Goal: Task Accomplishment & Management: Complete application form

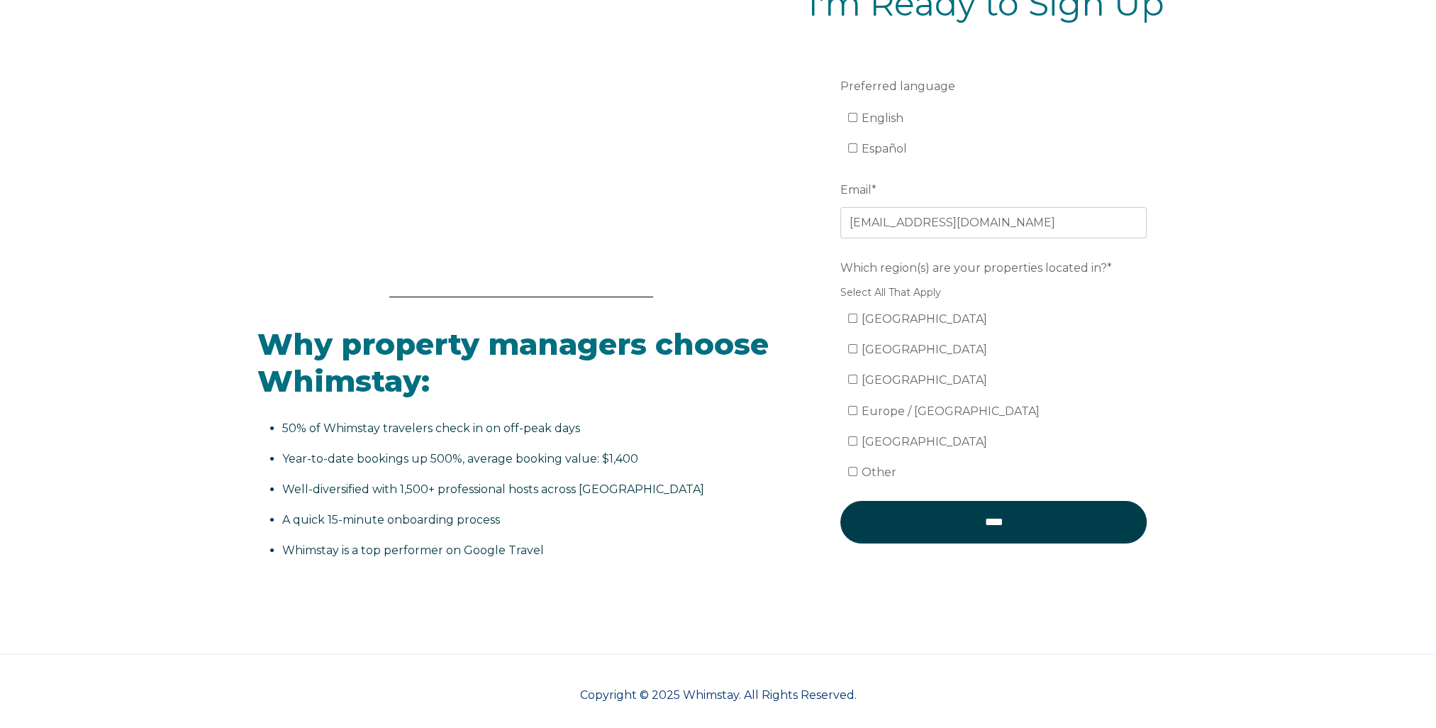
scroll to position [289, 0]
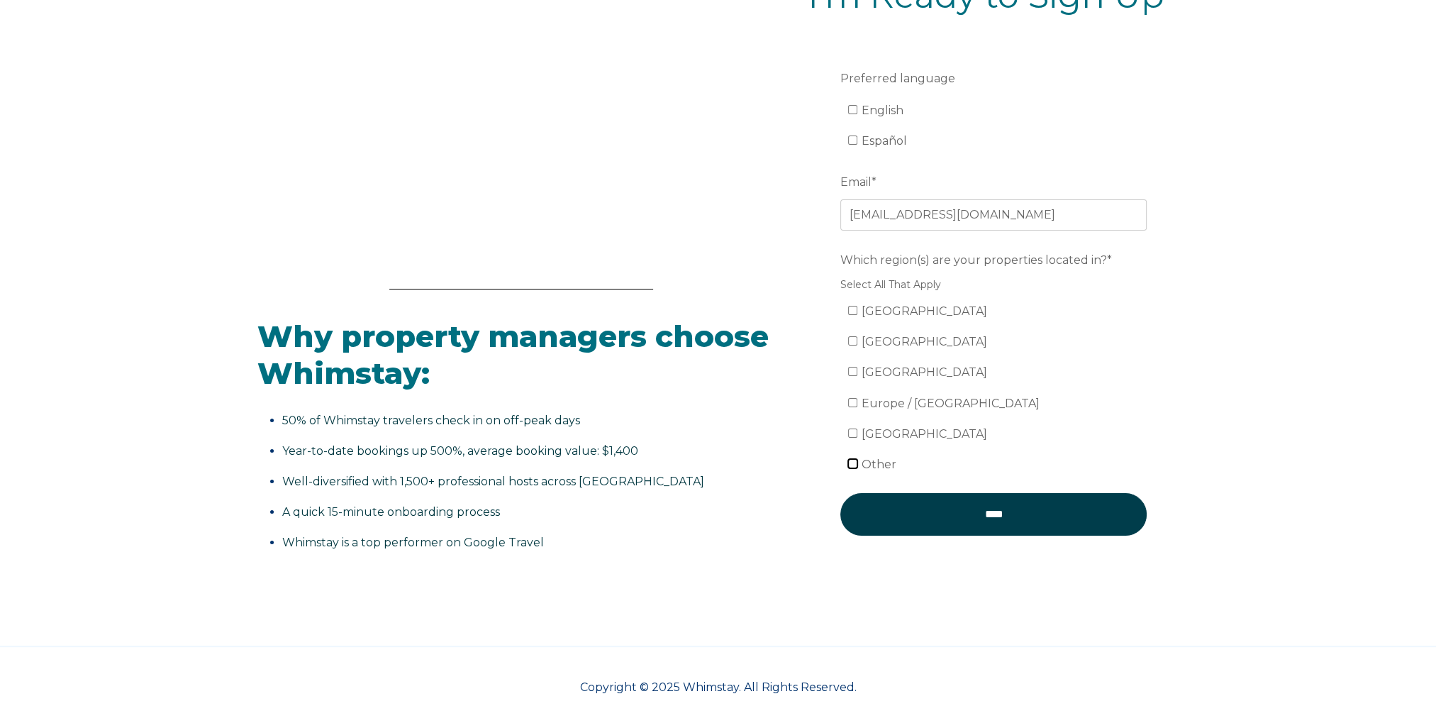
click at [851, 461] on input "Other" at bounding box center [852, 463] width 9 height 9
checkbox input "true"
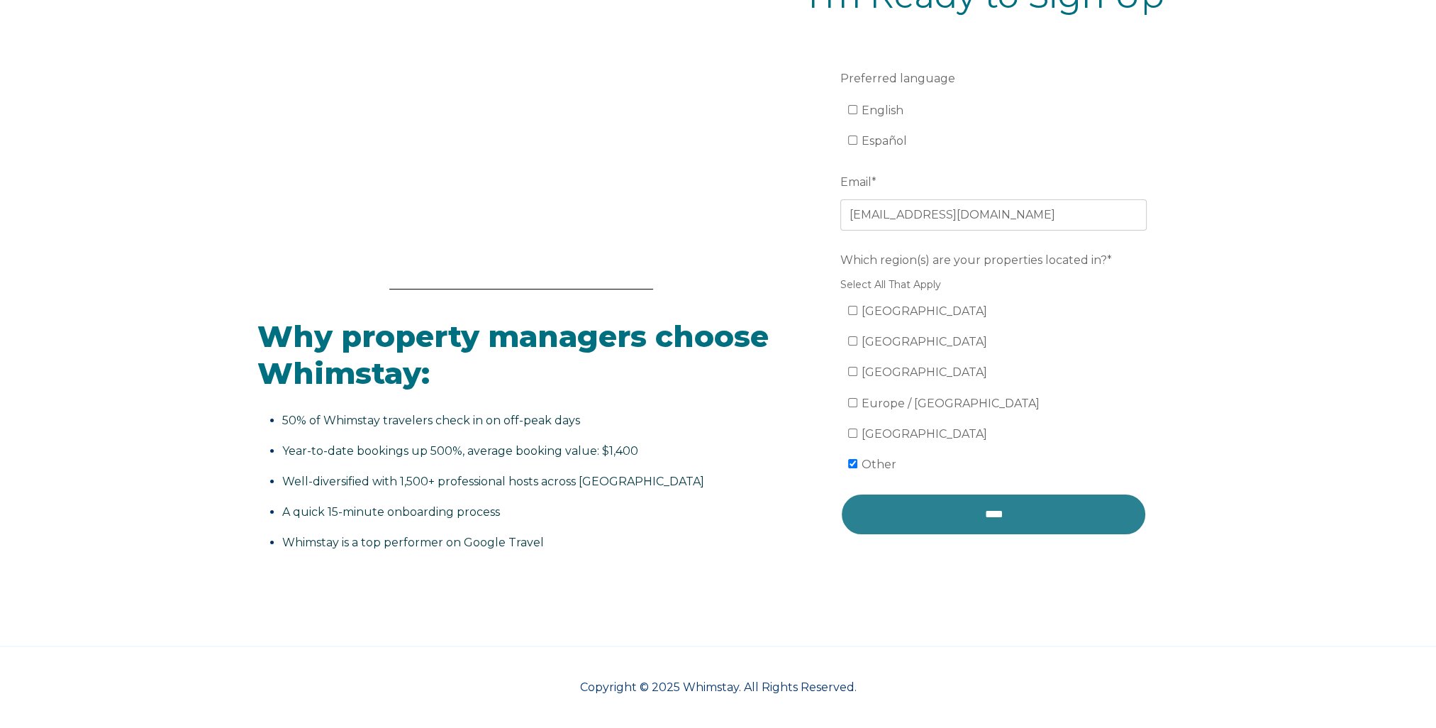
click at [977, 517] on input "****" at bounding box center [993, 514] width 306 height 43
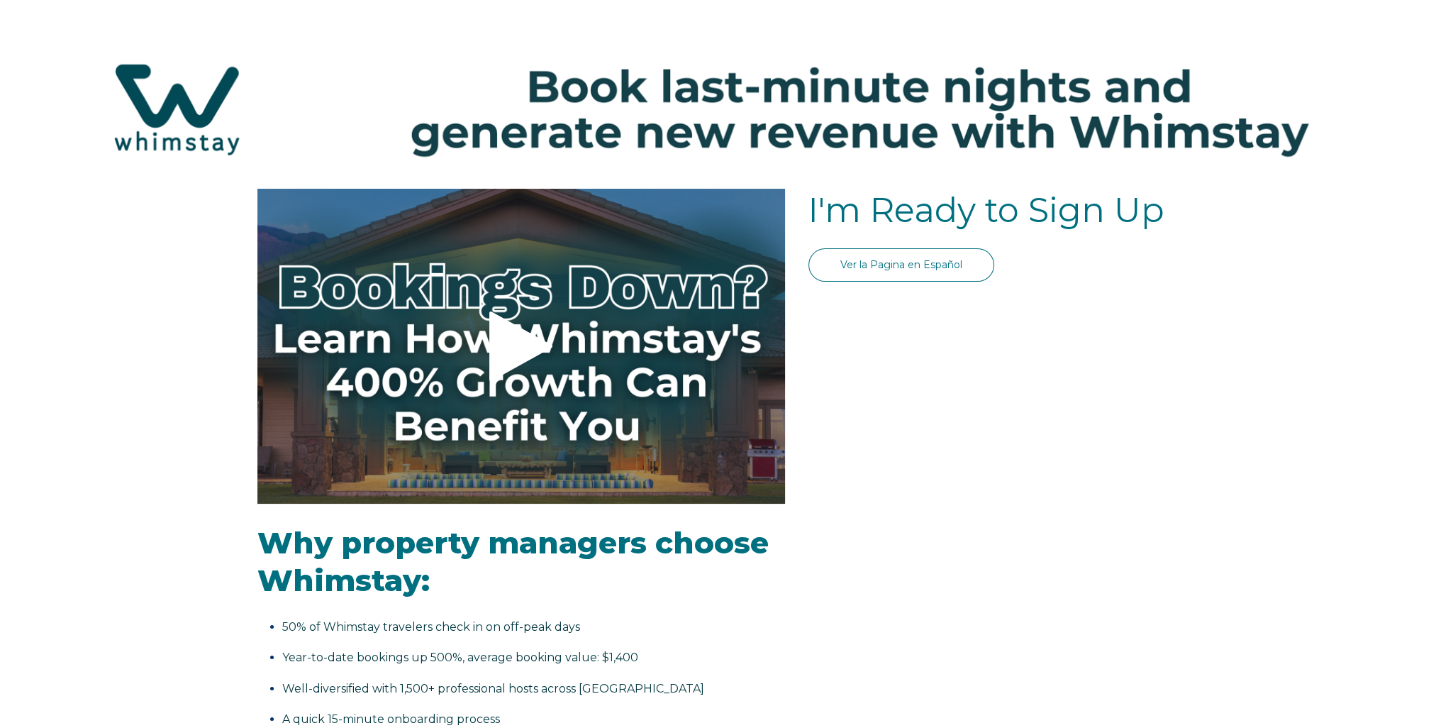
select select "Standard"
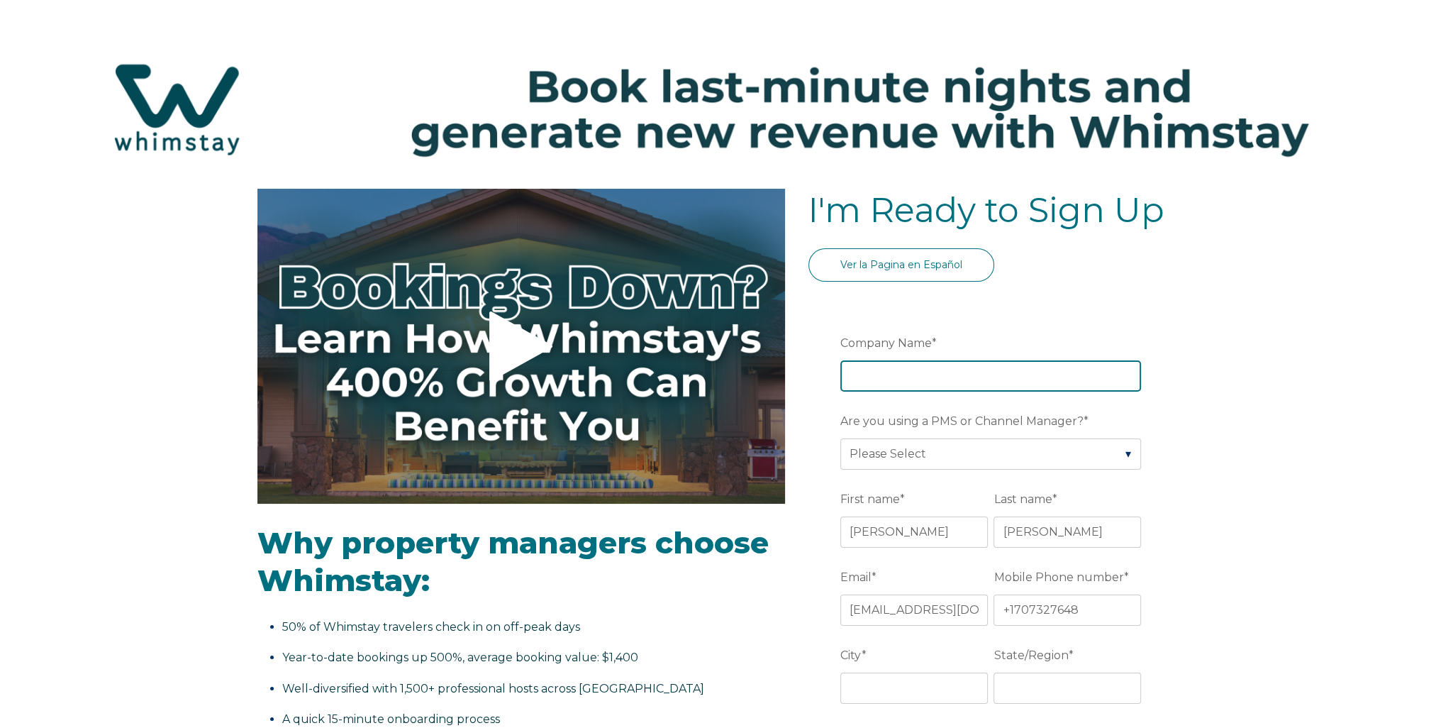
click at [869, 379] on input "Company Name *" at bounding box center [990, 375] width 301 height 31
type input "Cindiri"
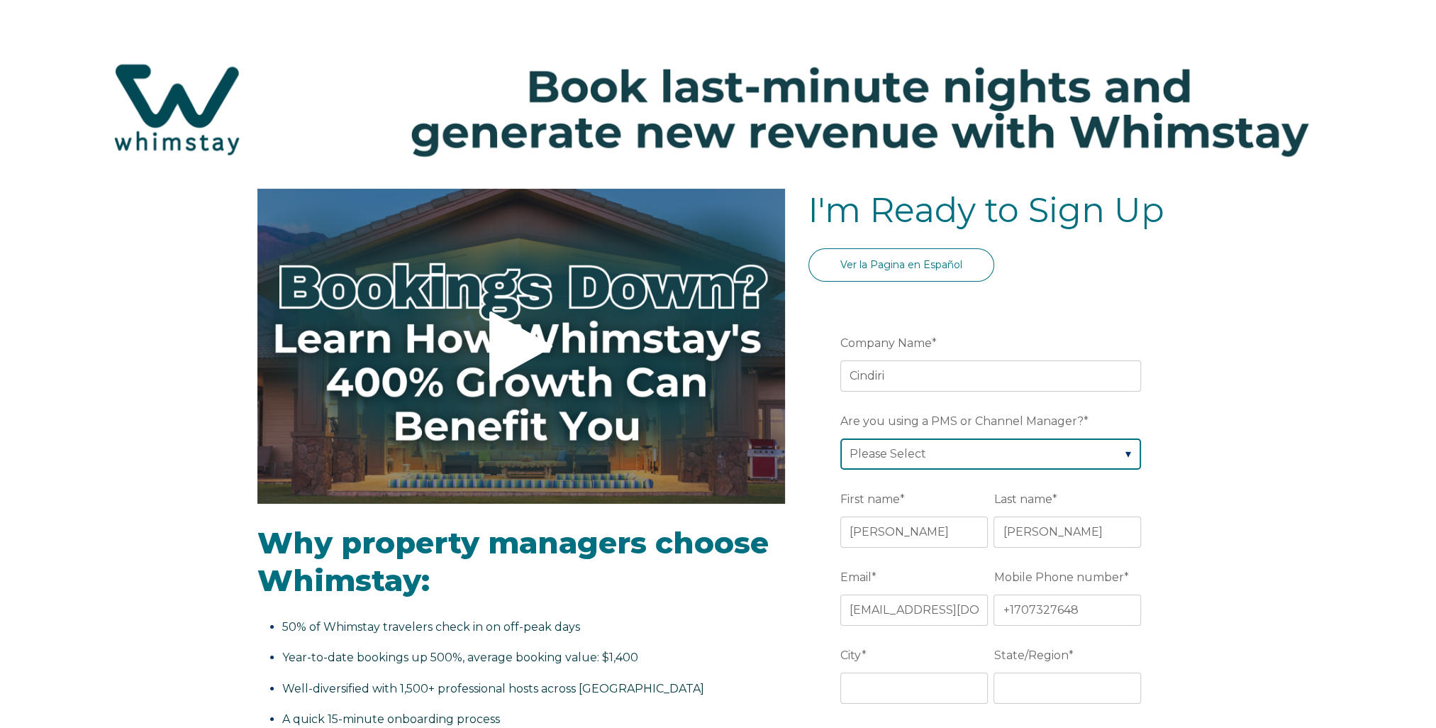
click at [906, 450] on select "Please Select Barefoot BookingPal Boost Brightside CiiRUS Escapia Guesty Hostaw…" at bounding box center [990, 453] width 301 height 31
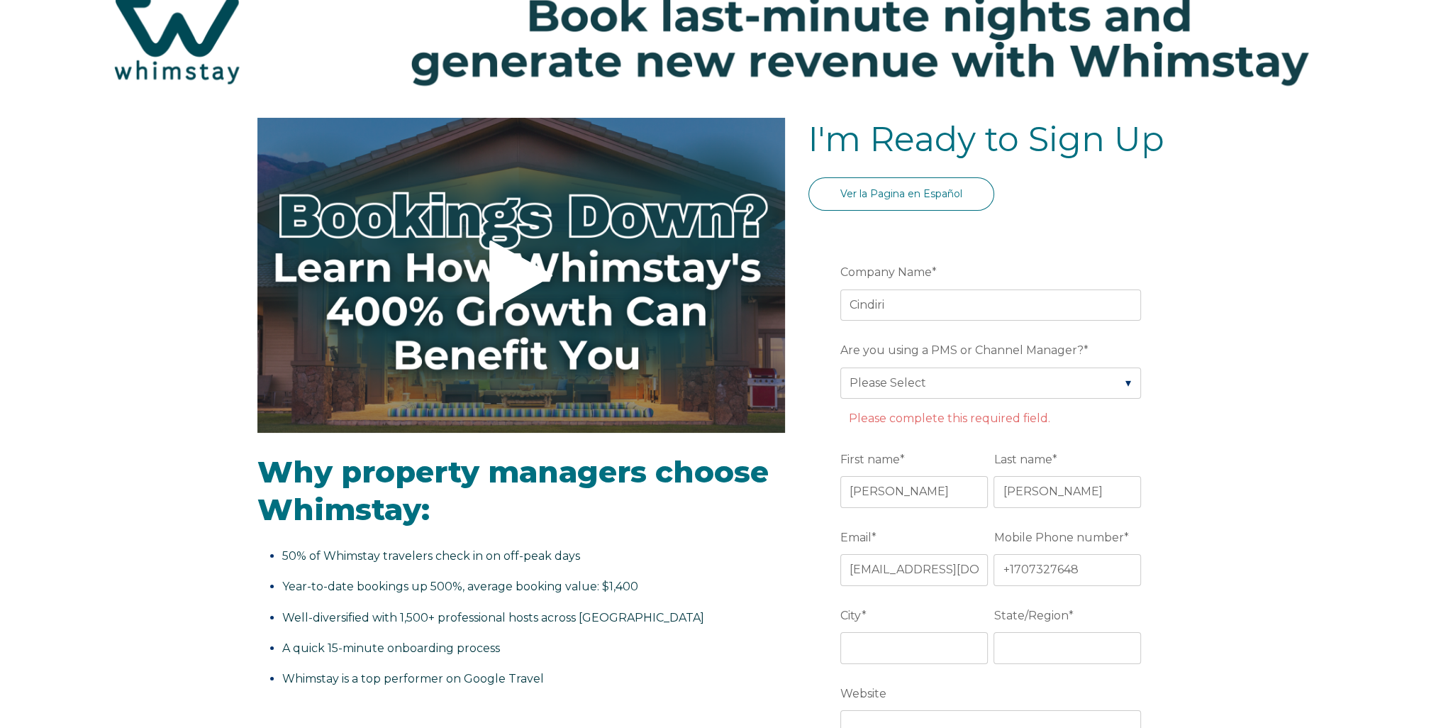
scroll to position [71, 0]
click at [1121, 383] on select "Please Select Barefoot BookingPal Boost Brightside CiiRUS Escapia Guesty Hostaw…" at bounding box center [990, 382] width 301 height 31
select select "Guesty"
click at [840, 367] on select "Please Select Barefoot BookingPal Boost Brightside CiiRUS Escapia Guesty Hostaw…" at bounding box center [990, 382] width 301 height 31
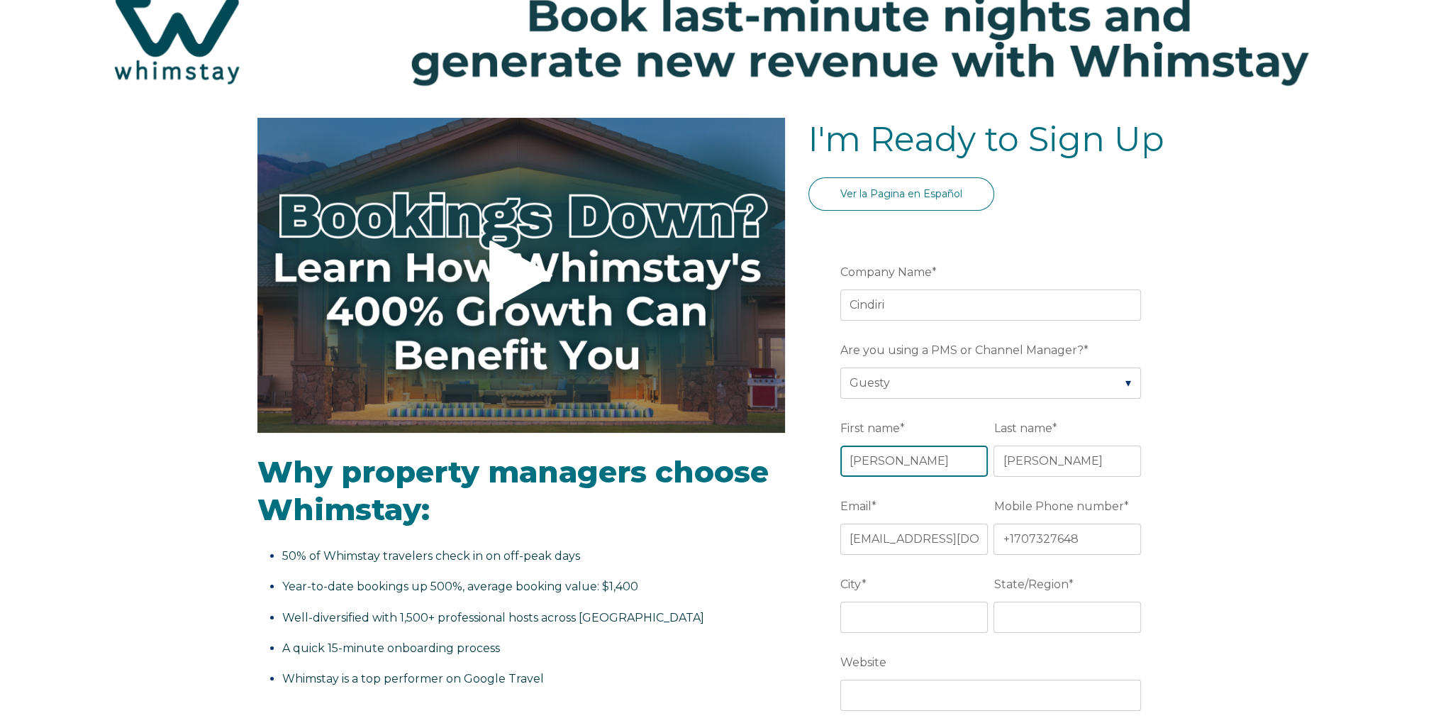
click at [868, 453] on input "[PERSON_NAME]" at bounding box center [914, 460] width 148 height 31
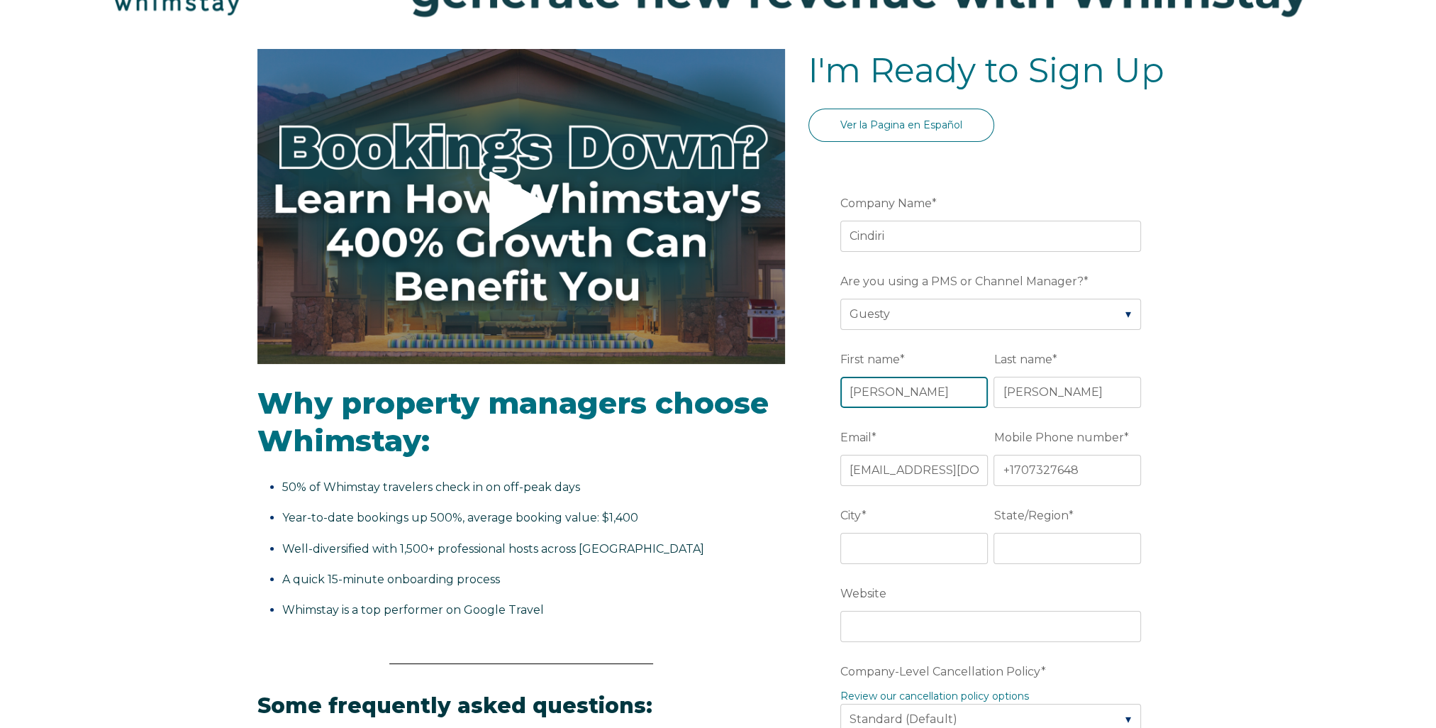
scroll to position [213, 0]
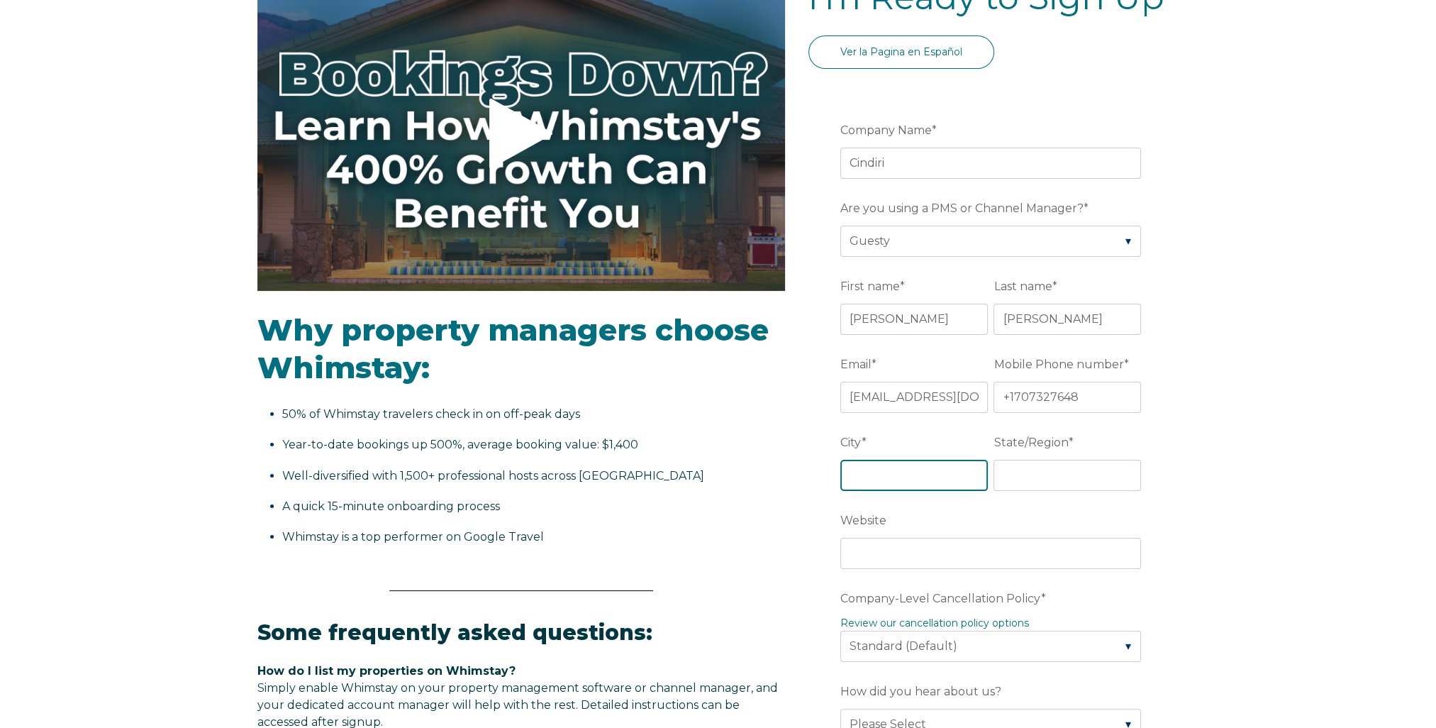
click at [879, 469] on input "City *" at bounding box center [914, 475] width 148 height 31
type input "Vallejp"
type input "CA"
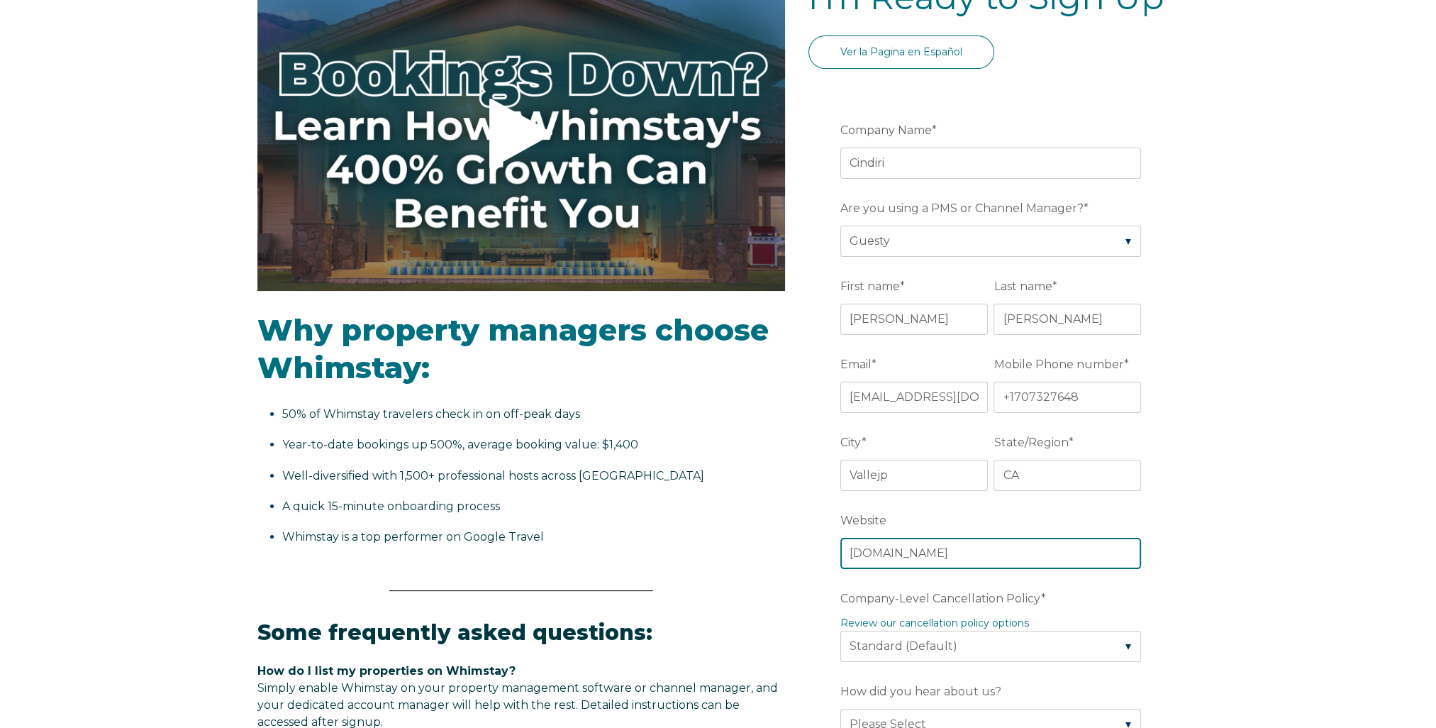
scroll to position [496, 0]
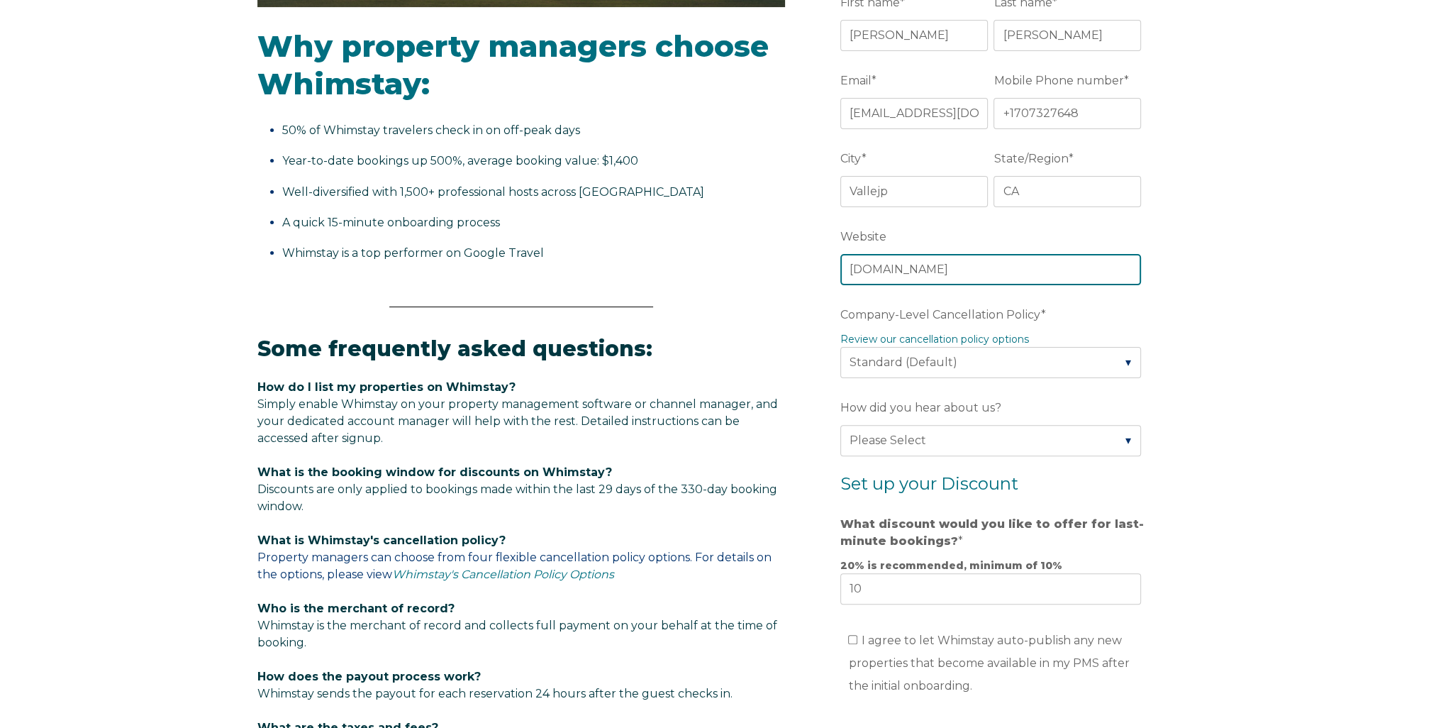
type input "cindiri.com"
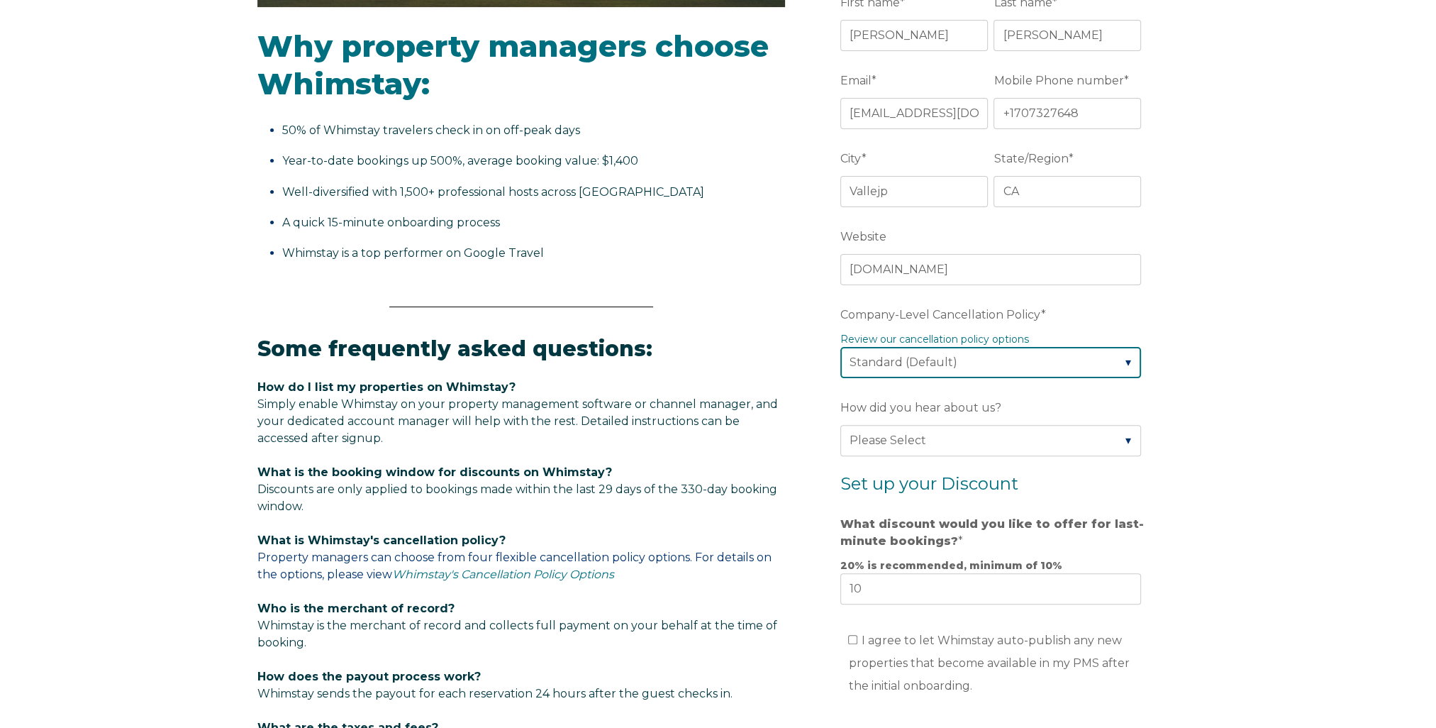
click at [889, 362] on select "Please Select Partial Standard (Default) Moderate Strict" at bounding box center [990, 362] width 301 height 31
select select "Strict"
click at [840, 347] on select "Please Select Partial Standard (Default) Moderate Strict" at bounding box center [990, 362] width 301 height 31
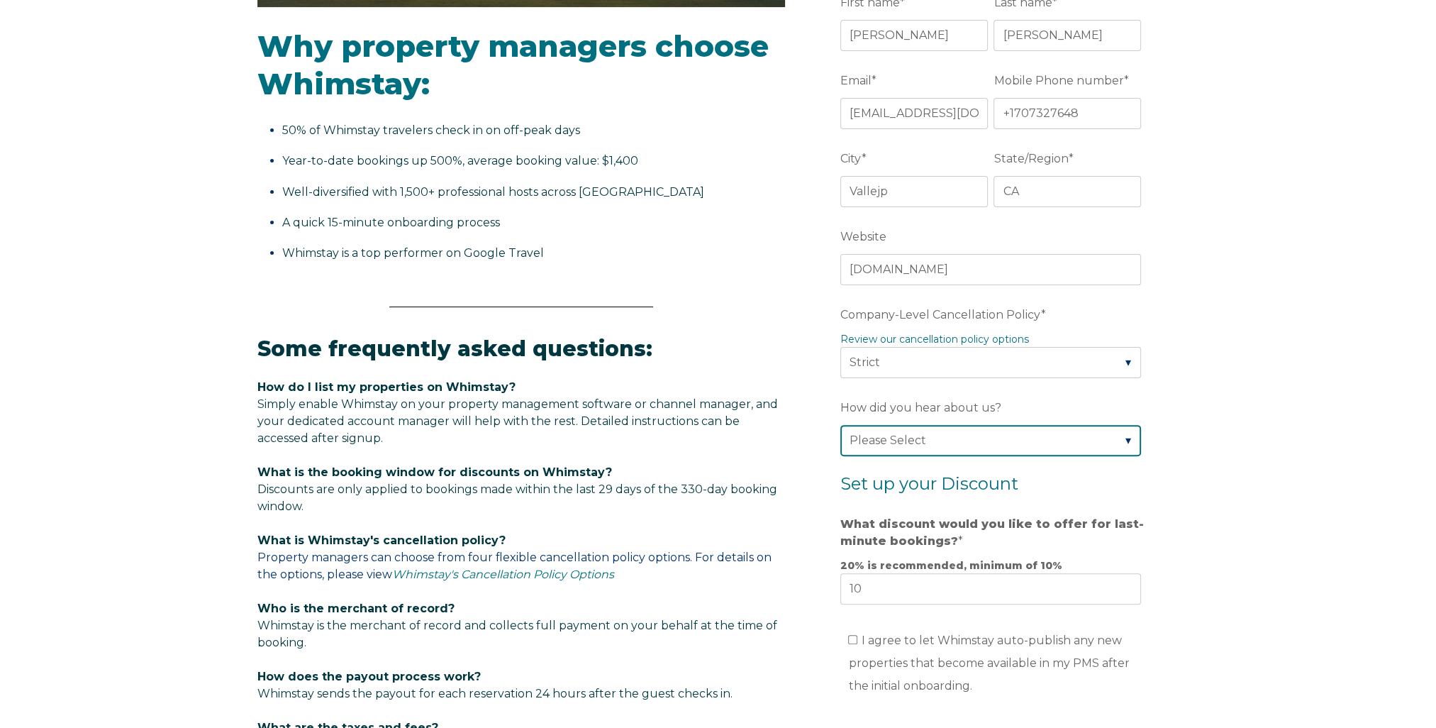
click at [928, 436] on select "Please Select Found Whimstay through a Google search Spoke to a Whimstay salesp…" at bounding box center [990, 440] width 301 height 31
select select "Podcast"
click at [840, 425] on select "Please Select Found Whimstay through a Google search Spoke to a Whimstay salesp…" at bounding box center [990, 440] width 301 height 31
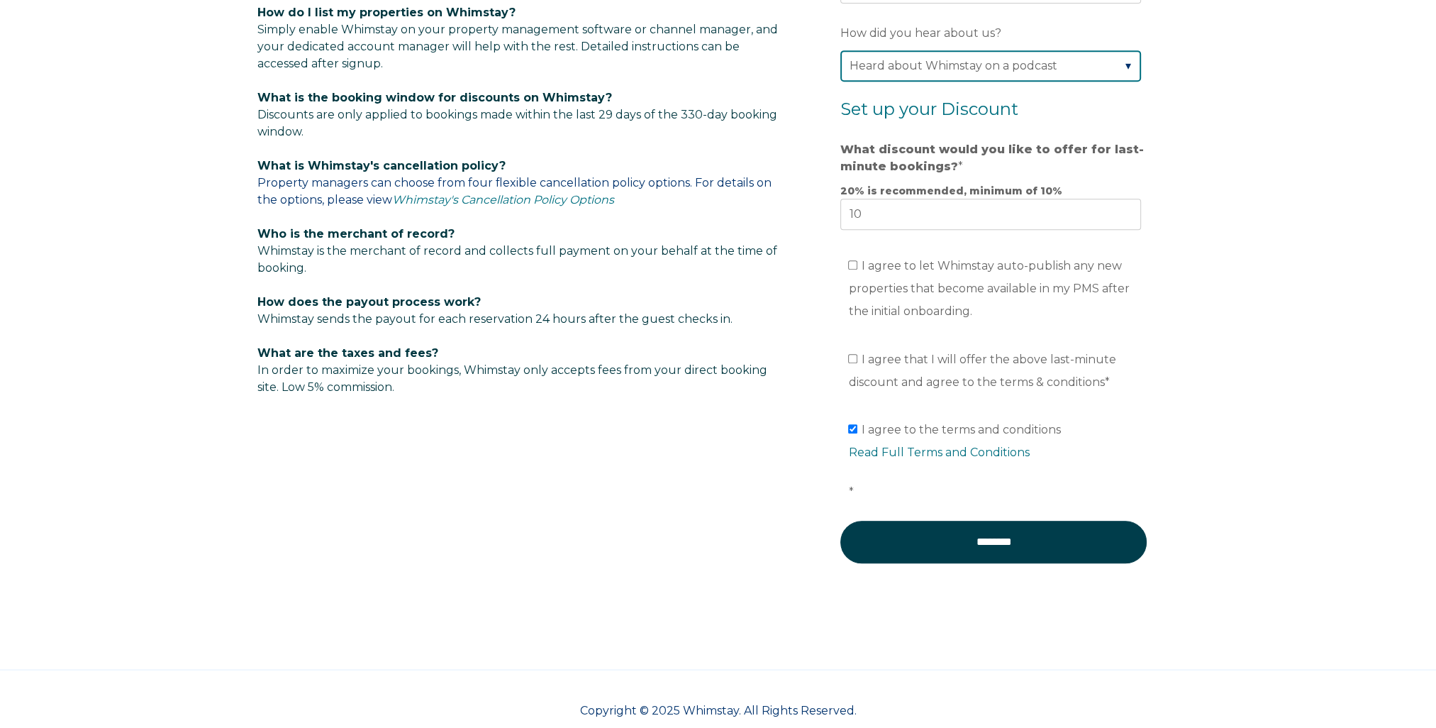
scroll to position [892, 0]
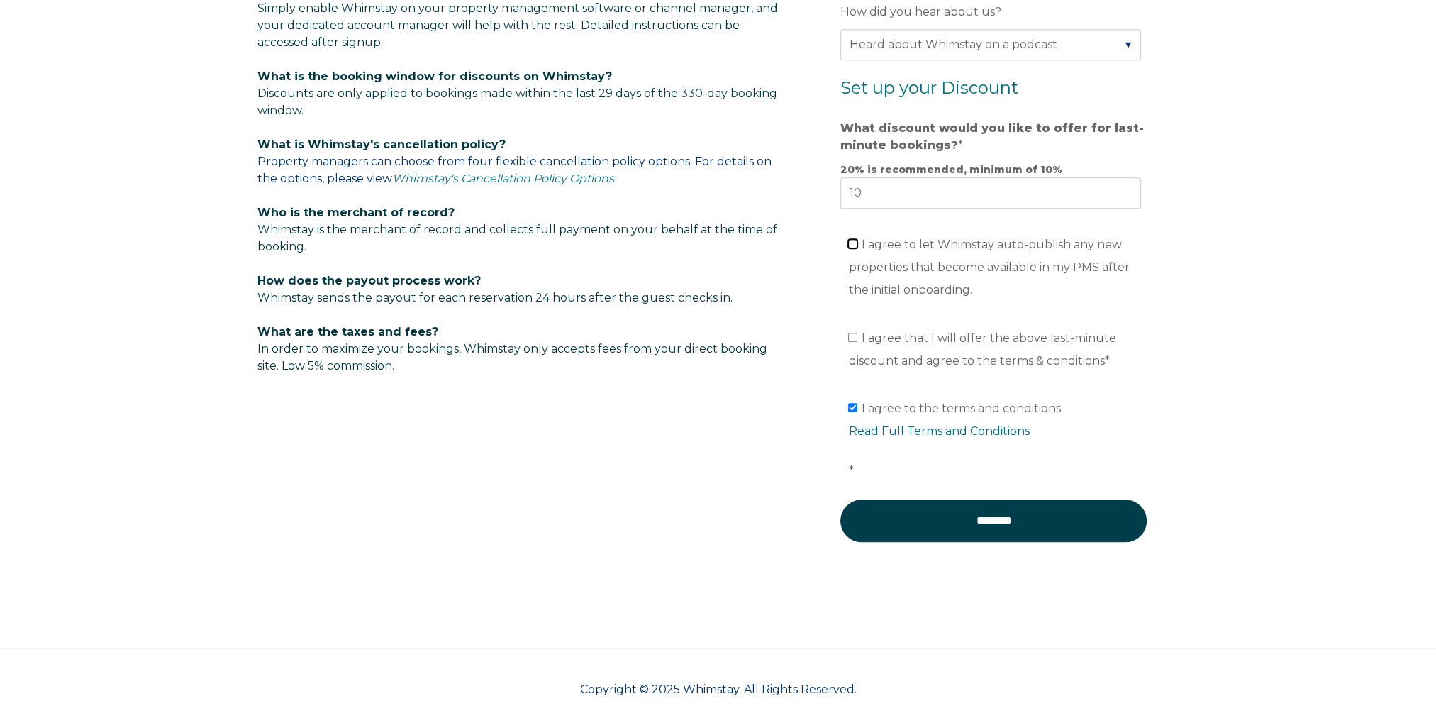
click at [852, 243] on input "I agree to let Whimstay auto-publish any new properties that become available i…" at bounding box center [852, 243] width 9 height 9
checkbox input "true"
click at [854, 333] on input "I agree that I will offer the above last-minute discount and agree to the terms…" at bounding box center [852, 337] width 9 height 9
checkbox input "true"
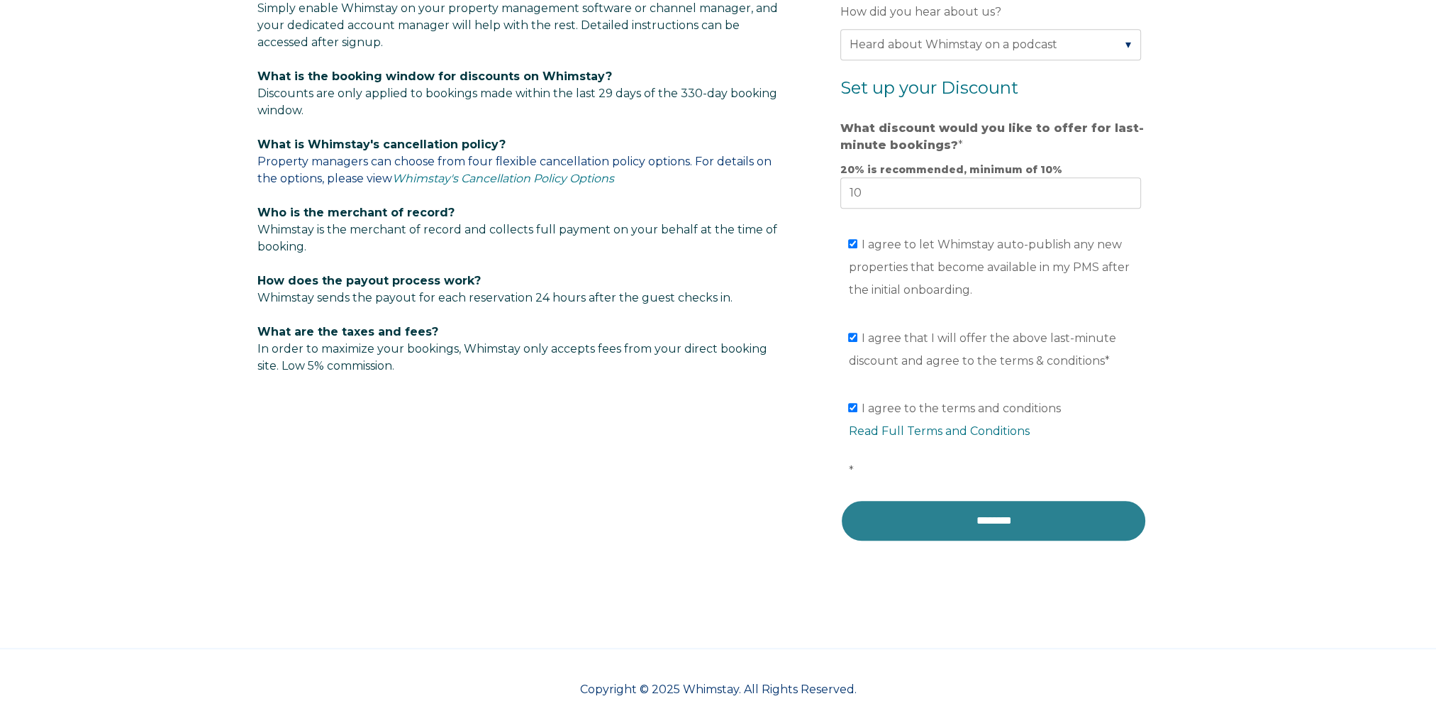
click at [1003, 529] on input "********" at bounding box center [993, 520] width 306 height 43
click at [979, 527] on input "********" at bounding box center [993, 520] width 306 height 43
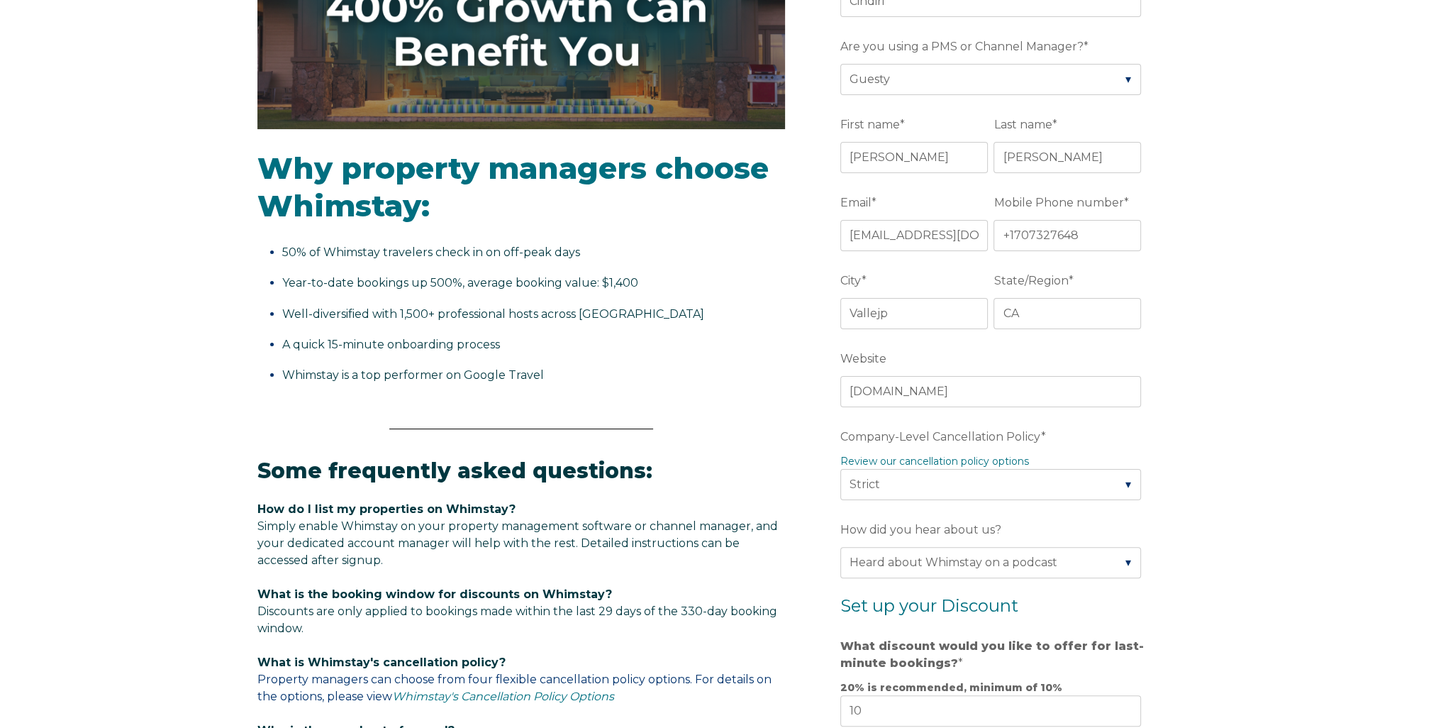
scroll to position [183, 0]
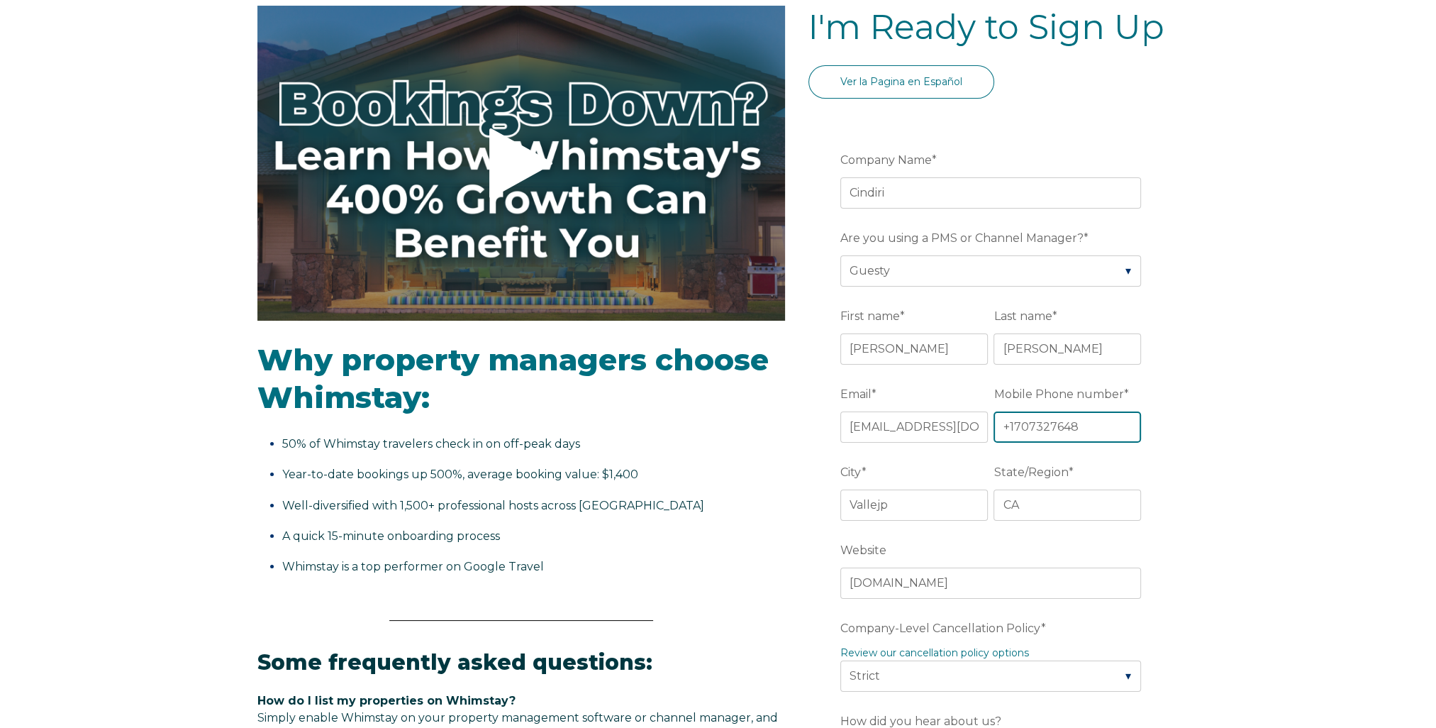
click at [1010, 425] on input "+1707327648" at bounding box center [1068, 426] width 148 height 31
click at [1007, 423] on input "1707327648" at bounding box center [1068, 426] width 148 height 31
click at [1316, 486] on div "Video player - SSOB Pitch Vid Thumbnail - Click to play video Why property mana…" at bounding box center [718, 681] width 1436 height 1351
drag, startPoint x: 1094, startPoint y: 425, endPoint x: 825, endPoint y: 438, distance: 268.4
click at [825, 438] on form "Company Name * Cindiri Are you using a PMS or Channel Manager? * Please Select …" at bounding box center [993, 708] width 370 height 1184
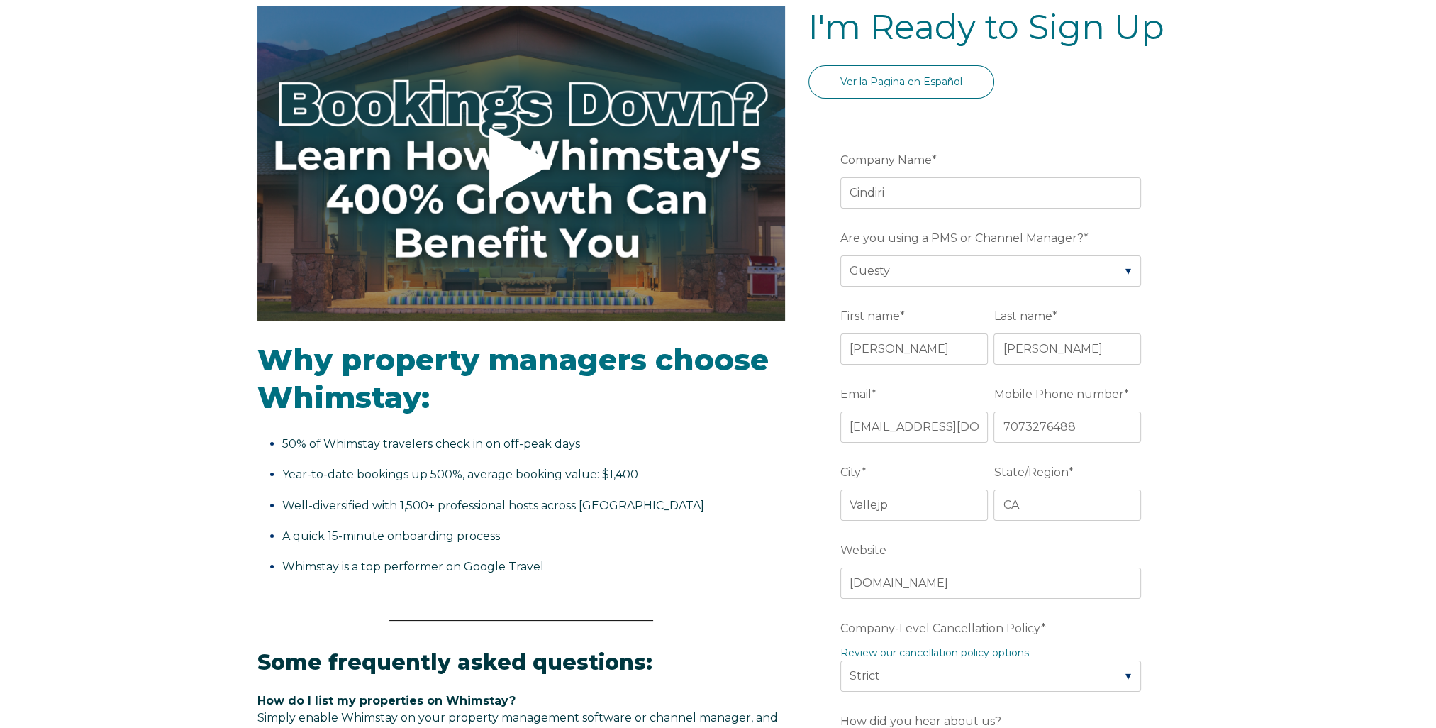
drag, startPoint x: 1345, startPoint y: 323, endPoint x: 1334, endPoint y: 325, distance: 10.8
click at [1342, 323] on div "Video player - SSOB Pitch Vid Thumbnail - Click to play video Why property mana…" at bounding box center [718, 681] width 1436 height 1351
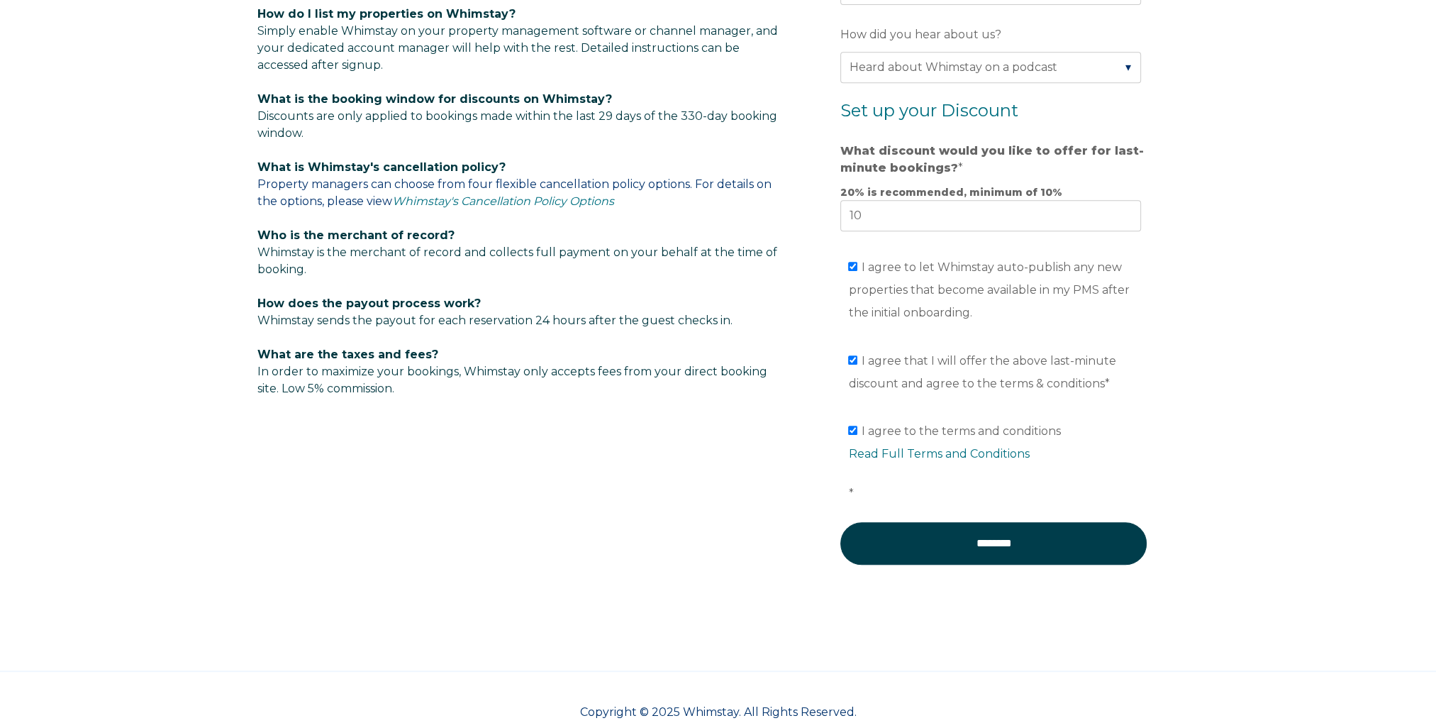
scroll to position [892, 0]
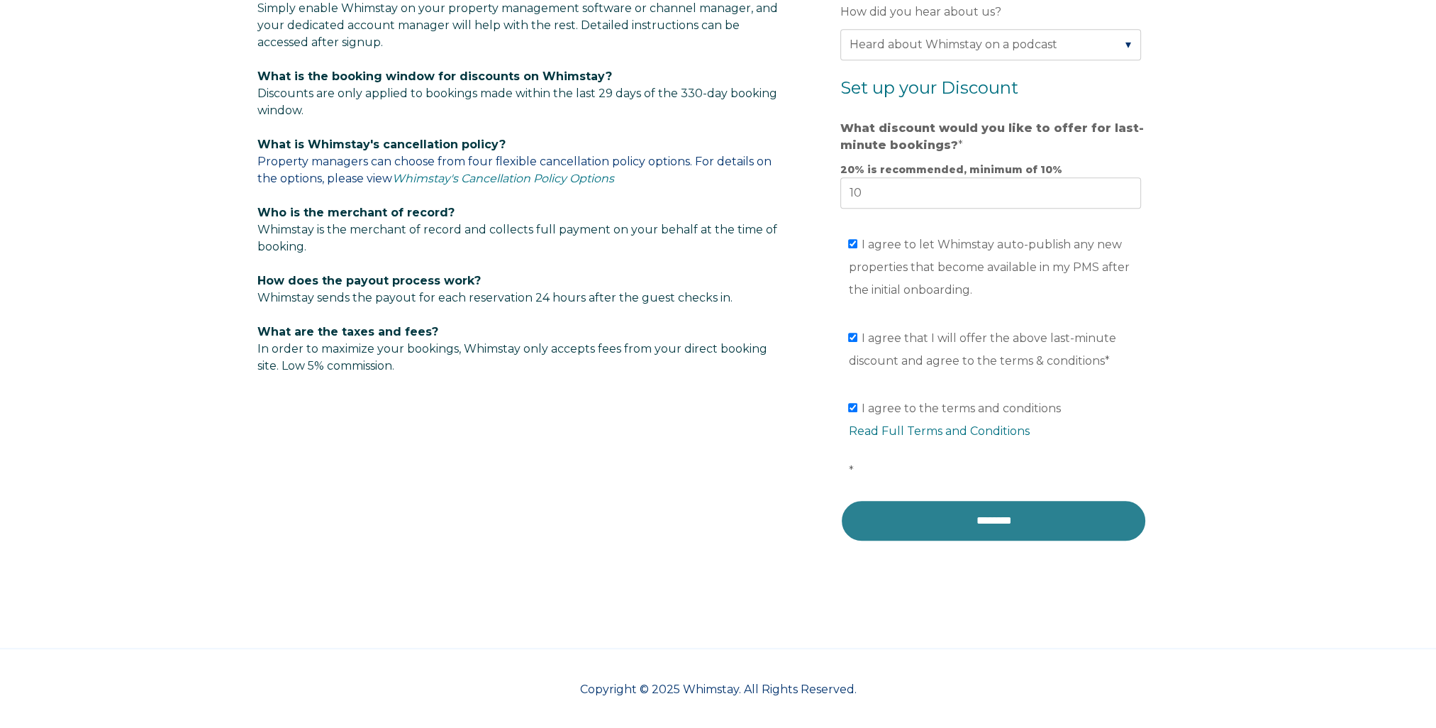
click at [1001, 518] on input "********" at bounding box center [993, 520] width 306 height 43
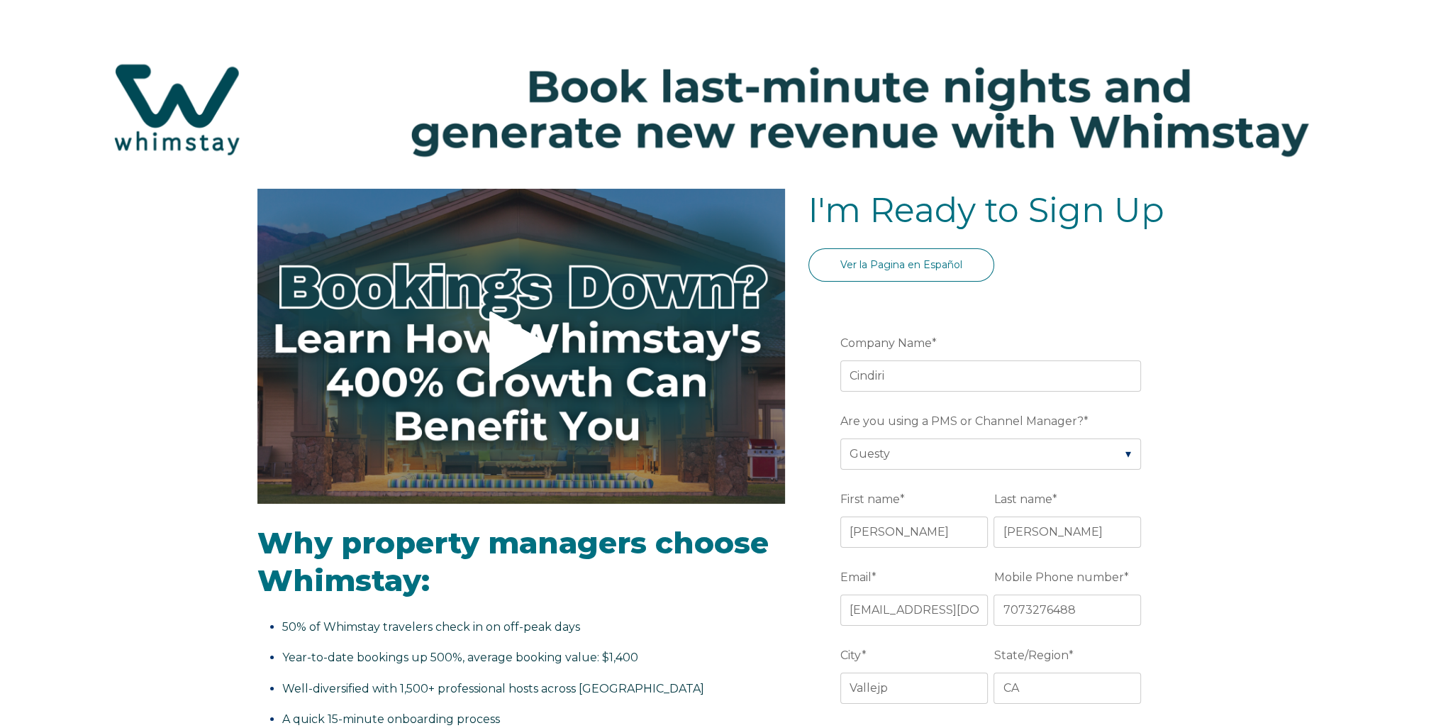
scroll to position [355, 0]
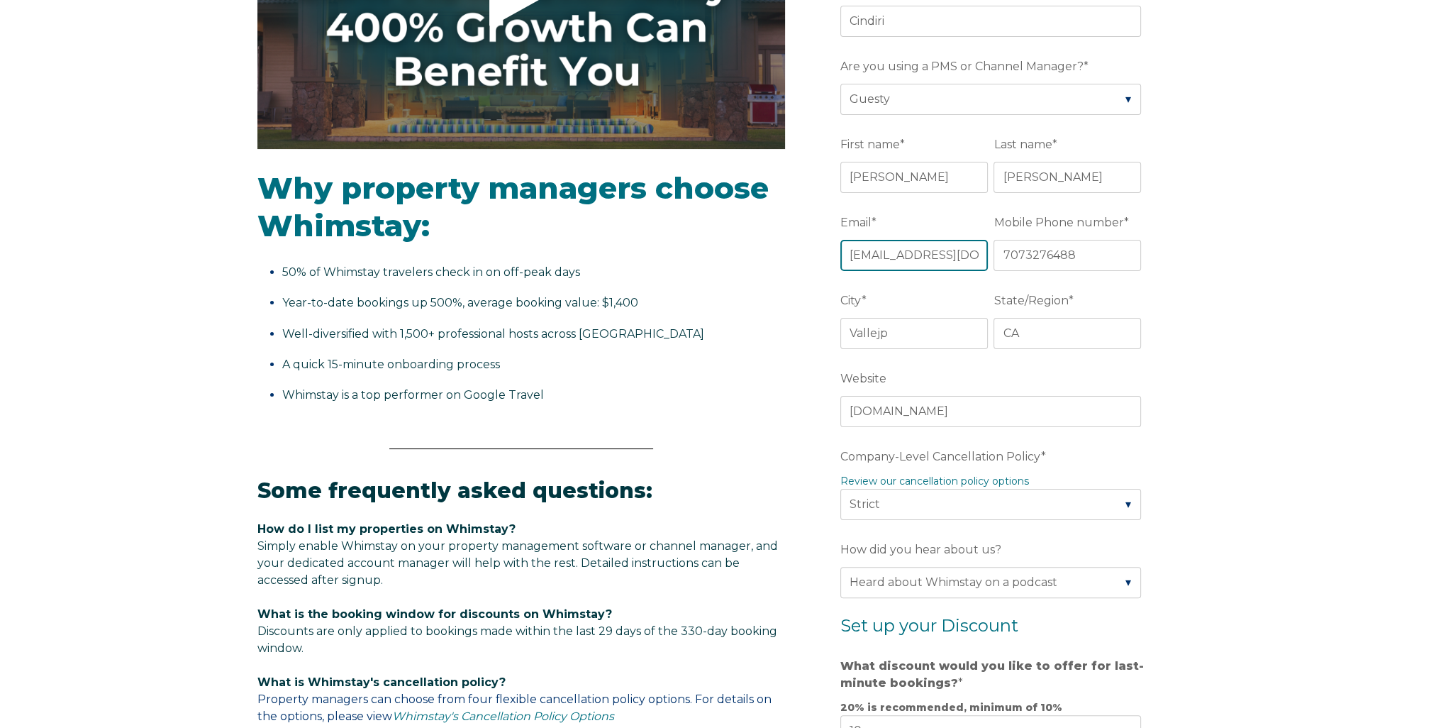
click at [968, 256] on input "cindiribeachbelize@gmail.com" at bounding box center [914, 255] width 148 height 31
click at [766, 309] on li "Year-to-date bookings up 500%, average booking value: $1,400" at bounding box center [529, 302] width 495 height 23
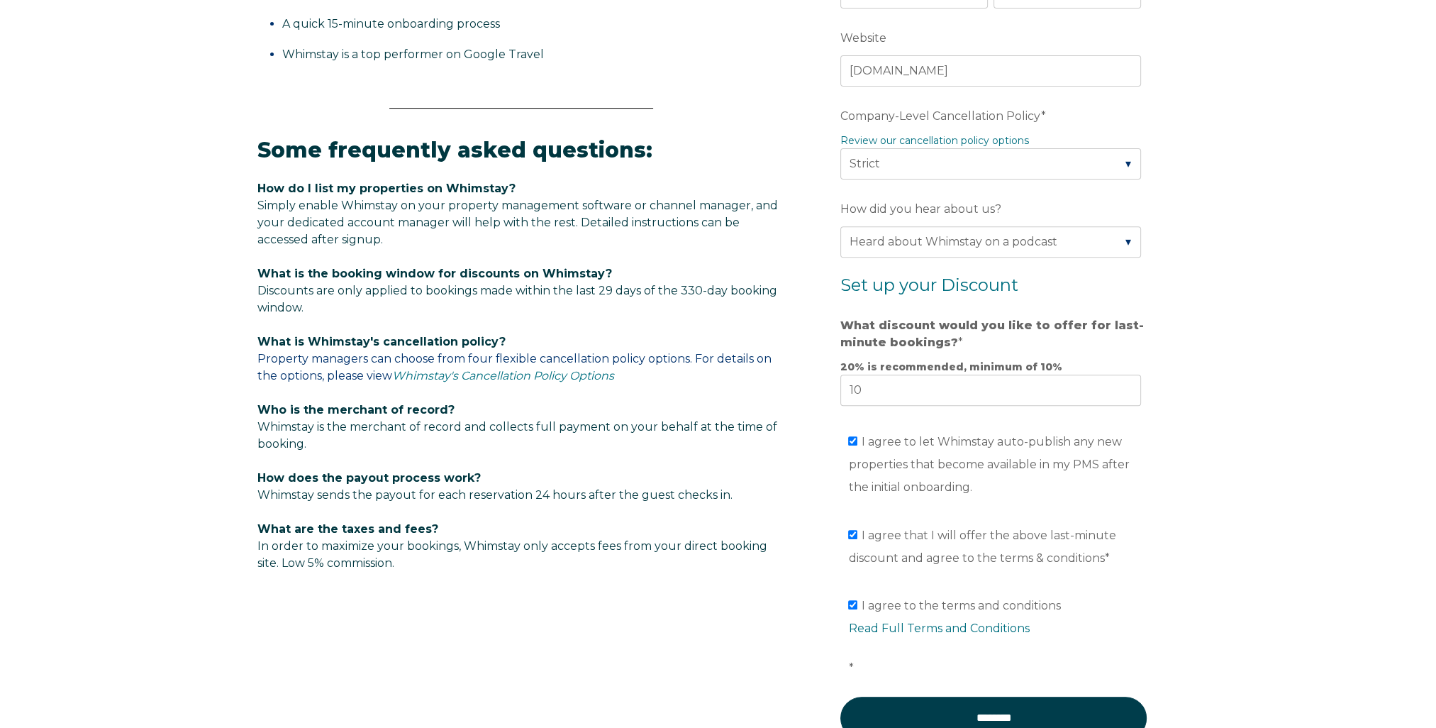
scroll to position [892, 0]
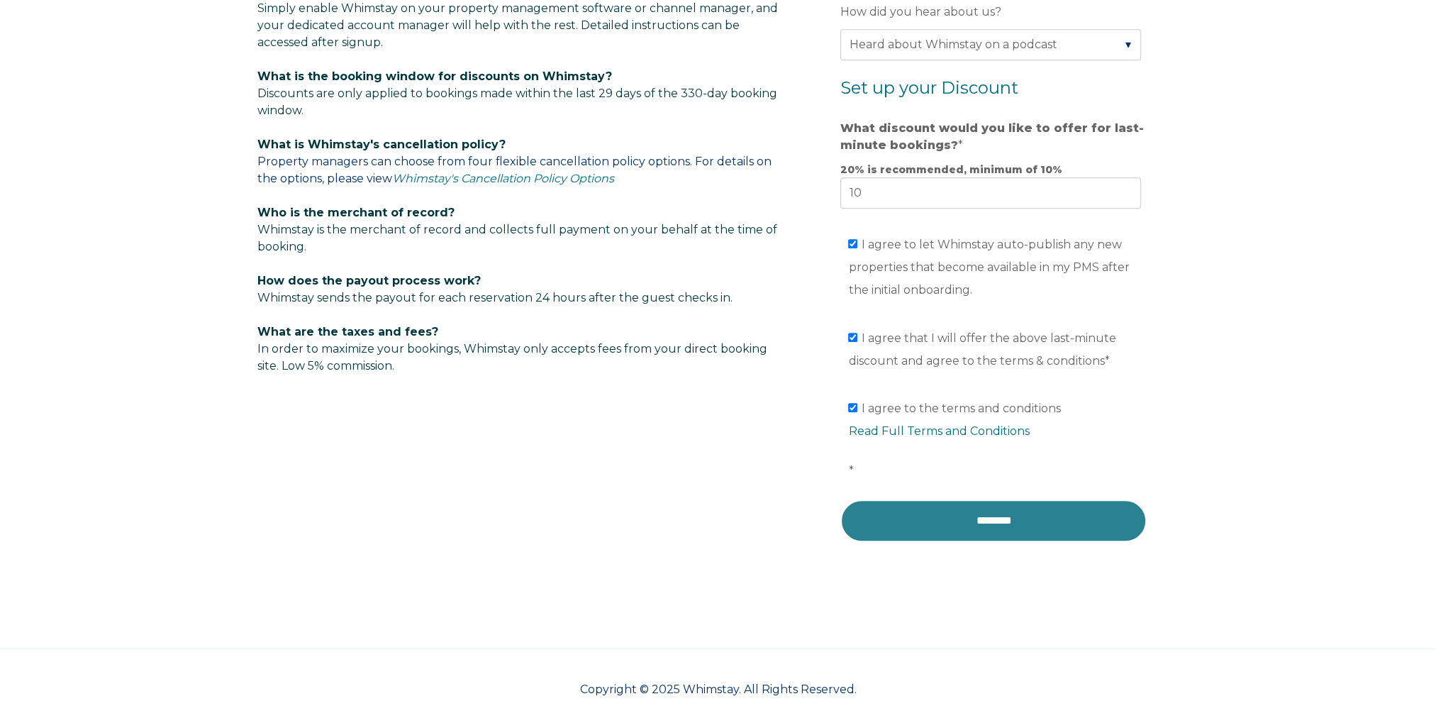
click at [981, 513] on input "********" at bounding box center [993, 520] width 306 height 43
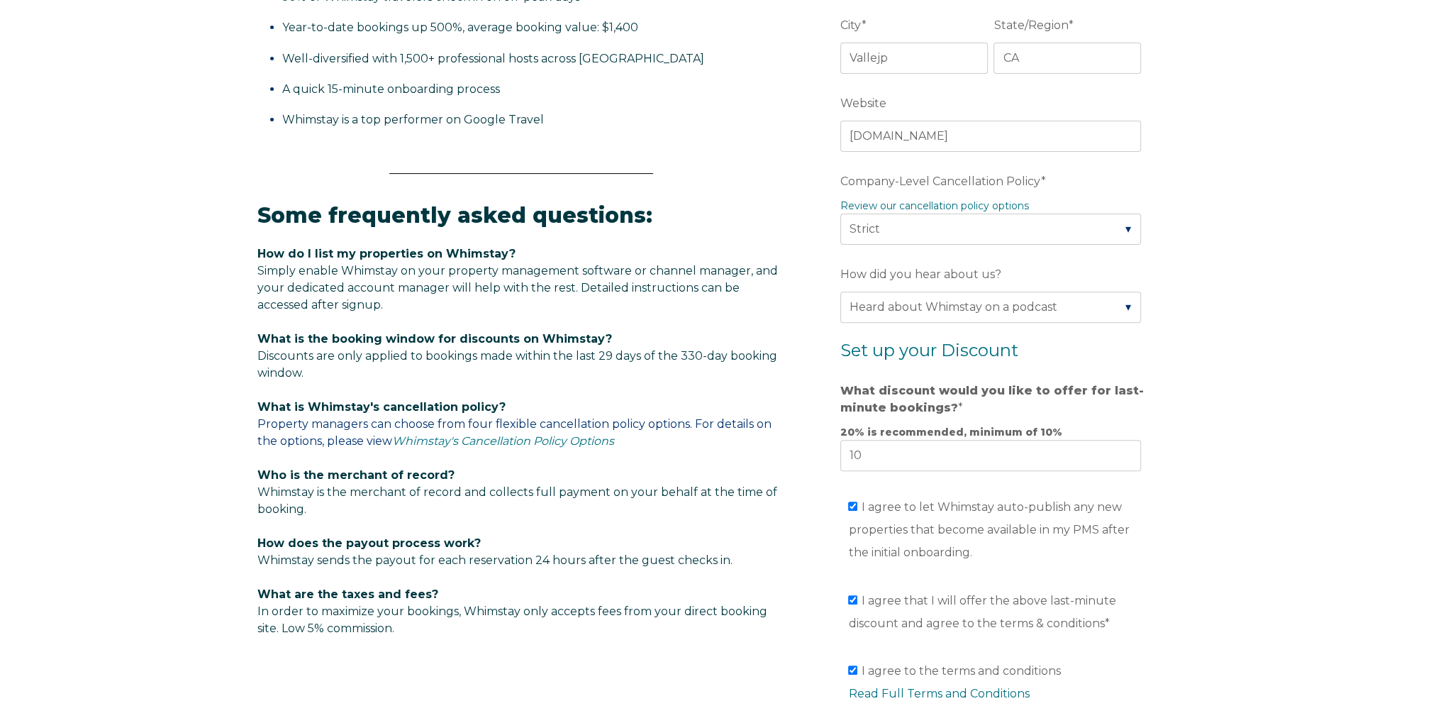
scroll to position [396, 0]
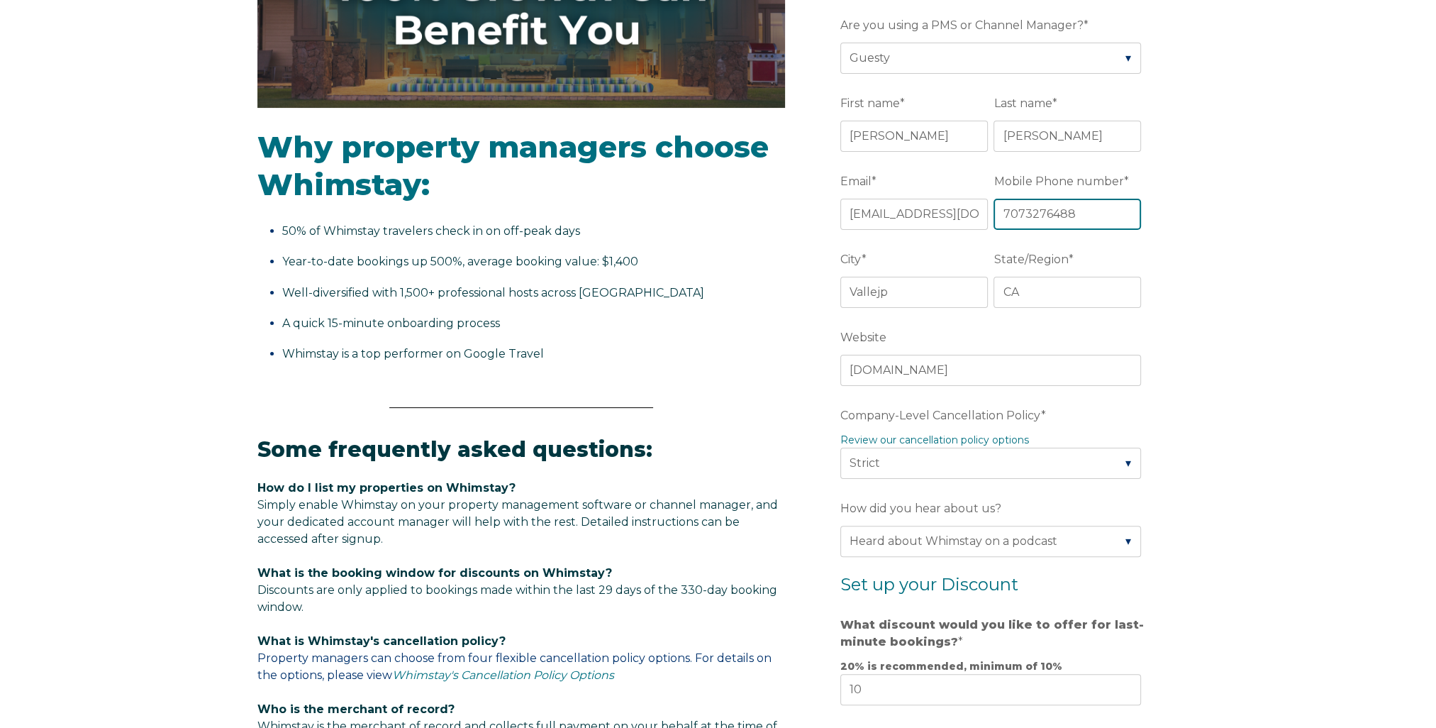
click at [1095, 211] on input "7073276488" at bounding box center [1068, 214] width 148 height 31
click at [998, 214] on input "7073276488" at bounding box center [1068, 214] width 148 height 31
type input "17073276488"
click at [1222, 350] on div "Video player - SSOB Pitch Vid Thumbnail - Click to play video Why property mana…" at bounding box center [718, 468] width 1436 height 1351
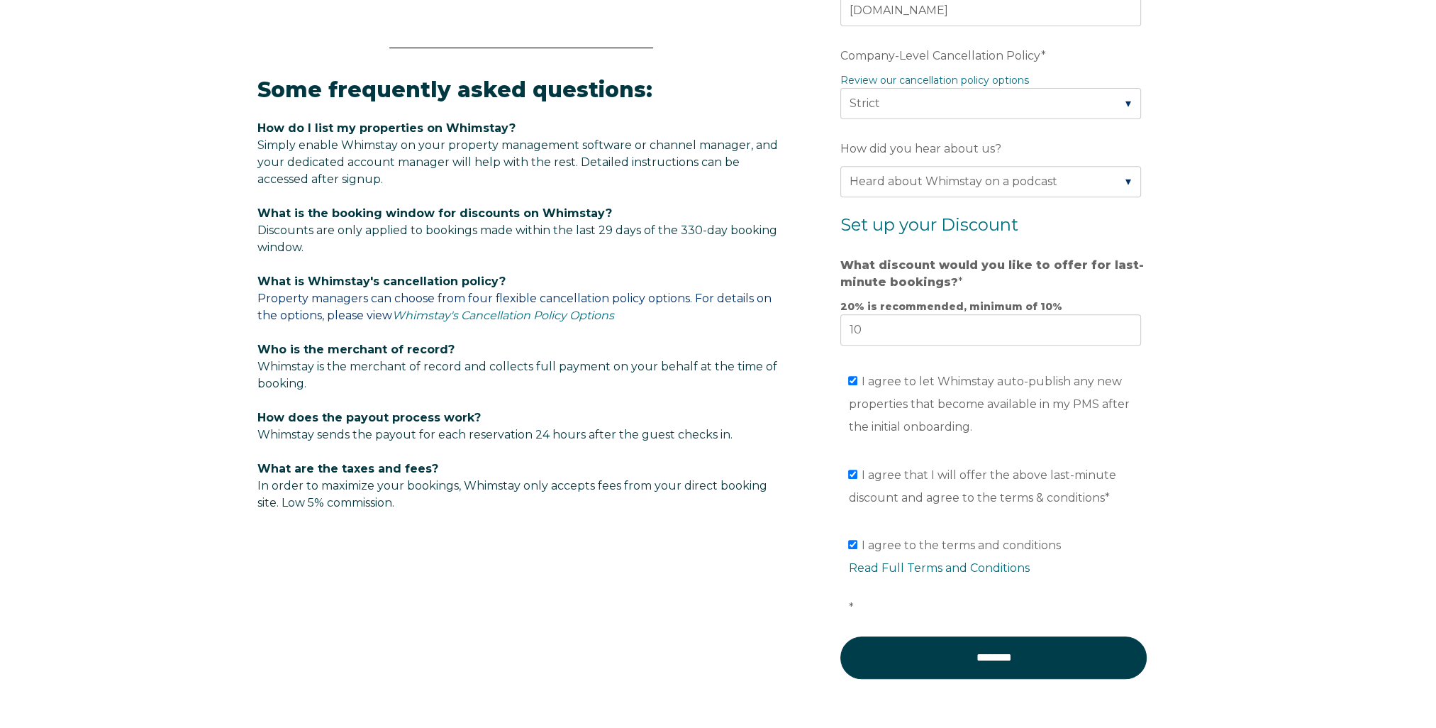
scroll to position [892, 0]
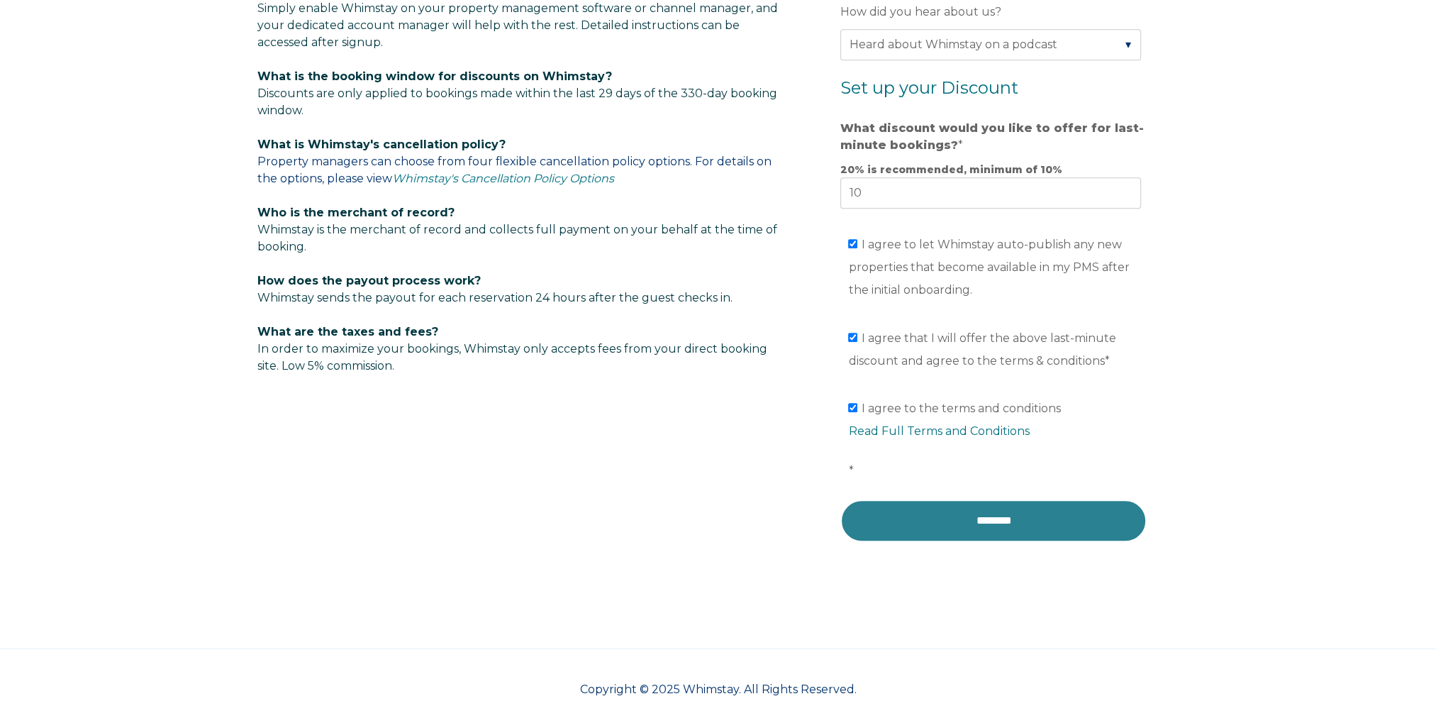
click at [998, 514] on input "********" at bounding box center [993, 520] width 306 height 43
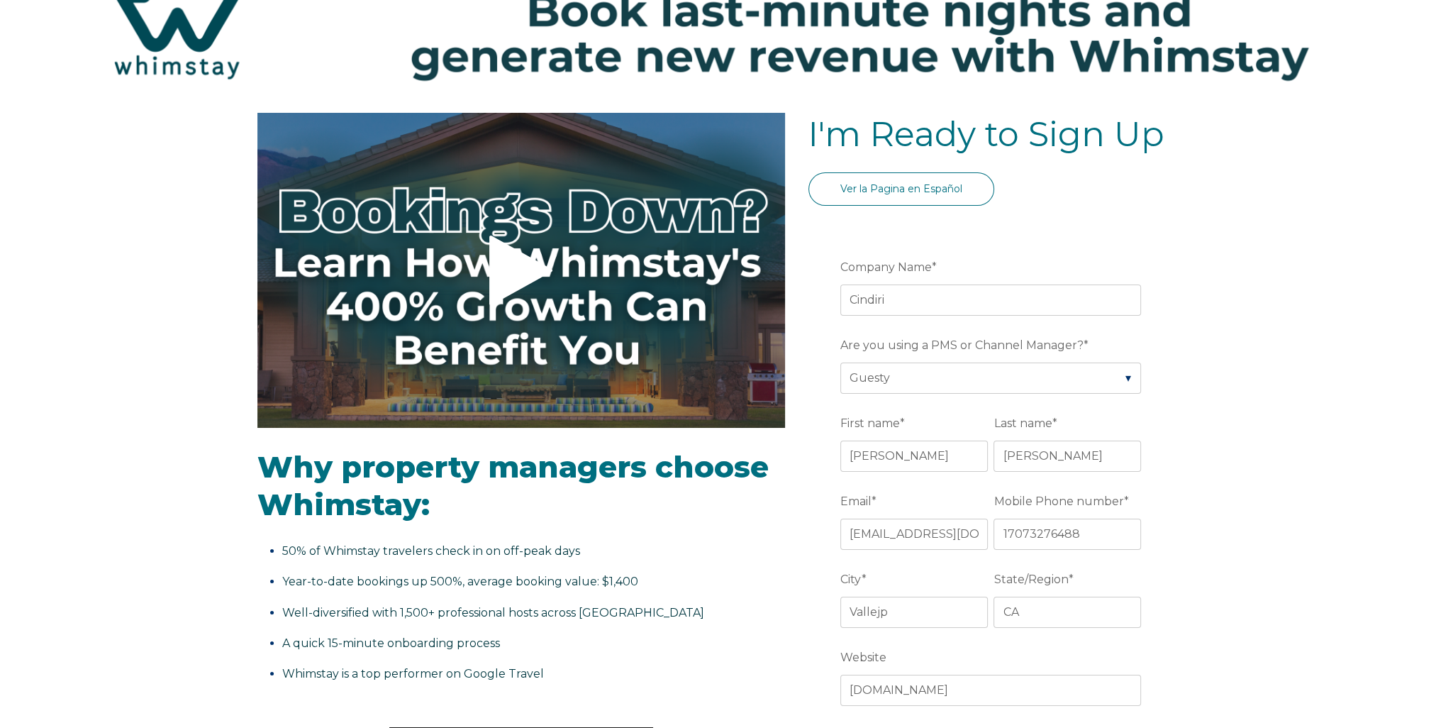
scroll to position [0, 0]
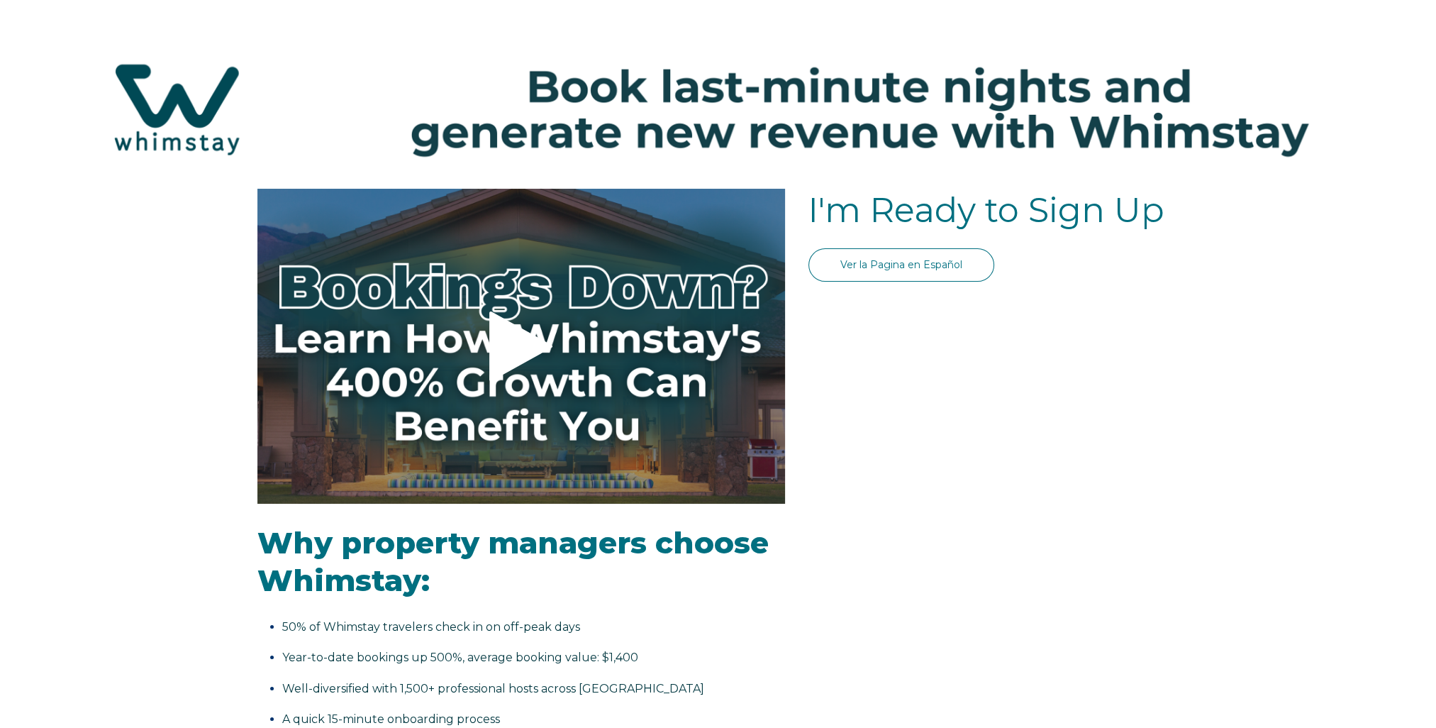
select select "Standard"
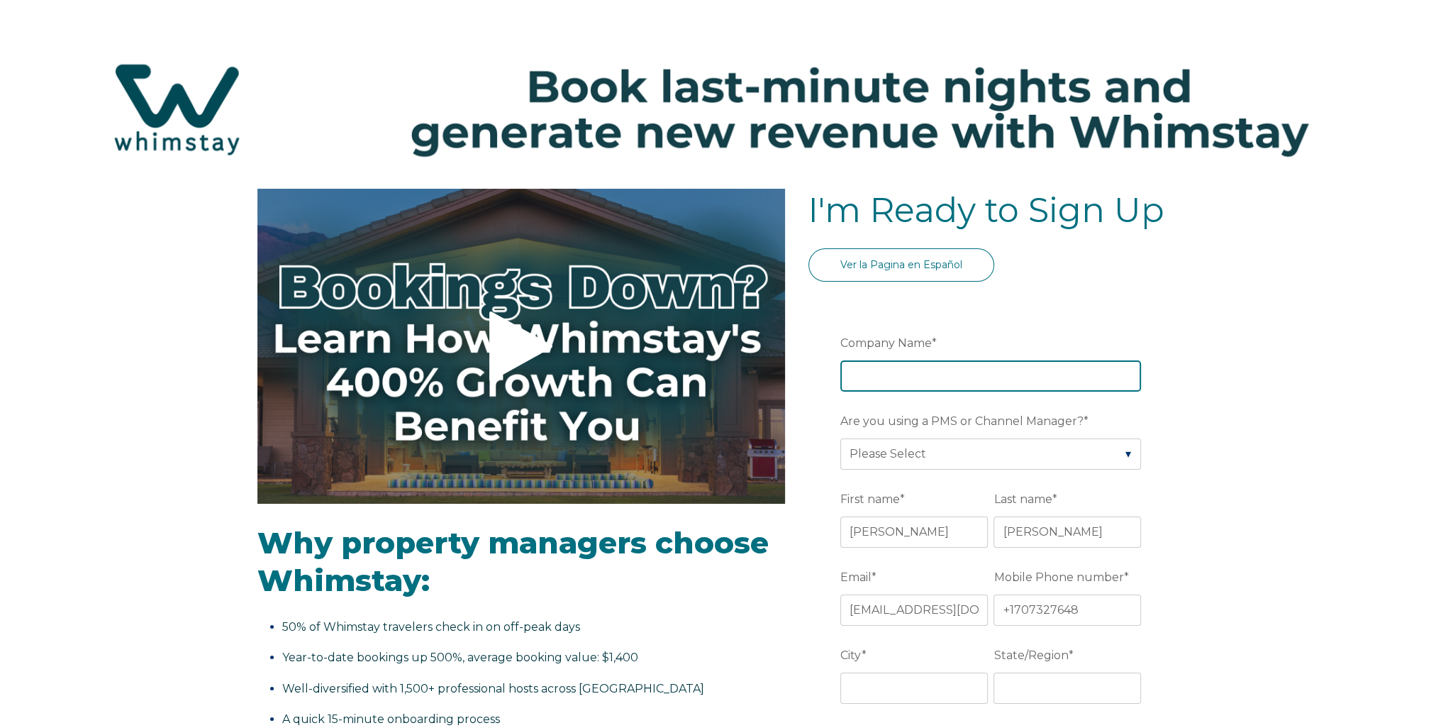
click at [860, 376] on input "Company Name *" at bounding box center [990, 375] width 301 height 31
type input "CIndiri"
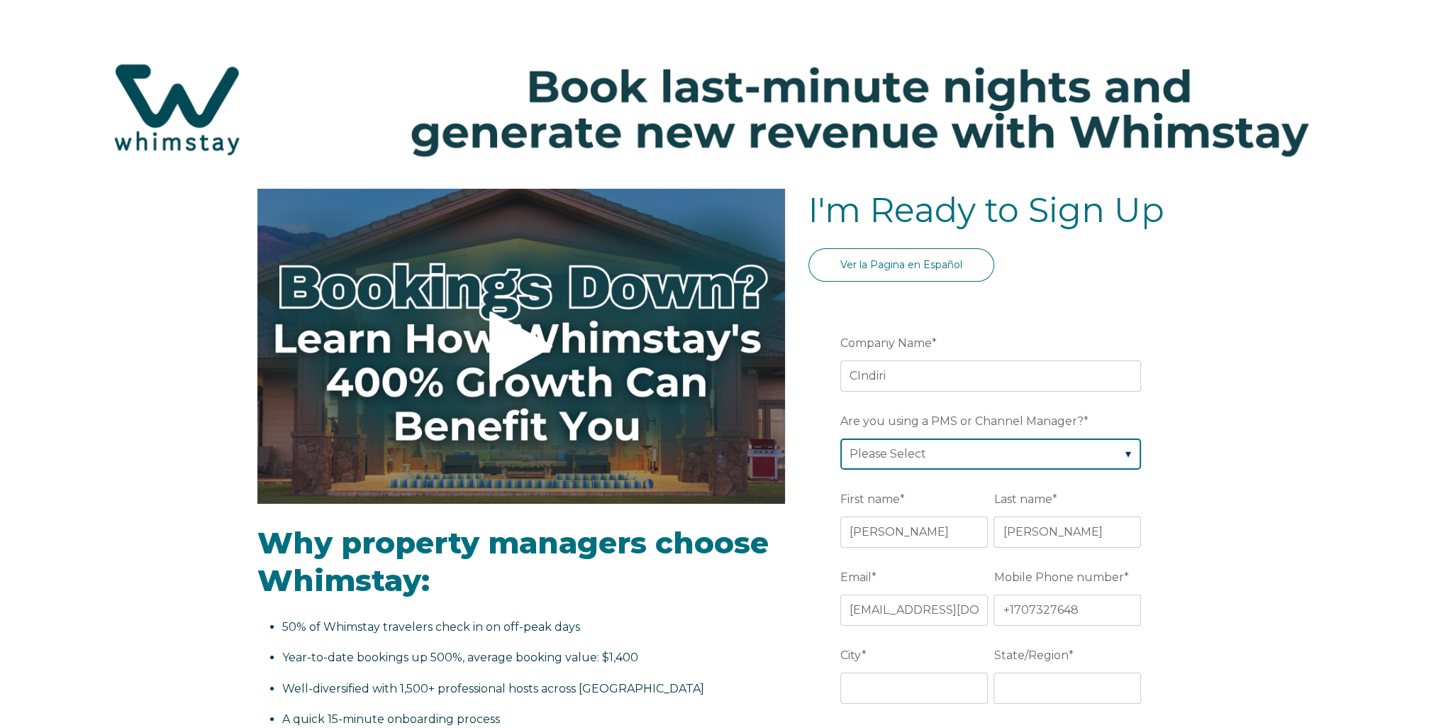
select select "Guesty"
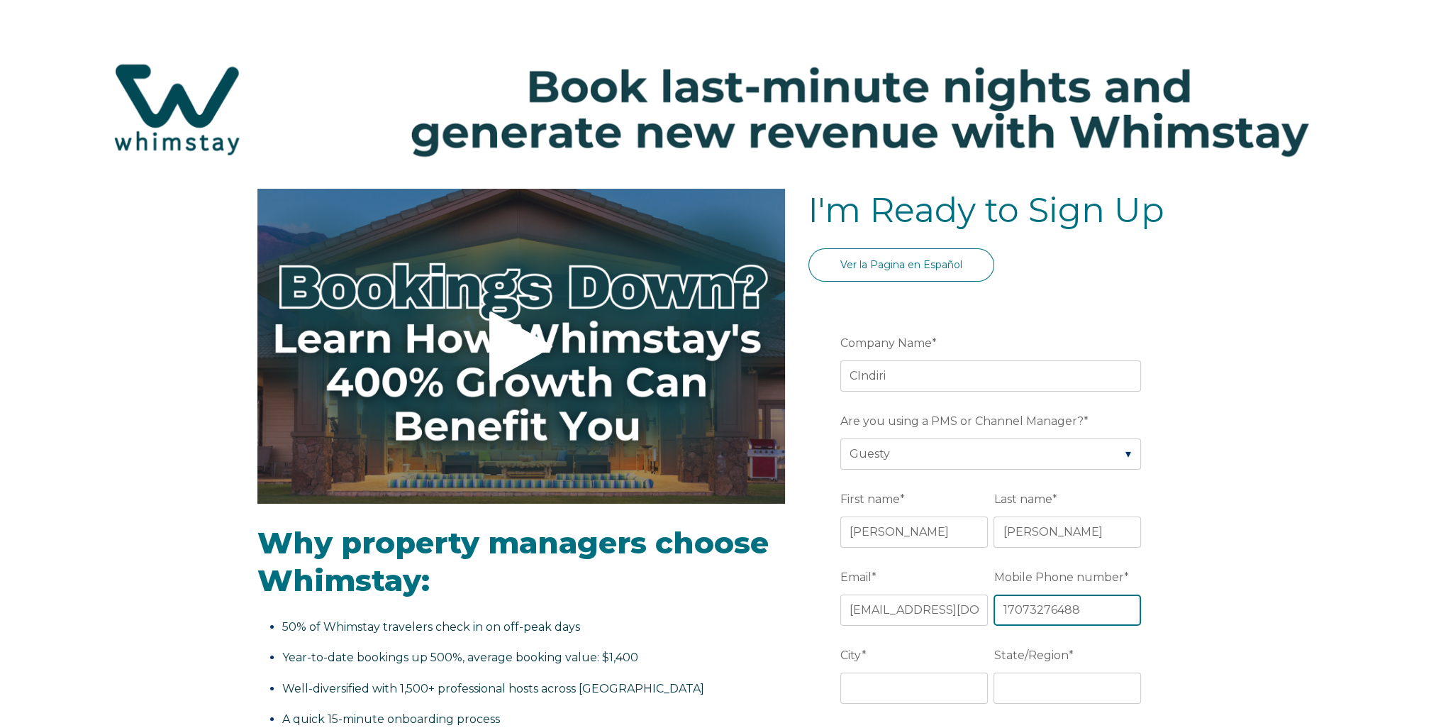
click at [1006, 609] on input "17073276488" at bounding box center [1068, 609] width 148 height 31
type input "7073276488"
click at [925, 698] on input "City *" at bounding box center [914, 687] width 148 height 31
type input "Vallejo"
type input "CA"
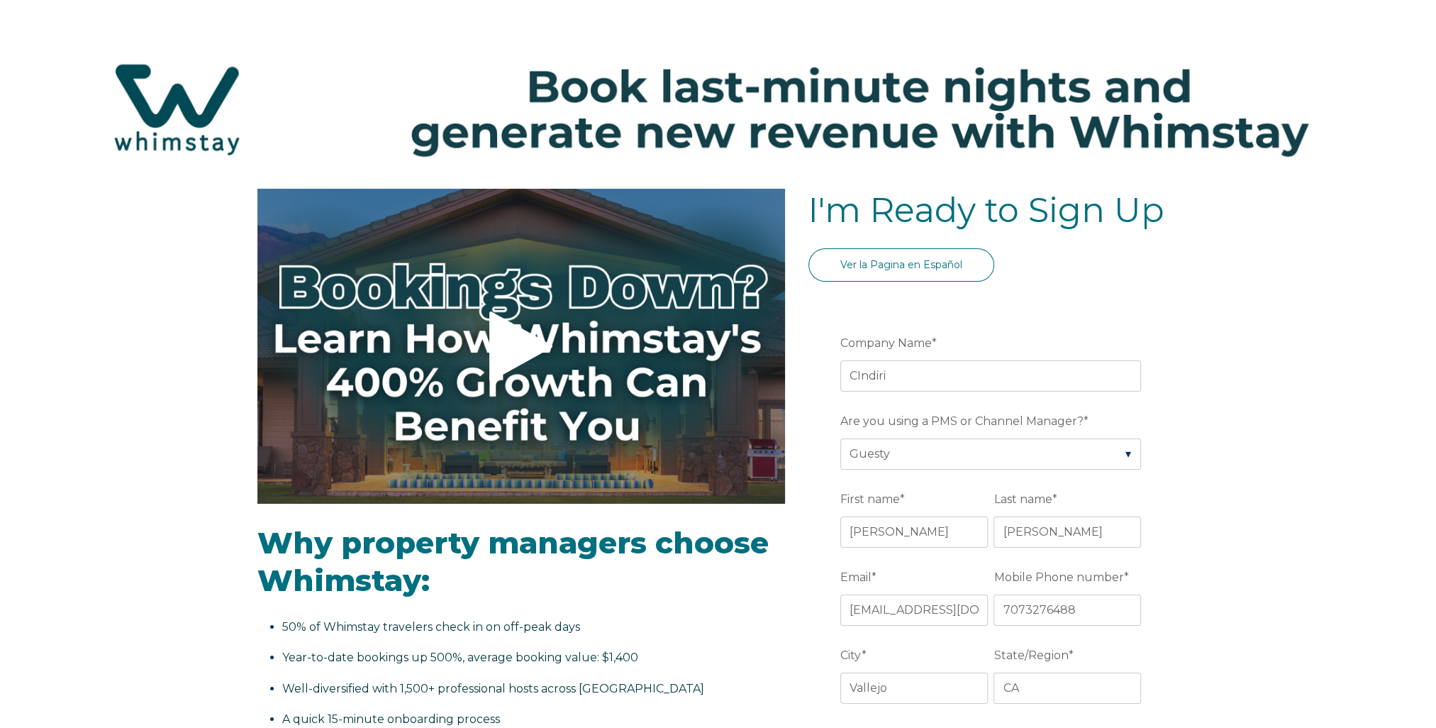
scroll to position [400, 0]
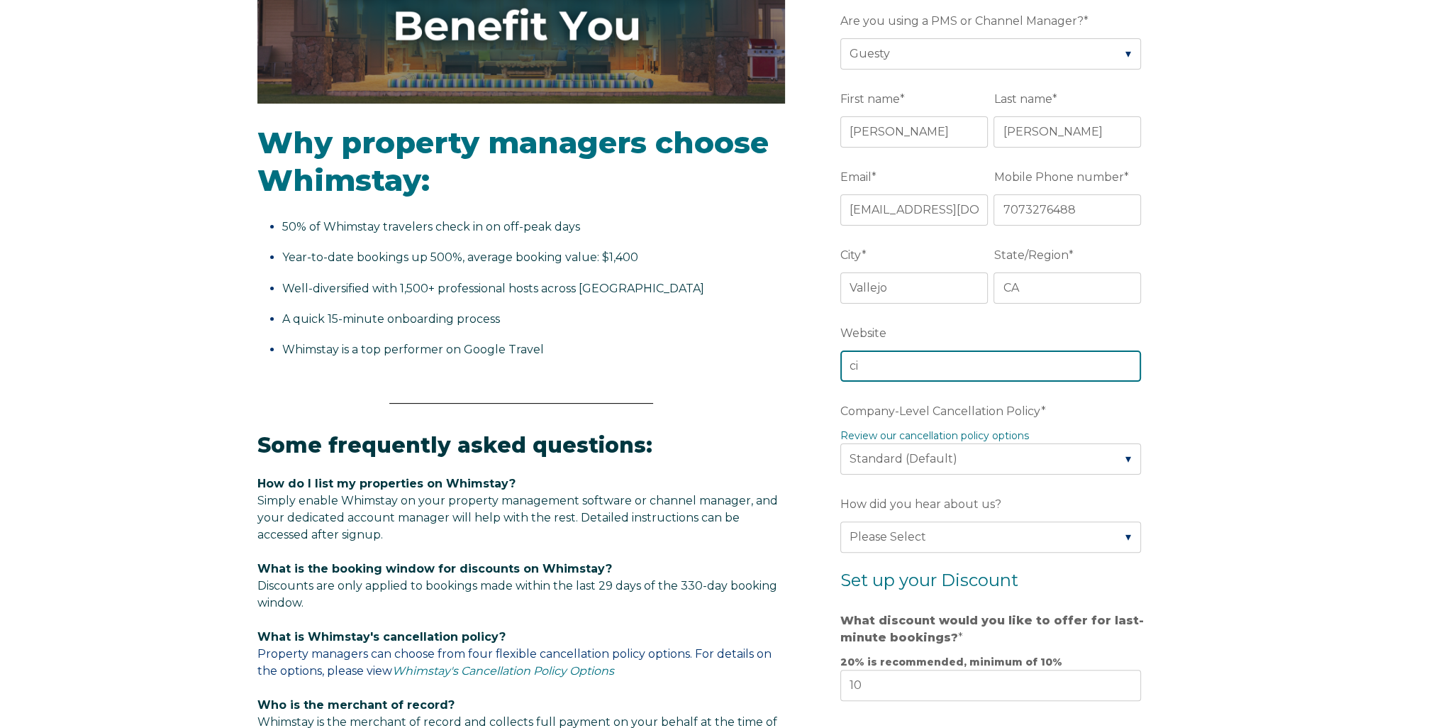
type input "c"
type input "www.cindiri.com"
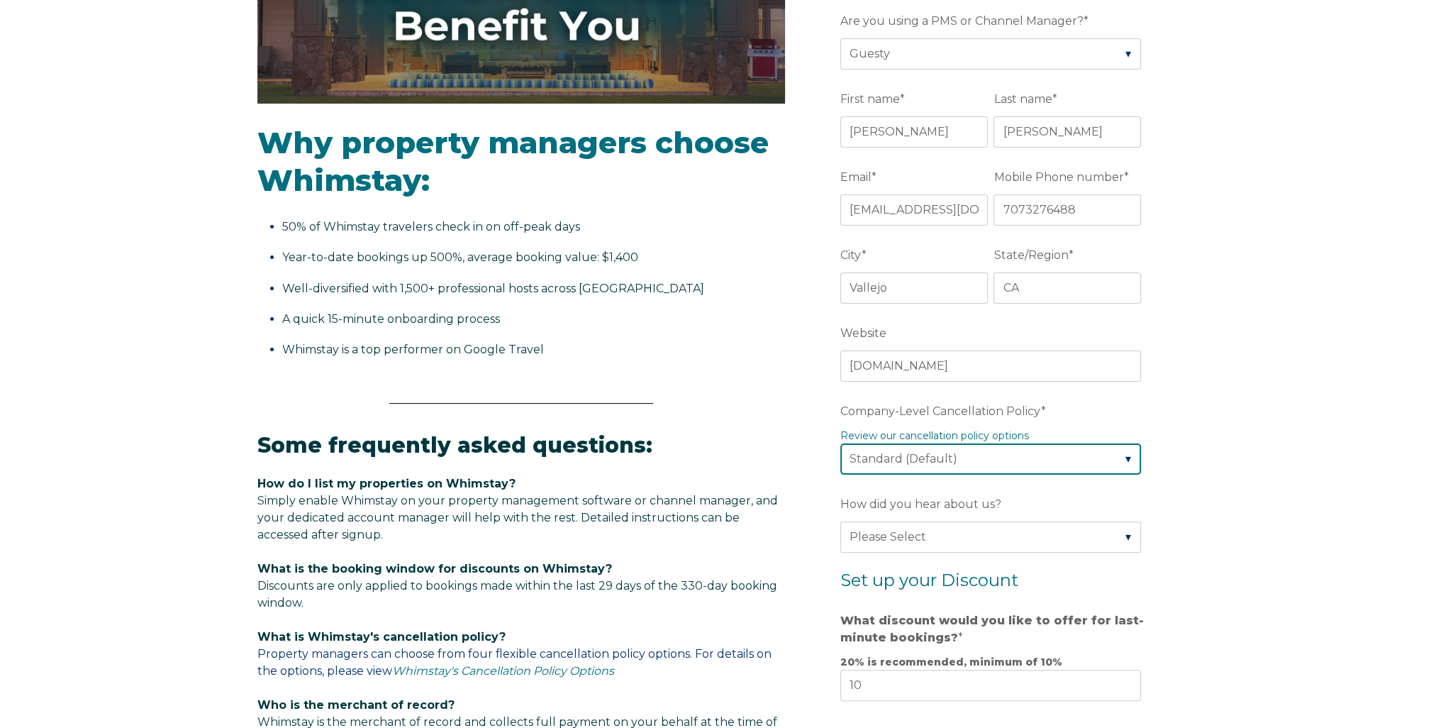
click at [1123, 456] on select "Please Select Partial Standard (Default) Moderate Strict" at bounding box center [990, 458] width 301 height 31
select select "Strict"
click at [840, 443] on select "Please Select Partial Standard (Default) Moderate Strict" at bounding box center [990, 458] width 301 height 31
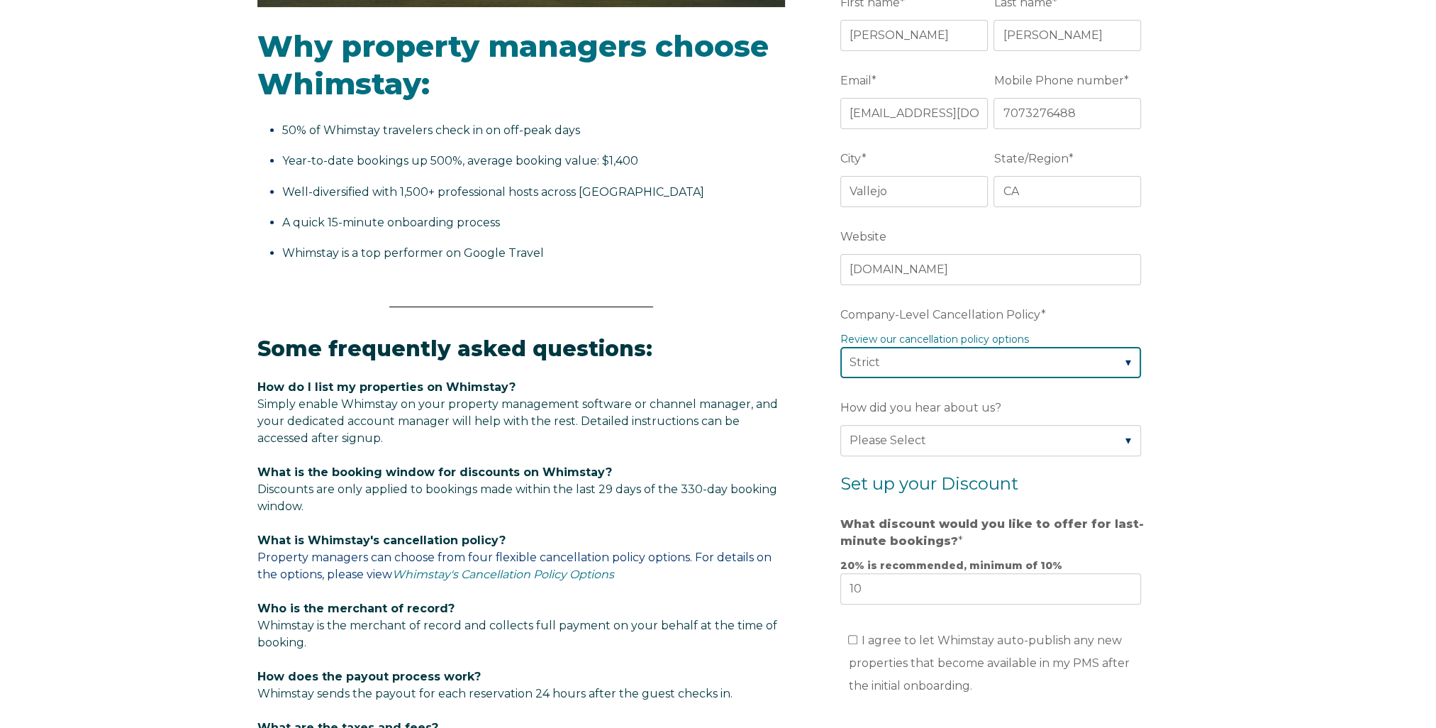
scroll to position [613, 0]
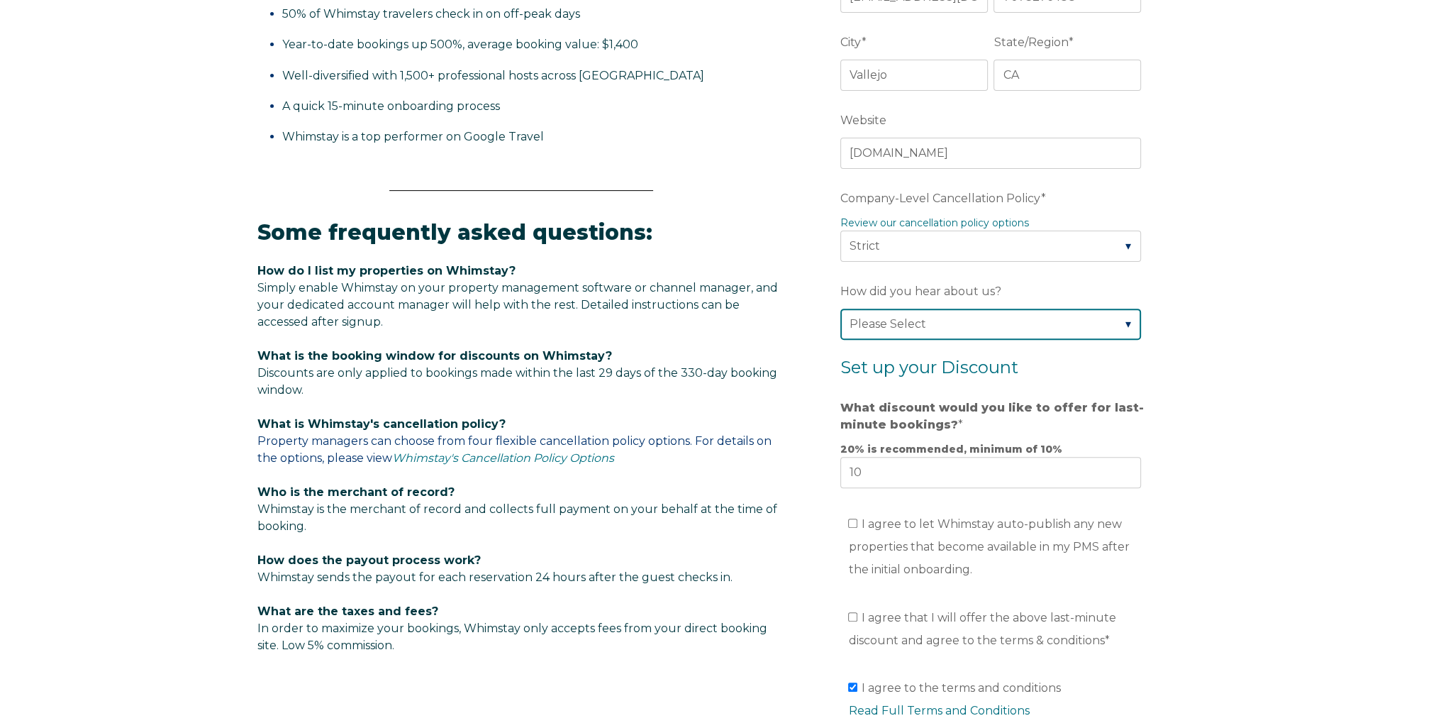
click at [1128, 316] on select "Please Select Found Whimstay through a Google search Spoke to a Whimstay salesp…" at bounding box center [990, 323] width 301 height 31
select select "Podcast"
click at [840, 308] on select "Please Select Found Whimstay through a Google search Spoke to a Whimstay salesp…" at bounding box center [990, 323] width 301 height 31
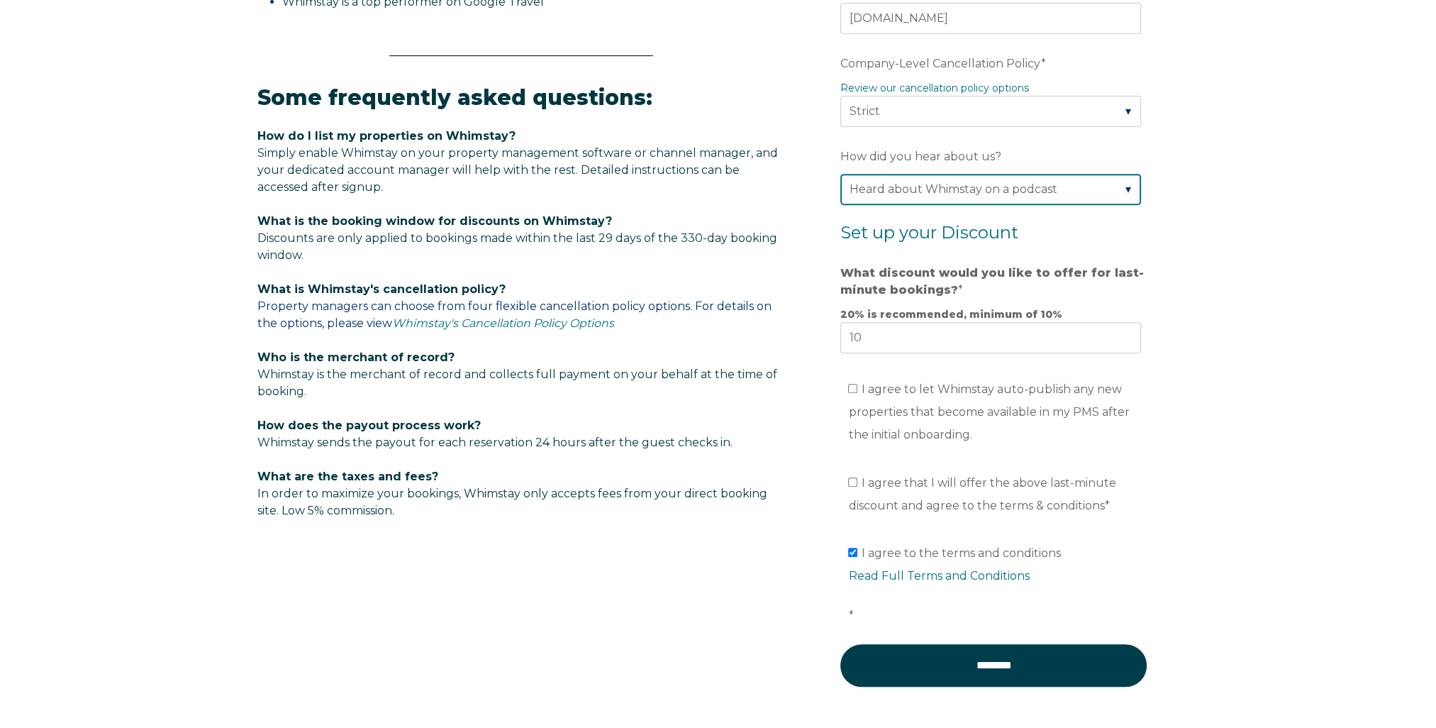
scroll to position [892, 0]
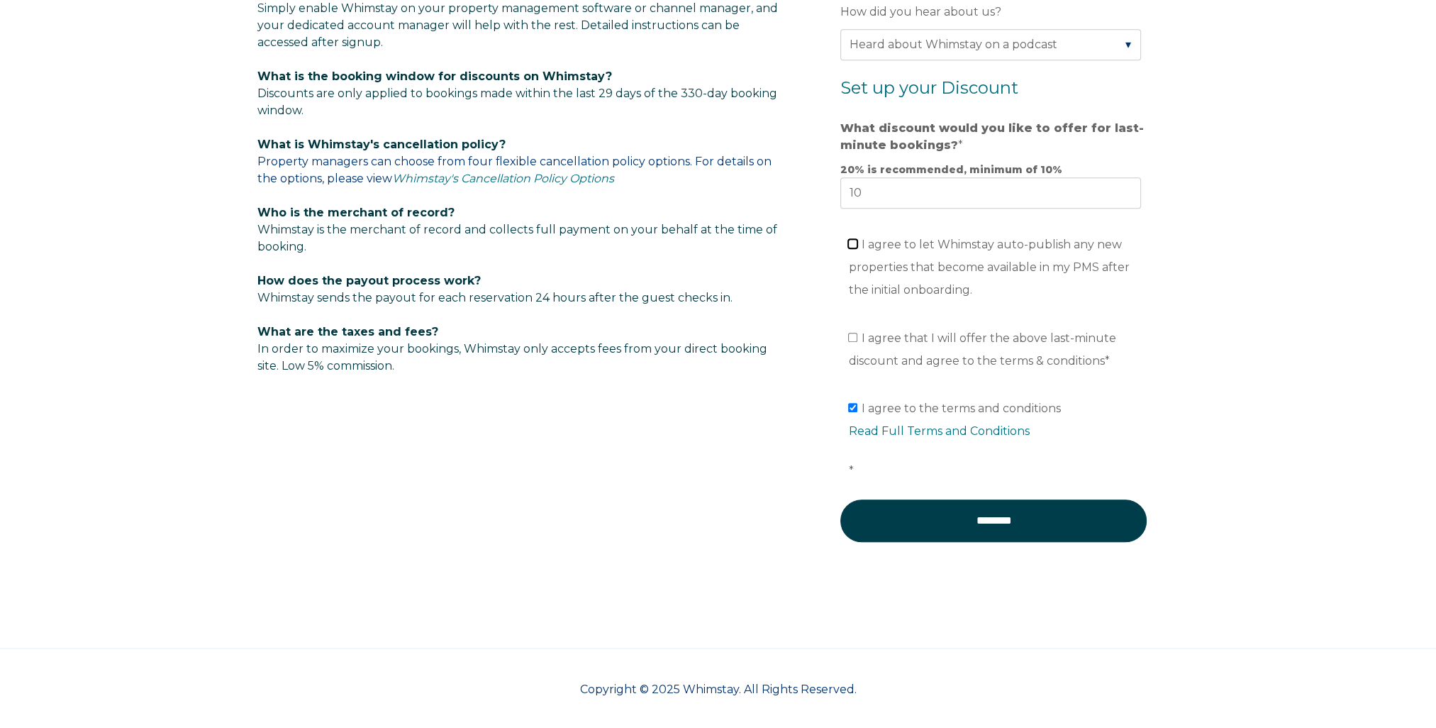
click at [851, 241] on input "I agree to let Whimstay auto-publish any new properties that become available i…" at bounding box center [852, 243] width 9 height 9
checkbox input "true"
click at [849, 336] on input "I agree that I will offer the above last-minute discount and agree to the terms…" at bounding box center [852, 337] width 9 height 9
checkbox input "true"
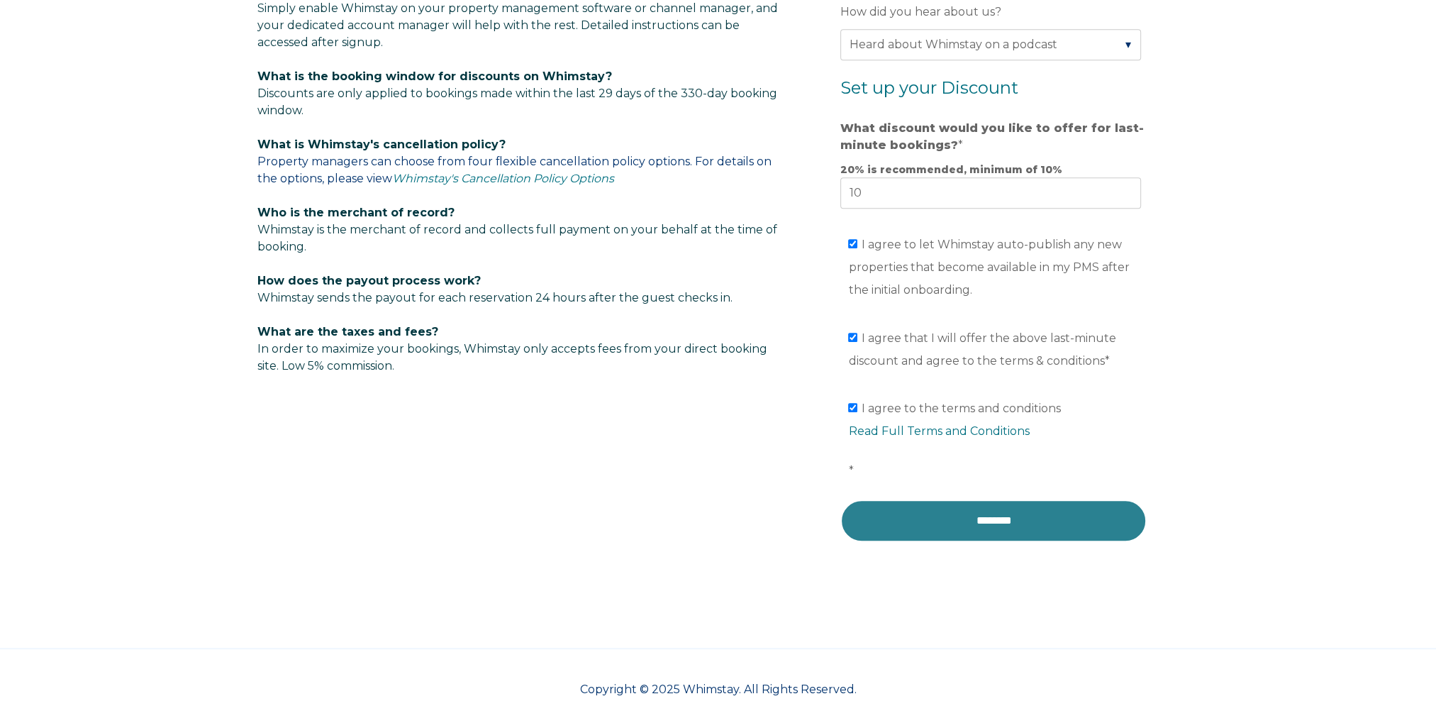
click at [998, 509] on input "********" at bounding box center [993, 520] width 306 height 43
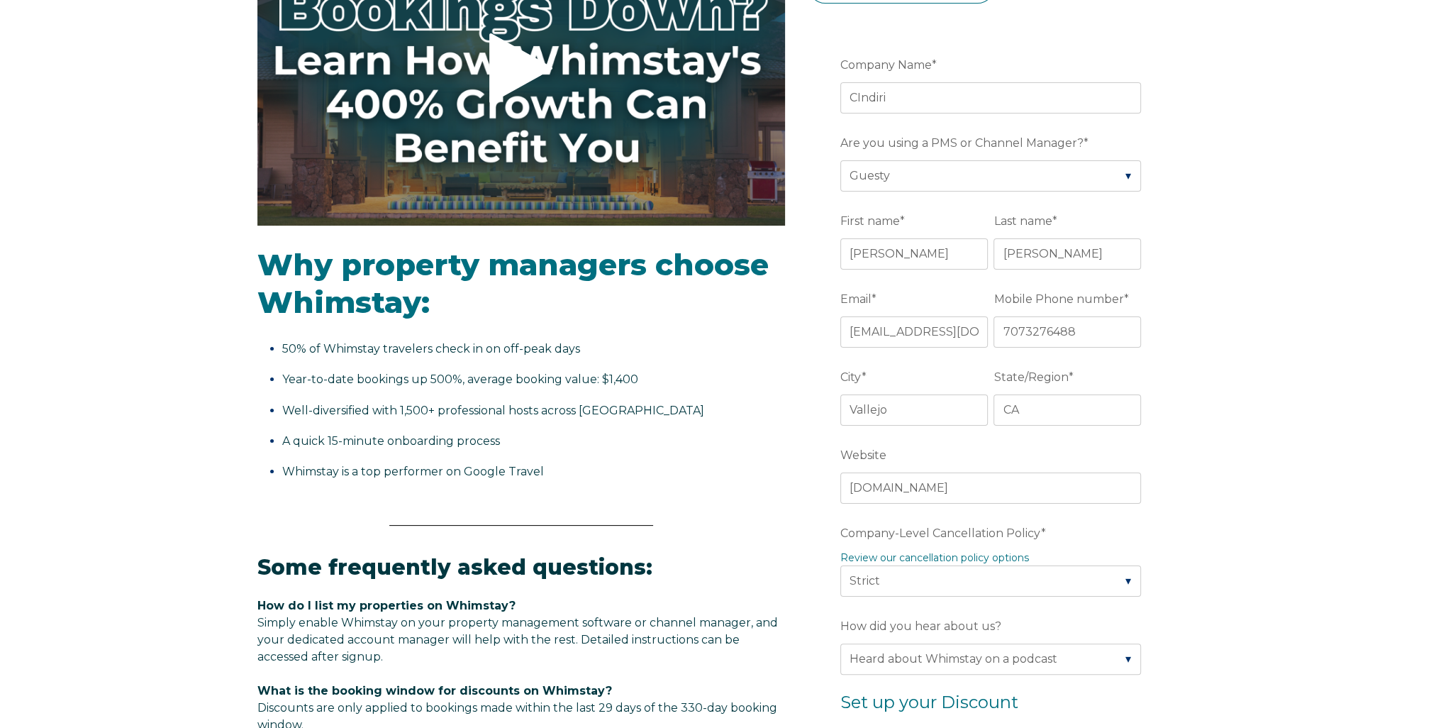
scroll to position [254, 0]
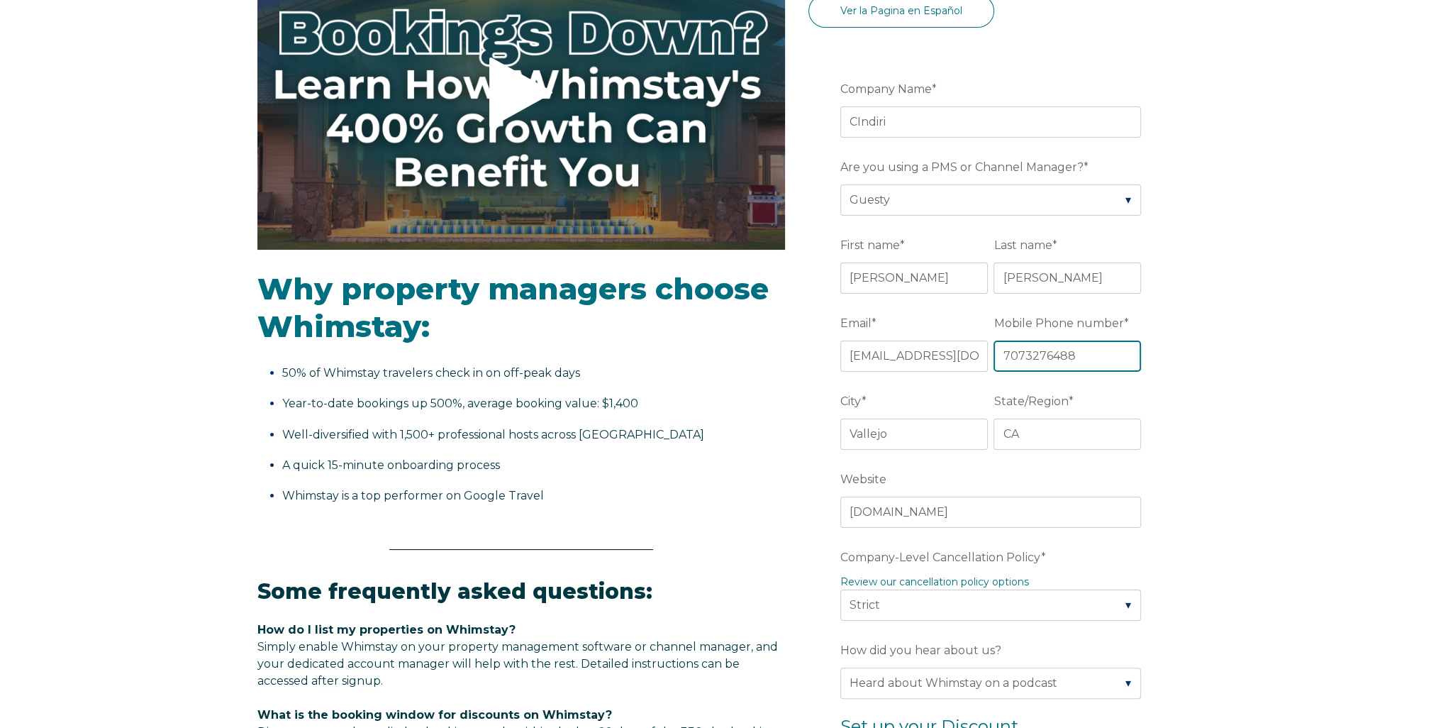
click at [1048, 363] on input "7073276488" at bounding box center [1068, 355] width 148 height 31
type input "17073276488"
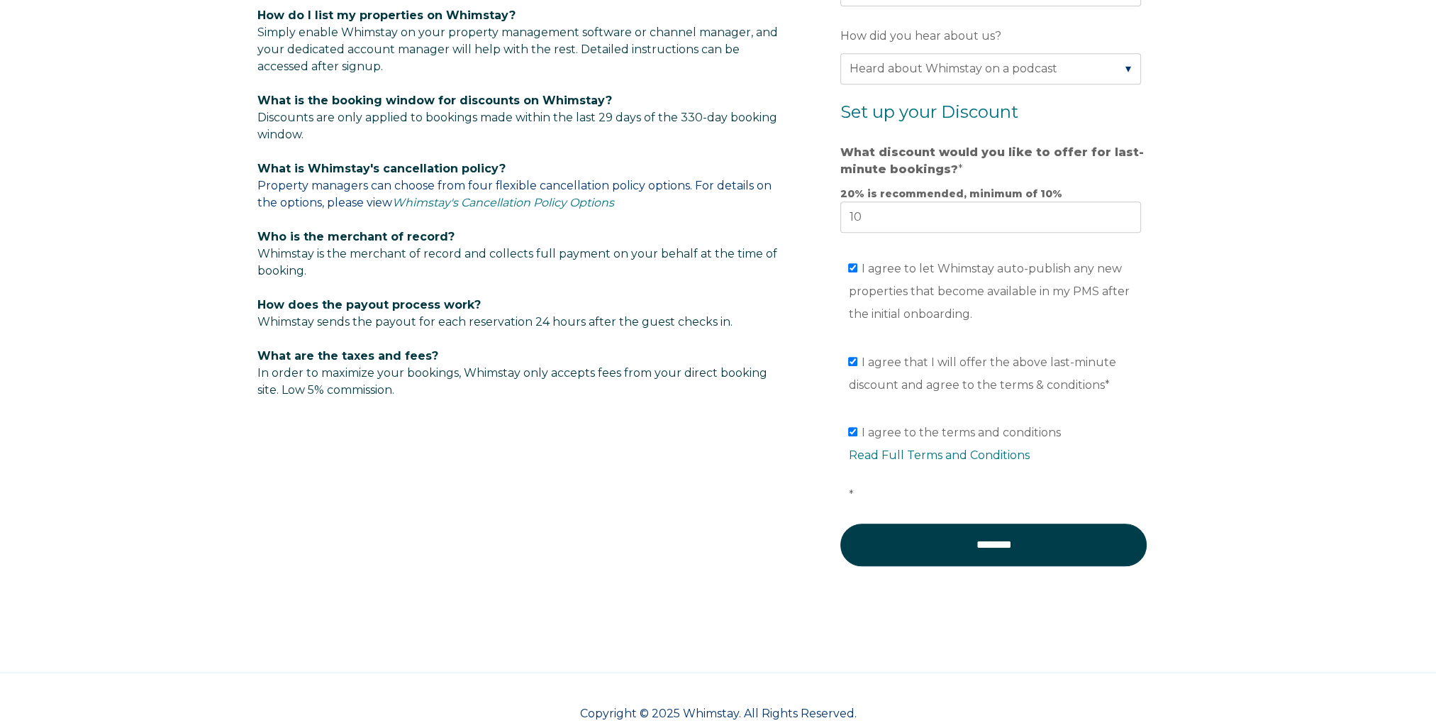
scroll to position [892, 0]
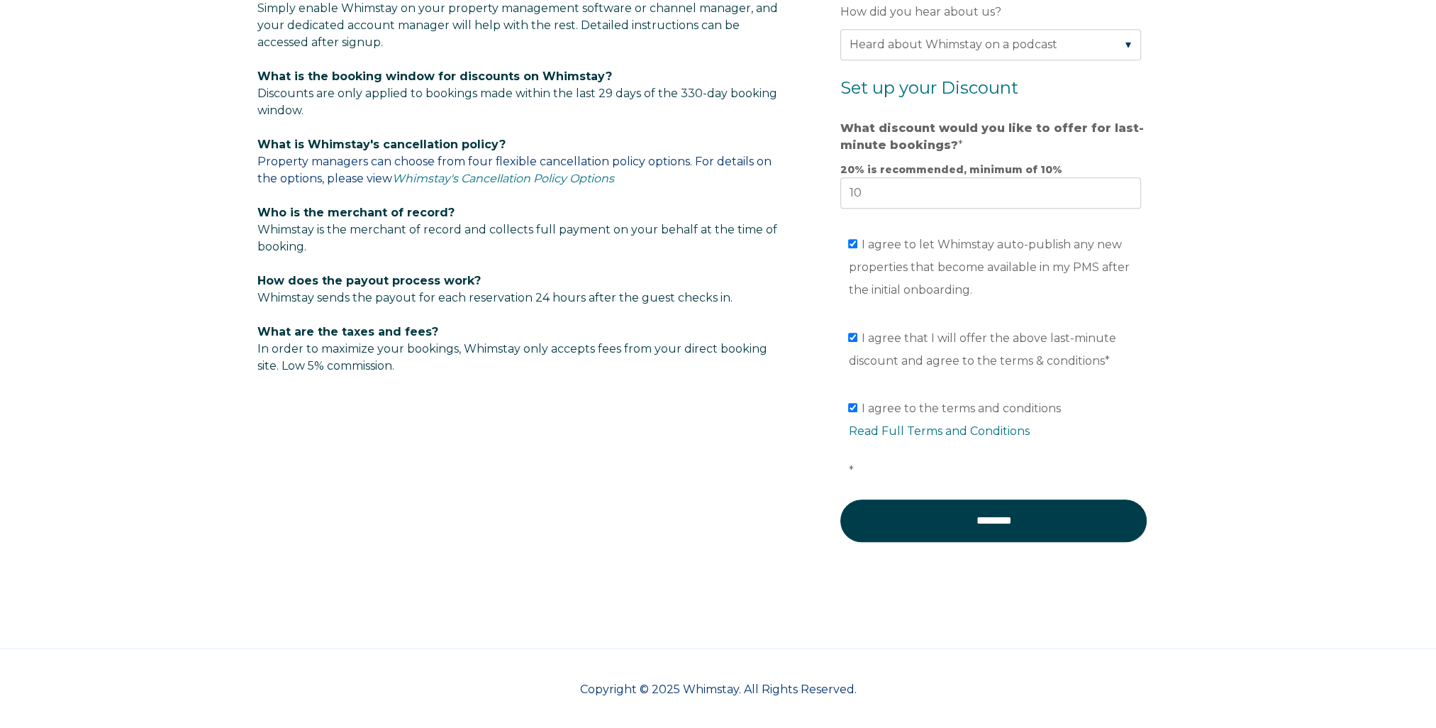
click at [851, 465] on span "*" at bounding box center [850, 470] width 5 height 13
click at [851, 412] on input "I agree to the terms and conditions Read Full Terms and Conditions *" at bounding box center [852, 407] width 9 height 9
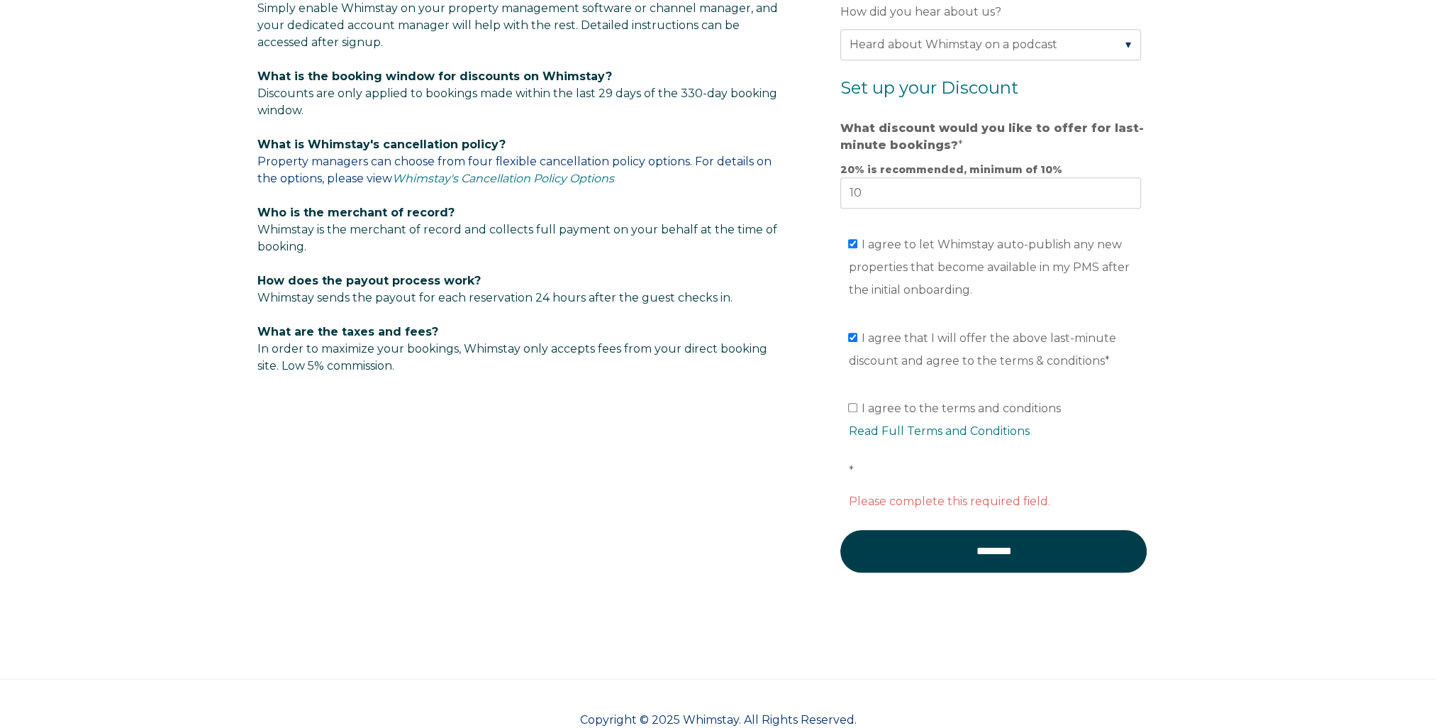
click at [847, 467] on ul "I agree to the terms and conditions Read Full Terms and Conditions *" at bounding box center [990, 439] width 301 height 85
click at [850, 467] on span "*" at bounding box center [850, 470] width 5 height 13
click at [850, 412] on input "I agree to the terms and conditions Read Full Terms and Conditions *" at bounding box center [852, 407] width 9 height 9
checkbox input "true"
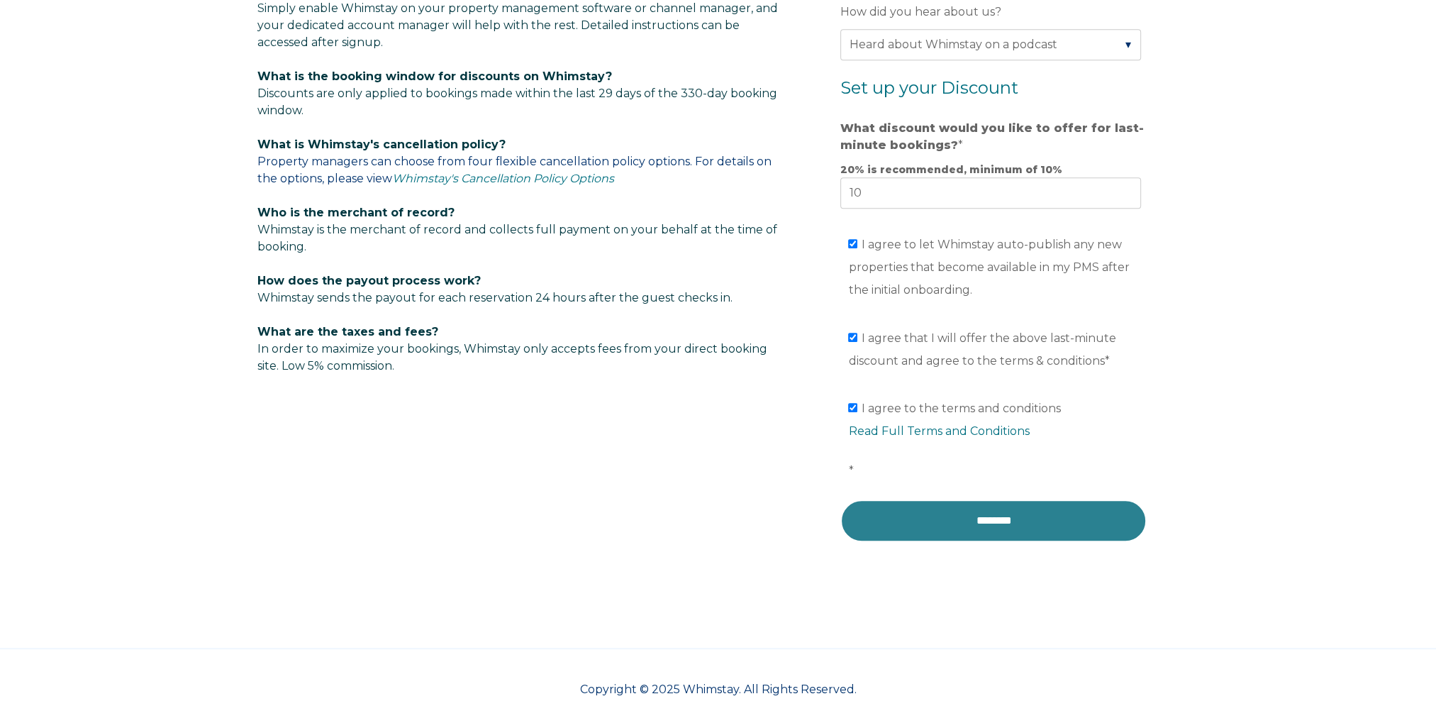
drag, startPoint x: 947, startPoint y: 523, endPoint x: 834, endPoint y: 78, distance: 458.7
click at [946, 523] on input "********" at bounding box center [993, 520] width 306 height 43
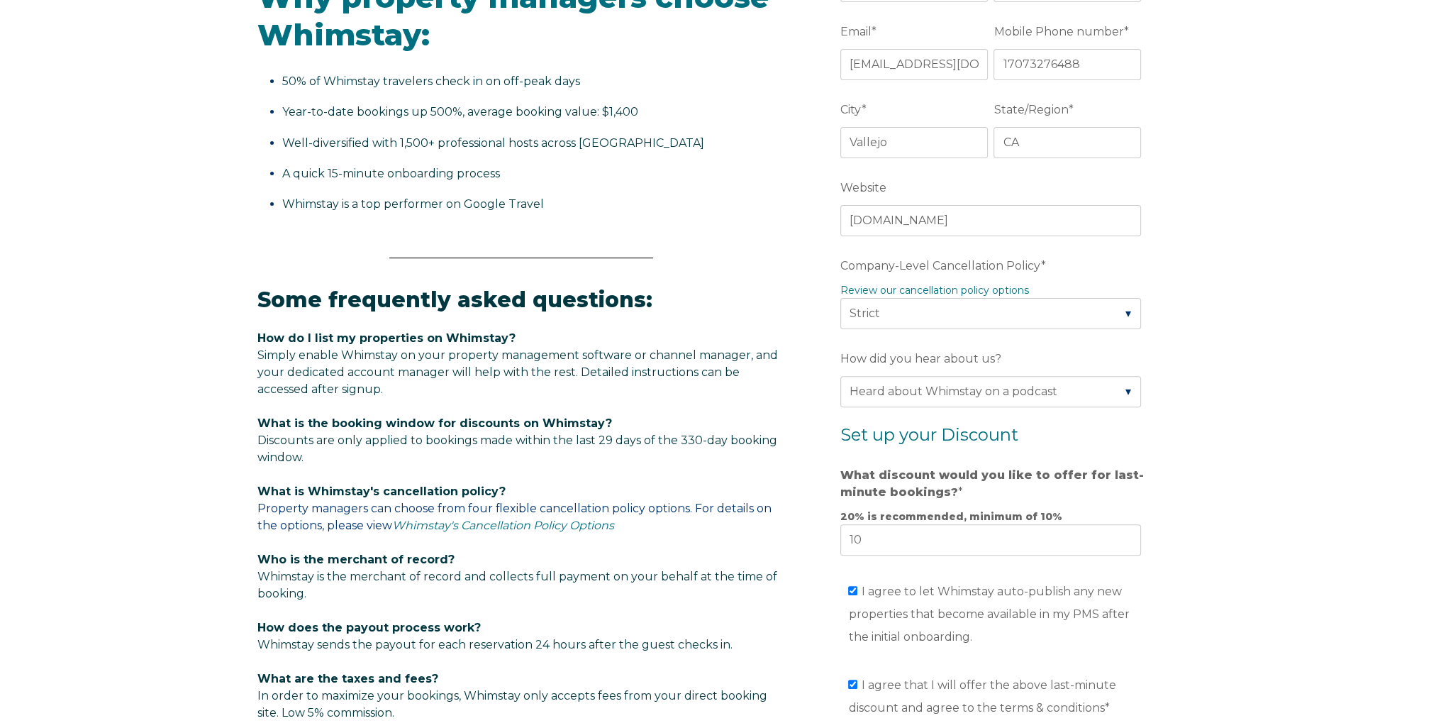
scroll to position [325, 0]
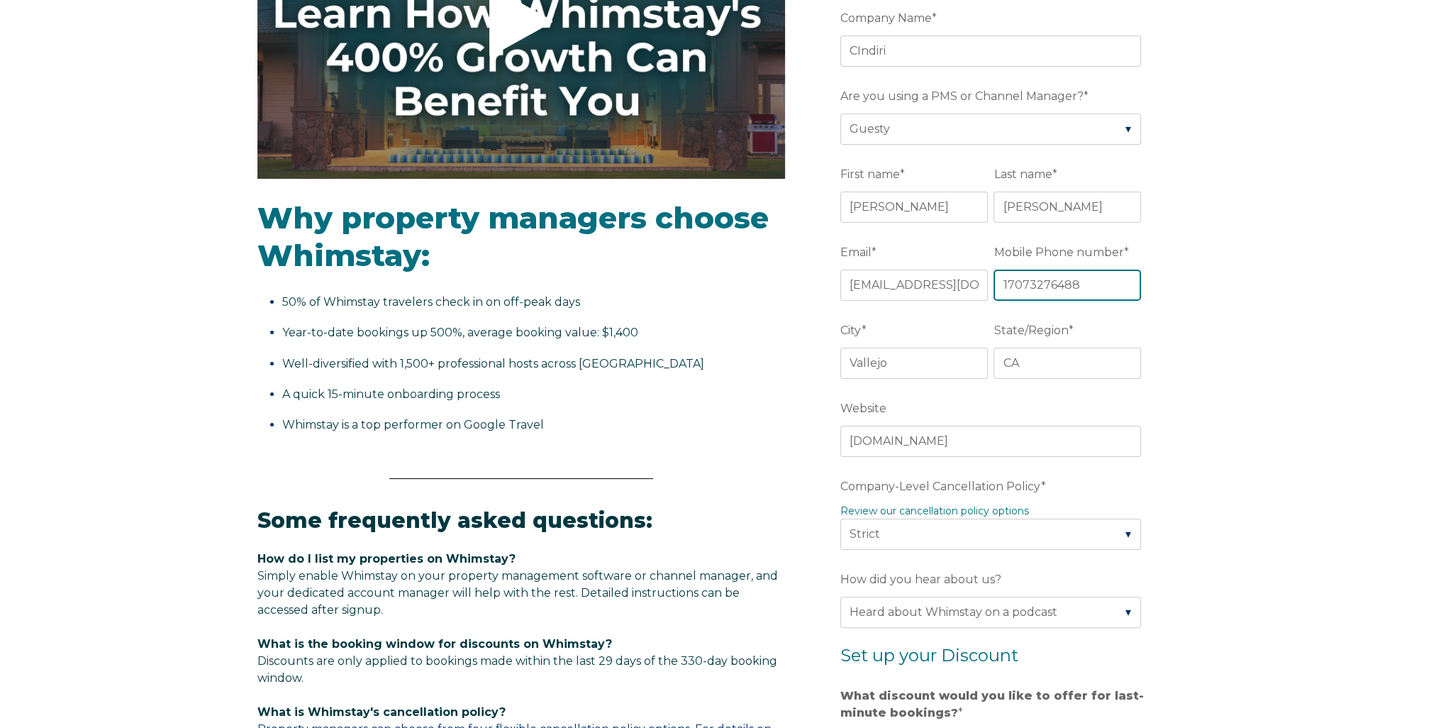
click at [1084, 282] on input "17073276488" at bounding box center [1068, 284] width 148 height 31
drag, startPoint x: 1087, startPoint y: 277, endPoint x: 940, endPoint y: 294, distance: 147.7
click at [940, 294] on fieldset "Email * cindiribeachbelize@gmail.com Mobile Phone number * 17073276488" at bounding box center [993, 279] width 306 height 78
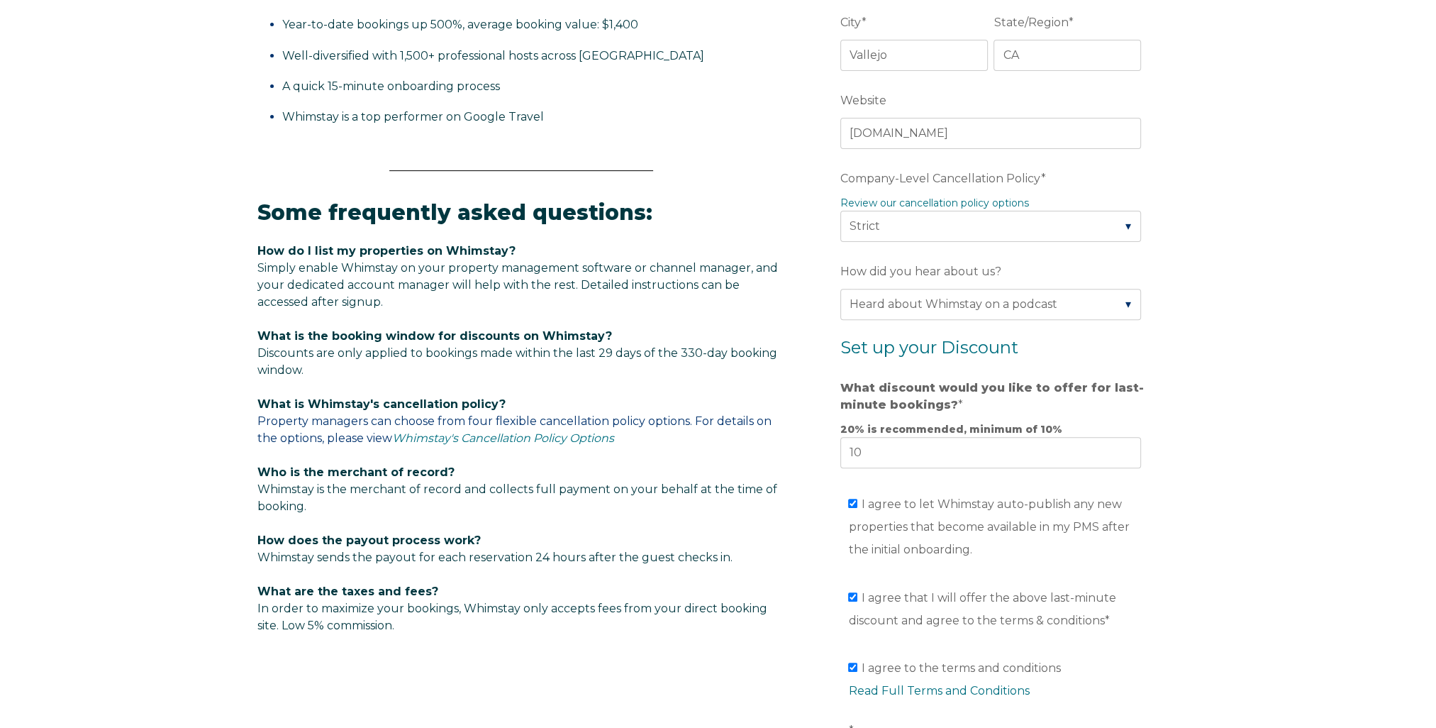
scroll to position [892, 0]
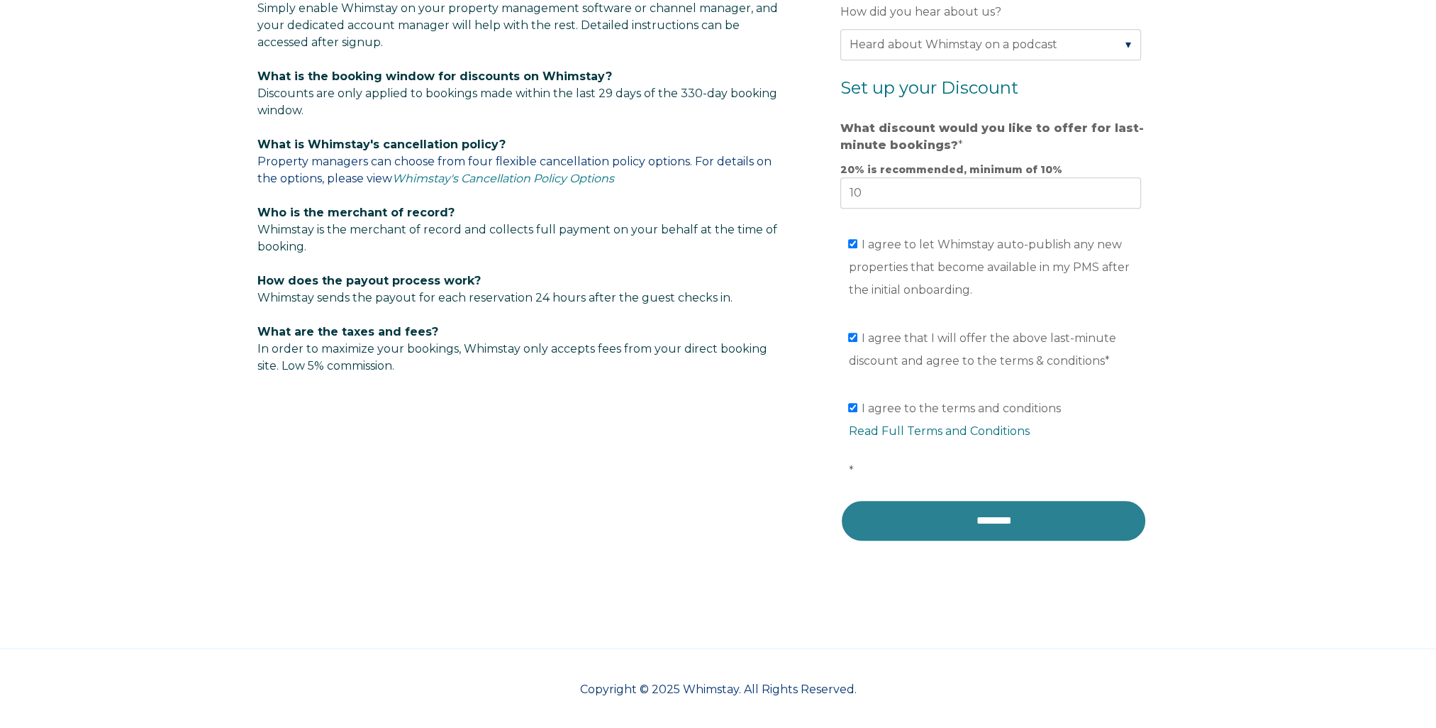
click at [1007, 524] on input "********" at bounding box center [993, 520] width 306 height 43
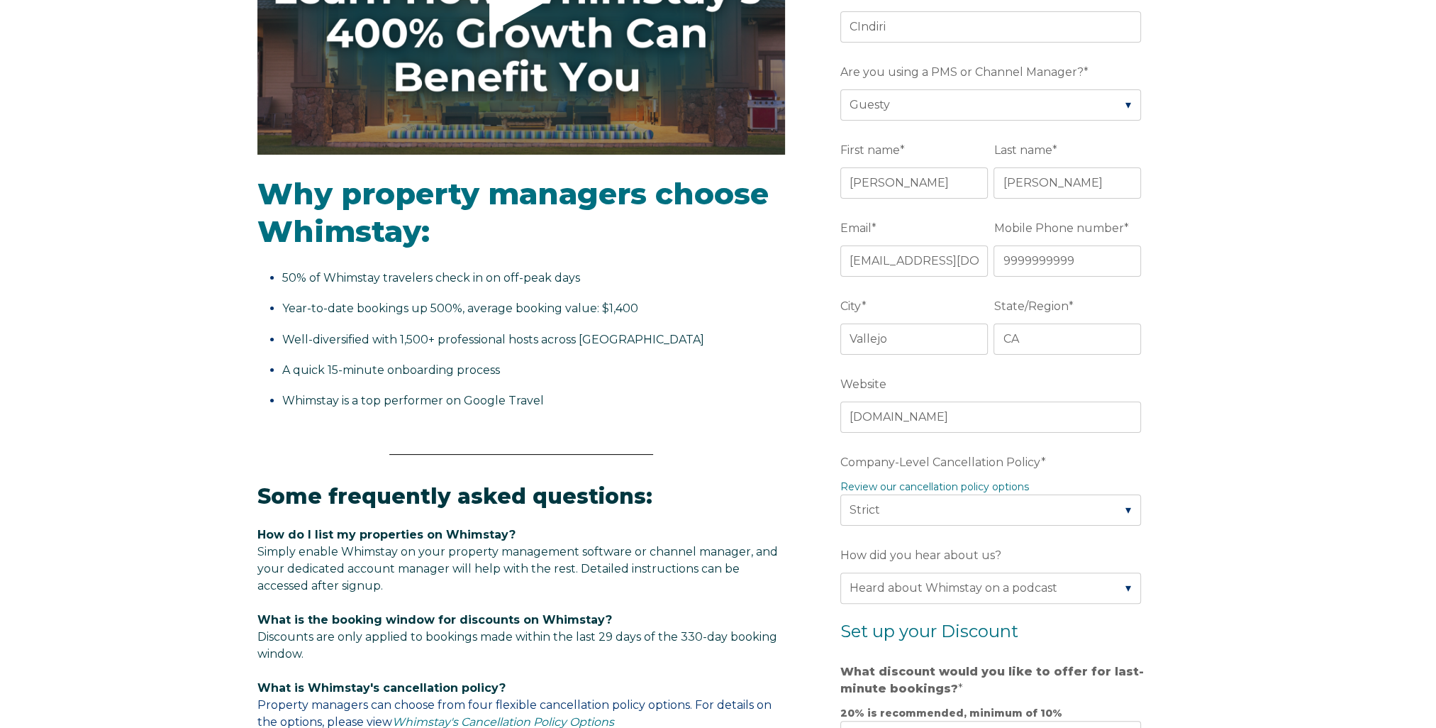
scroll to position [254, 0]
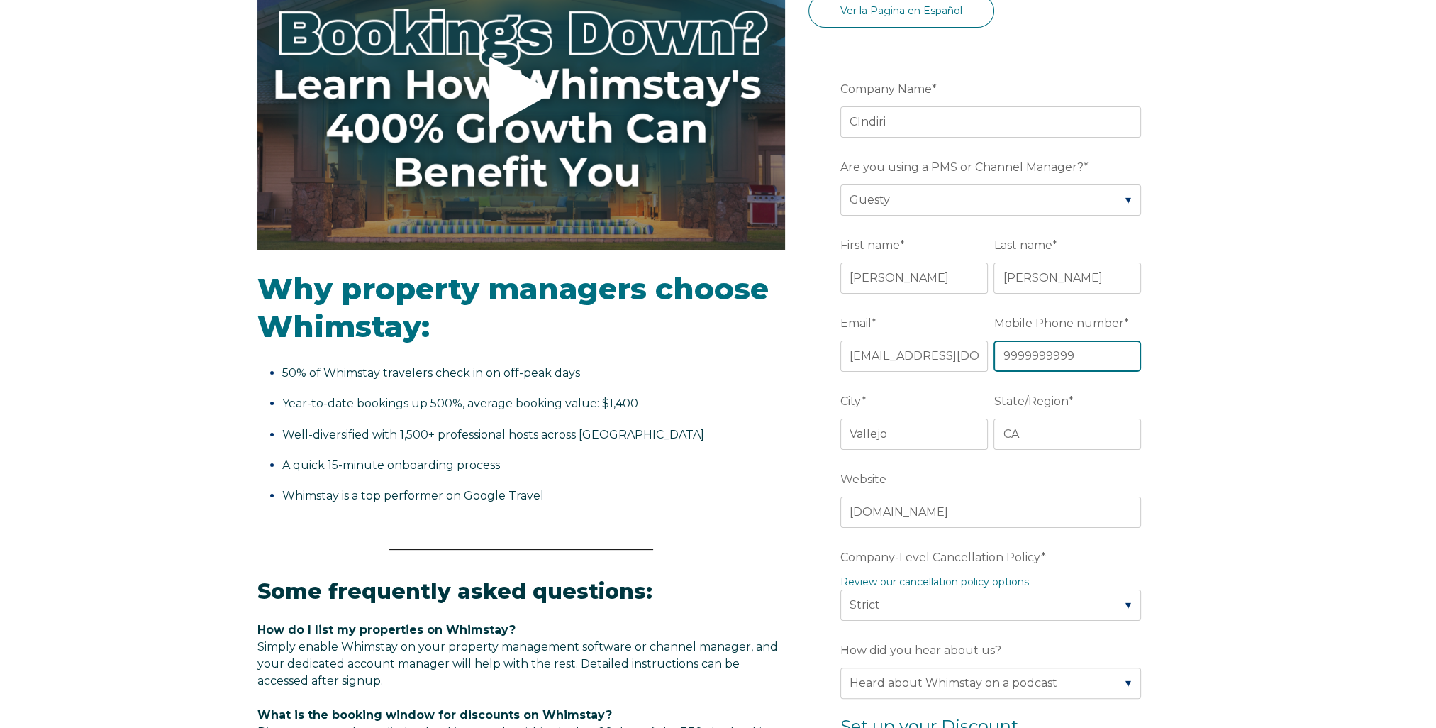
drag, startPoint x: 1082, startPoint y: 355, endPoint x: 979, endPoint y: 357, distance: 102.8
click at [979, 357] on fieldset "Email * cindiribeachbelize@gmail.com Mobile Phone number * 9999999999" at bounding box center [993, 350] width 306 height 78
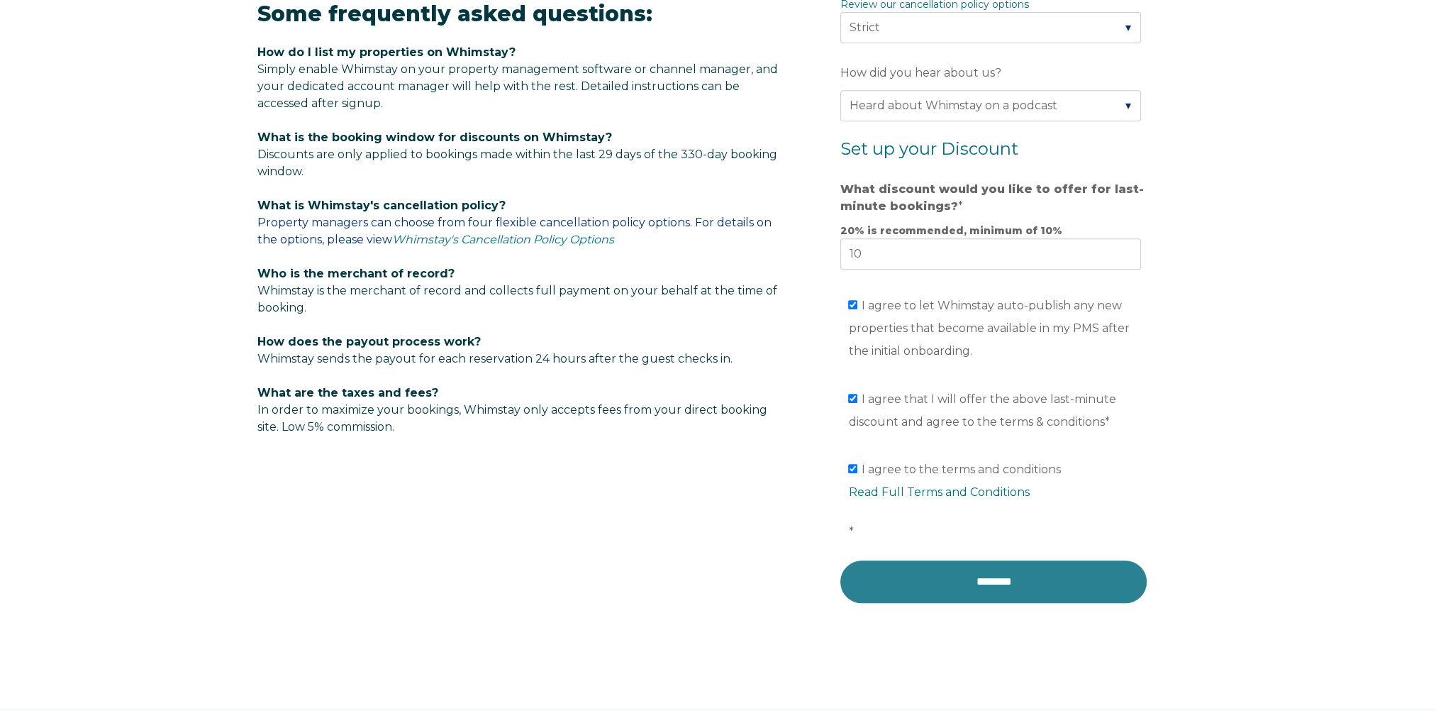
scroll to position [892, 0]
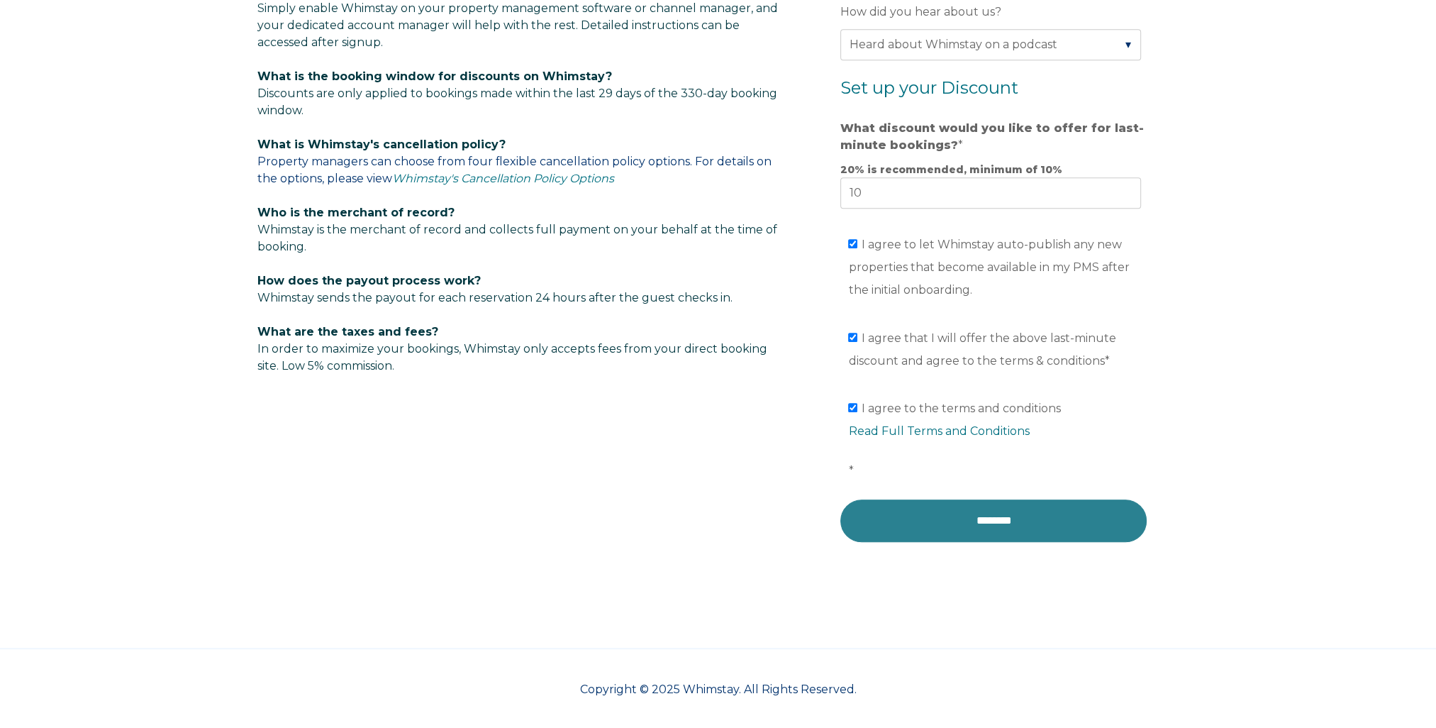
type input "9999999"
click at [1002, 519] on input "********" at bounding box center [993, 520] width 306 height 43
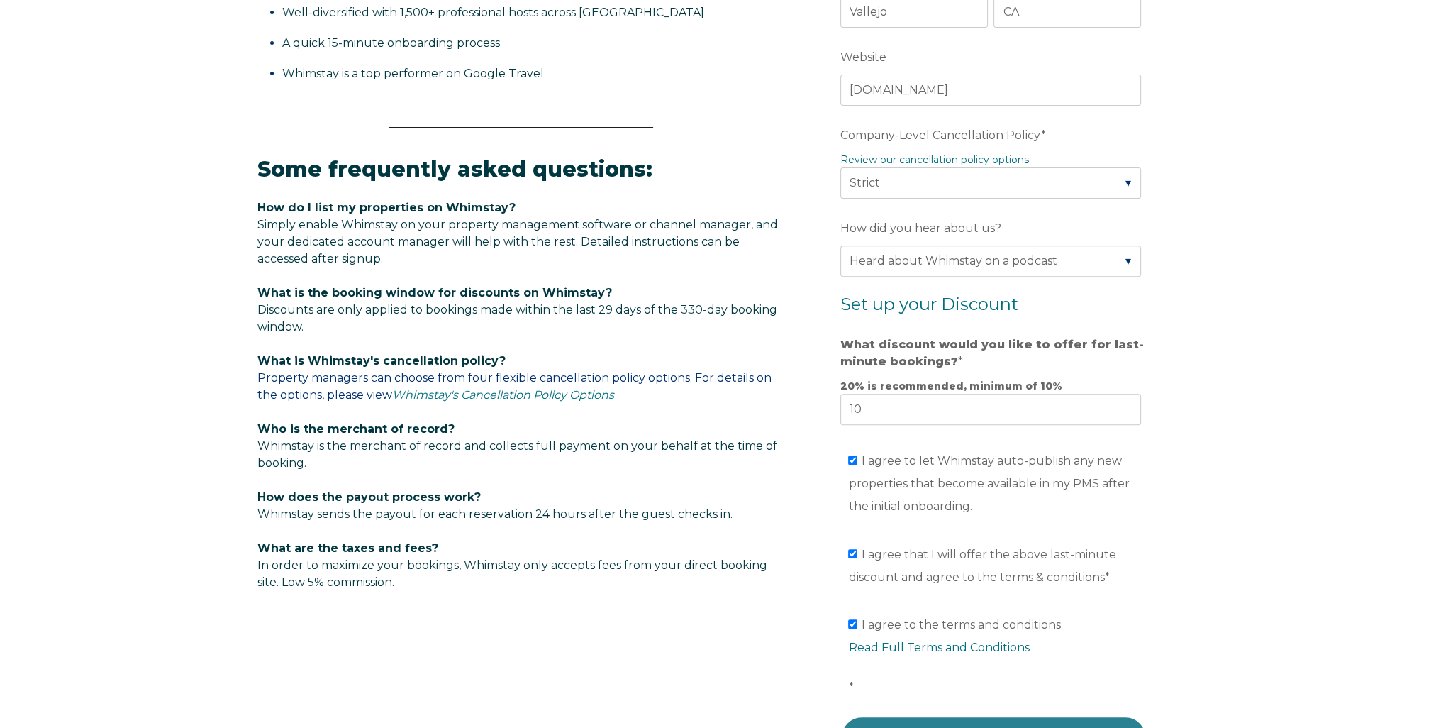
scroll to position [750, 0]
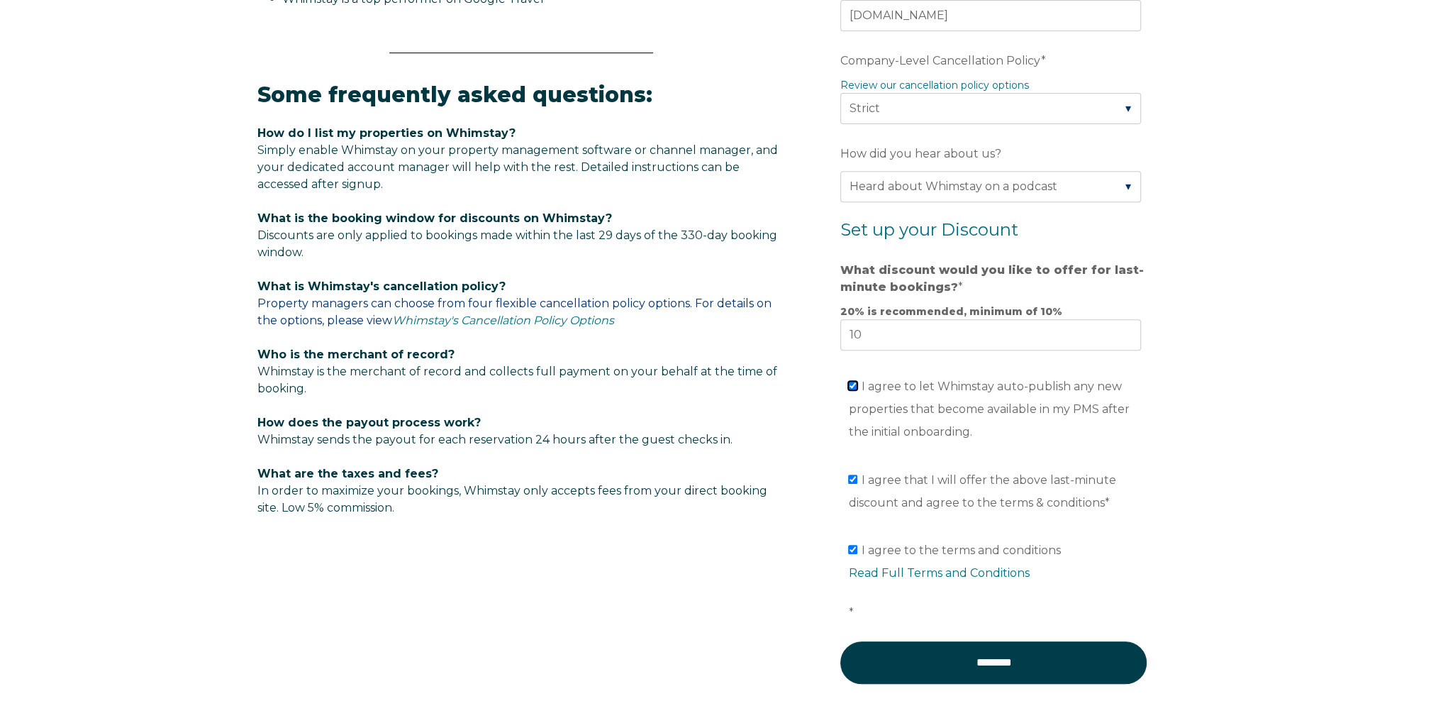
click at [850, 382] on input "I agree to let Whimstay auto-publish any new properties that become available i…" at bounding box center [852, 385] width 9 height 9
checkbox input "false"
click at [857, 390] on li "I agree to let Whimstay auto-publish any new properties that become available i…" at bounding box center [998, 409] width 301 height 68
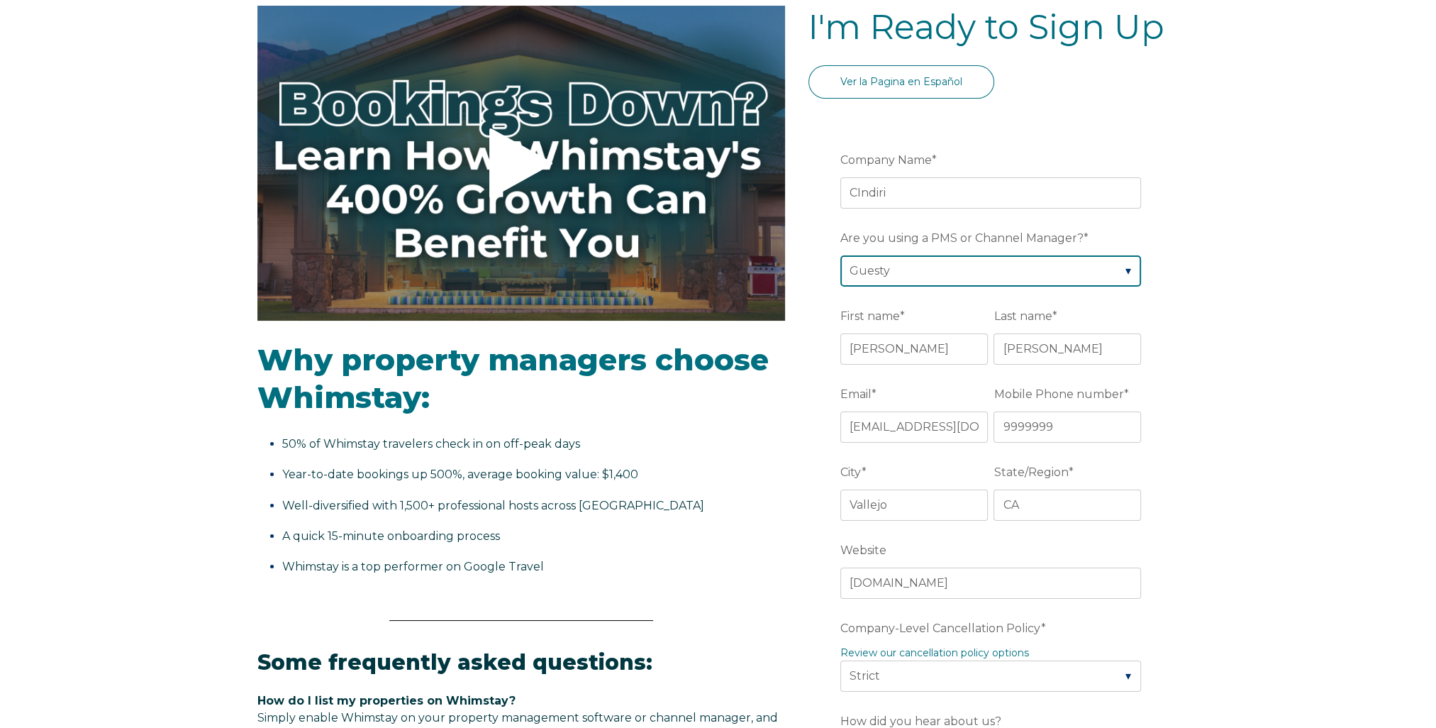
click at [1096, 260] on select "Please Select Barefoot BookingPal Boost Brightside CiiRUS Escapia Guesty Hostaw…" at bounding box center [990, 270] width 301 height 31
select select "Airbnb"
click at [840, 255] on select "Please Select Barefoot BookingPal Boost Brightside CiiRUS Escapia Guesty Hostaw…" at bounding box center [990, 270] width 301 height 31
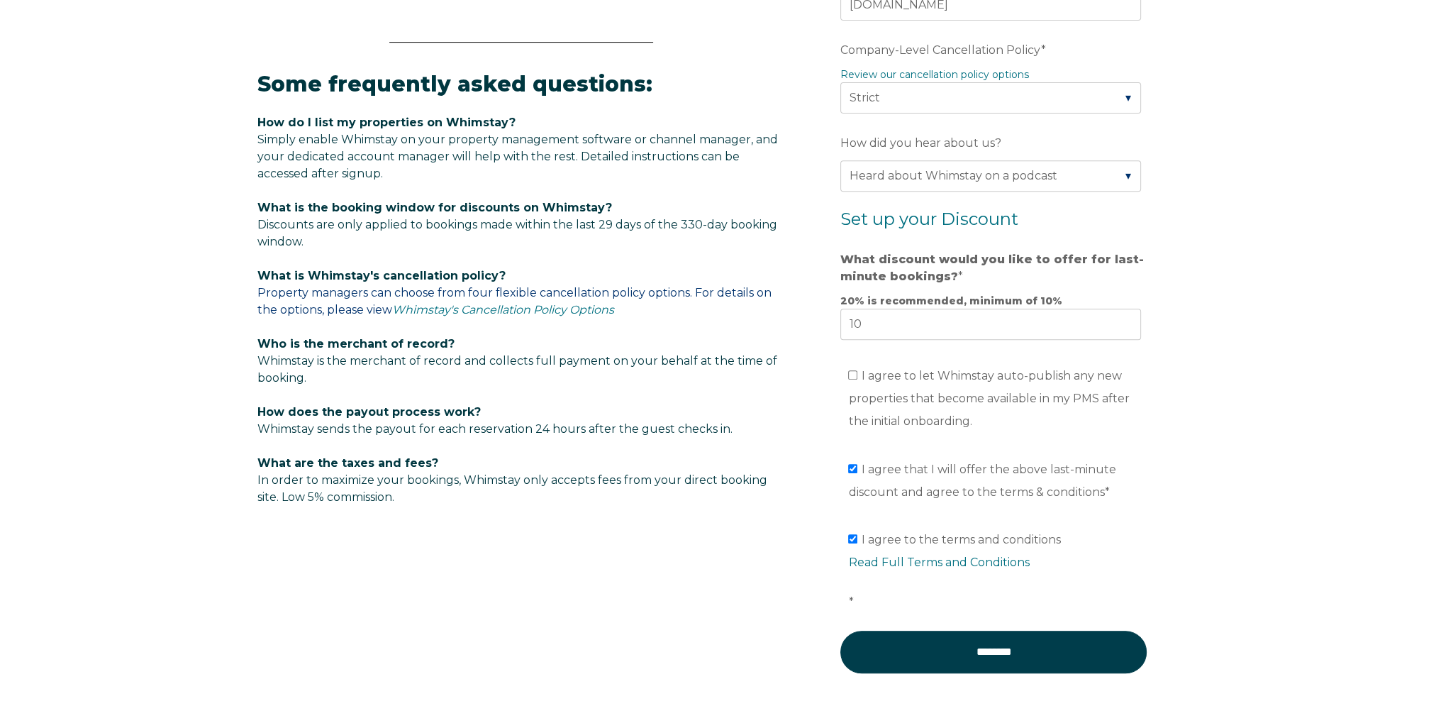
scroll to position [750, 0]
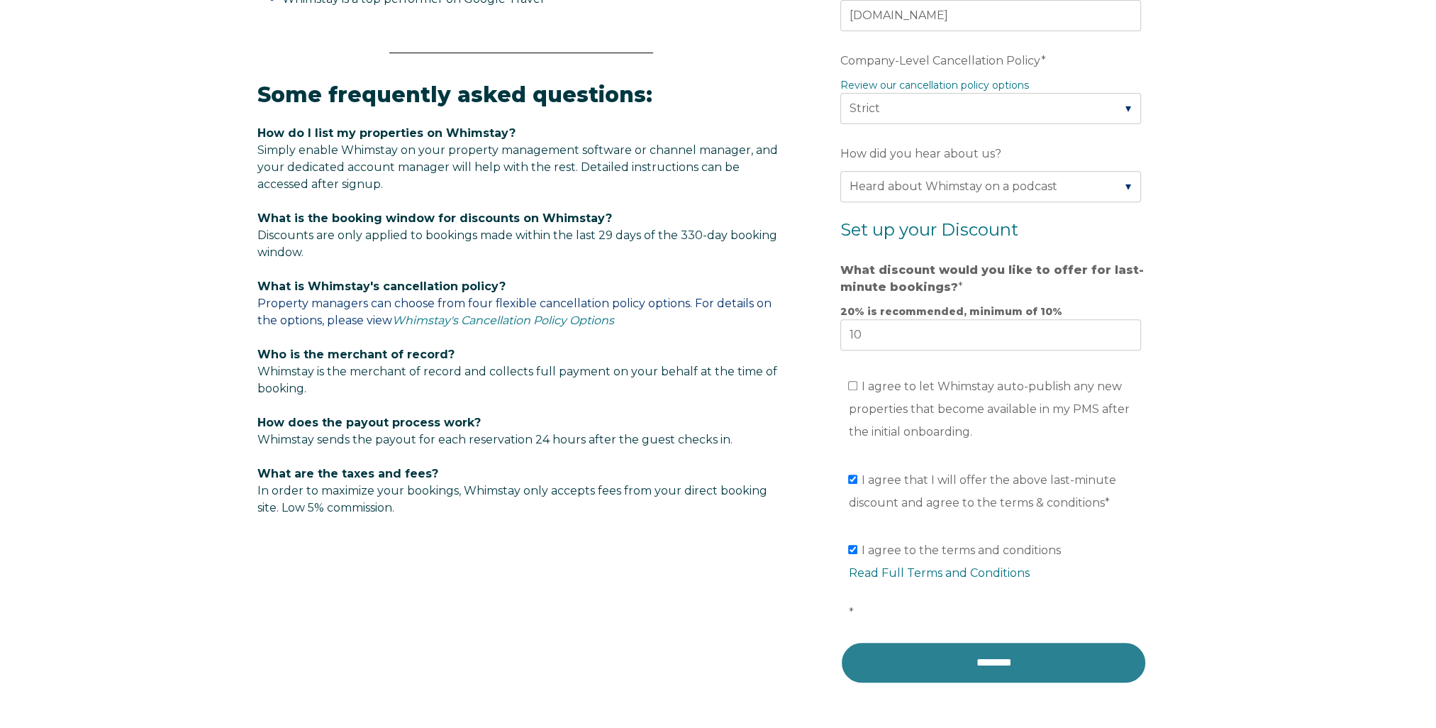
click at [982, 664] on input "********" at bounding box center [993, 662] width 306 height 43
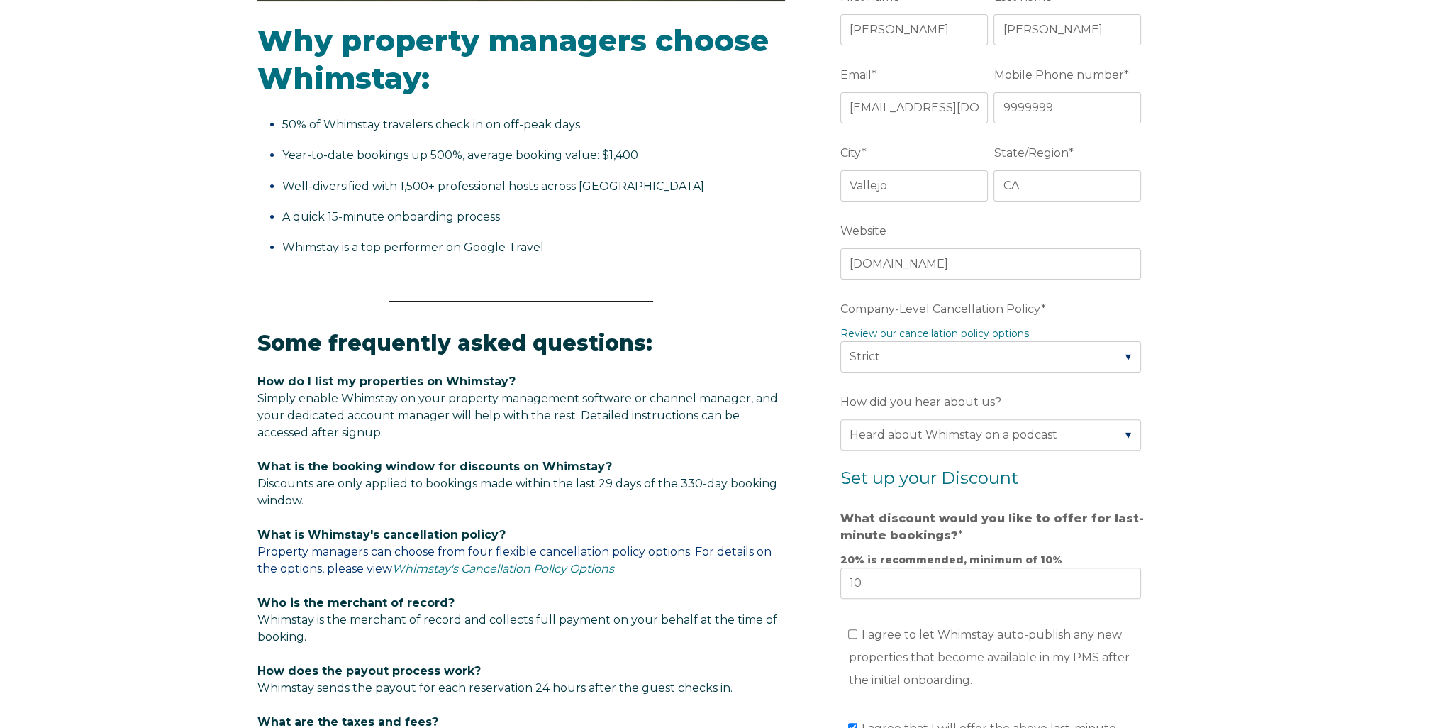
scroll to position [183, 0]
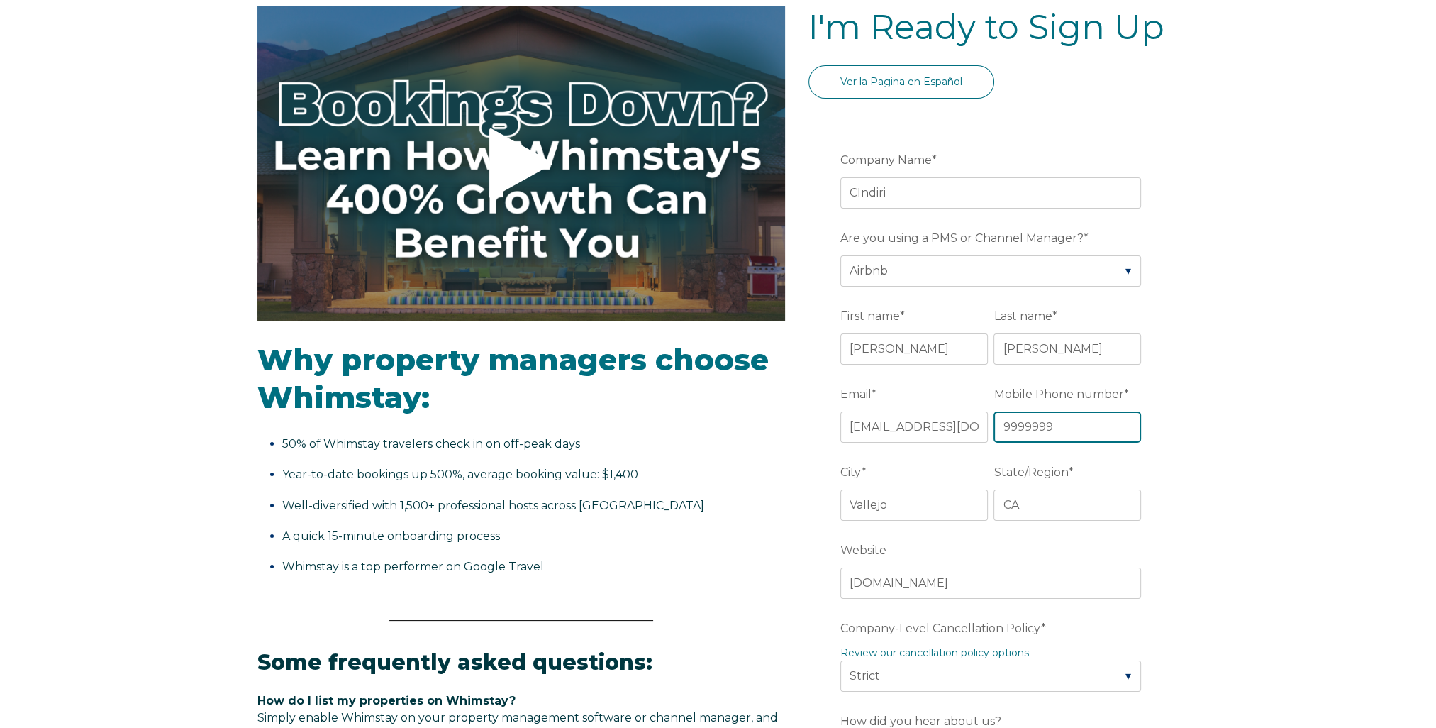
click at [1103, 428] on input "9999999" at bounding box center [1068, 426] width 148 height 31
drag, startPoint x: 1140, startPoint y: 419, endPoint x: 991, endPoint y: 433, distance: 149.6
click at [991, 433] on fieldset "Email * cindiribeachbelize@gmail.com Mobile Phone number * 9999999" at bounding box center [993, 421] width 306 height 78
click at [923, 430] on input "cindiribeachbelize@gmail.com" at bounding box center [914, 426] width 148 height 31
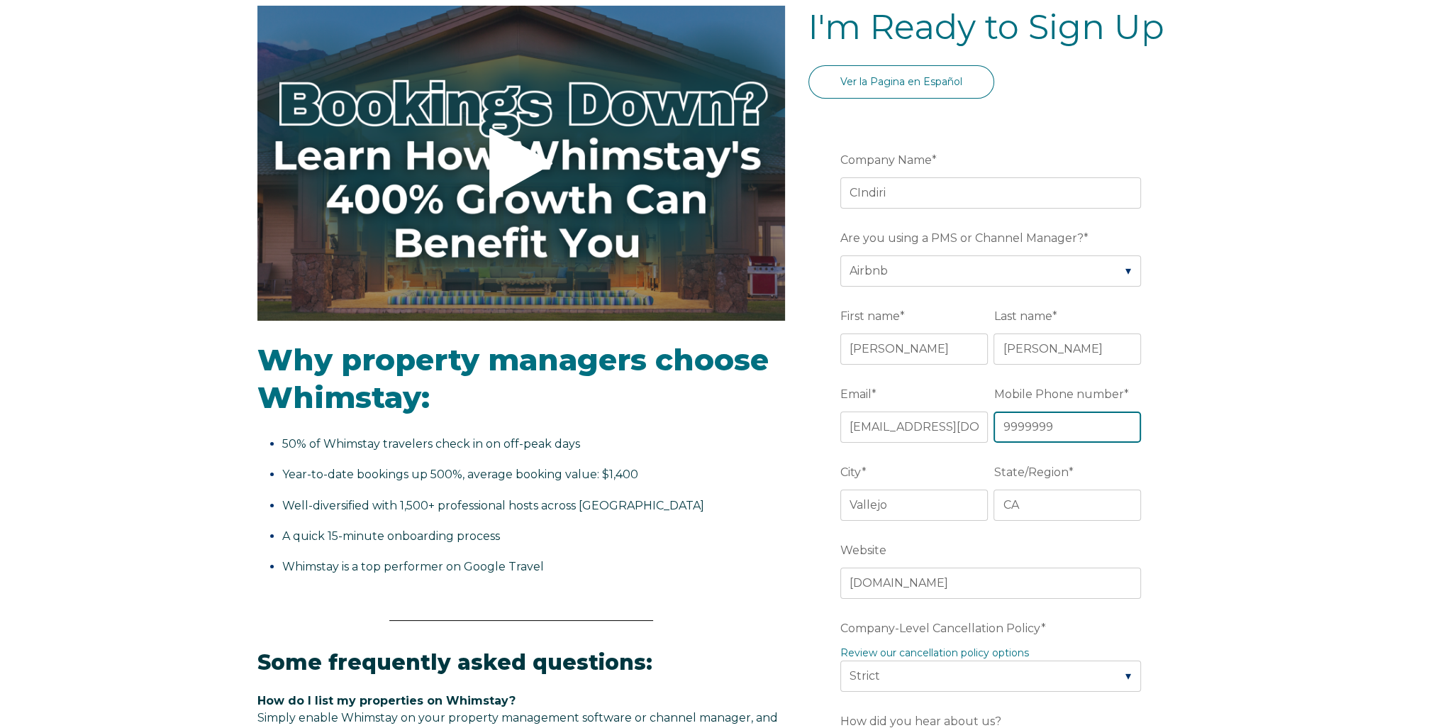
click at [1050, 414] on input "9999999" at bounding box center [1068, 426] width 148 height 31
drag, startPoint x: 1055, startPoint y: 416, endPoint x: 957, endPoint y: 423, distance: 98.1
click at [957, 423] on fieldset "Email * cindiribeachbelize@gmail.com Mobile Phone number * 9999999" at bounding box center [993, 421] width 306 height 78
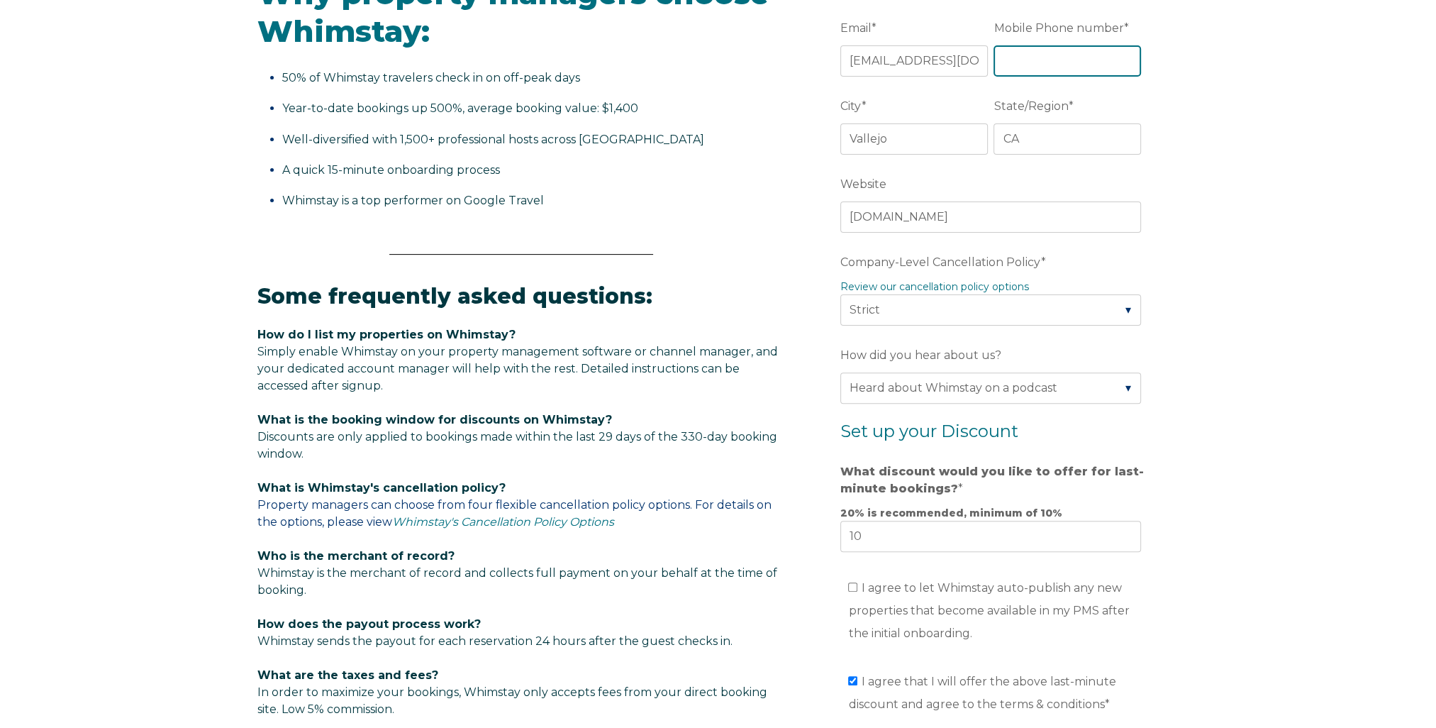
scroll to position [750, 0]
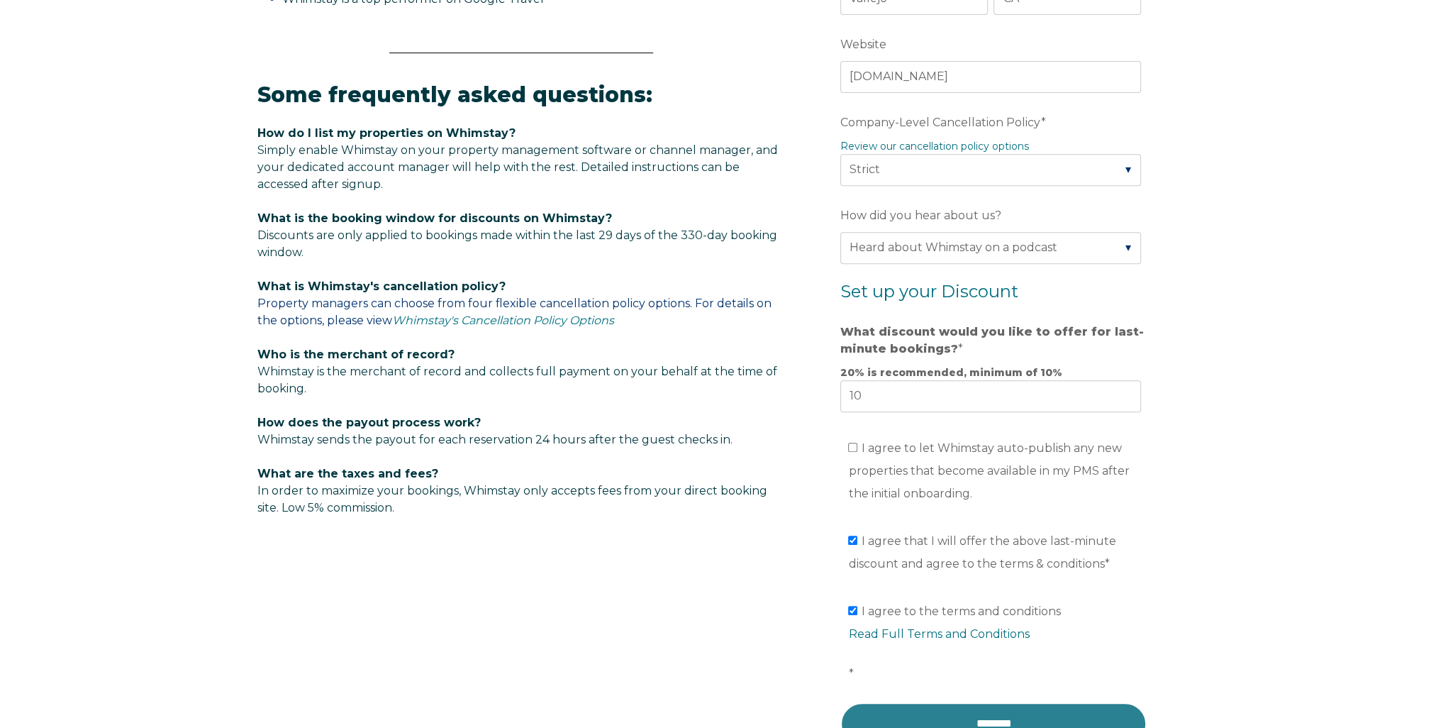
click at [996, 711] on input "********" at bounding box center [993, 723] width 306 height 43
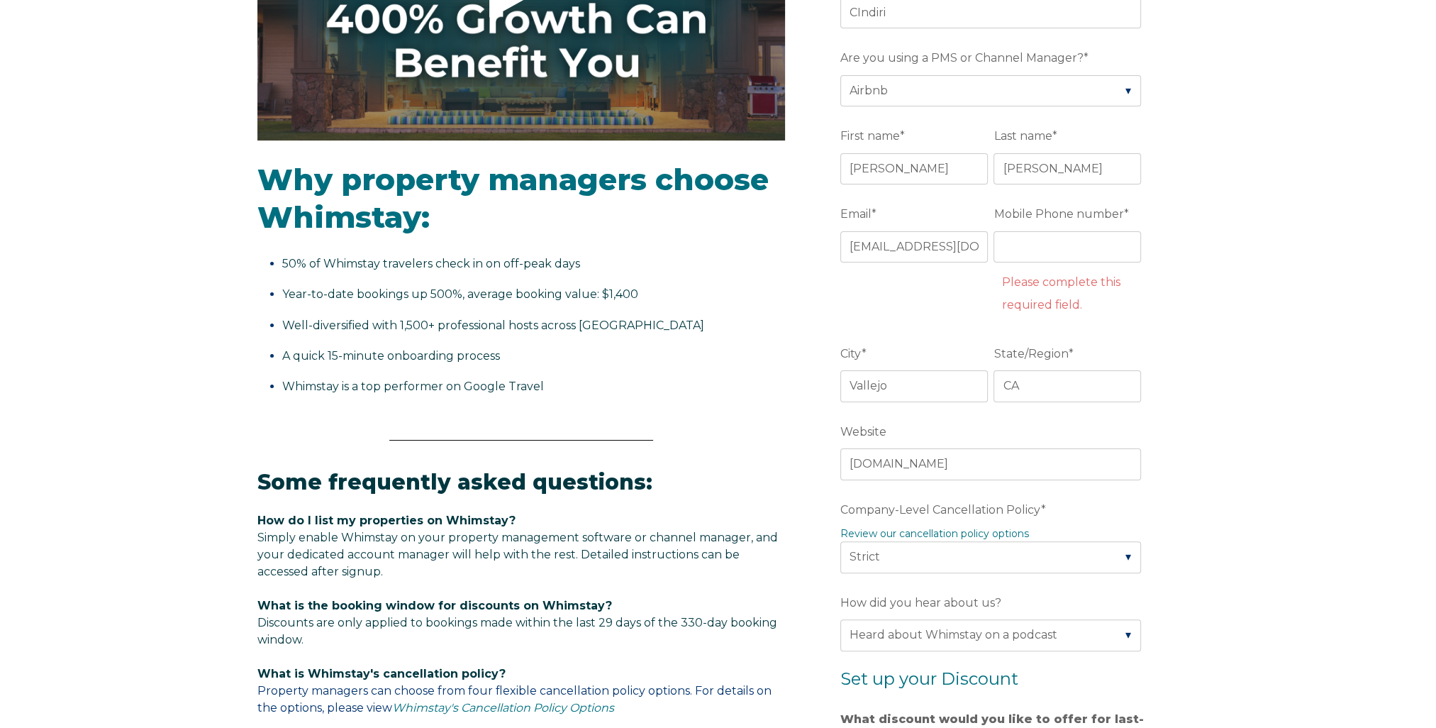
scroll to position [354, 0]
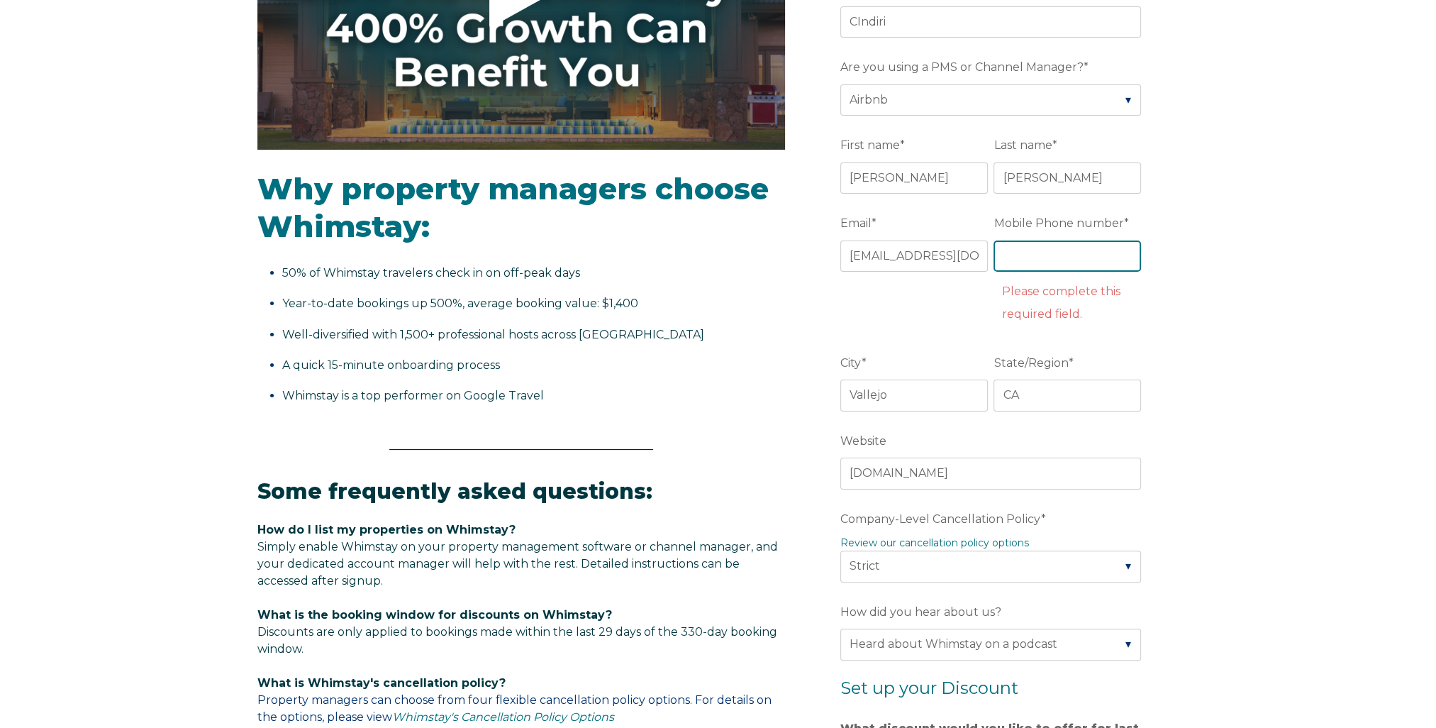
click at [1024, 252] on input "Mobile Phone number *" at bounding box center [1068, 255] width 148 height 31
type input "17073276488"
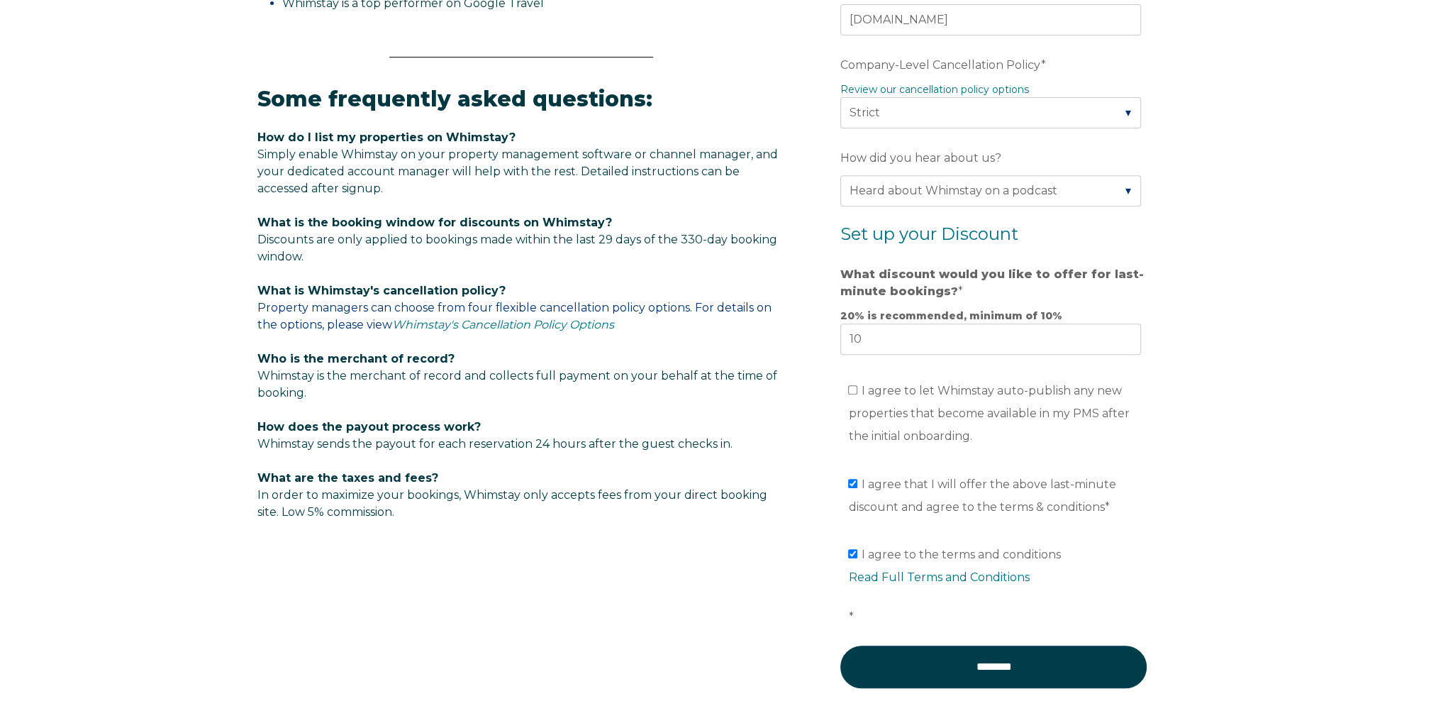
scroll to position [892, 0]
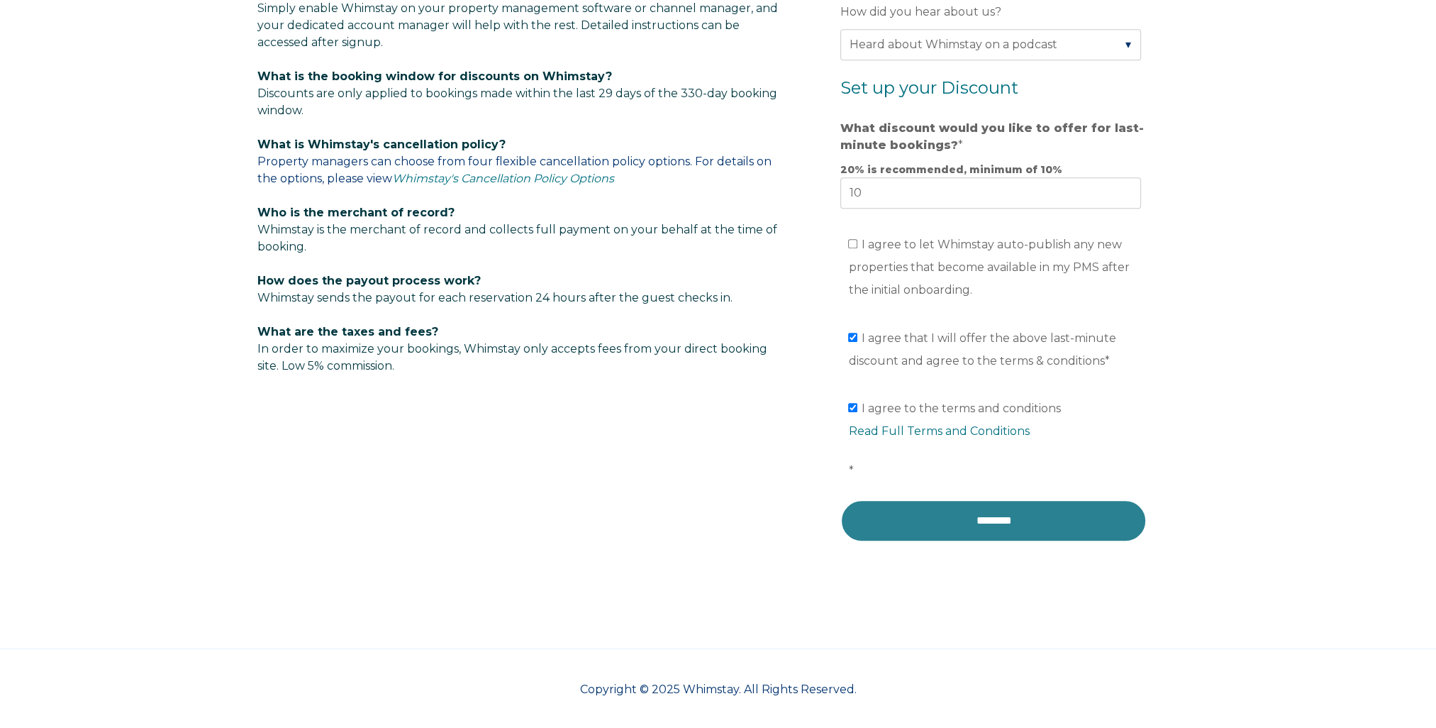
click at [1007, 518] on input "********" at bounding box center [993, 520] width 306 height 43
click at [986, 528] on input "********" at bounding box center [993, 520] width 306 height 43
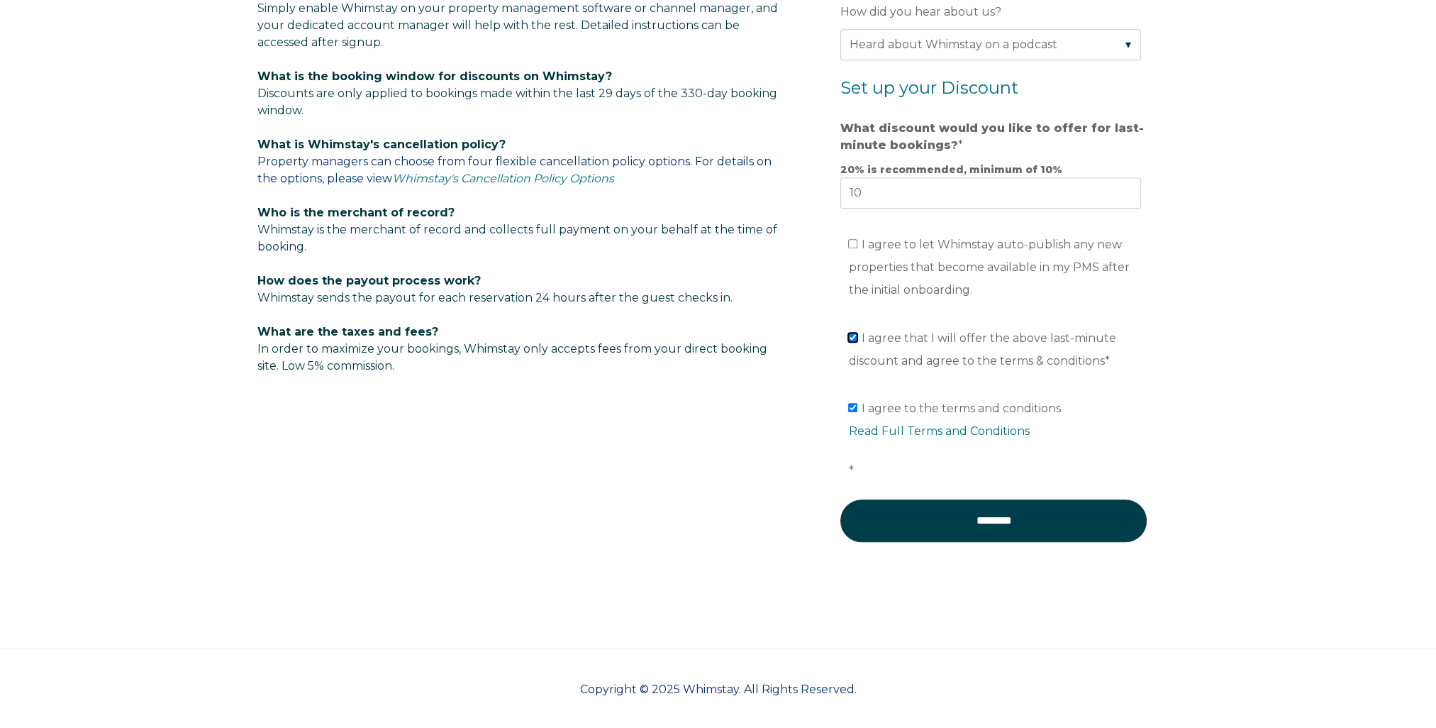
drag, startPoint x: 853, startPoint y: 333, endPoint x: 842, endPoint y: 367, distance: 35.0
click at [852, 333] on input "I agree that I will offer the above last-minute discount and agree to the terms…" at bounding box center [852, 337] width 9 height 9
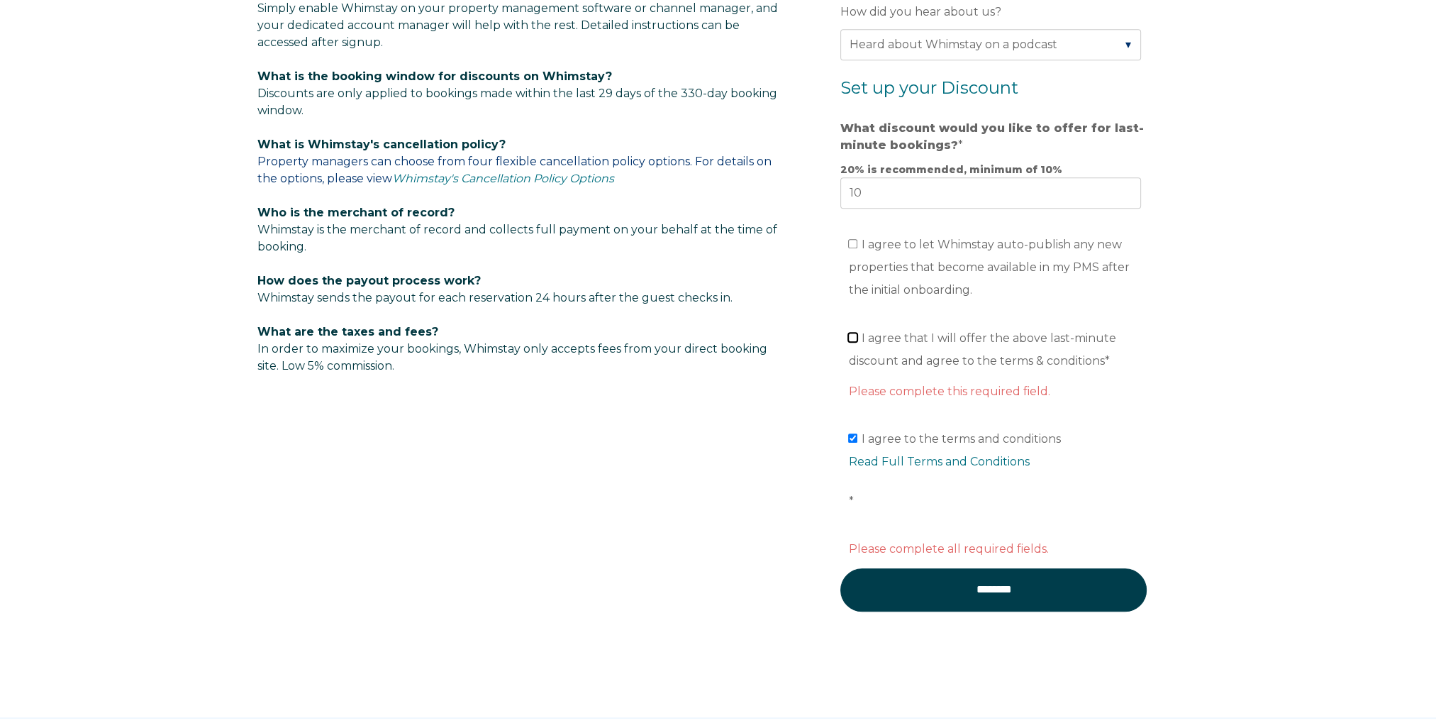
click at [850, 333] on input "I agree that I will offer the above last-minute discount and agree to the terms…" at bounding box center [852, 337] width 9 height 9
checkbox input "true"
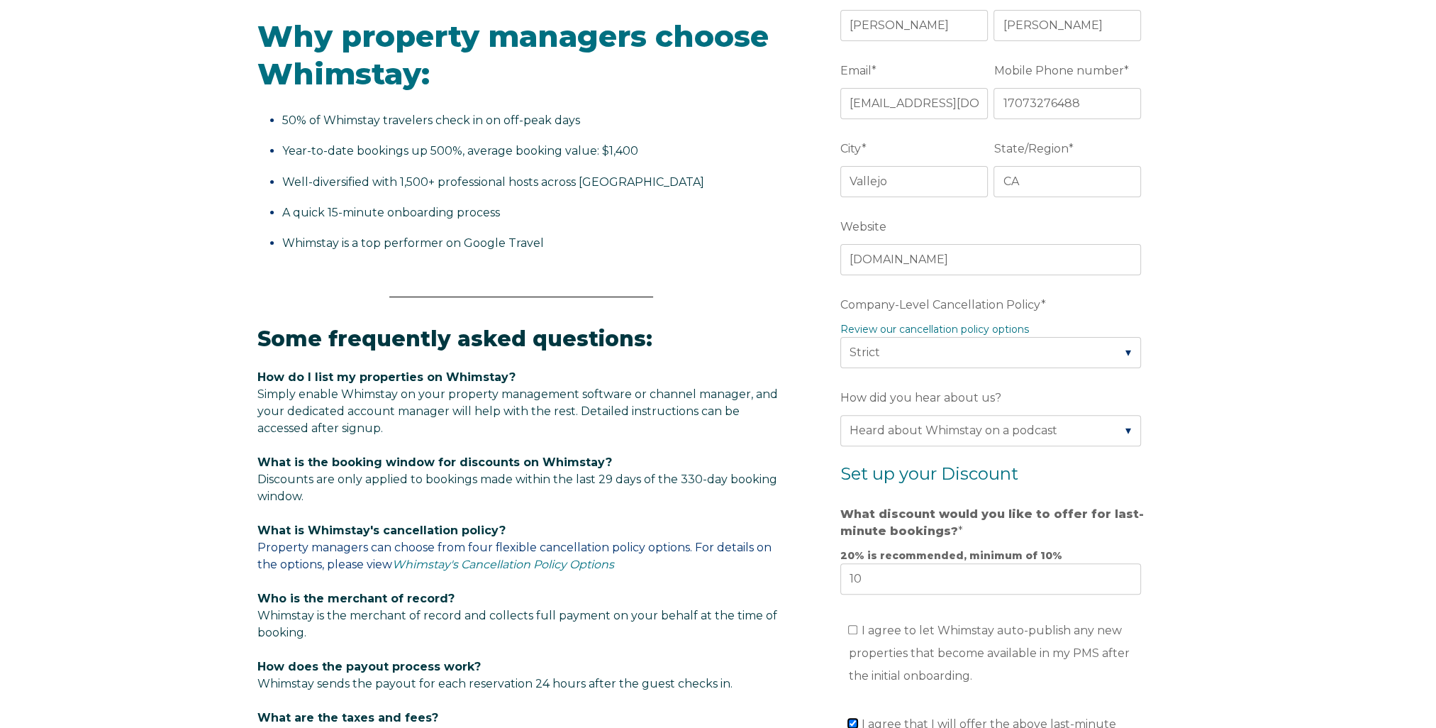
scroll to position [750, 0]
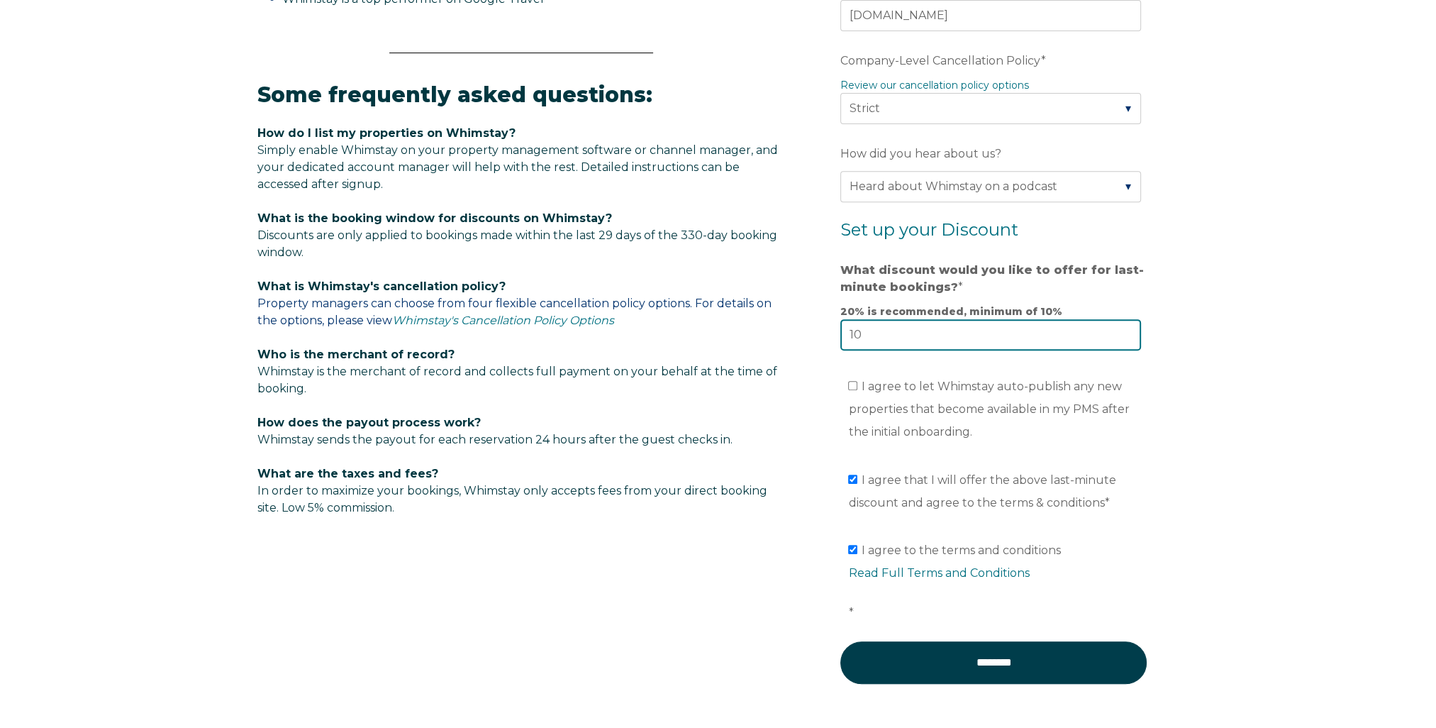
click at [961, 340] on input "10" at bounding box center [990, 334] width 301 height 31
click at [1125, 328] on input "11" at bounding box center [990, 334] width 301 height 31
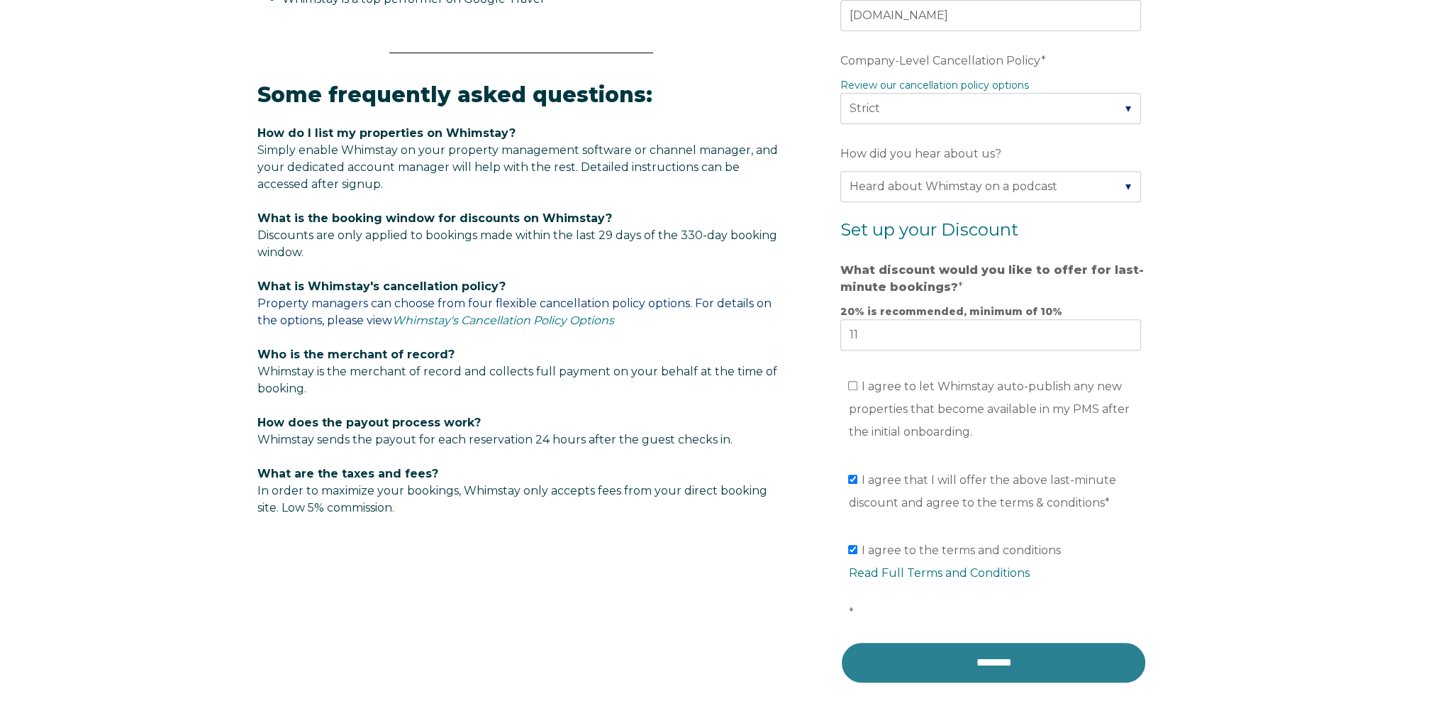
click at [978, 654] on input "********" at bounding box center [993, 662] width 306 height 43
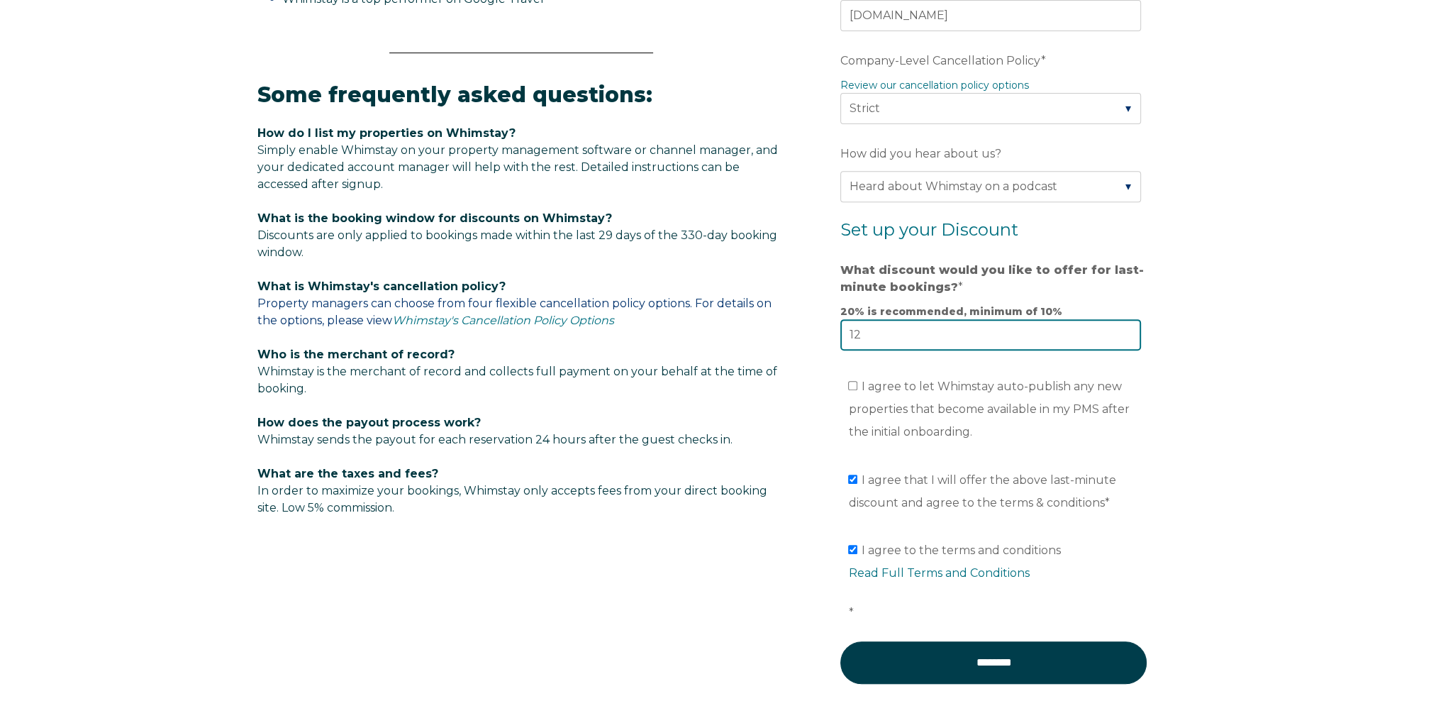
click at [1125, 328] on input "12" at bounding box center [990, 334] width 301 height 31
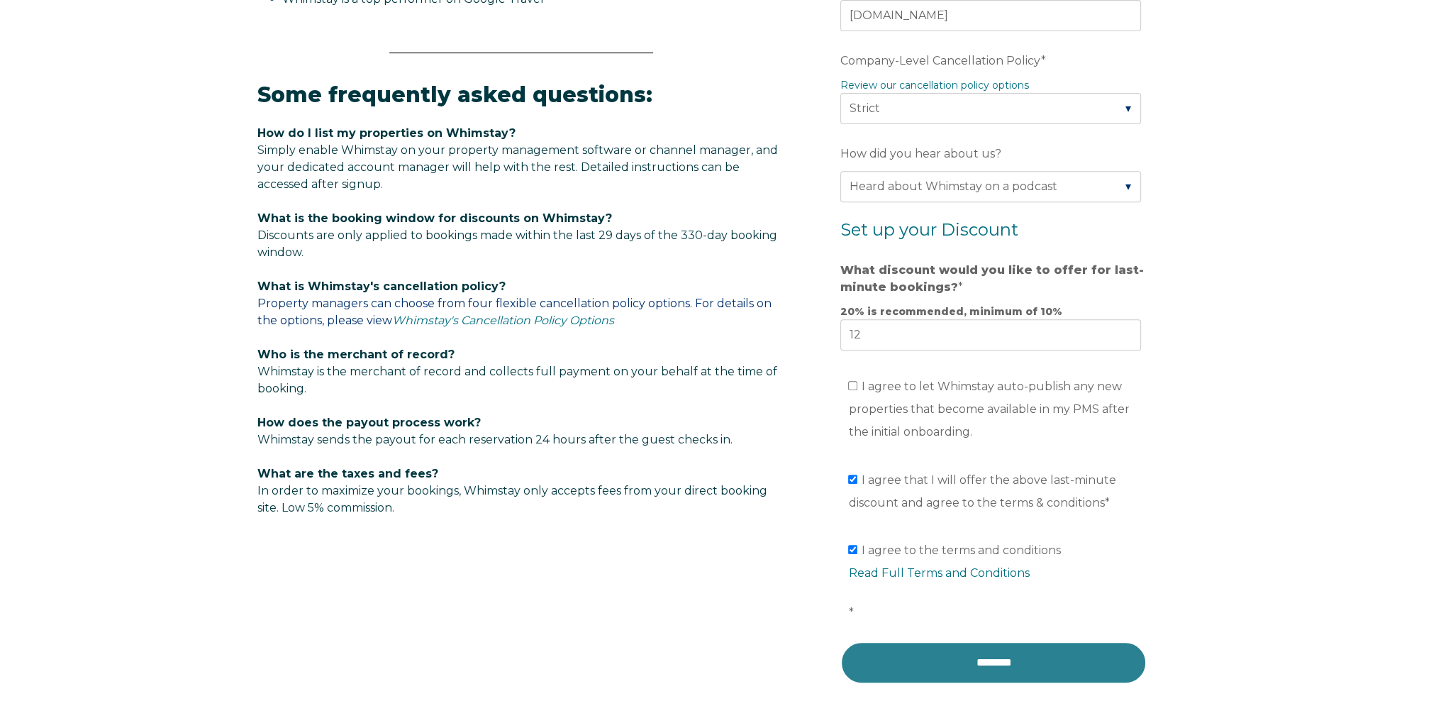
click at [987, 665] on input "********" at bounding box center [993, 662] width 306 height 43
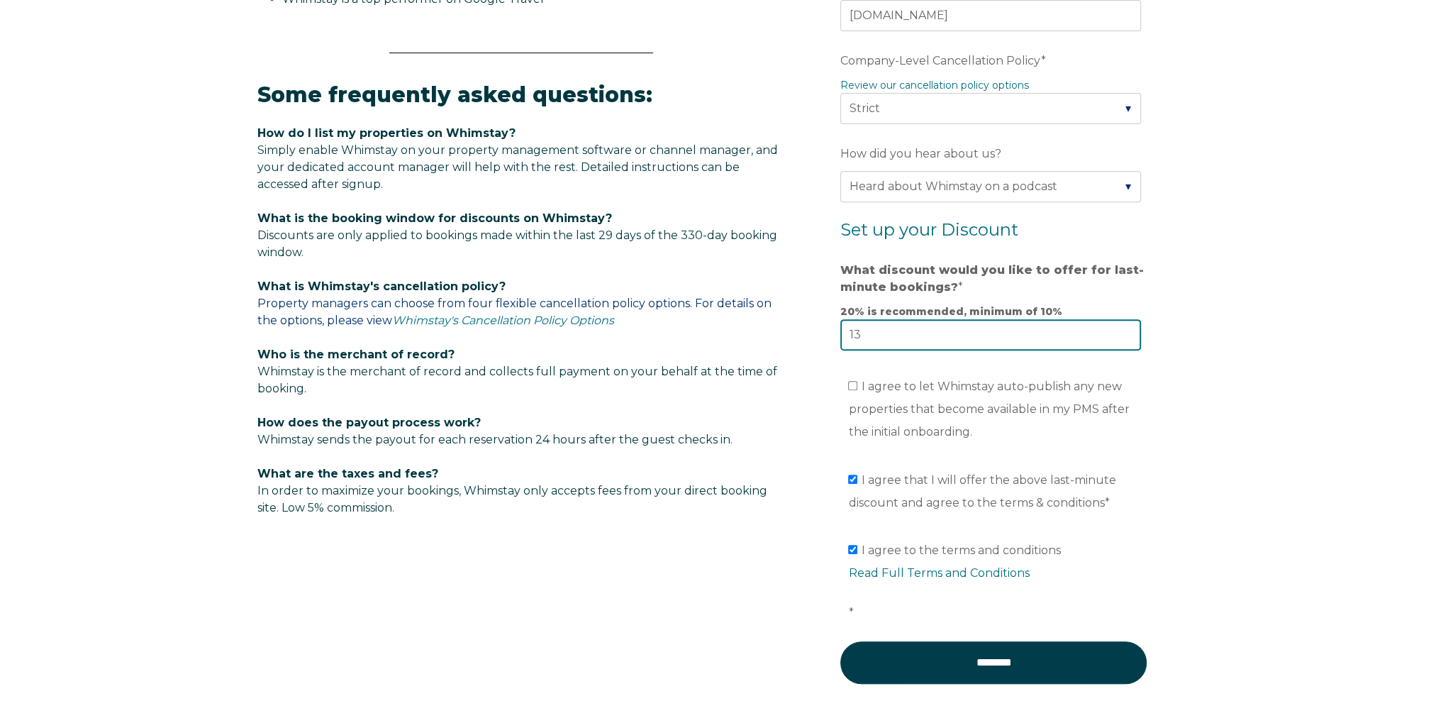
click at [1126, 325] on input "13" at bounding box center [990, 334] width 301 height 31
click at [1126, 325] on input "14" at bounding box center [990, 334] width 301 height 31
click at [1126, 325] on input "15" at bounding box center [990, 334] width 301 height 31
click at [1126, 325] on input "16" at bounding box center [990, 334] width 301 height 31
click at [1126, 325] on input "17" at bounding box center [990, 334] width 301 height 31
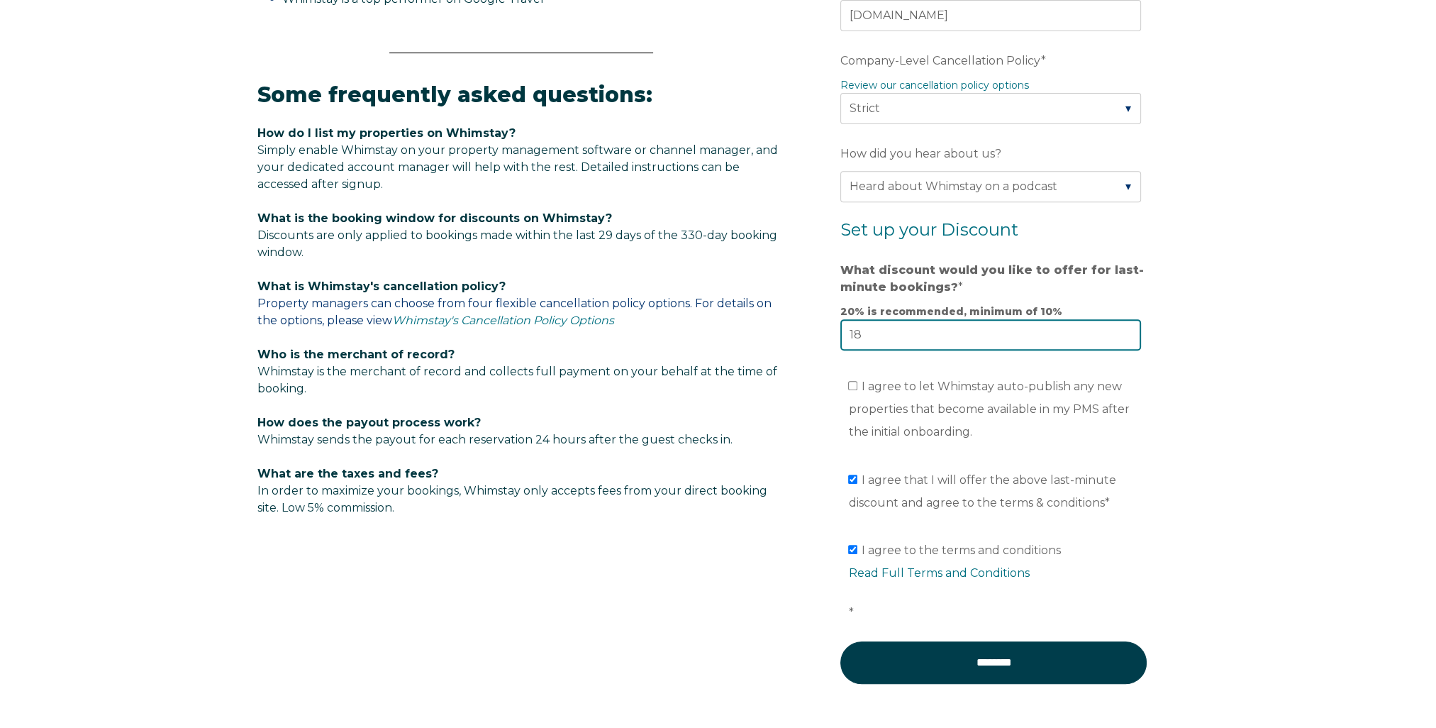
click at [1126, 325] on input "18" at bounding box center [990, 334] width 301 height 31
click at [1126, 325] on input "19" at bounding box center [990, 334] width 301 height 31
click at [1126, 325] on input "20" at bounding box center [990, 334] width 301 height 31
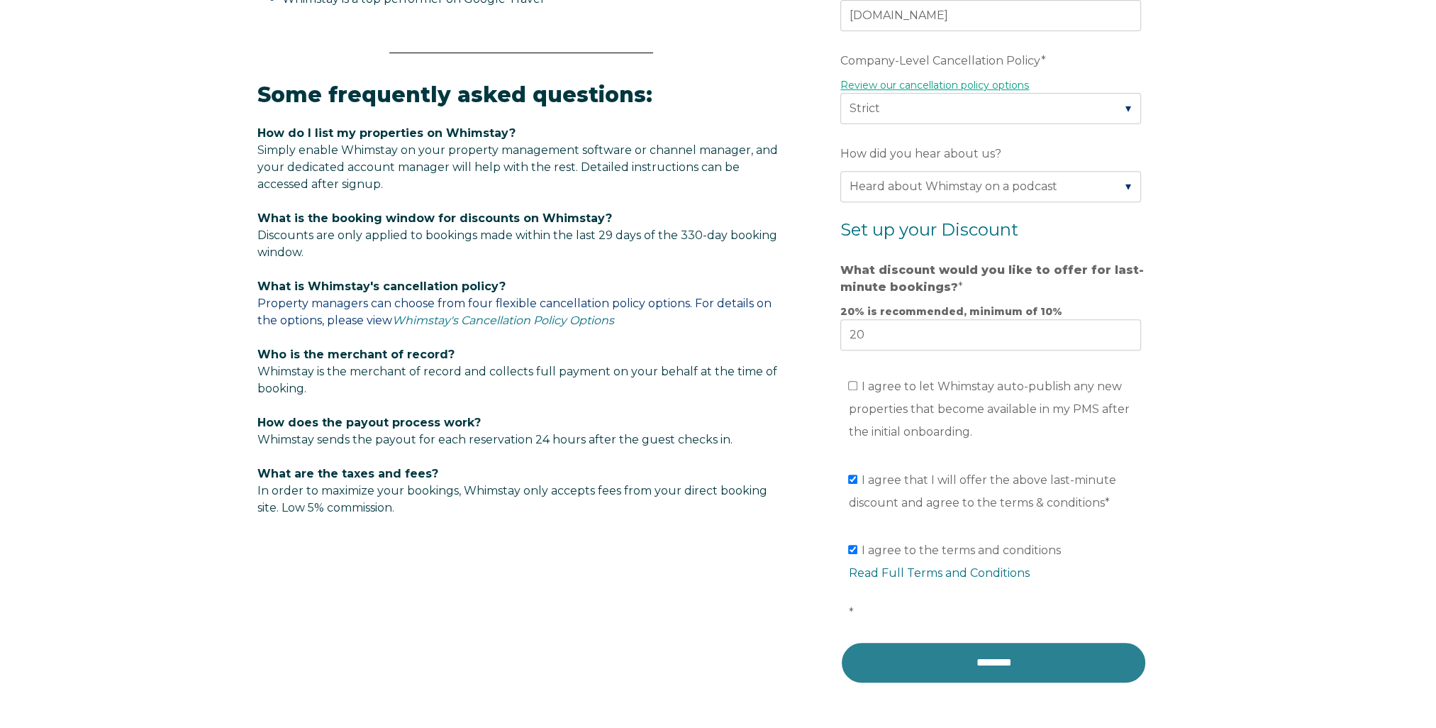
drag, startPoint x: 1017, startPoint y: 657, endPoint x: 850, endPoint y: 76, distance: 604.4
click at [1017, 656] on input "********" at bounding box center [993, 662] width 306 height 43
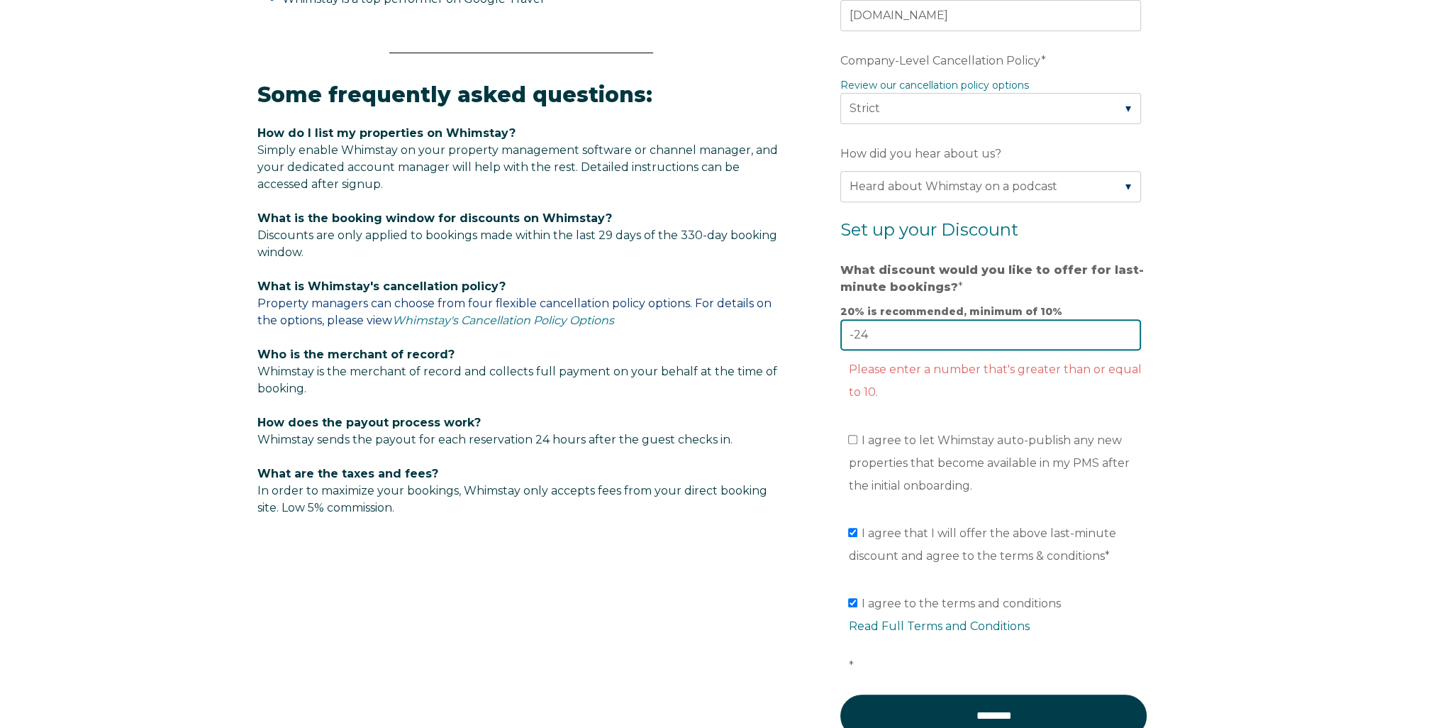
click at [1123, 333] on input "-24" at bounding box center [990, 334] width 301 height 31
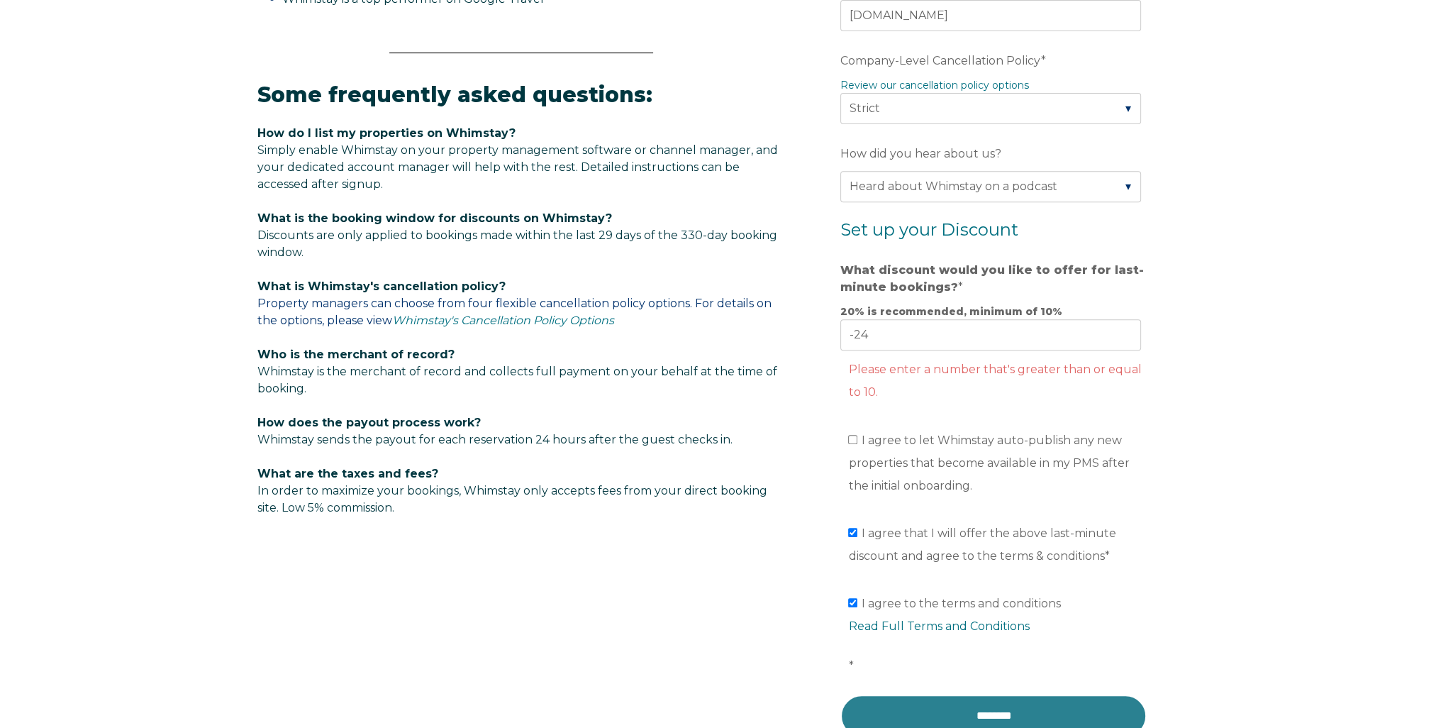
click at [987, 704] on input "********" at bounding box center [993, 715] width 306 height 43
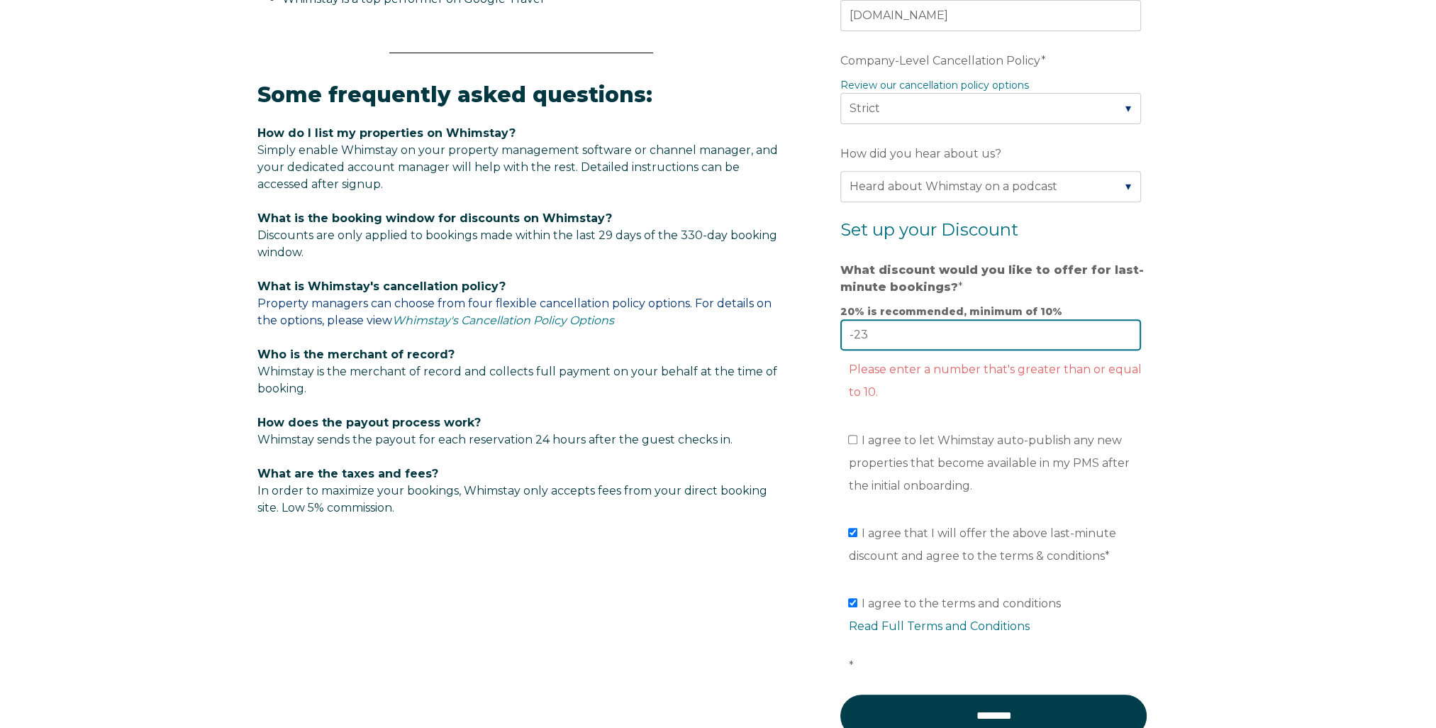
click at [1125, 328] on input "-23" at bounding box center [990, 334] width 301 height 31
click at [1125, 328] on input "-22" at bounding box center [990, 334] width 301 height 31
click at [1125, 328] on input "-21" at bounding box center [990, 334] width 301 height 31
click at [1125, 328] on input "-20" at bounding box center [990, 334] width 301 height 31
click at [1125, 328] on input "-19" at bounding box center [990, 334] width 301 height 31
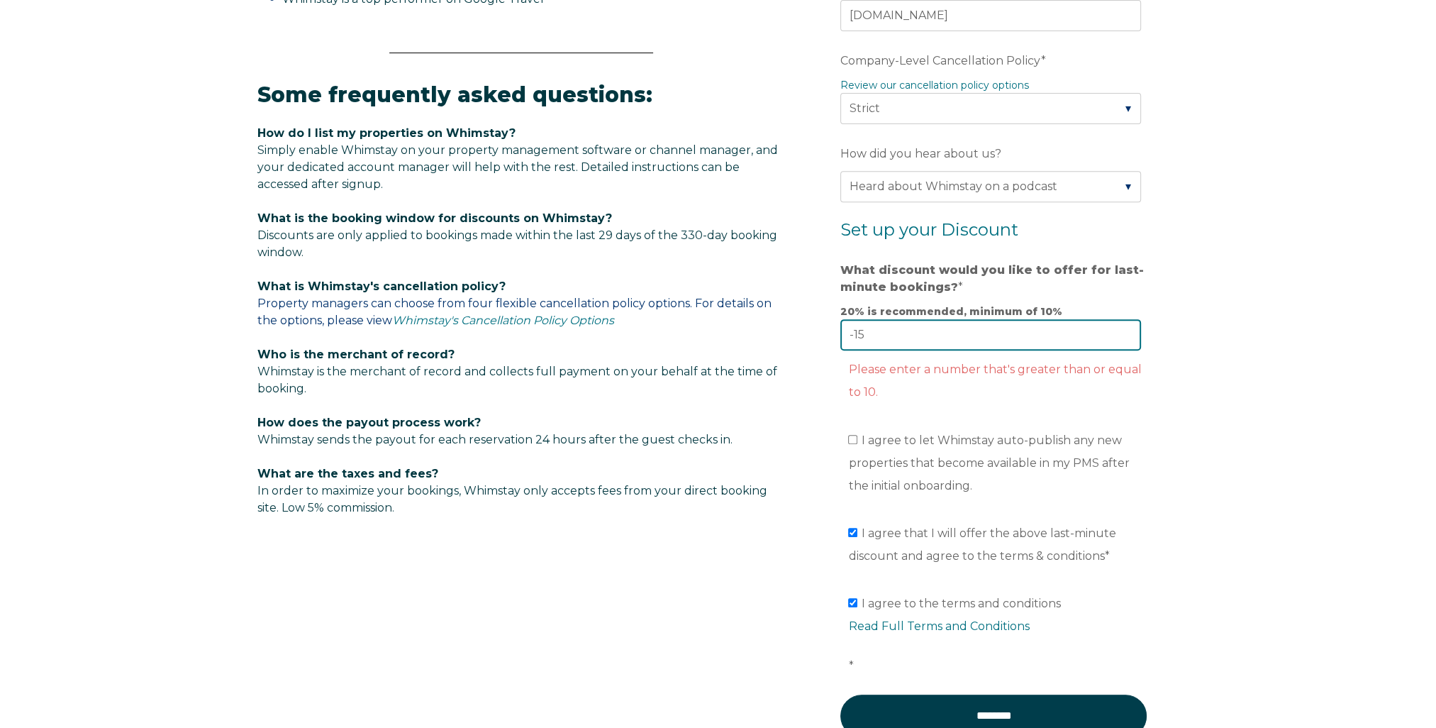
click at [1125, 328] on input "-15" at bounding box center [990, 334] width 301 height 31
click at [1125, 328] on input "-14" at bounding box center [990, 334] width 301 height 31
click at [1125, 328] on input "-13" at bounding box center [990, 334] width 301 height 31
click at [1125, 328] on input "-12" at bounding box center [990, 334] width 301 height 31
click at [1125, 328] on input "-11" at bounding box center [990, 334] width 301 height 31
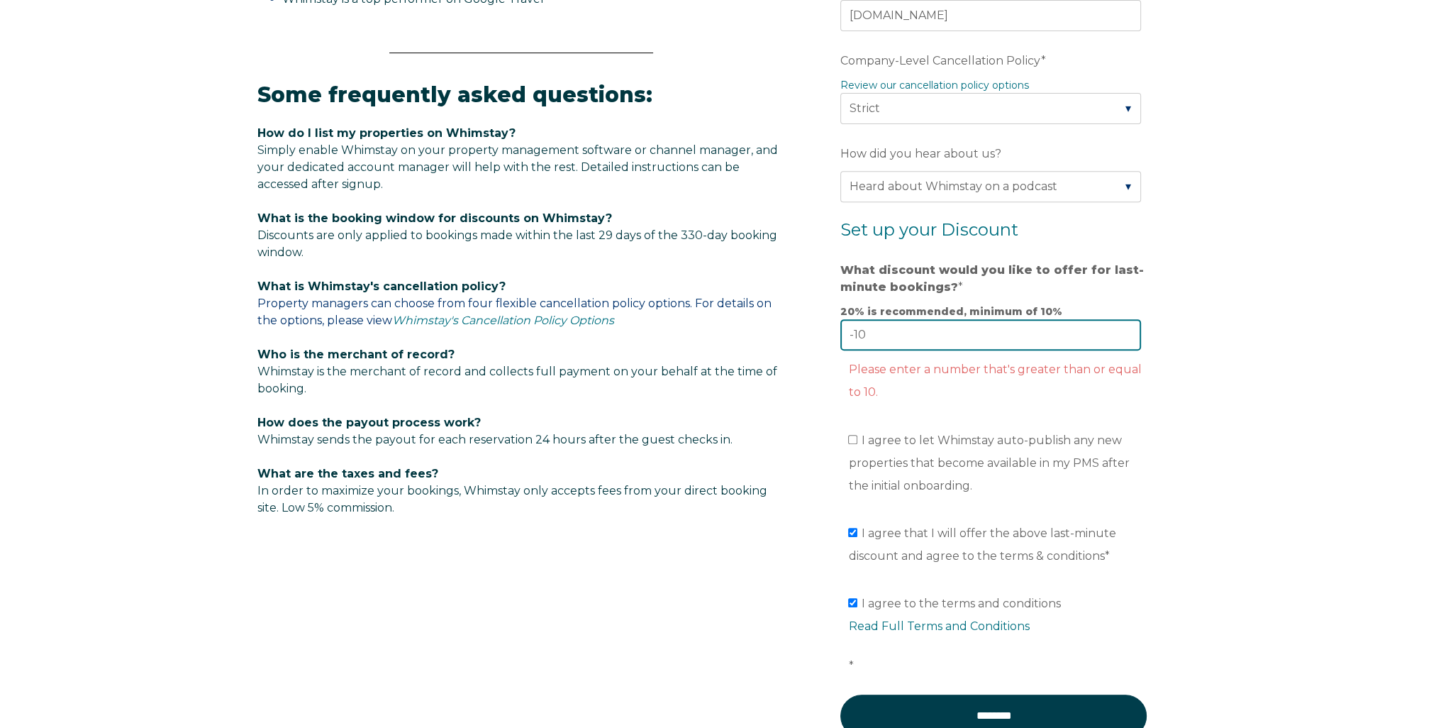
click at [1125, 328] on input "-10" at bounding box center [990, 334] width 301 height 31
click at [1125, 328] on input "-9" at bounding box center [990, 334] width 301 height 31
click at [1125, 328] on input "-8" at bounding box center [990, 334] width 301 height 31
click at [1125, 328] on input "-7" at bounding box center [990, 334] width 301 height 31
click at [1125, 328] on input "-6" at bounding box center [990, 334] width 301 height 31
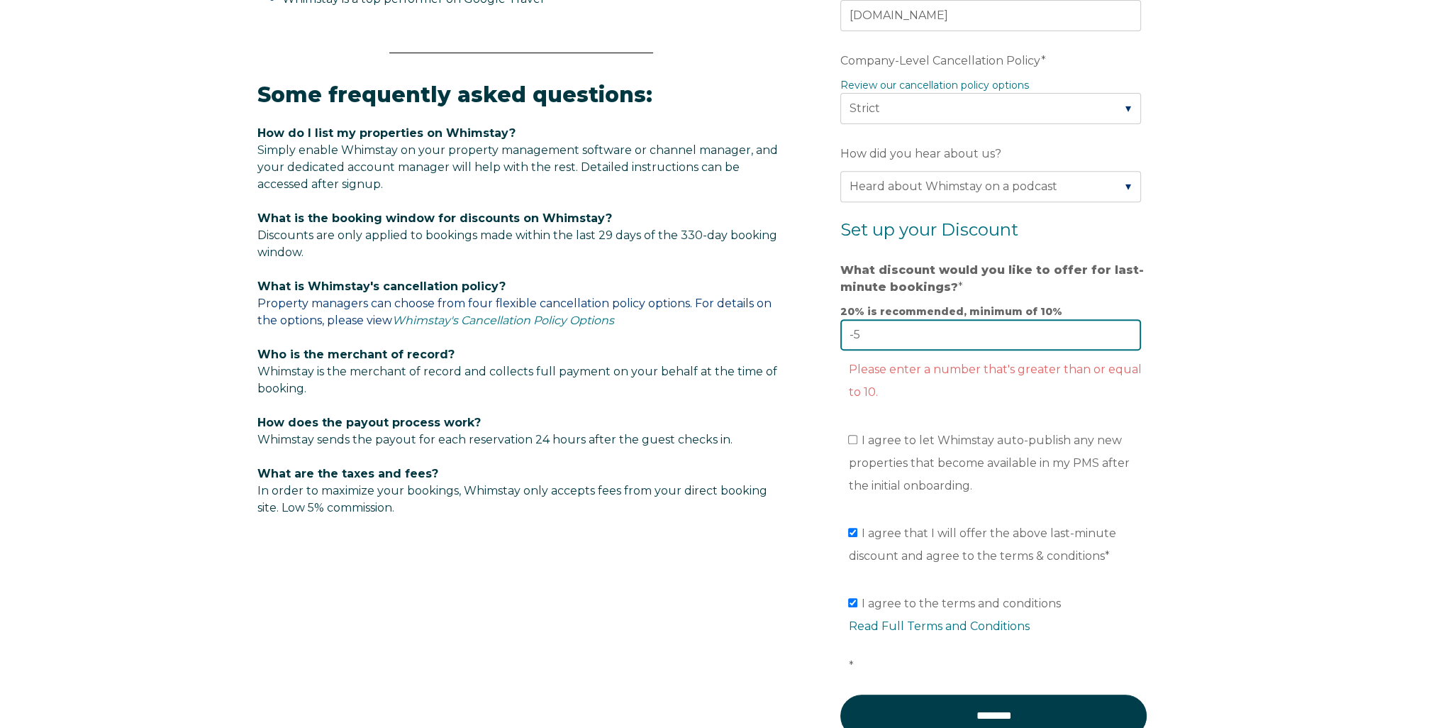
click at [1125, 328] on input "-5" at bounding box center [990, 334] width 301 height 31
click at [1125, 328] on input "-4" at bounding box center [990, 334] width 301 height 31
click at [1125, 328] on input "-3" at bounding box center [990, 334] width 301 height 31
click at [1125, 328] on input "-2" at bounding box center [990, 334] width 301 height 31
click at [1125, 328] on input "-1" at bounding box center [990, 334] width 301 height 31
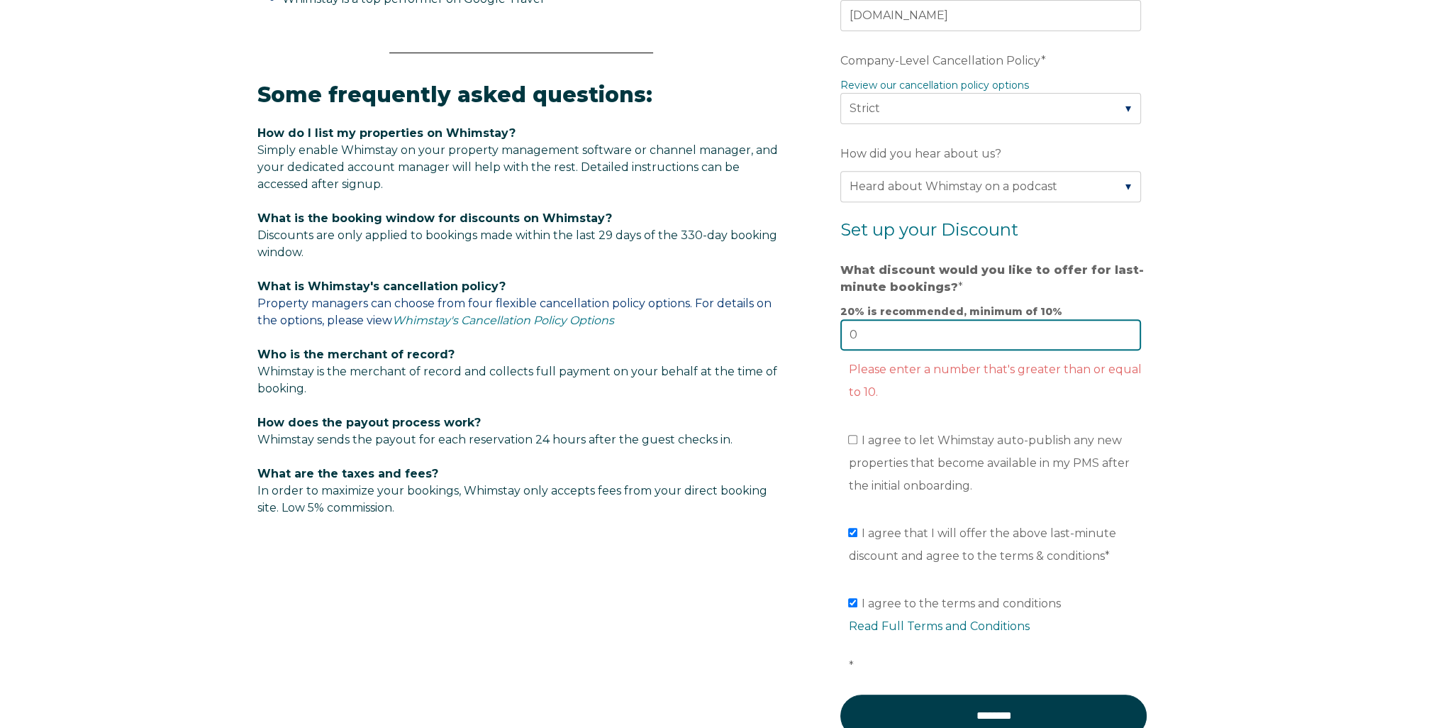
click at [1125, 328] on input "0" at bounding box center [990, 334] width 301 height 31
click at [1125, 328] on input "1" at bounding box center [990, 334] width 301 height 31
click at [1125, 328] on input "2" at bounding box center [990, 334] width 301 height 31
click at [1125, 328] on input "3" at bounding box center [990, 334] width 301 height 31
click at [1125, 328] on input "4" at bounding box center [990, 334] width 301 height 31
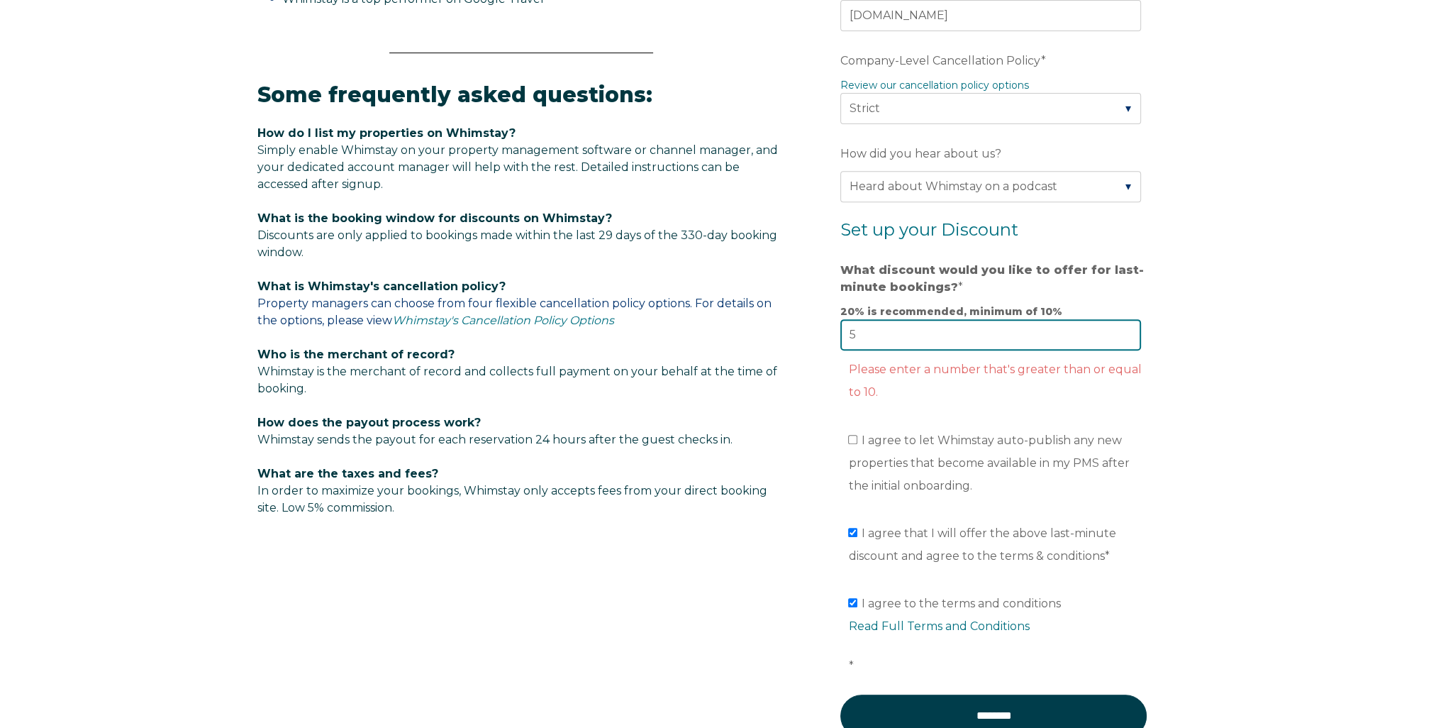
click at [1125, 328] on input "5" at bounding box center [990, 334] width 301 height 31
click at [1125, 328] on input "6" at bounding box center [990, 334] width 301 height 31
click at [1125, 328] on input "7" at bounding box center [990, 334] width 301 height 31
click at [1125, 328] on input "8" at bounding box center [990, 334] width 301 height 31
click at [1125, 328] on input "9" at bounding box center [990, 334] width 301 height 31
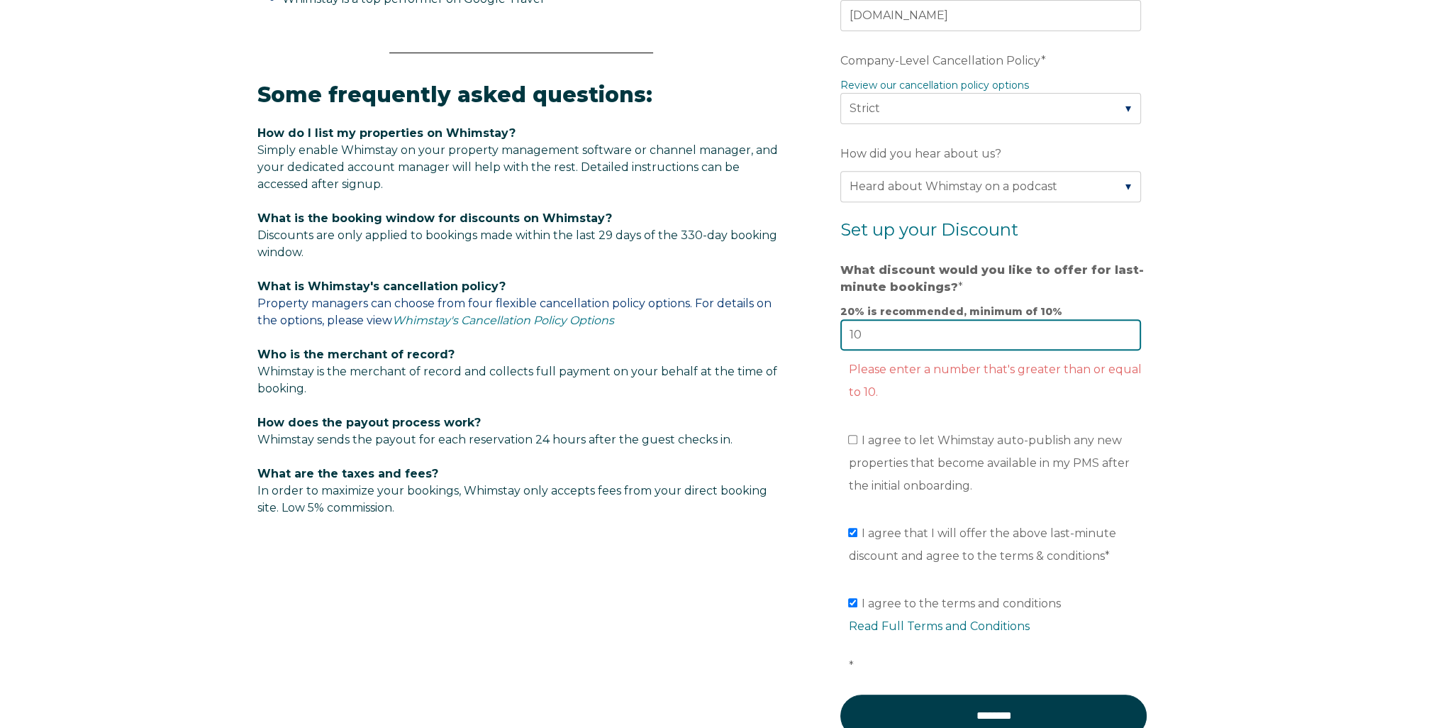
type input "10"
click at [1125, 328] on input "10" at bounding box center [990, 334] width 301 height 31
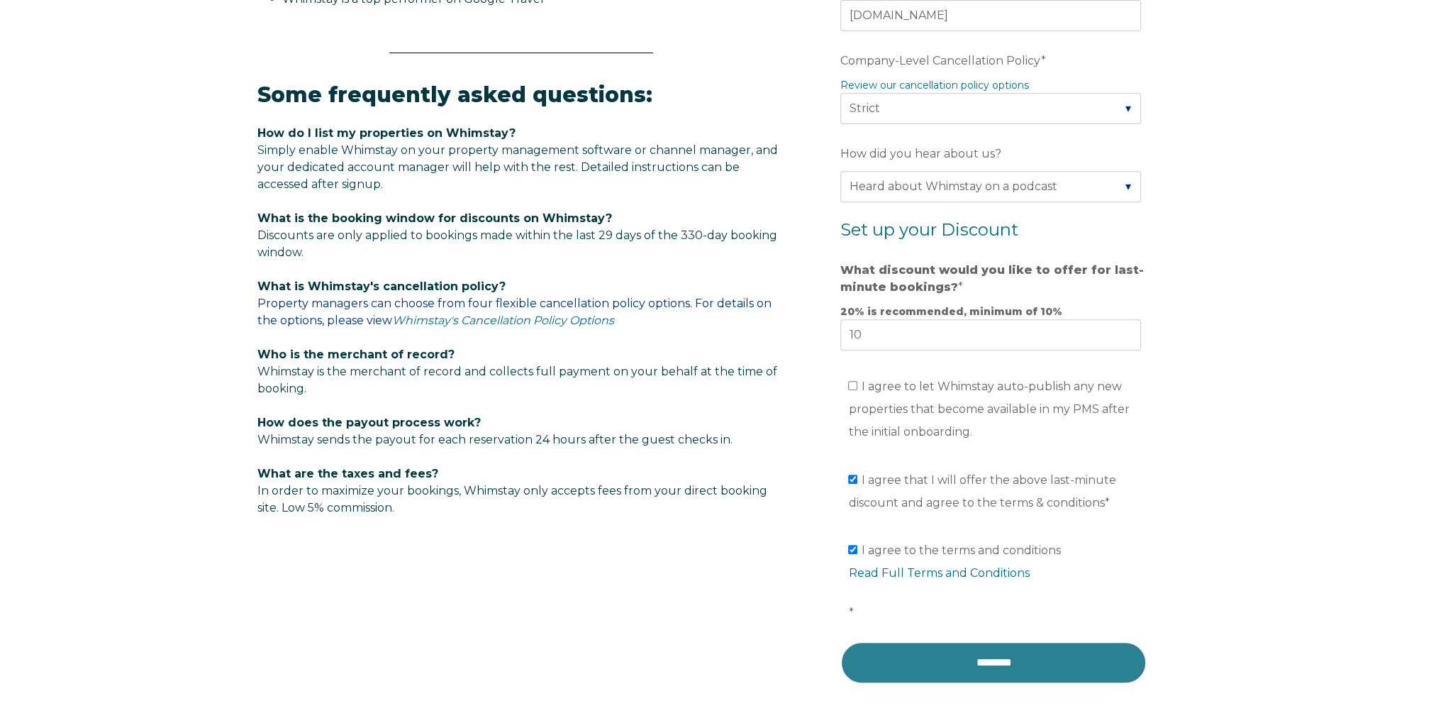
click at [1012, 652] on input "********" at bounding box center [993, 662] width 306 height 43
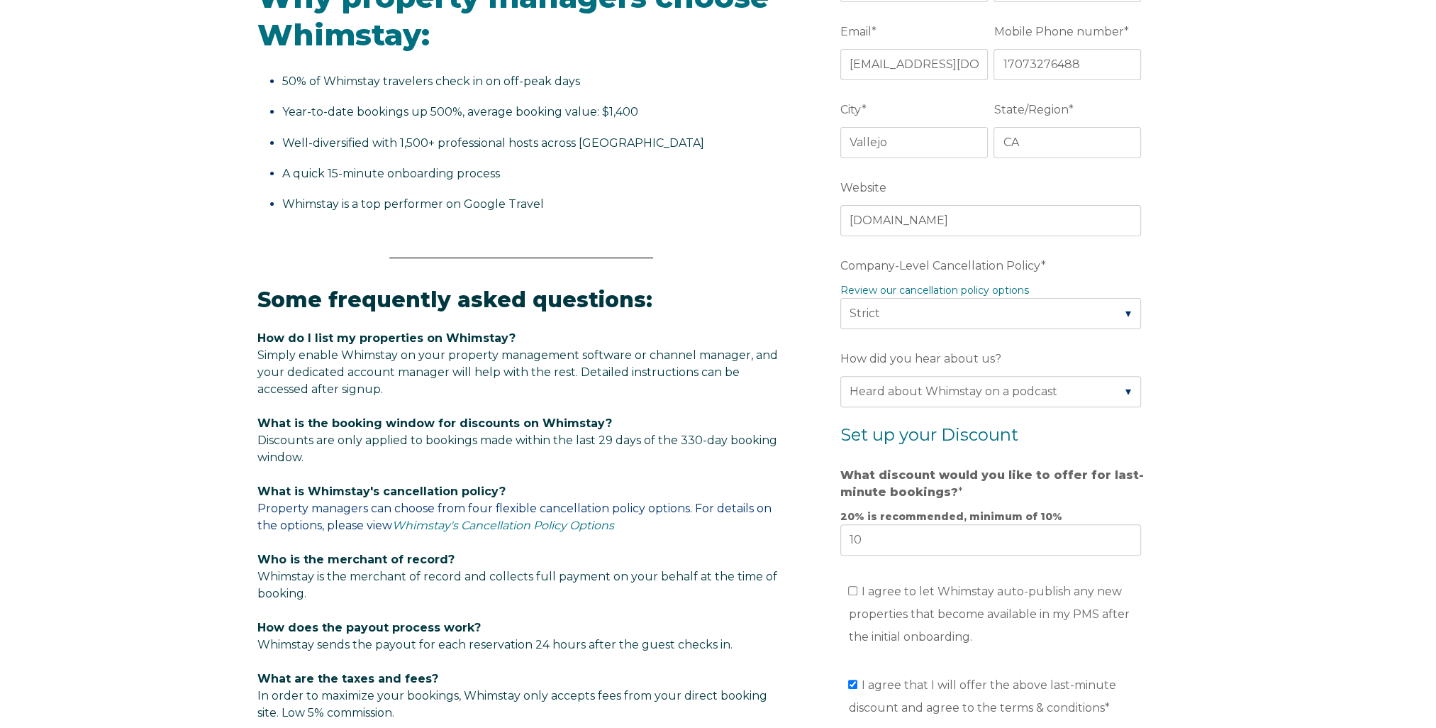
scroll to position [325, 0]
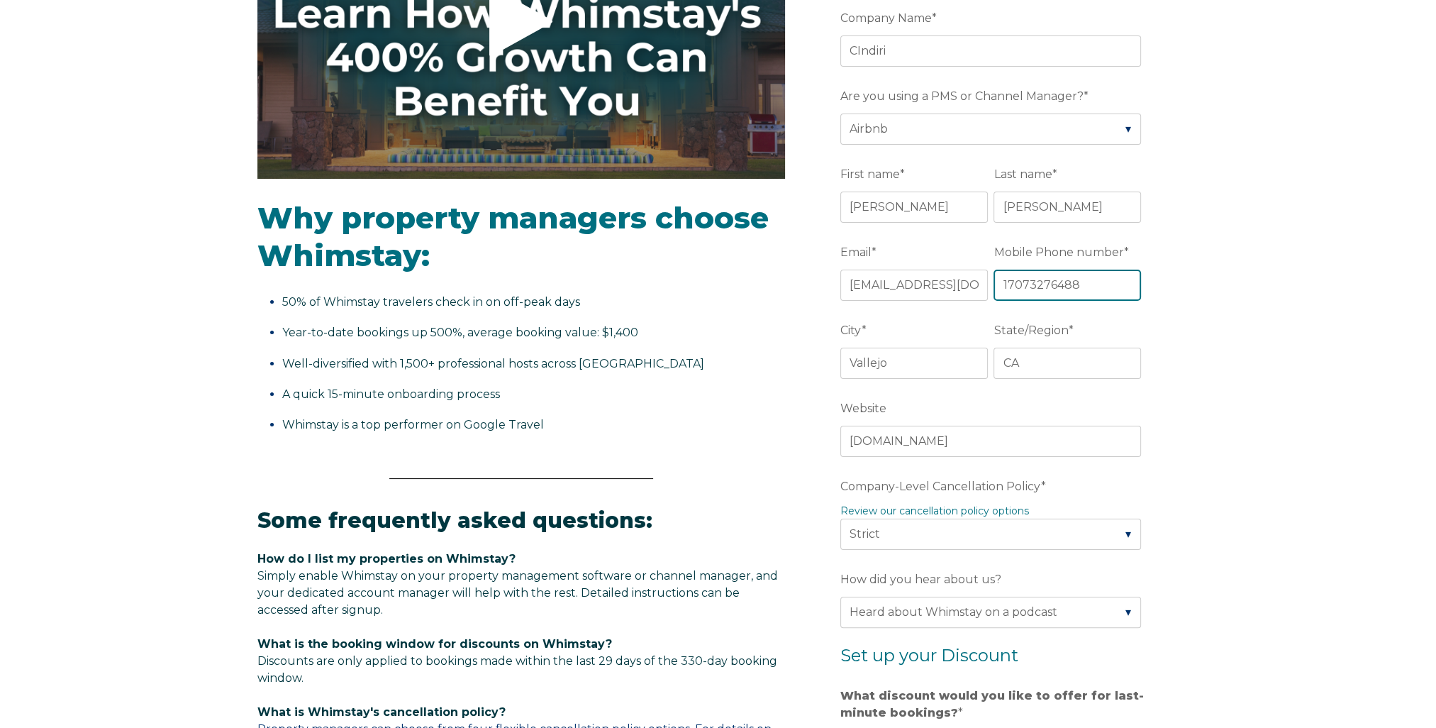
click at [1023, 278] on input "17073276488" at bounding box center [1068, 284] width 148 height 31
type input "7073276488"
click at [1308, 569] on div "Video player - SSOB Pitch Vid Thumbnail - Click to play video Why property mana…" at bounding box center [718, 539] width 1436 height 1351
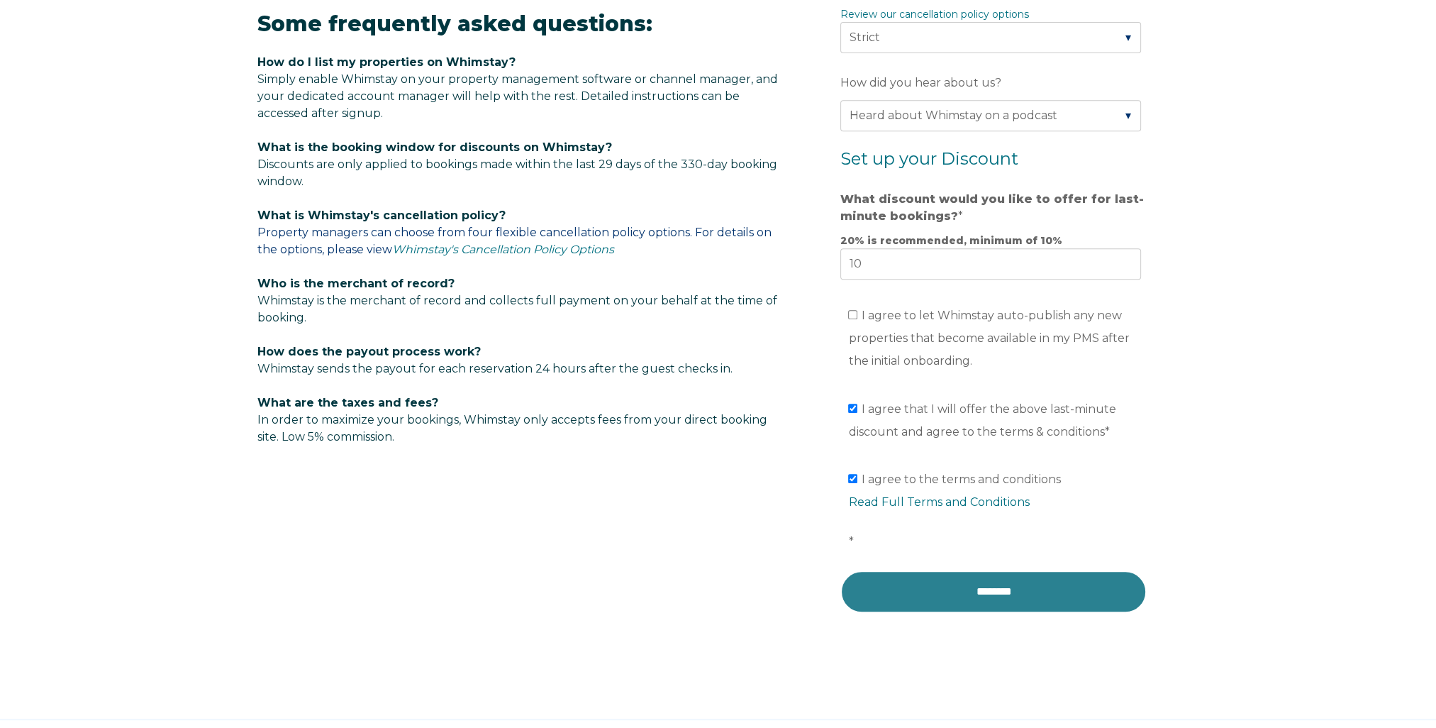
click at [1004, 586] on input "********" at bounding box center [993, 591] width 306 height 43
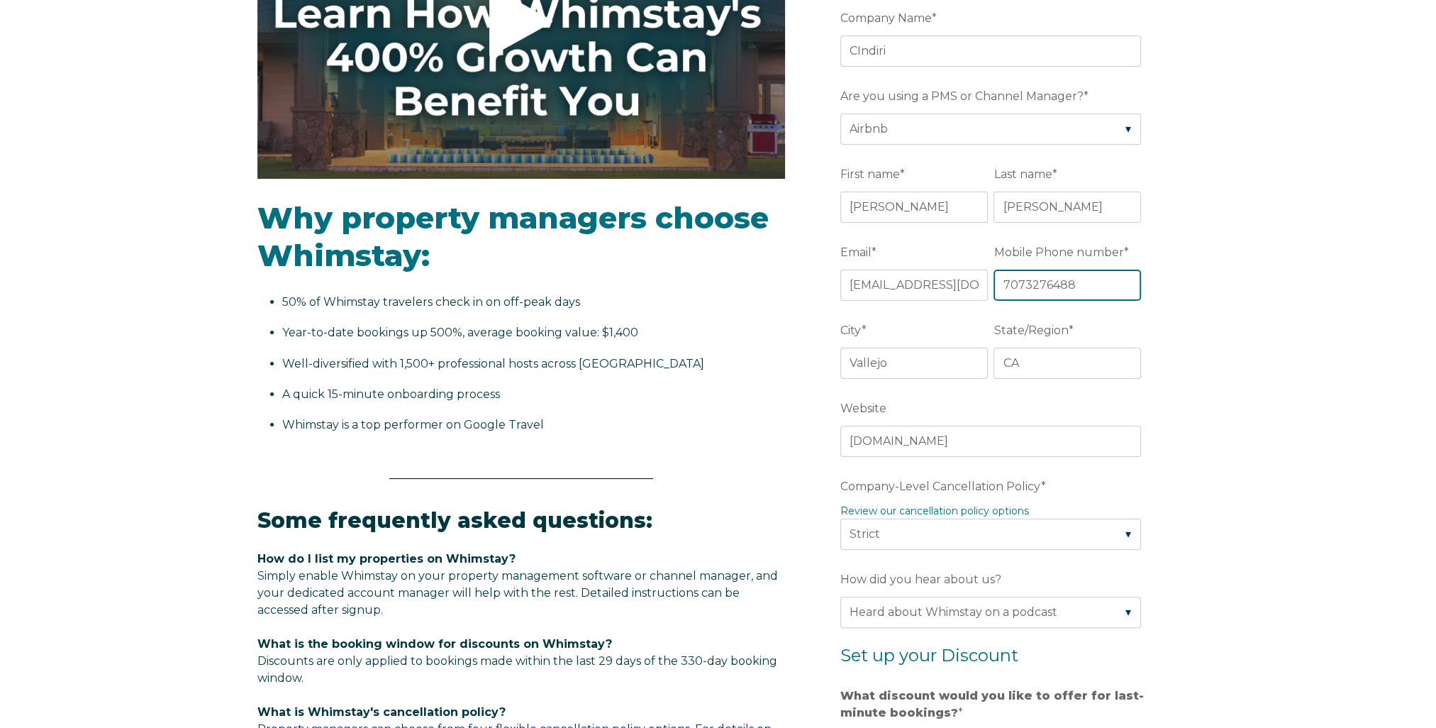
click at [1031, 287] on input "7073276488" at bounding box center [1068, 284] width 148 height 31
drag, startPoint x: 1089, startPoint y: 274, endPoint x: 933, endPoint y: 296, distance: 158.4
click at [933, 296] on fieldset "Email * cindiribeachbelize@gmail.com Mobile Phone number * 7073276488" at bounding box center [993, 279] width 306 height 78
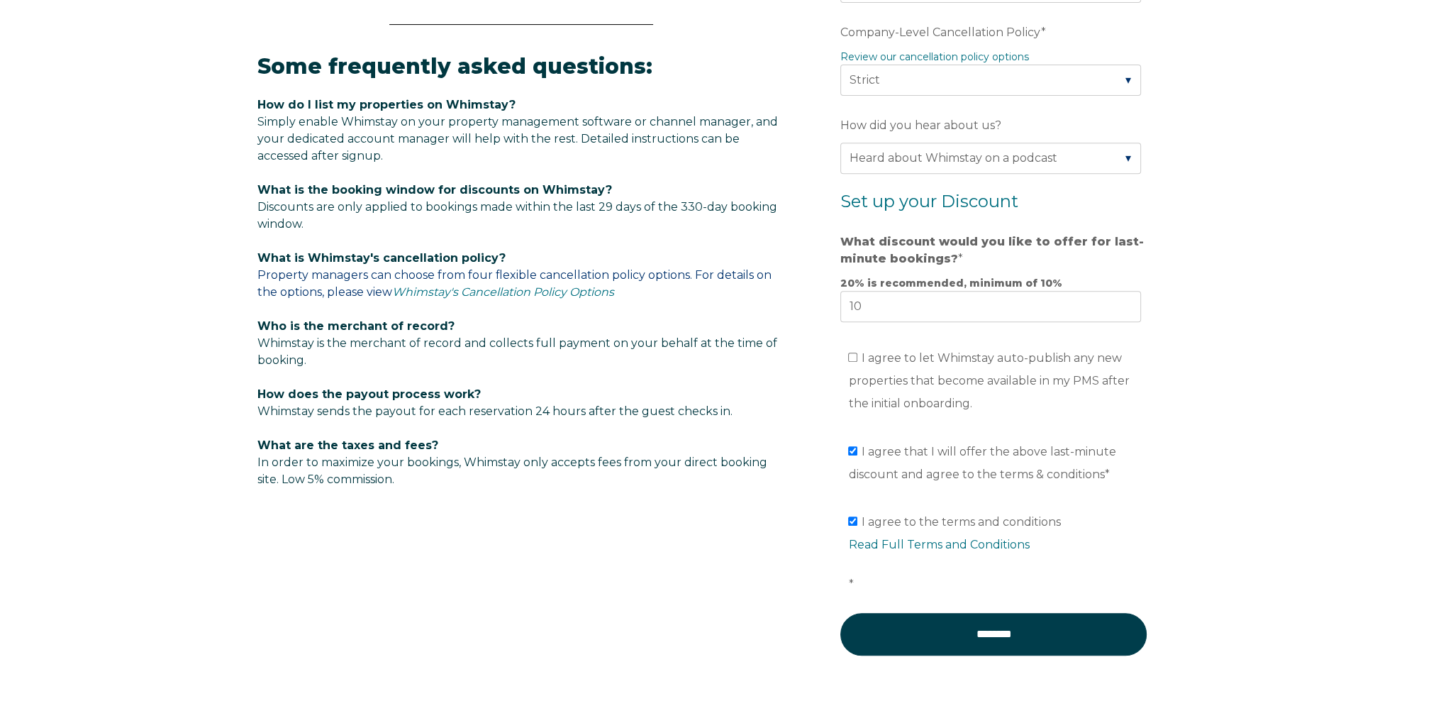
scroll to position [892, 0]
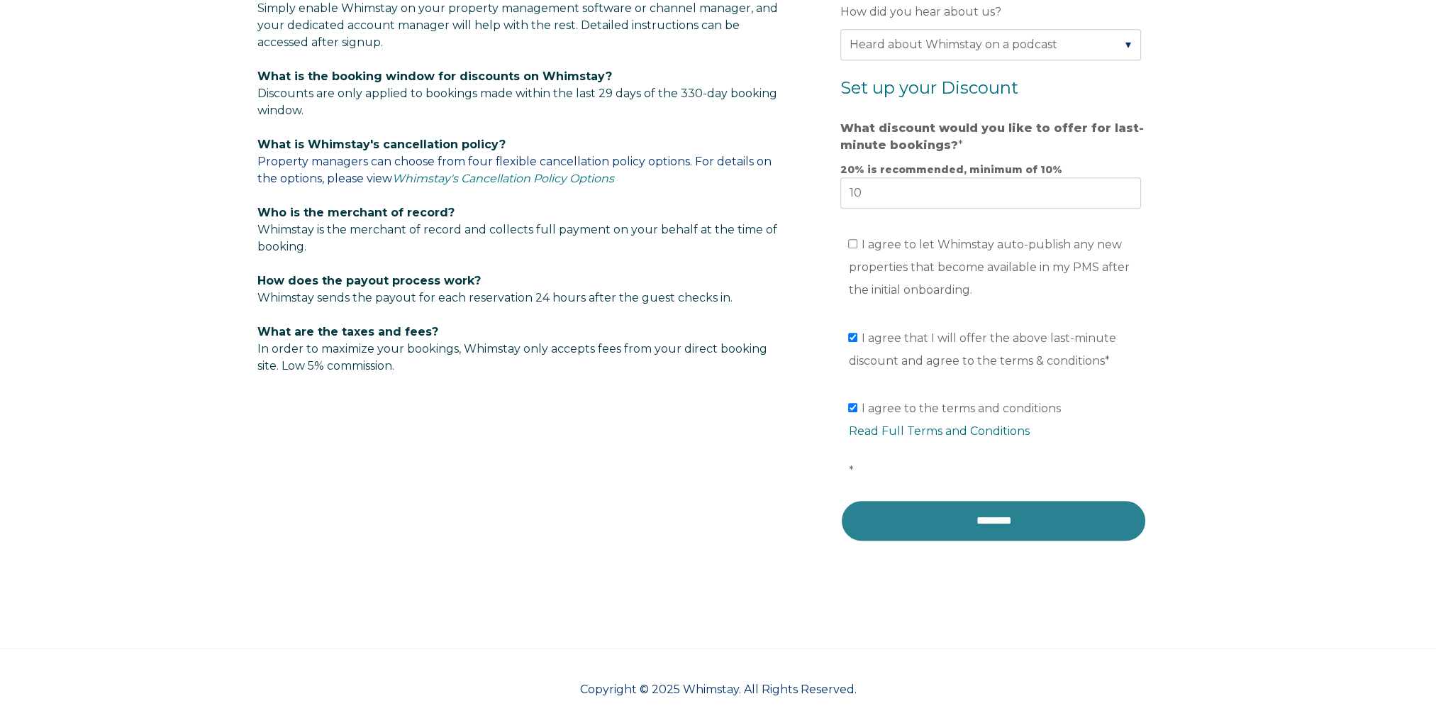
drag, startPoint x: 979, startPoint y: 523, endPoint x: 846, endPoint y: 79, distance: 462.6
click at [979, 523] on input "********" at bounding box center [993, 520] width 306 height 43
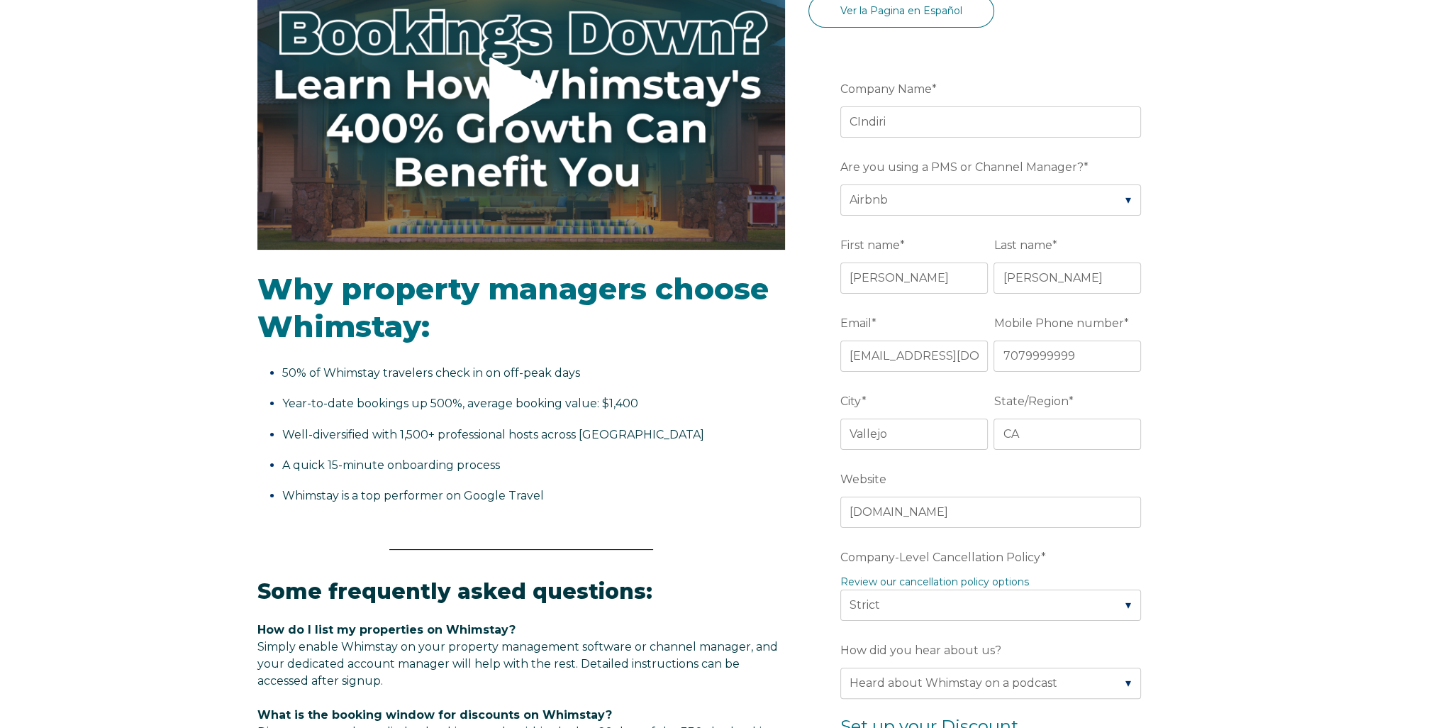
click at [1124, 322] on span "*" at bounding box center [1125, 323] width 5 height 22
click at [1124, 340] on input "7079999999" at bounding box center [1068, 355] width 148 height 31
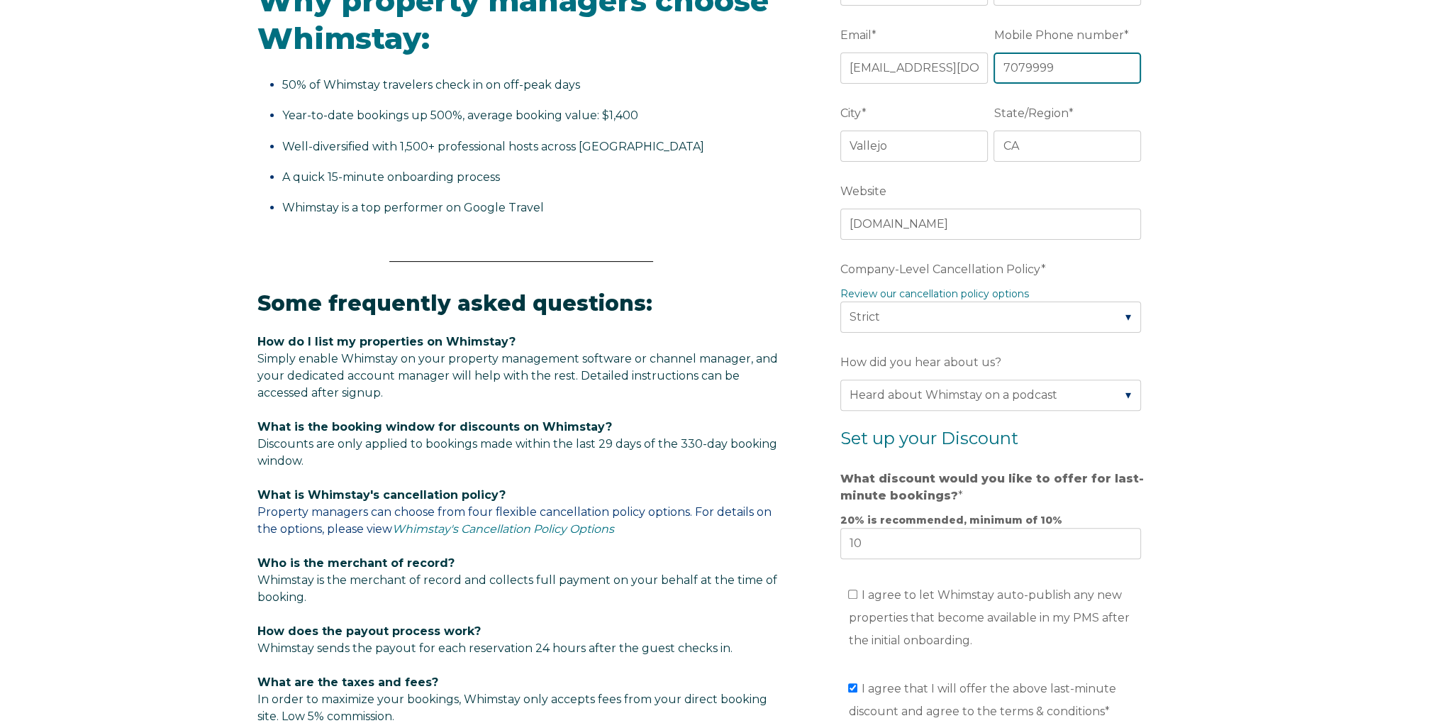
scroll to position [750, 0]
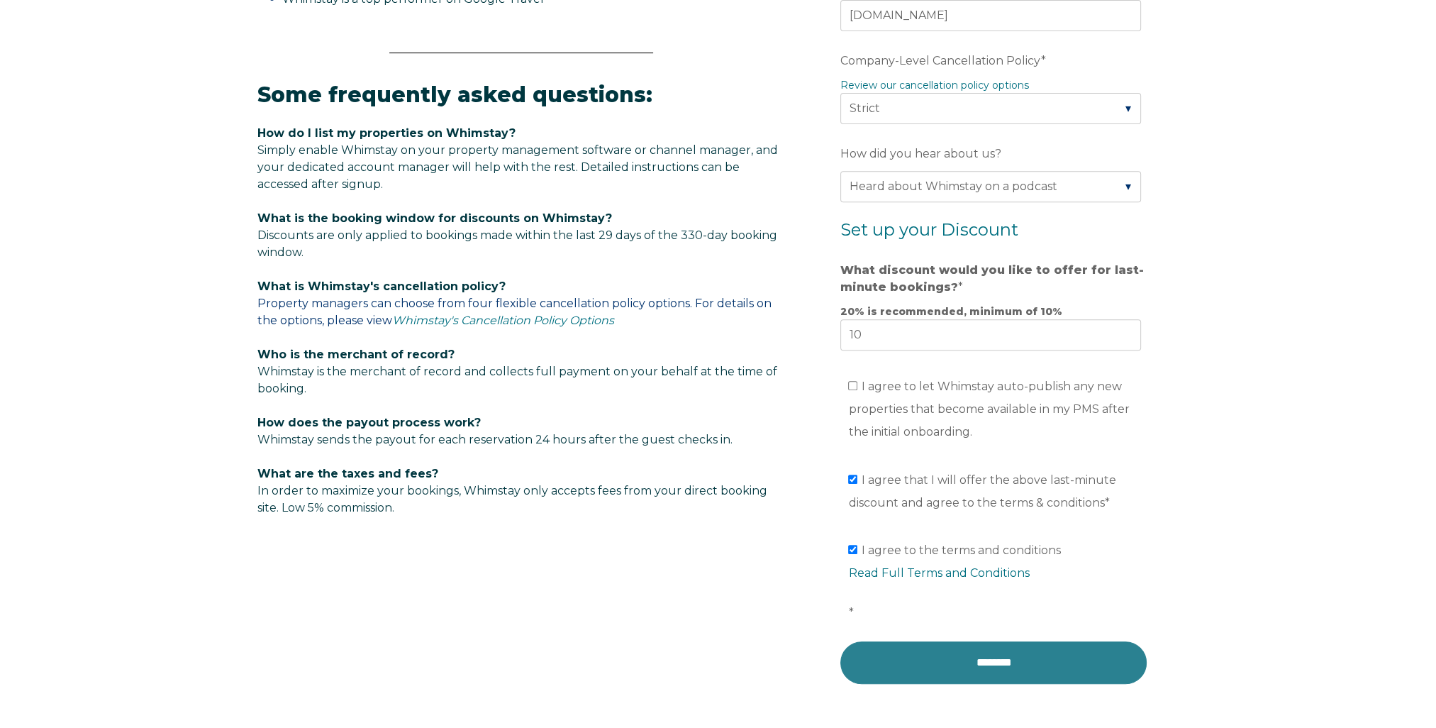
type input "7079999"
drag, startPoint x: 978, startPoint y: 665, endPoint x: 854, endPoint y: 74, distance: 604.3
click at [979, 665] on input "********" at bounding box center [993, 662] width 306 height 43
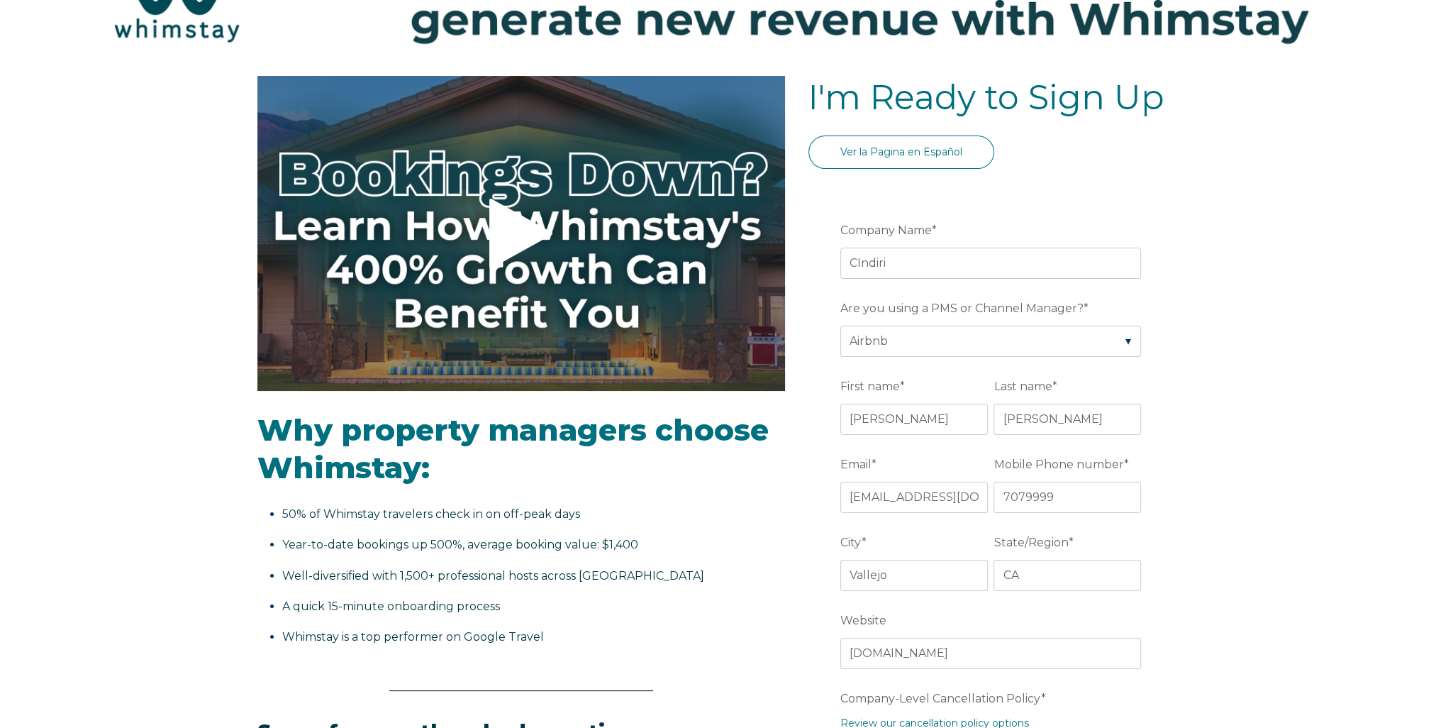
scroll to position [112, 0]
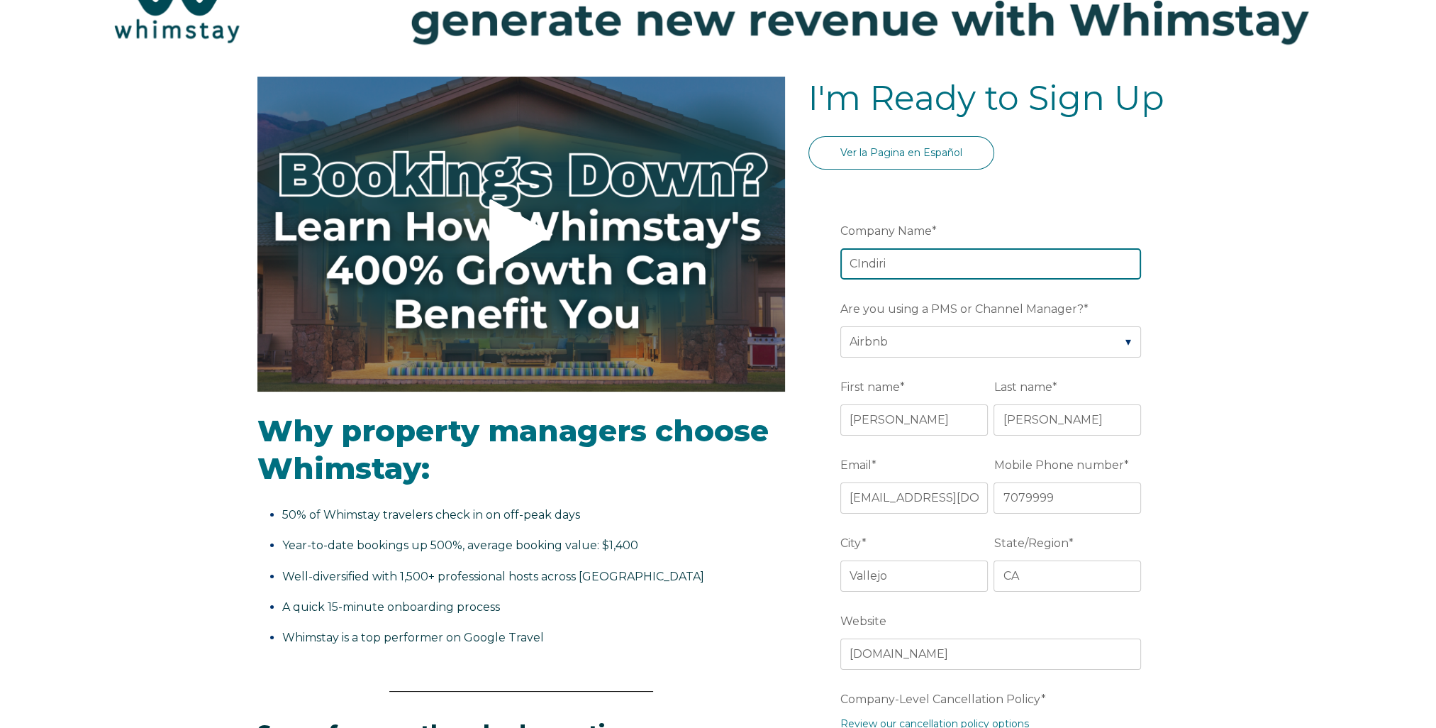
click at [862, 262] on input "CIndiri" at bounding box center [990, 263] width 301 height 31
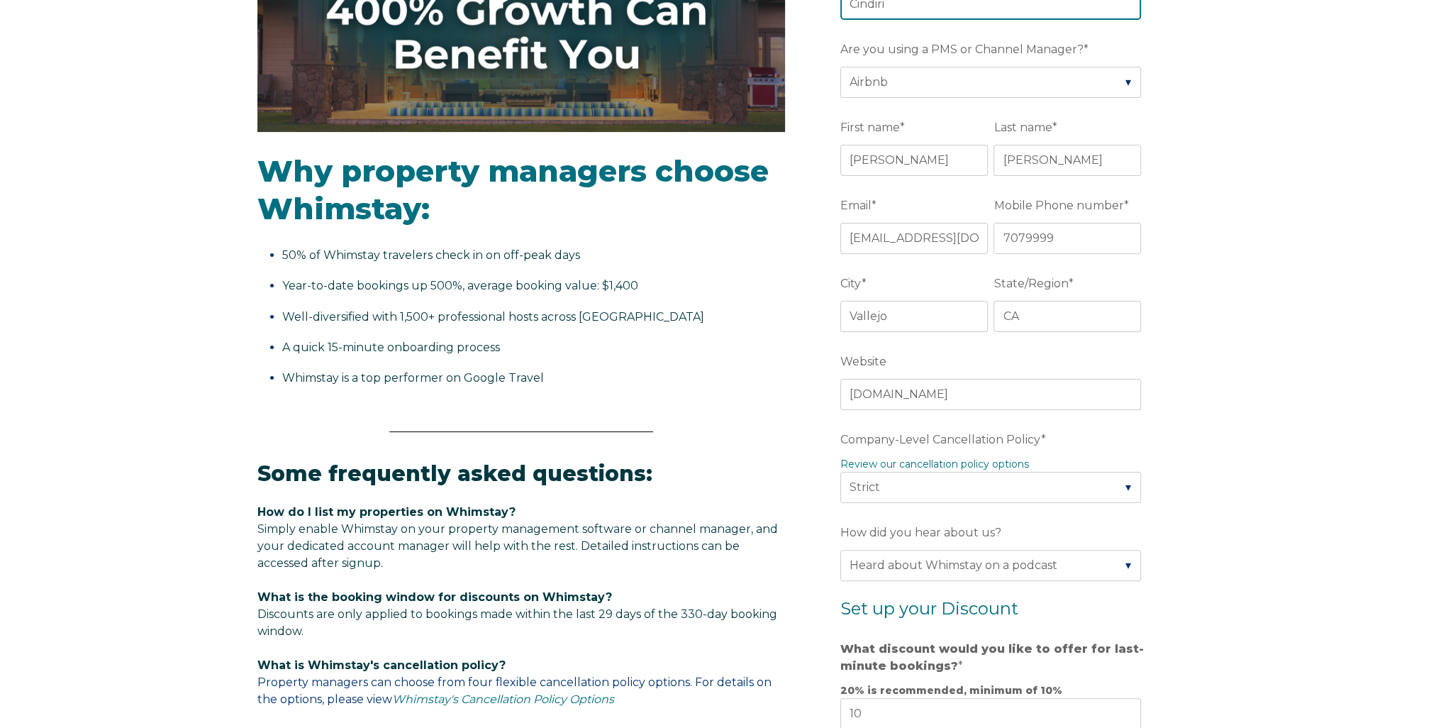
scroll to position [396, 0]
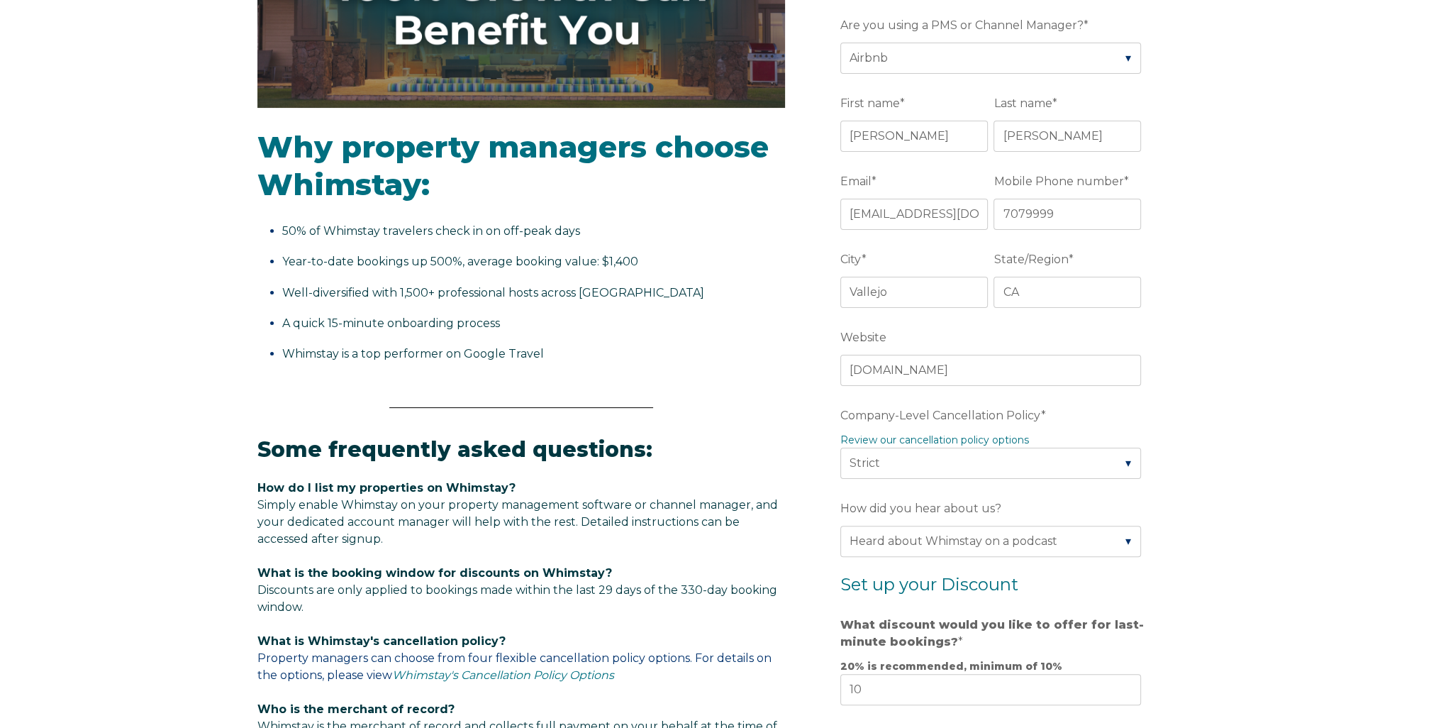
type input "Cindiri"
drag, startPoint x: 883, startPoint y: 367, endPoint x: 802, endPoint y: 369, distance: 80.9
click at [810, 369] on form "Company Name * Cindiri Are you using a PMS or Channel Manager? * Please Select …" at bounding box center [993, 495] width 370 height 1184
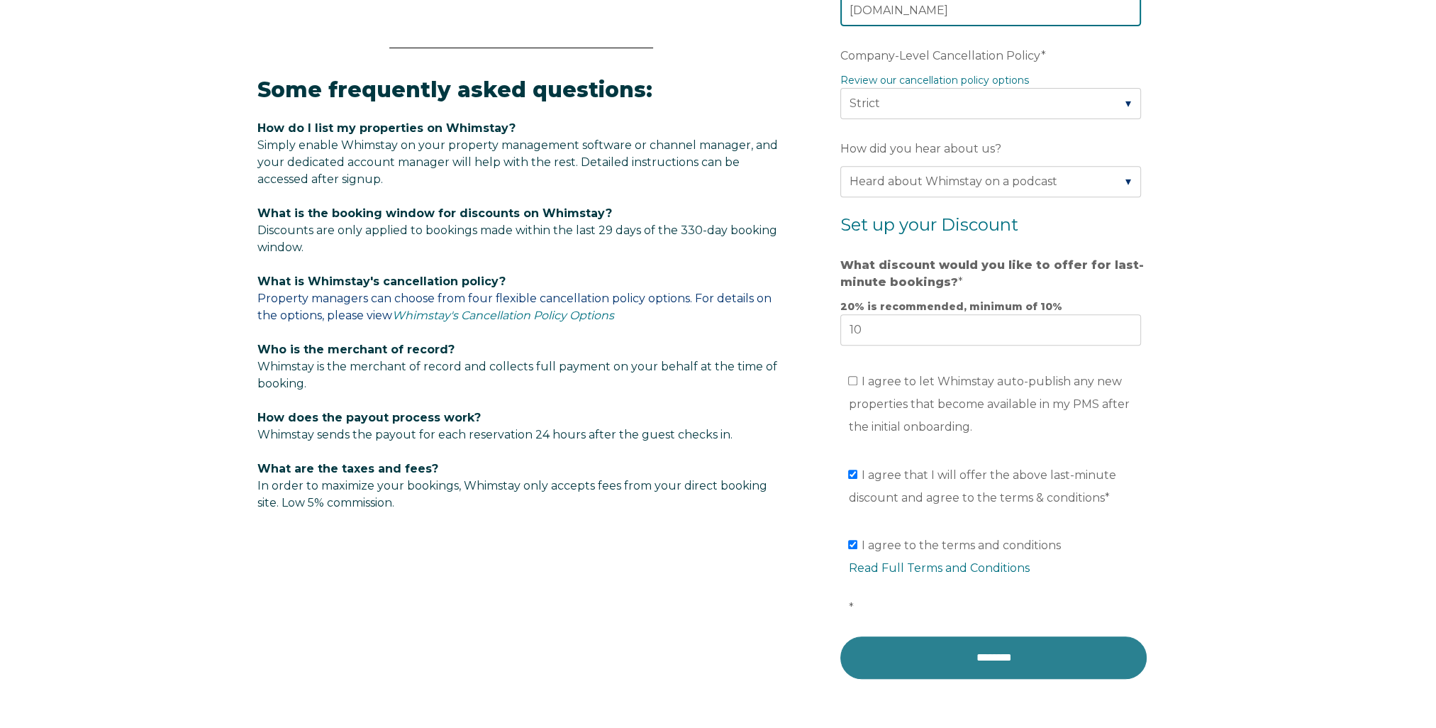
scroll to position [892, 0]
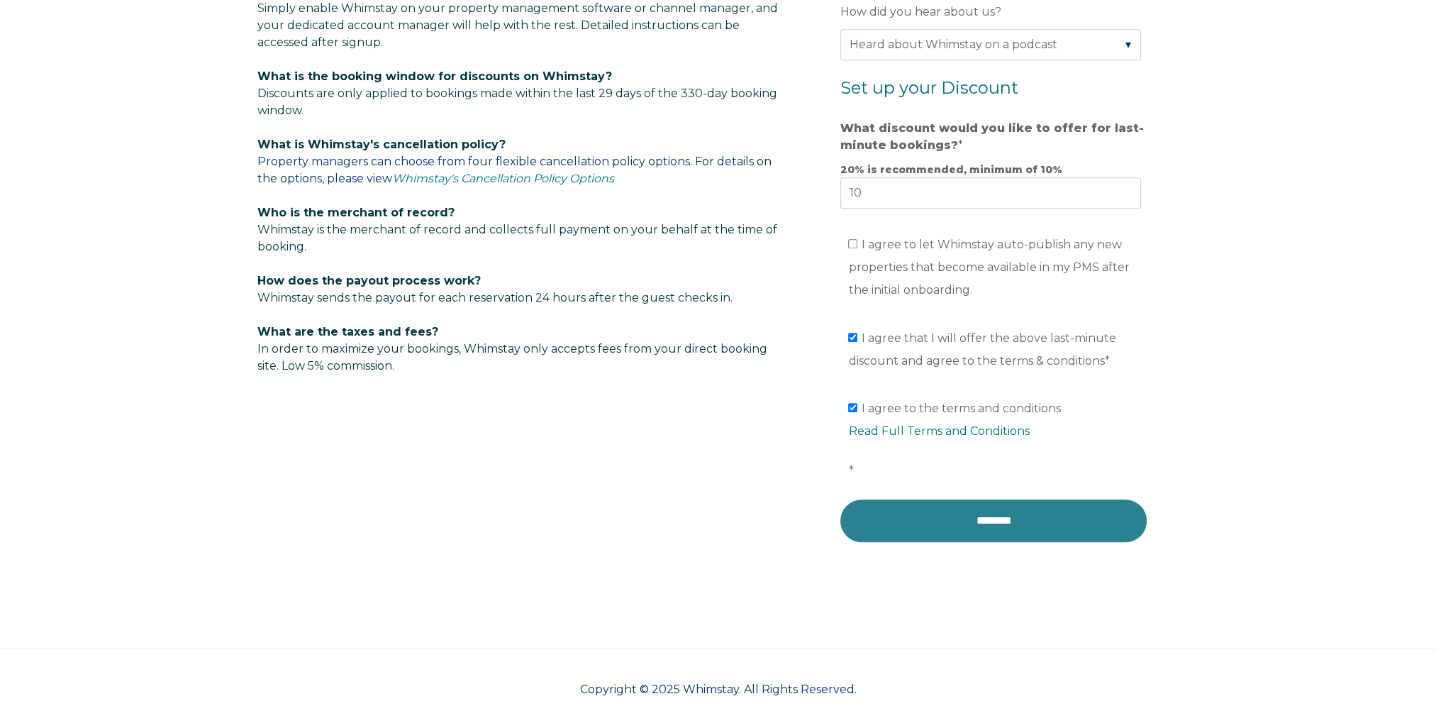
type input "cindiri.com"
drag, startPoint x: 997, startPoint y: 522, endPoint x: 838, endPoint y: 79, distance: 470.2
click at [997, 521] on input "********" at bounding box center [993, 520] width 306 height 43
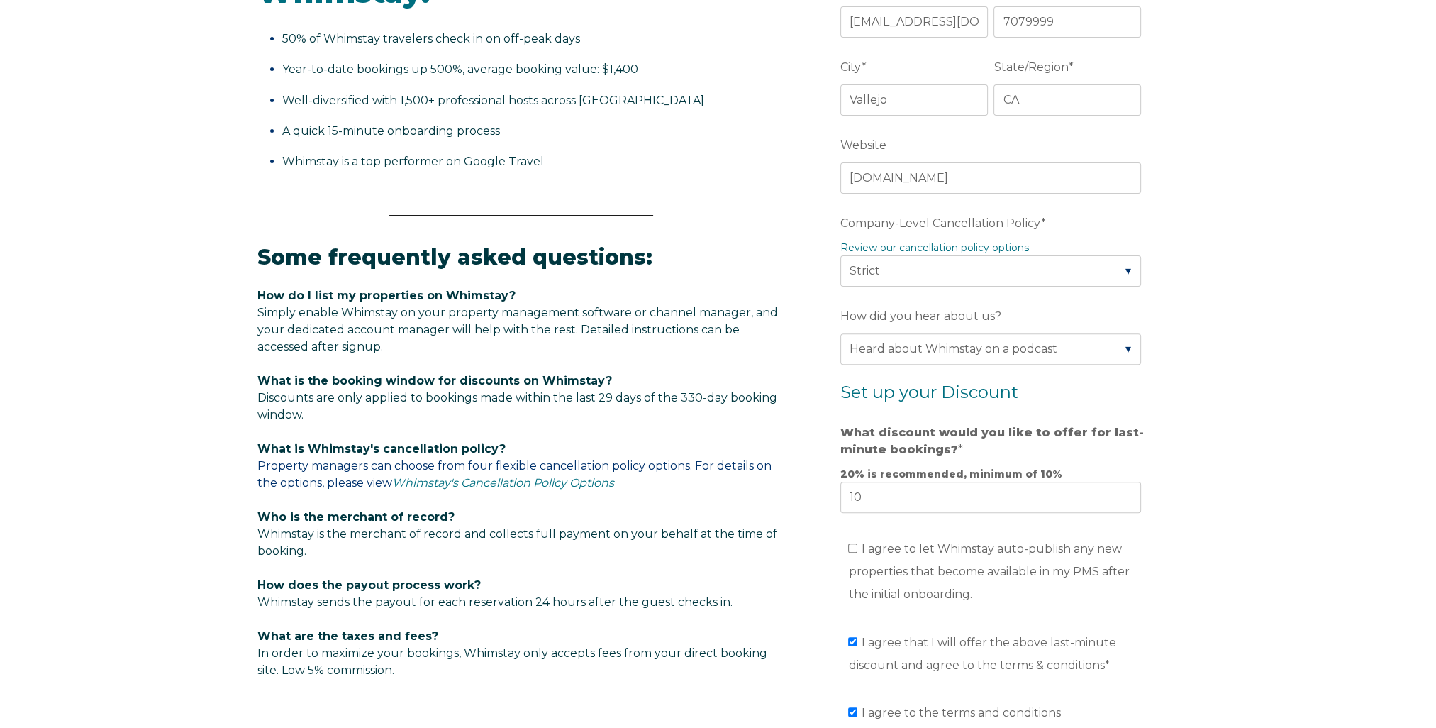
scroll to position [284, 0]
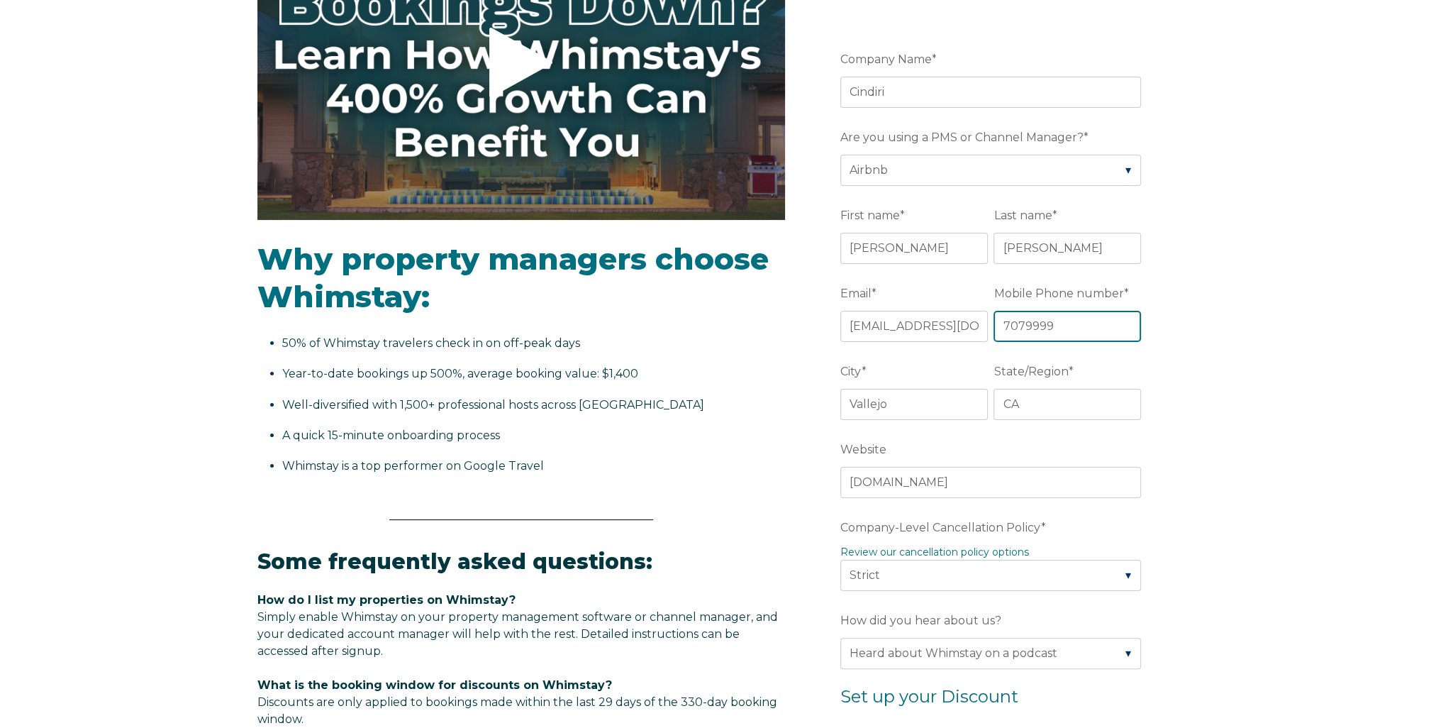
click at [1065, 321] on input "7079999" at bounding box center [1068, 326] width 148 height 31
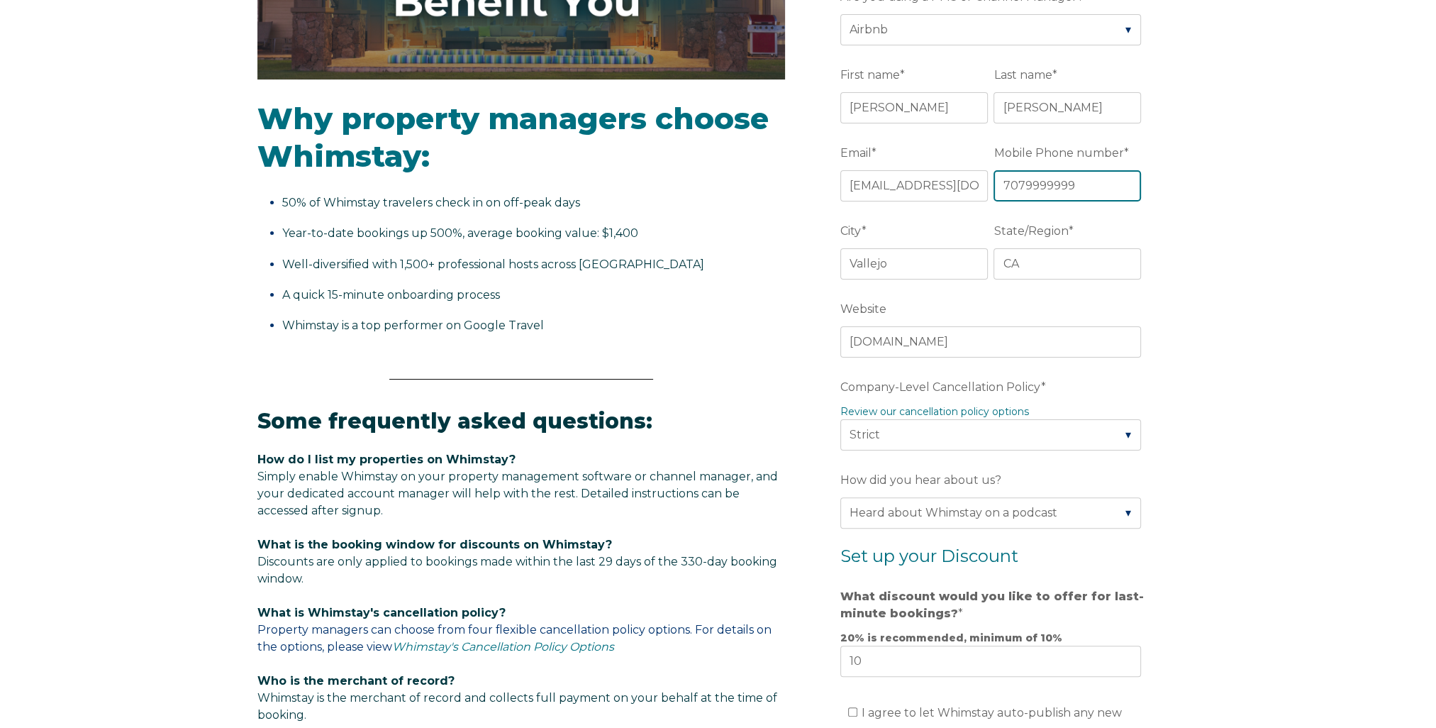
scroll to position [780, 0]
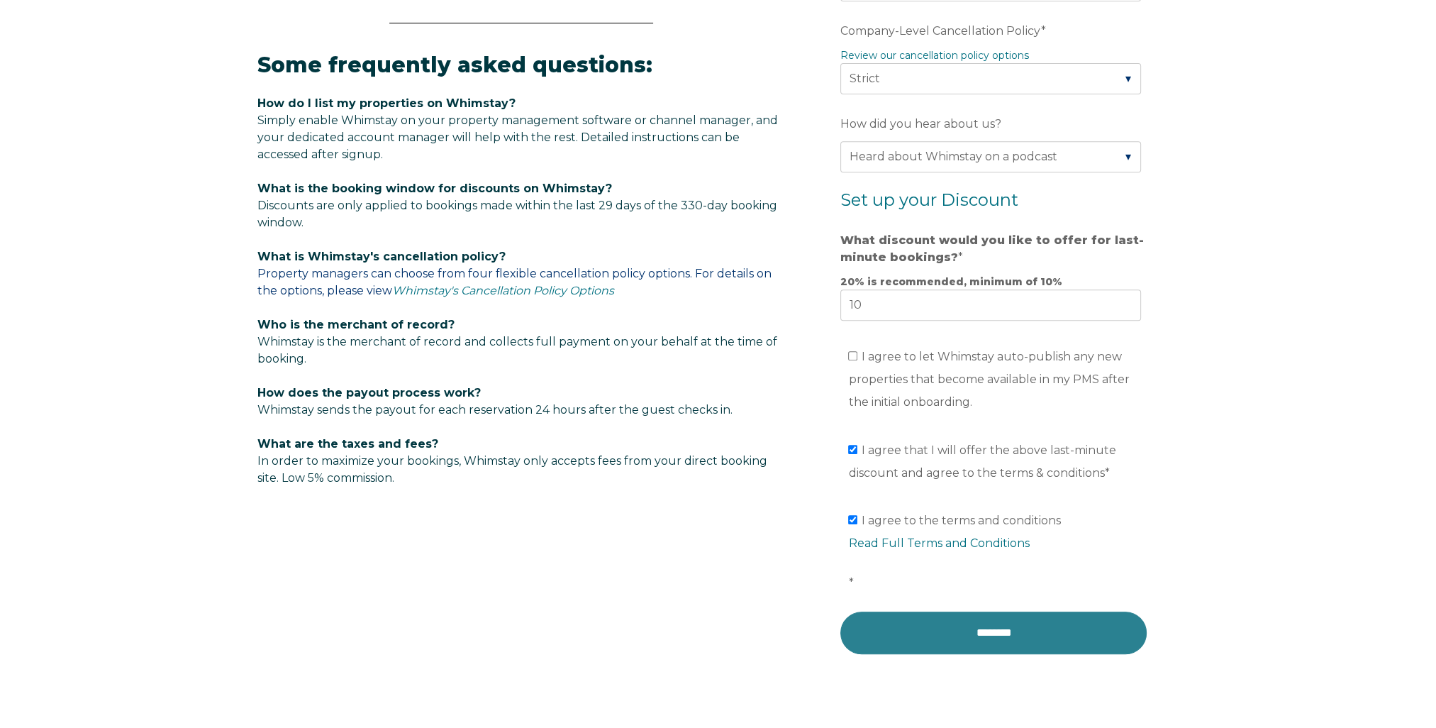
type input "7079999999"
click at [971, 634] on input "********" at bounding box center [993, 632] width 306 height 43
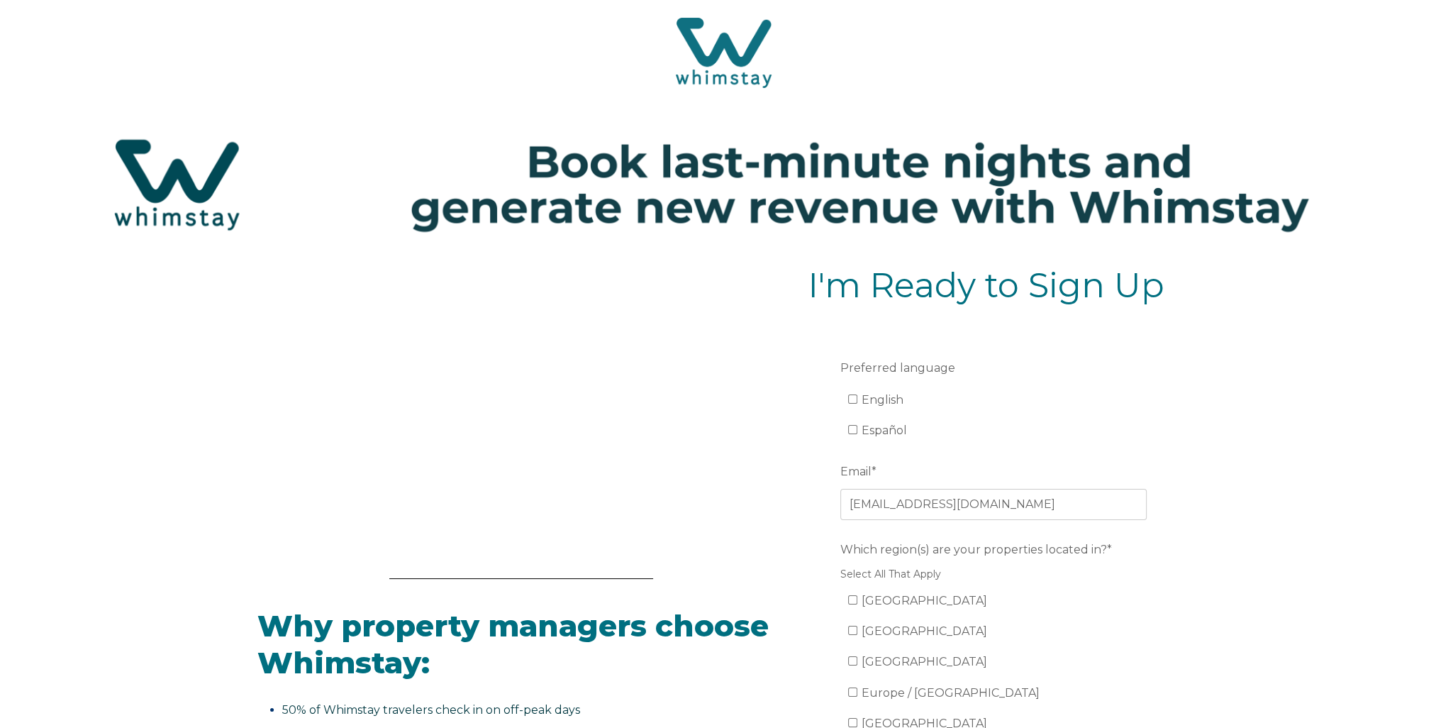
scroll to position [142, 0]
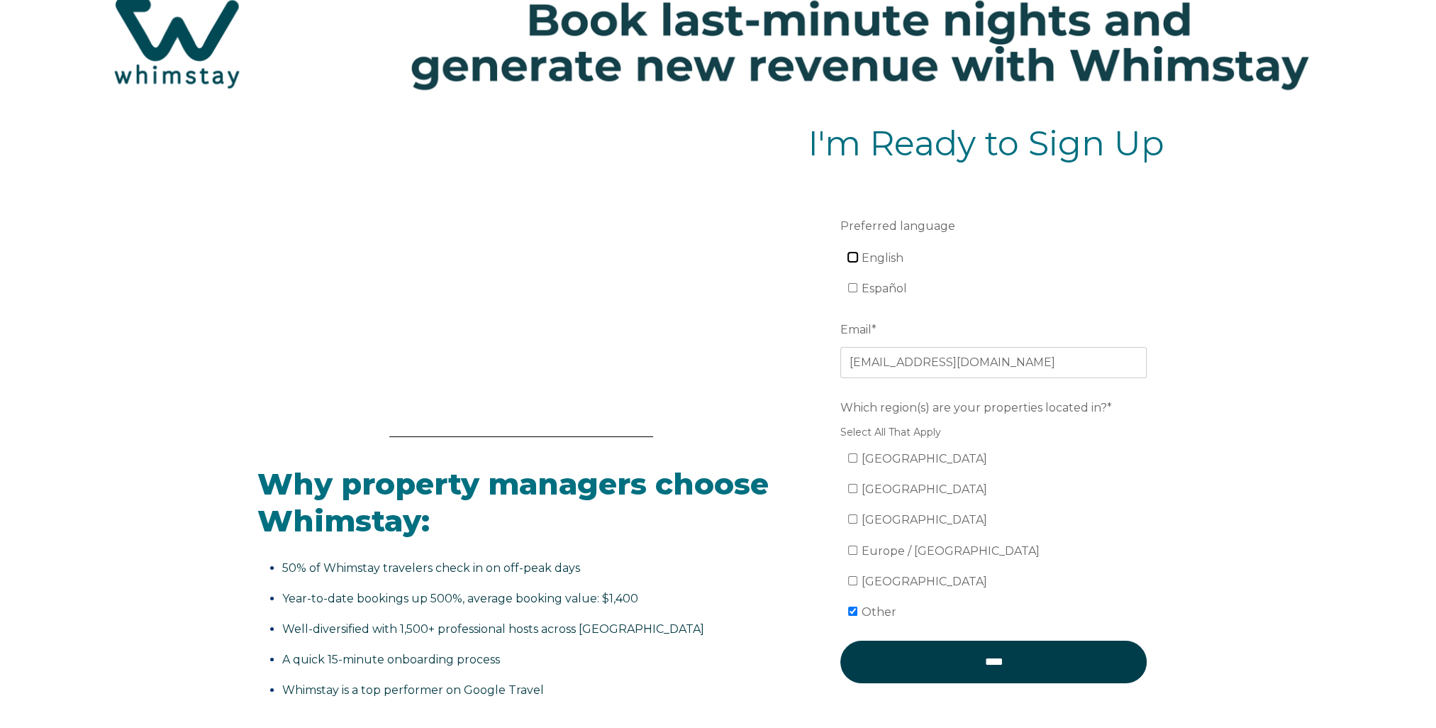
click at [849, 260] on input "English" at bounding box center [852, 256] width 9 height 9
checkbox input "true"
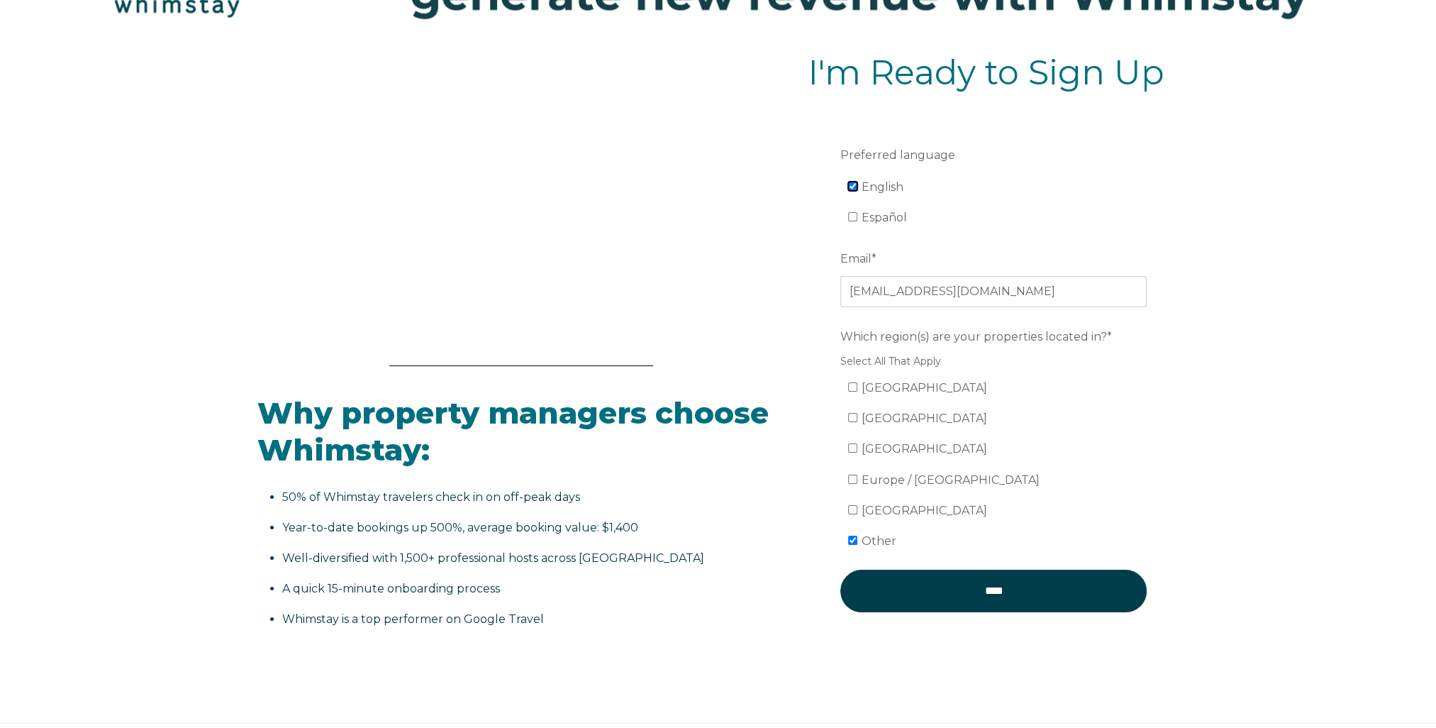
scroll to position [289, 0]
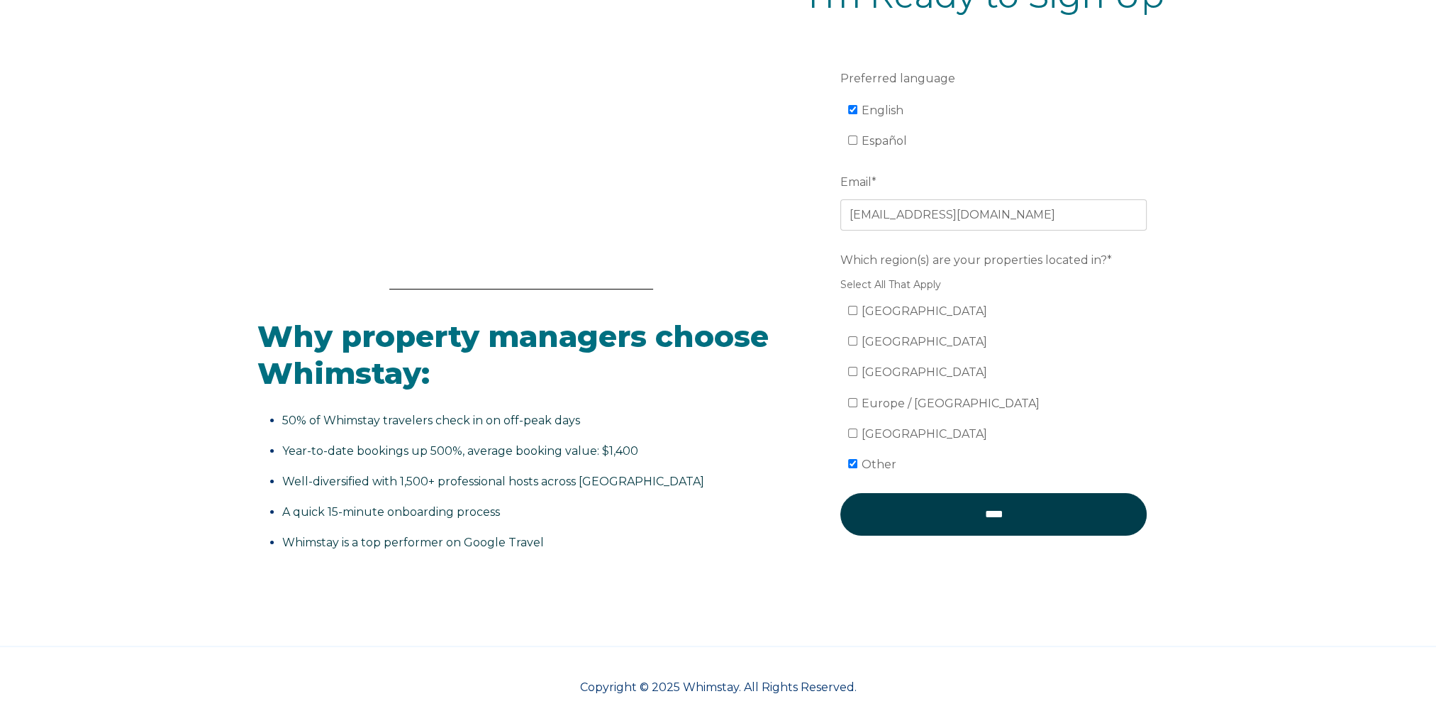
click at [857, 460] on label "Other" at bounding box center [872, 463] width 48 height 13
click at [857, 460] on input "Other" at bounding box center [852, 463] width 9 height 9
checkbox input "false"
click at [851, 435] on input "South America" at bounding box center [852, 432] width 9 height 9
checkbox input "true"
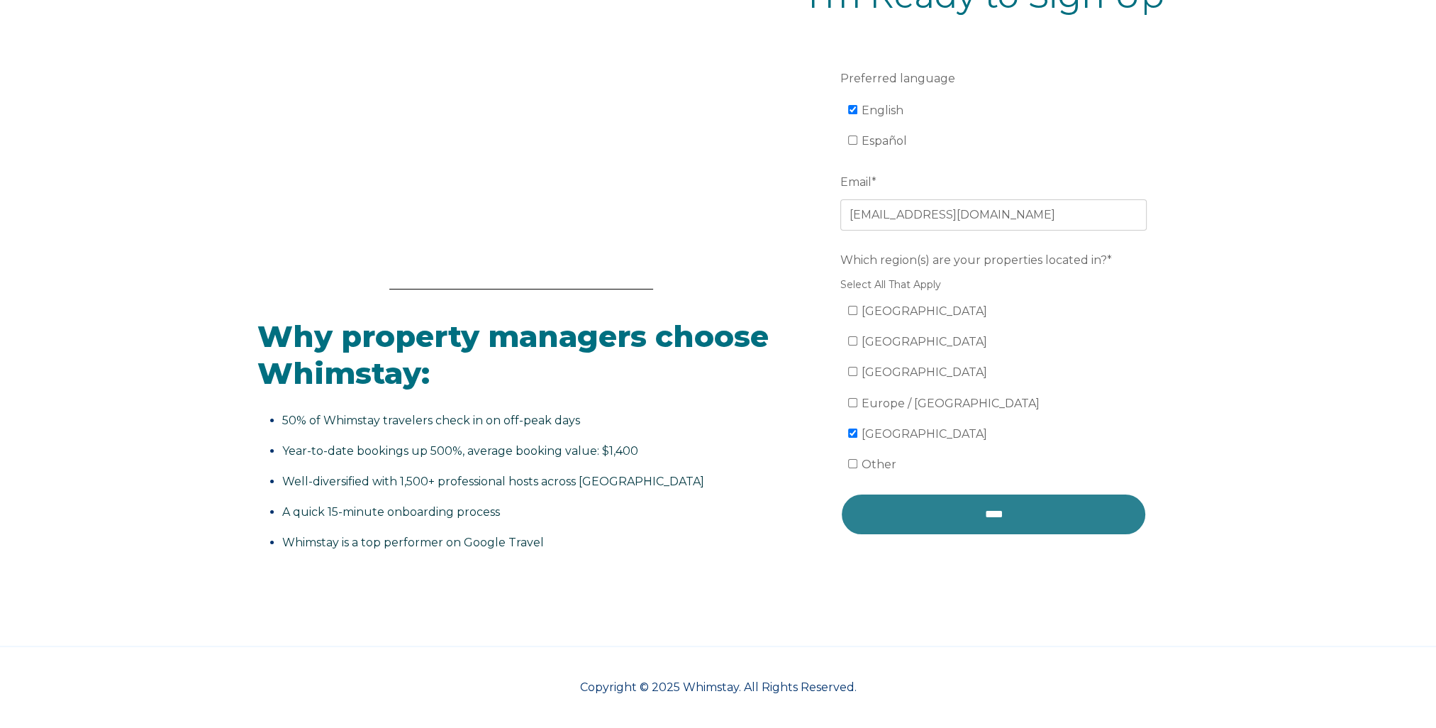
click at [998, 515] on input "****" at bounding box center [993, 514] width 306 height 43
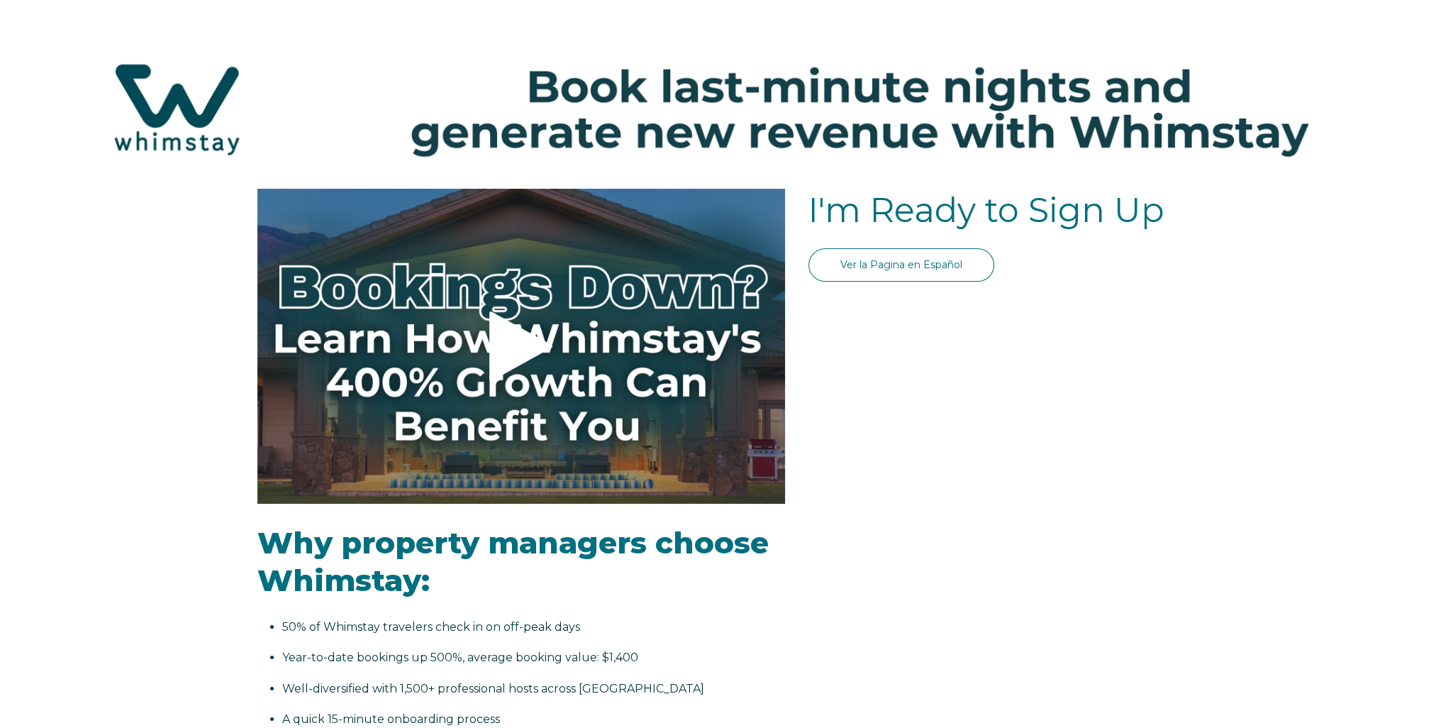
select select "Standard"
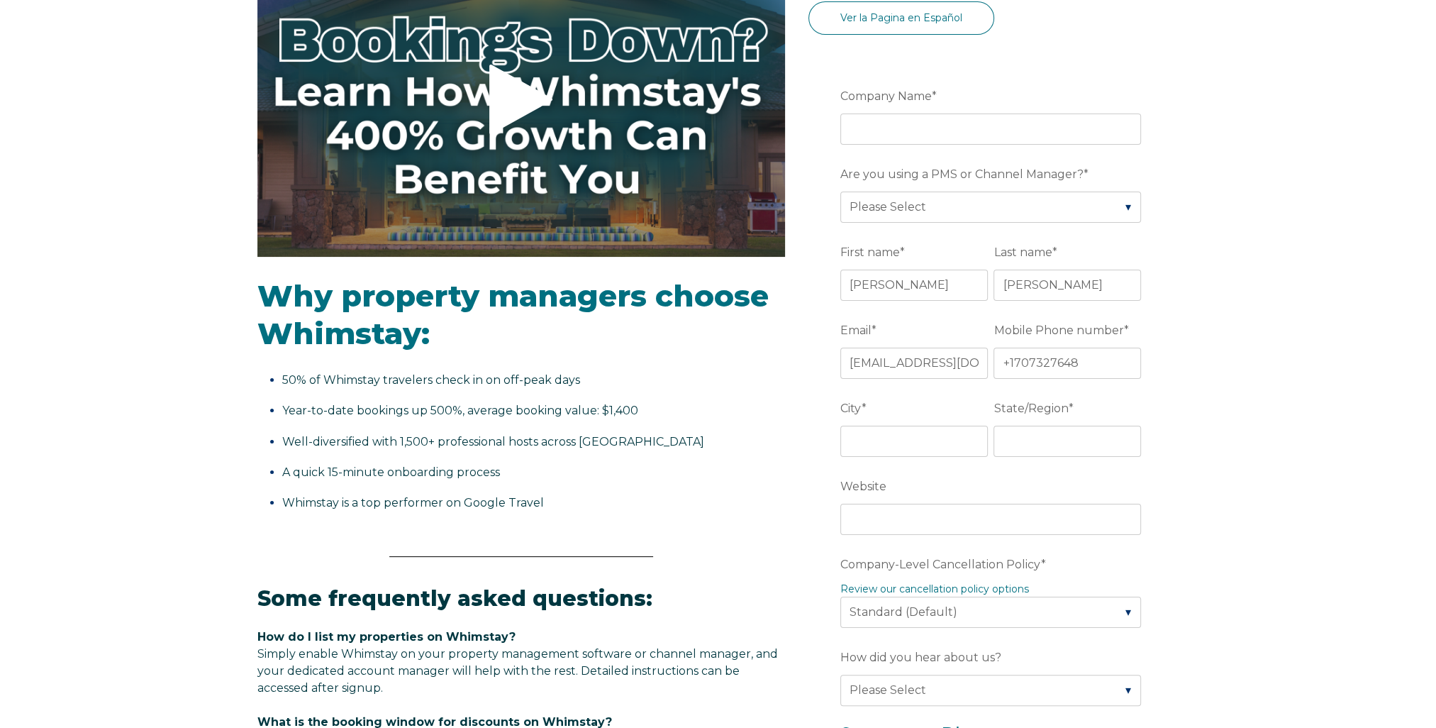
scroll to position [284, 0]
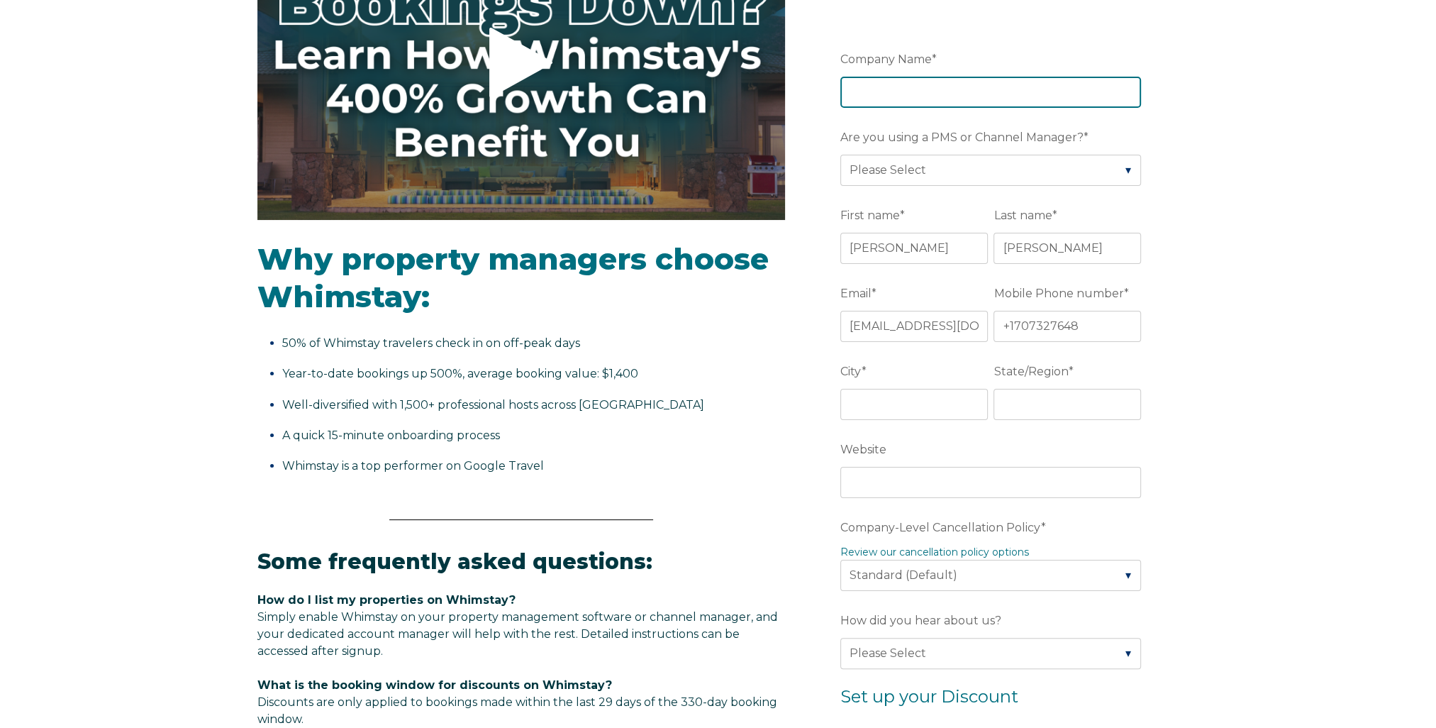
click at [896, 93] on input "Company Name *" at bounding box center [990, 92] width 301 height 31
type input "Cindiri"
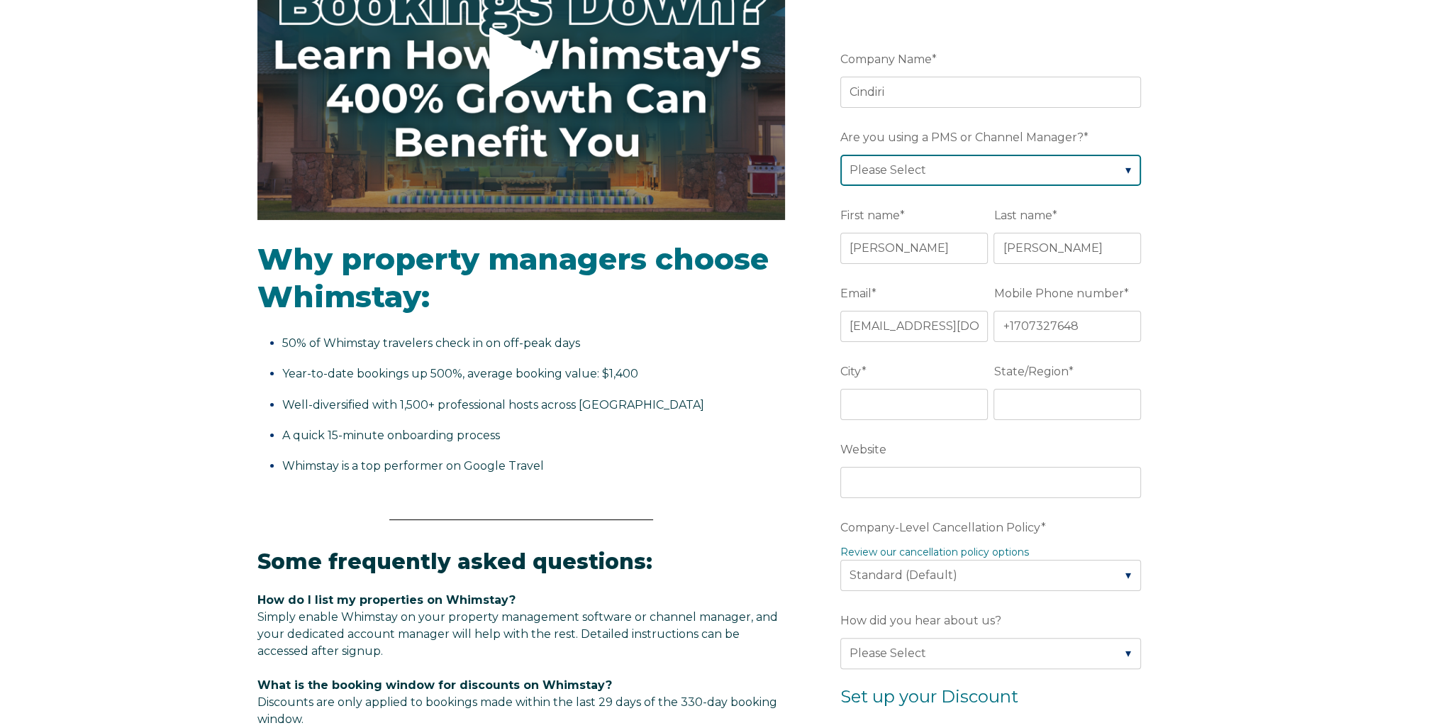
click at [1125, 166] on select "Please Select Barefoot BookingPal Boost Brightside CiiRUS Escapia Guesty Hostaw…" at bounding box center [990, 170] width 301 height 31
select select "Not Listed"
click at [840, 155] on select "Please Select Barefoot BookingPal Boost Brightside CiiRUS Escapia Guesty Hostaw…" at bounding box center [990, 170] width 301 height 31
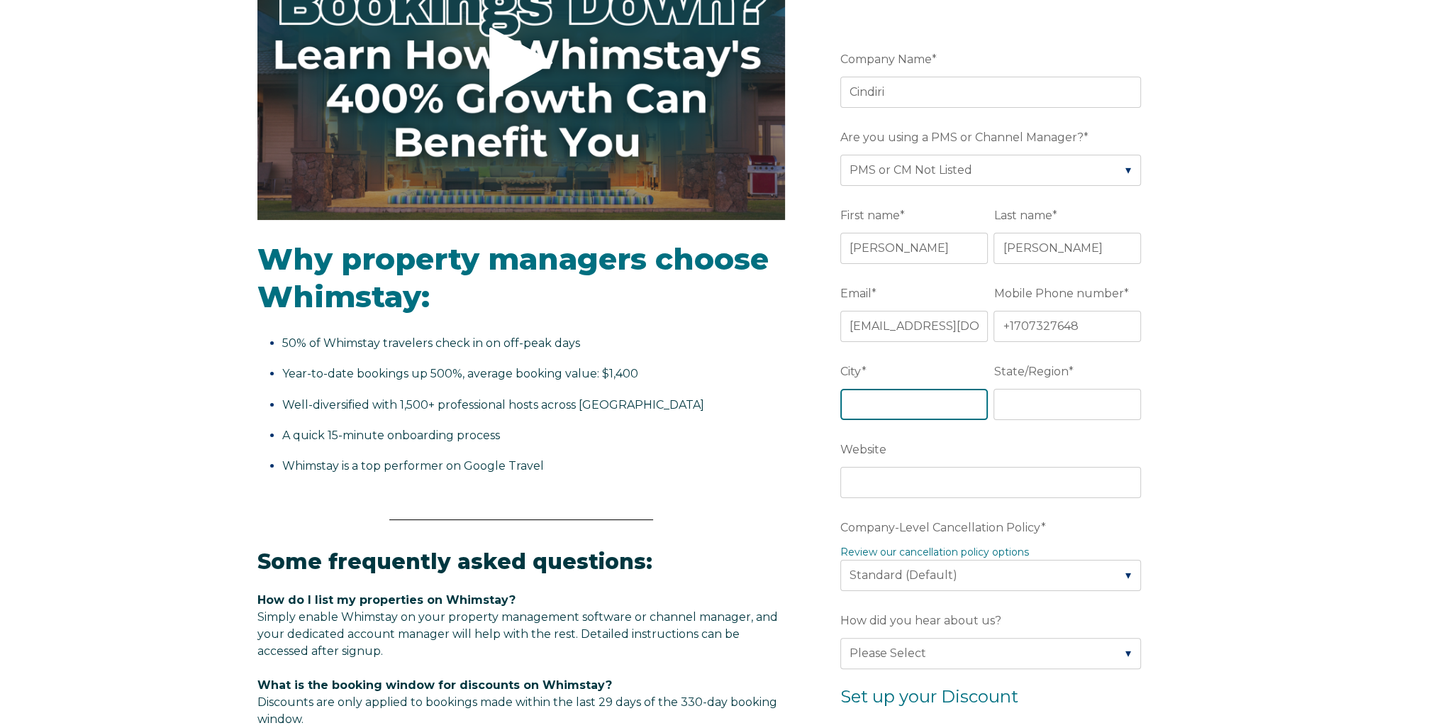
click at [868, 401] on input "City *" at bounding box center [914, 404] width 148 height 31
type input "Vallejo"
type input "CA"
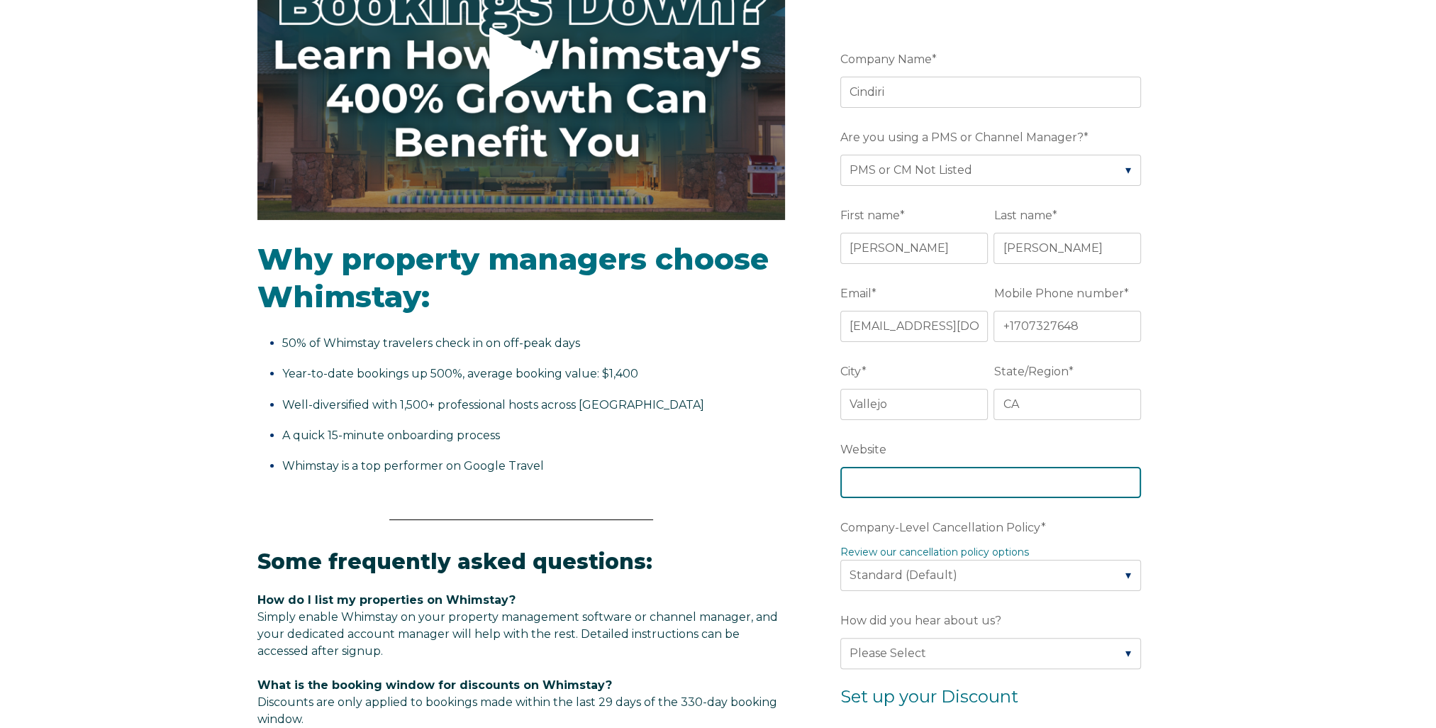
type input "www.cindiri.com"
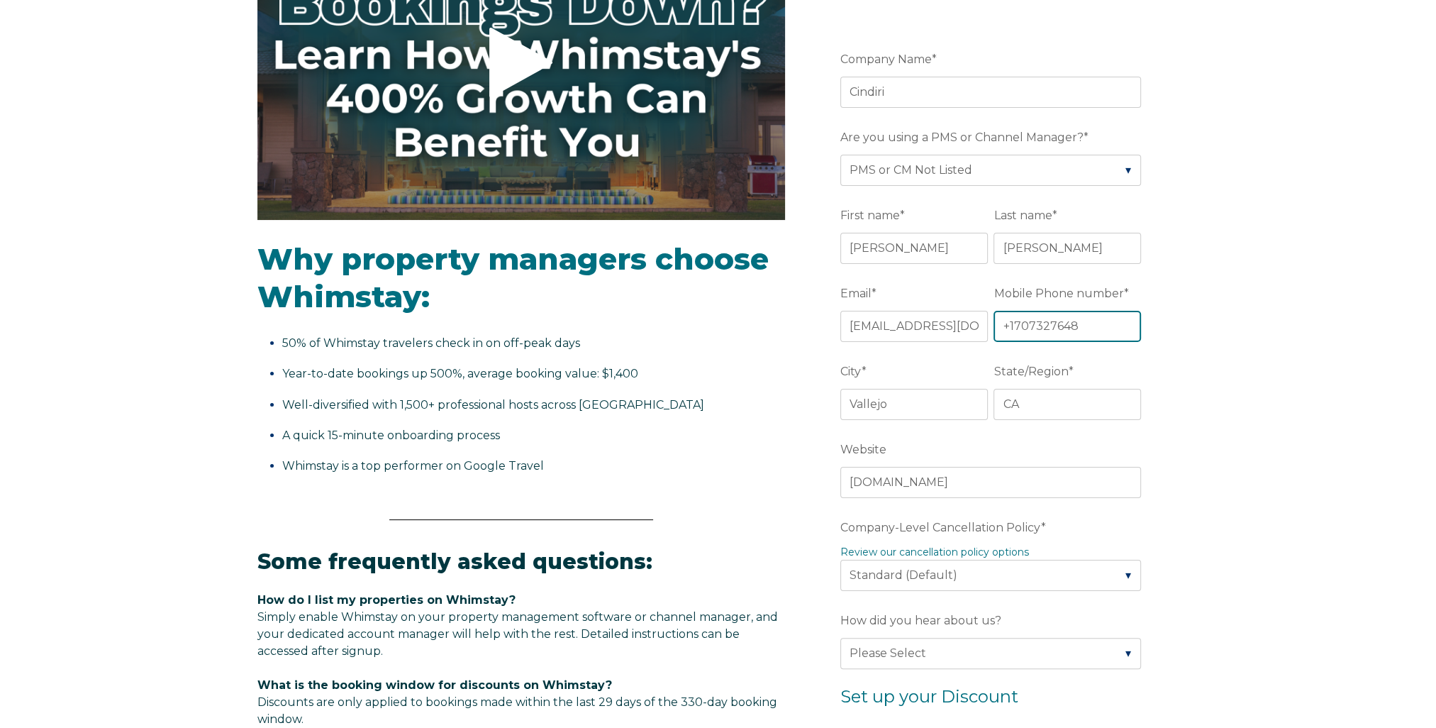
click at [1007, 322] on input "+1707327648" at bounding box center [1068, 326] width 148 height 31
click at [1007, 325] on input "1707327648" at bounding box center [1068, 326] width 148 height 31
click at [1074, 327] on input "707327648" at bounding box center [1068, 326] width 148 height 31
type input "7073276488"
click at [1297, 174] on div "Video player - SSOB Pitch Vid Thumbnail - Click to play video Why property mana…" at bounding box center [718, 580] width 1436 height 1351
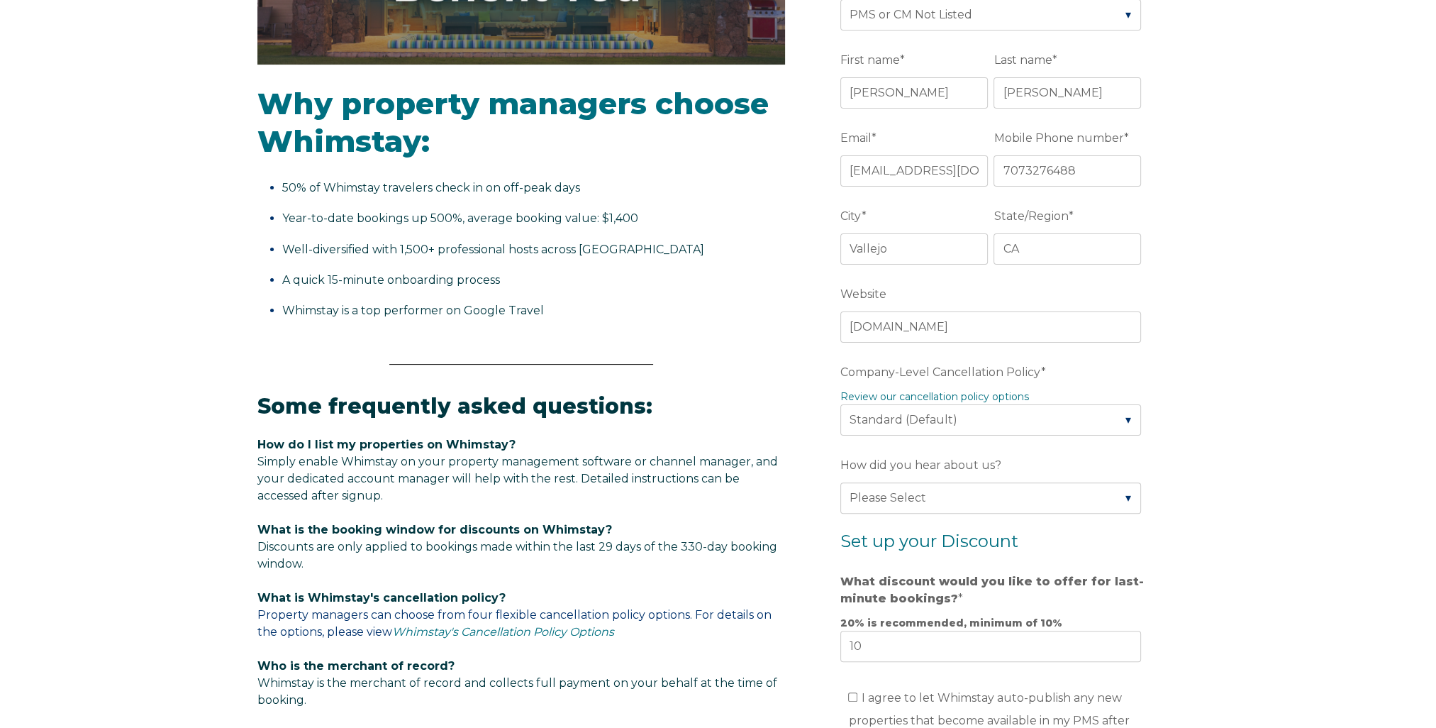
scroll to position [709, 0]
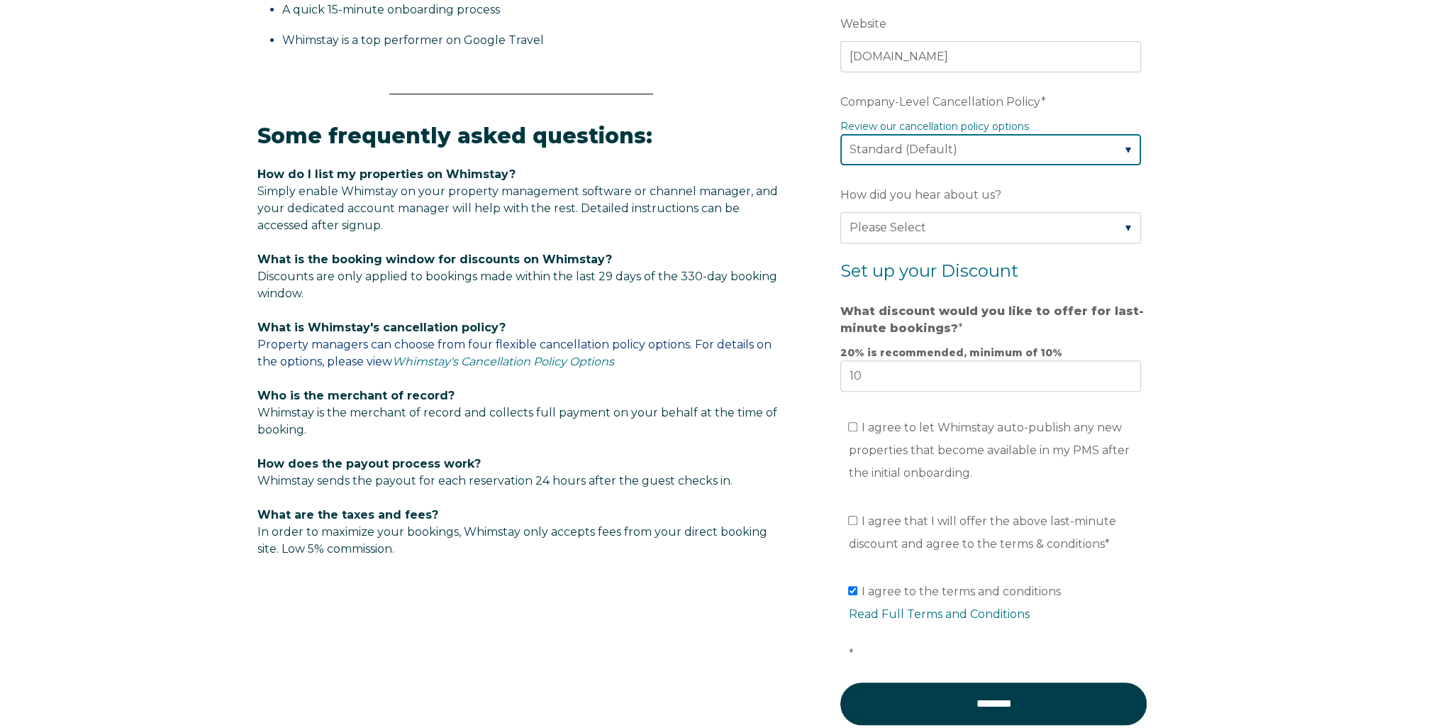
click at [1126, 149] on select "Please Select Partial Standard (Default) Moderate Strict" at bounding box center [990, 149] width 301 height 31
select select "Strict"
click at [840, 134] on select "Please Select Partial Standard (Default) Moderate Strict" at bounding box center [990, 149] width 301 height 31
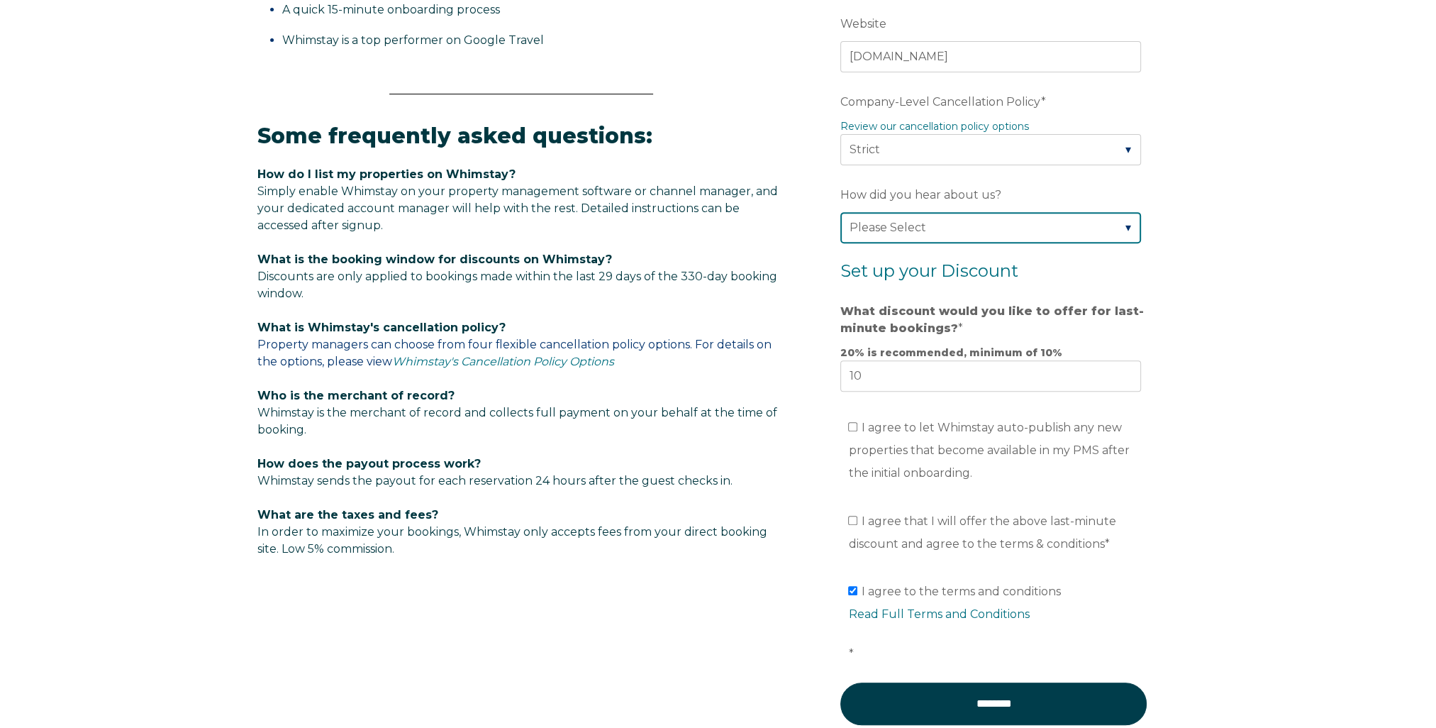
click at [1124, 226] on select "Please Select Found Whimstay through a Google search Spoke to a Whimstay salesp…" at bounding box center [990, 227] width 301 height 31
select select "Podcast"
click at [840, 212] on select "Please Select Found Whimstay through a Google search Spoke to a Whimstay salesp…" at bounding box center [990, 227] width 301 height 31
click at [853, 521] on input "I agree that I will offer the above last-minute discount and agree to the terms…" at bounding box center [852, 520] width 9 height 9
checkbox input "true"
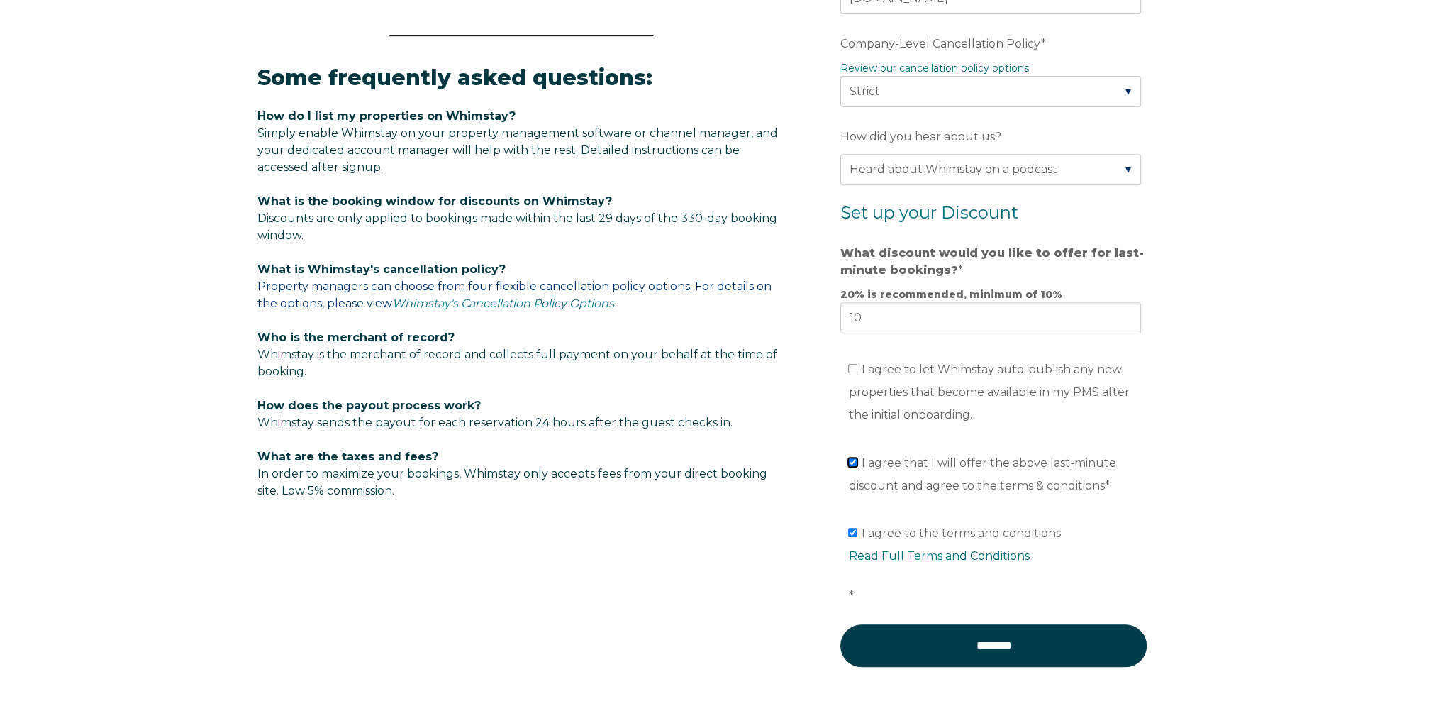
scroll to position [892, 0]
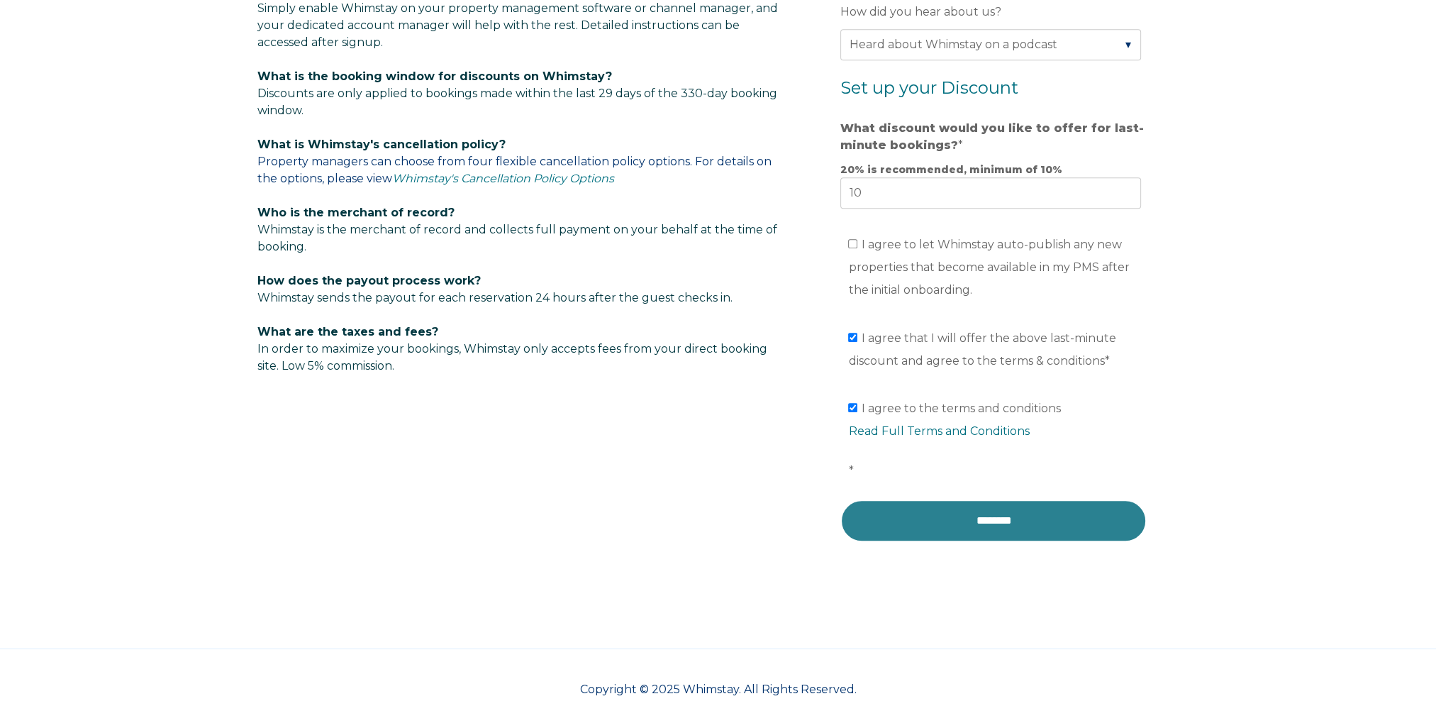
click at [988, 528] on input "********" at bounding box center [993, 520] width 306 height 43
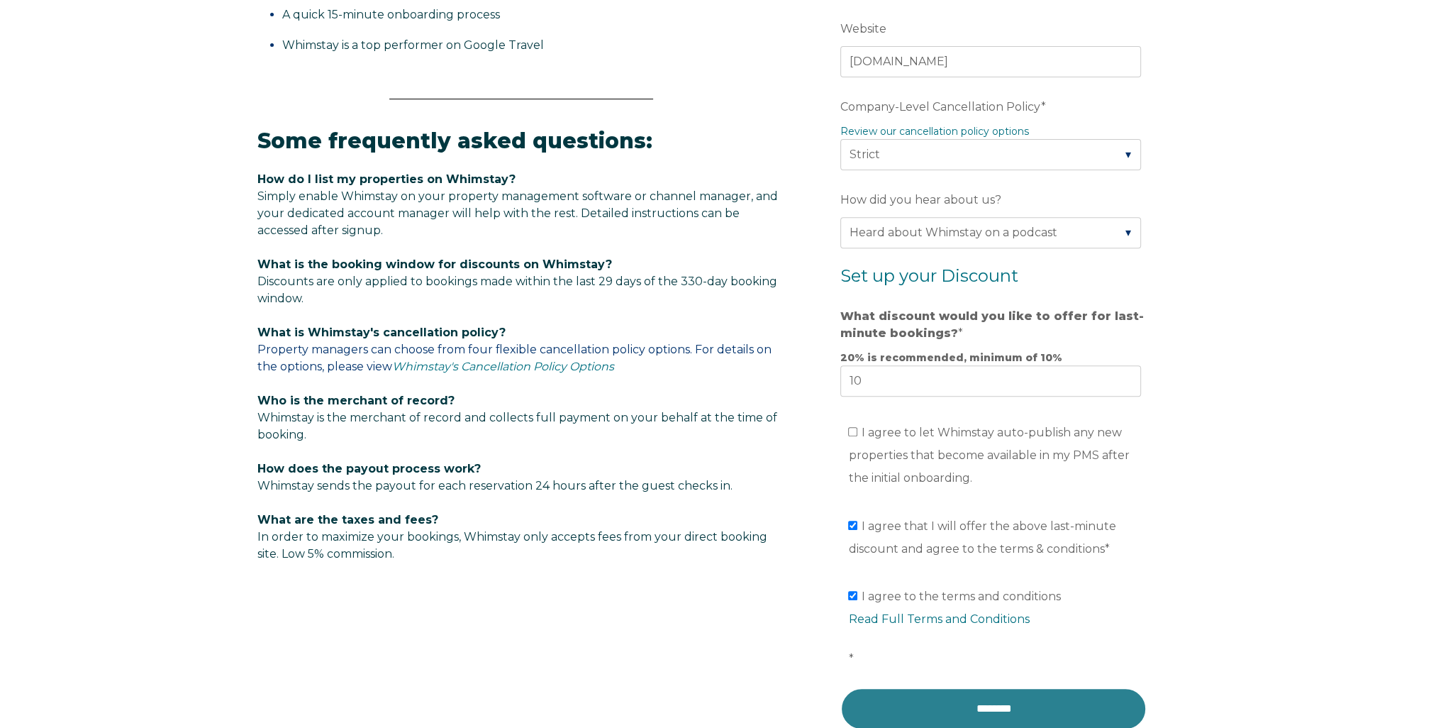
scroll to position [538, 0]
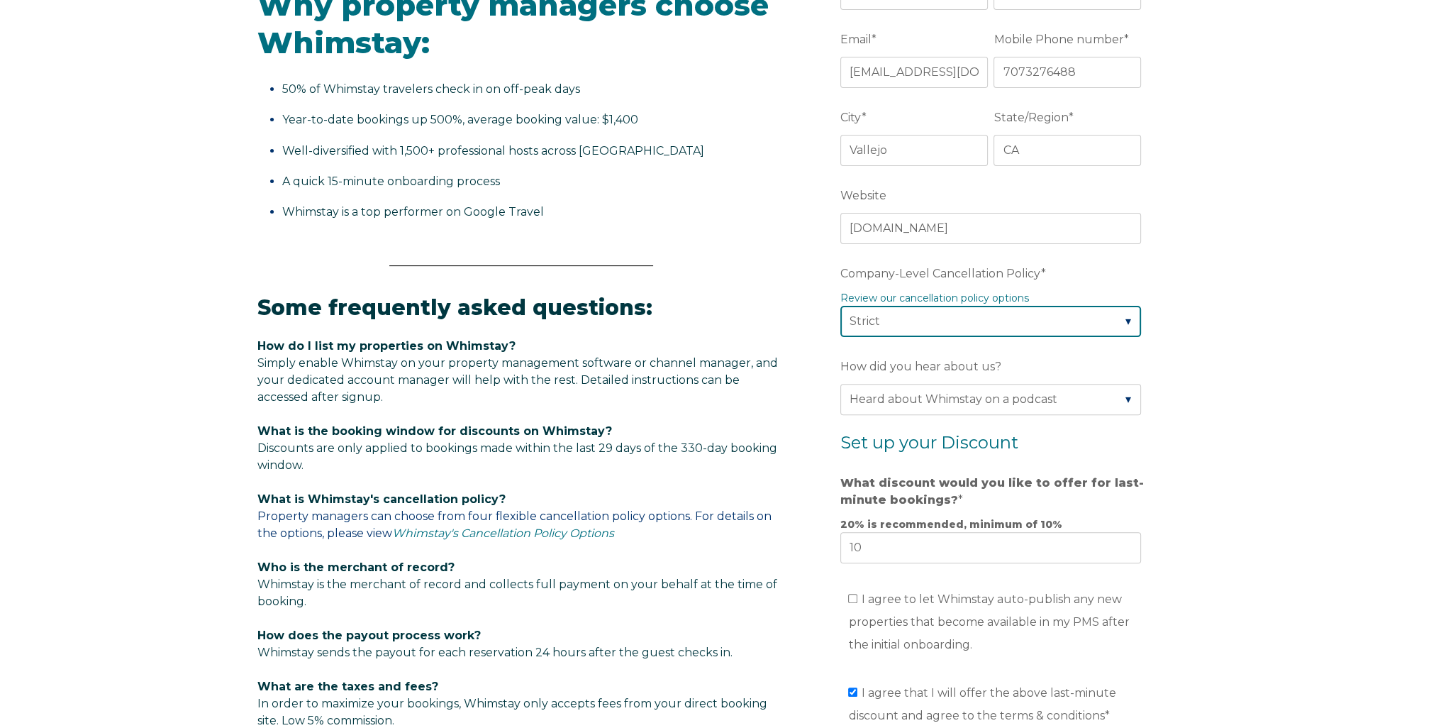
click at [1124, 326] on select "Please Select Partial Standard (Default) Moderate Strict" at bounding box center [990, 321] width 301 height 31
select select "Standard"
click at [840, 306] on select "Please Select Partial Standard (Default) Moderate Strict" at bounding box center [990, 321] width 301 height 31
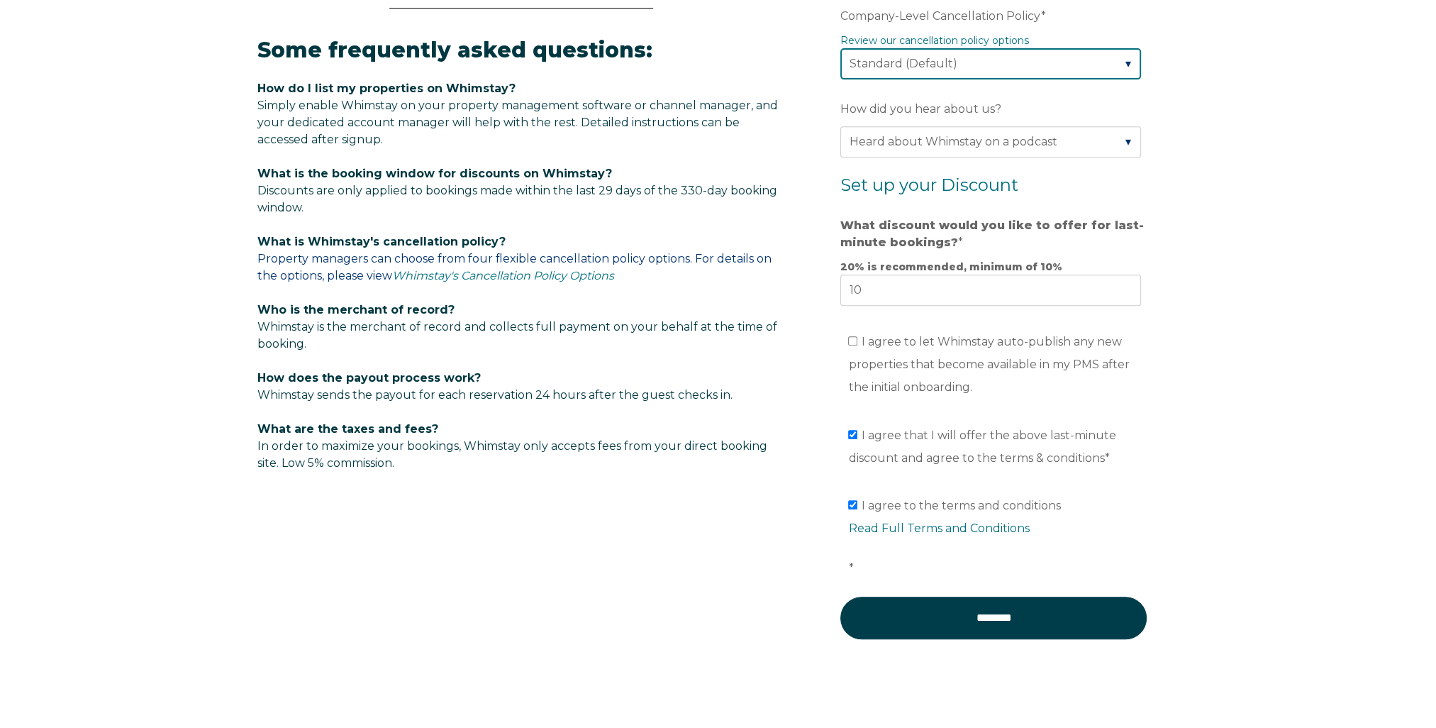
scroll to position [892, 0]
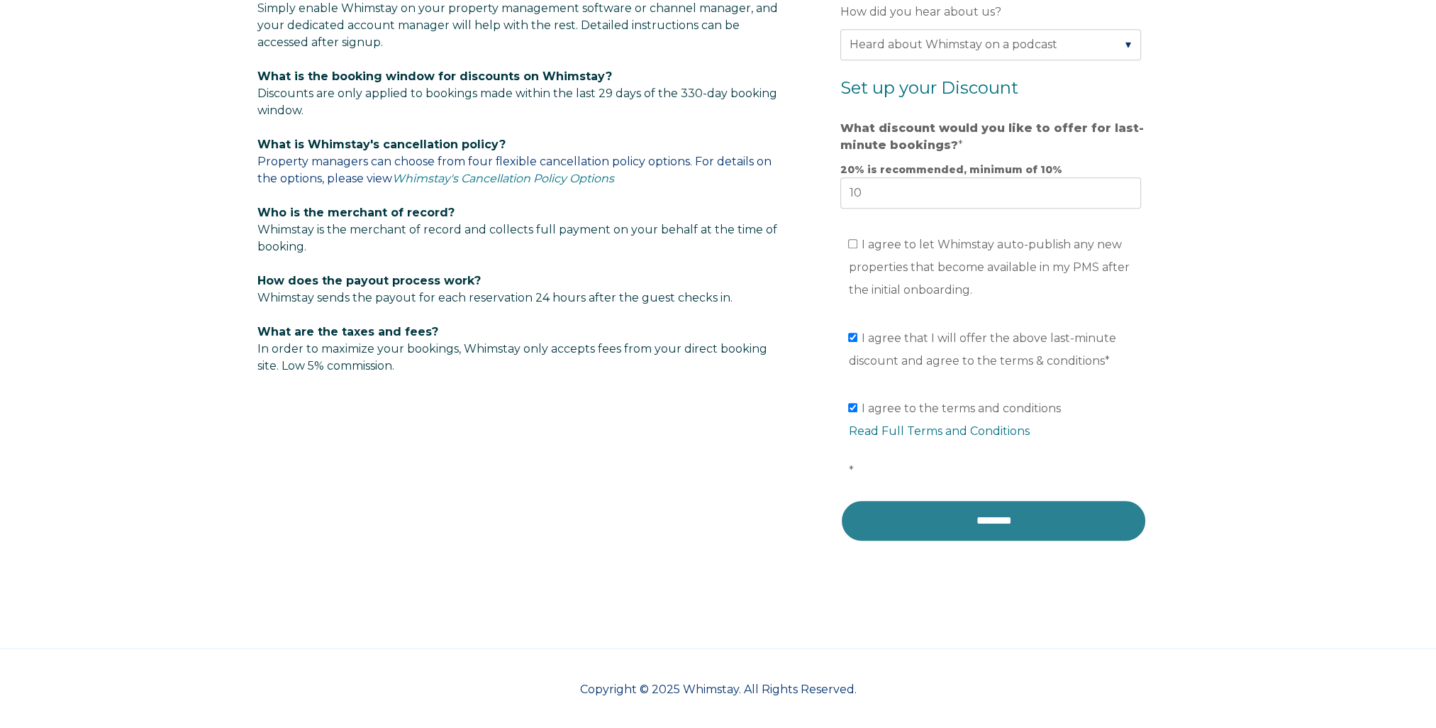
click at [991, 519] on input "********" at bounding box center [993, 520] width 306 height 43
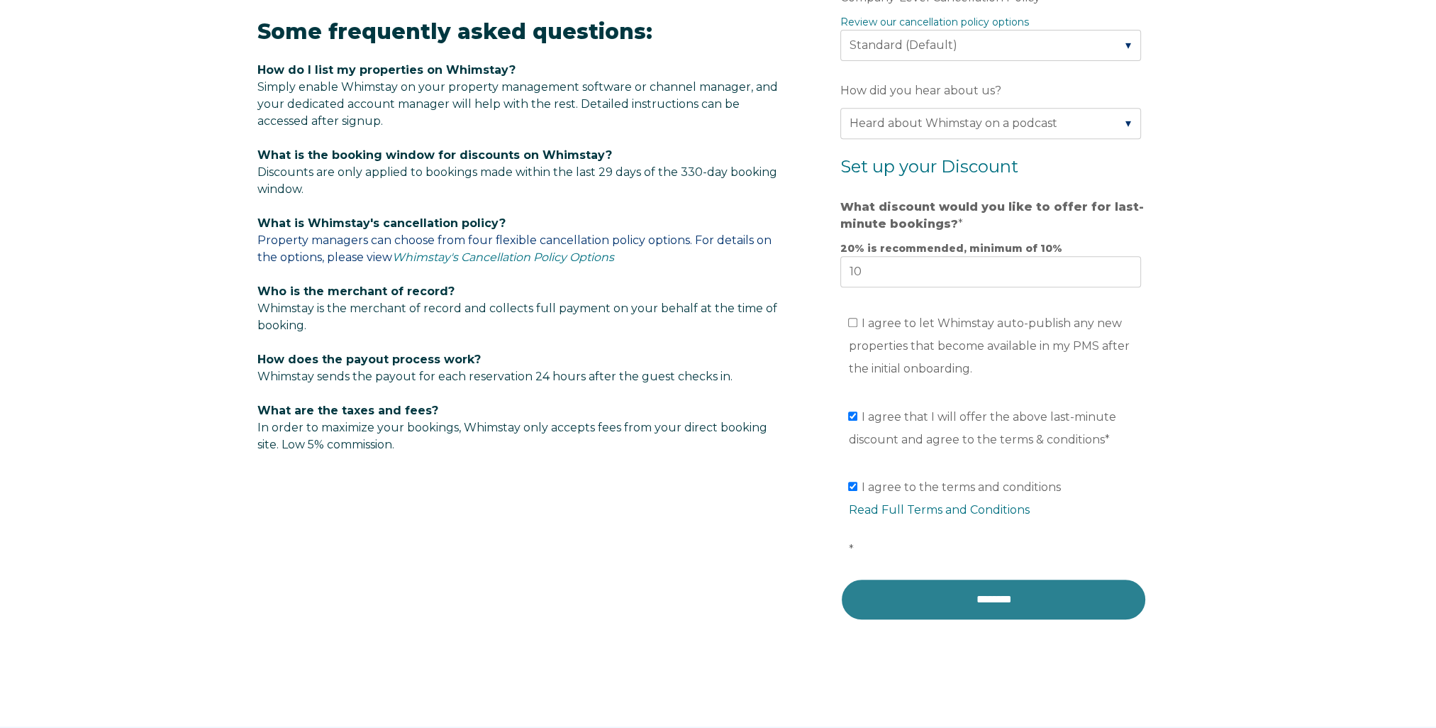
scroll to position [821, 0]
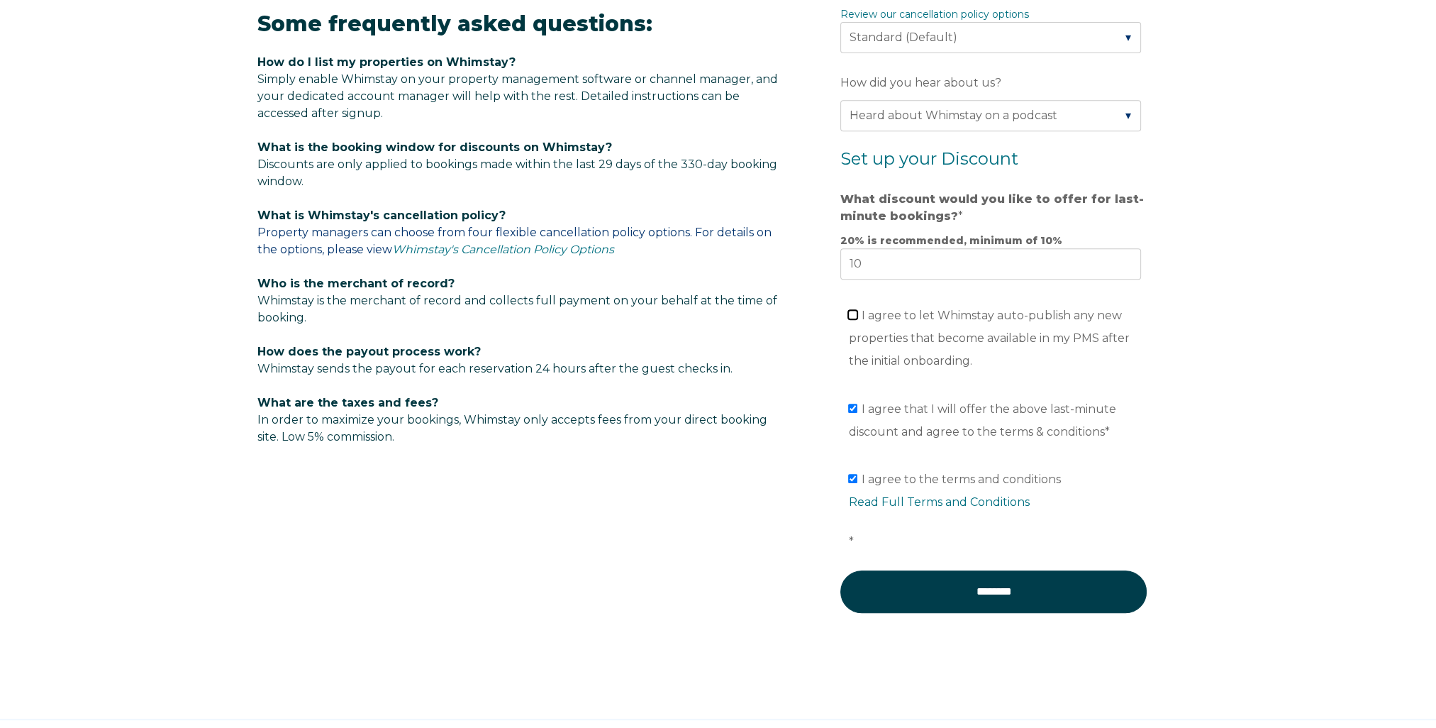
drag, startPoint x: 854, startPoint y: 313, endPoint x: 885, endPoint y: 394, distance: 86.0
click at [851, 311] on input "I agree to let Whimstay auto-publish any new properties that become available i…" at bounding box center [852, 314] width 9 height 9
checkbox input "true"
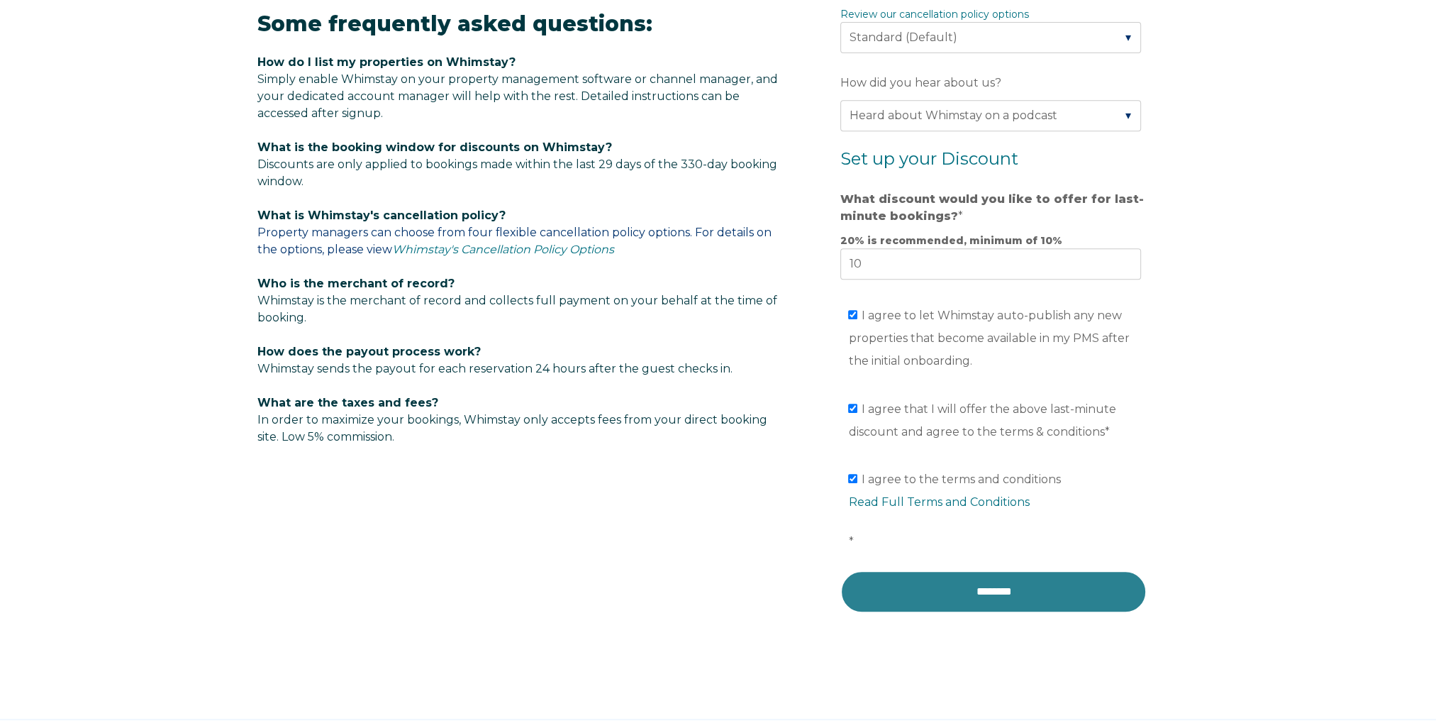
click at [970, 589] on input "********" at bounding box center [993, 591] width 306 height 43
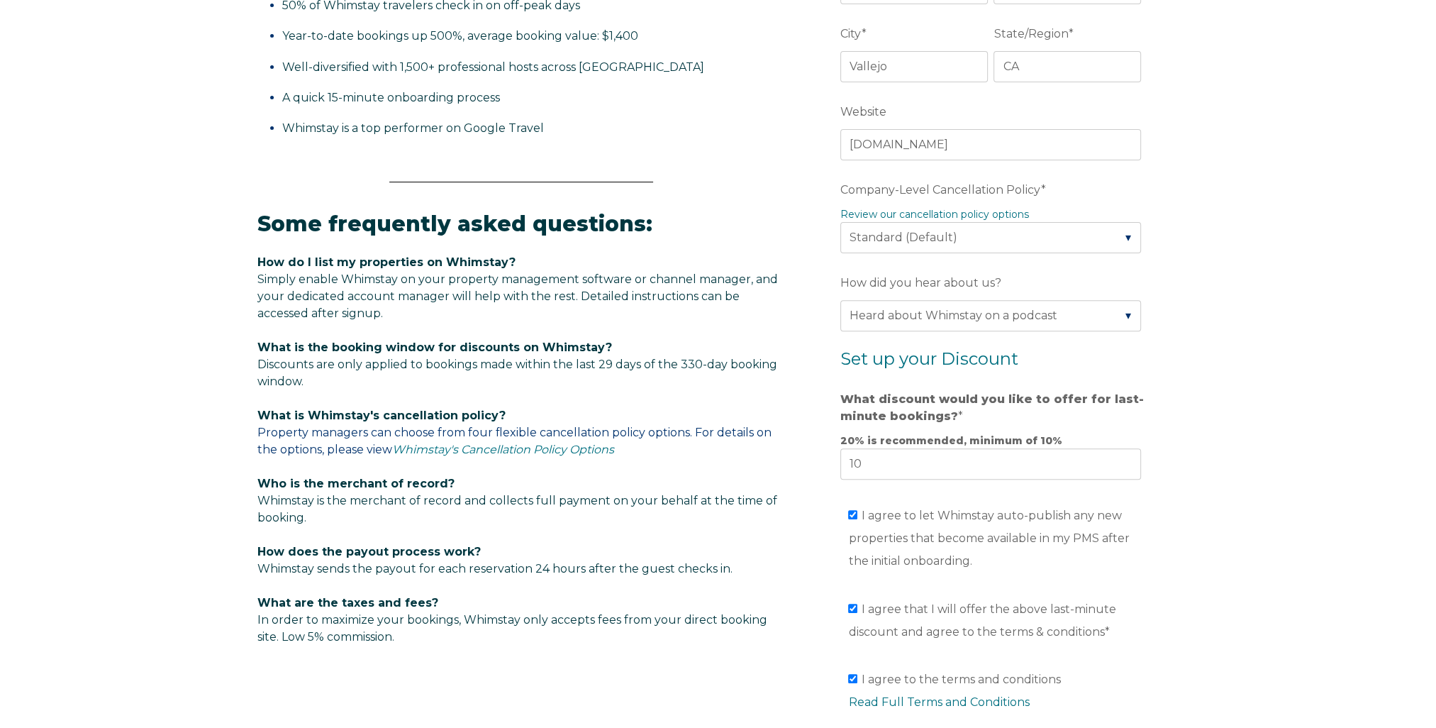
scroll to position [750, 0]
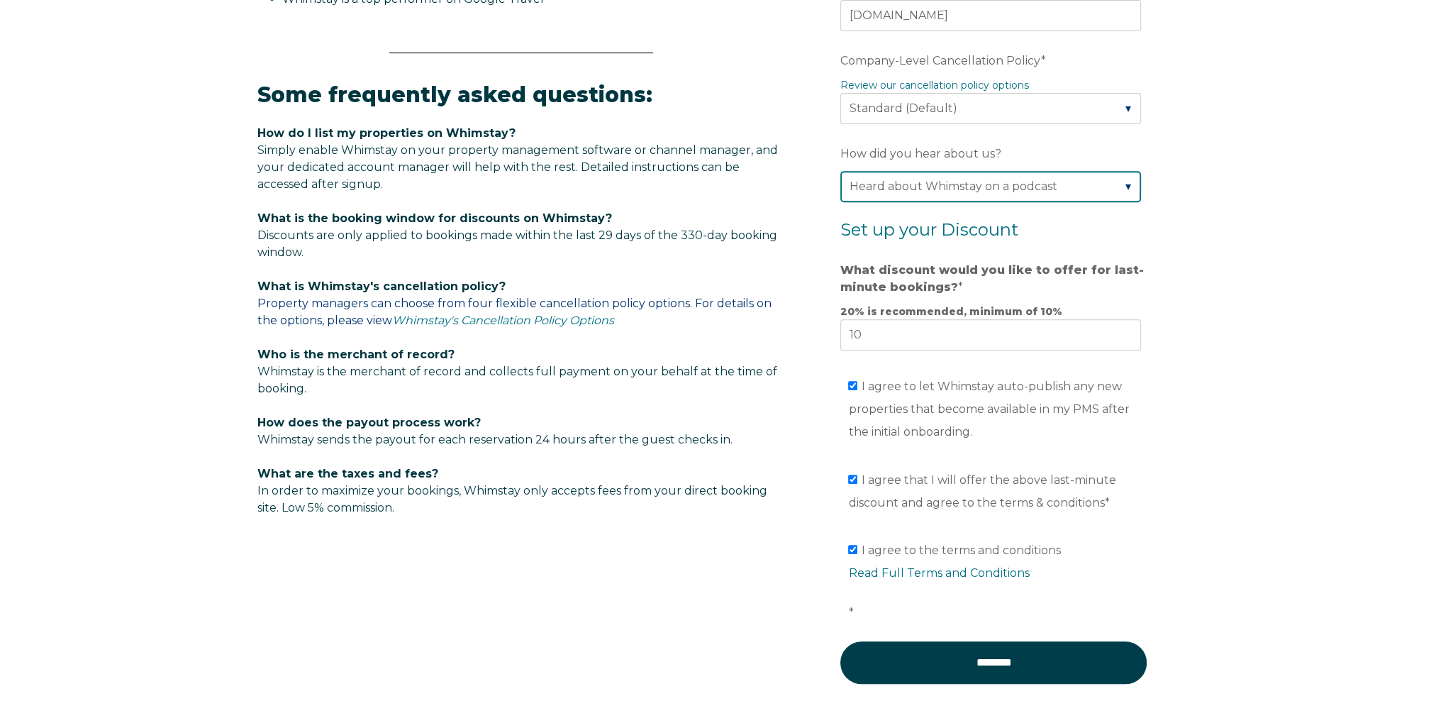
click at [1125, 191] on select "Please Select Found Whimstay through a Google search Spoke to a Whimstay salesp…" at bounding box center [990, 186] width 301 height 31
select select "Google Search"
click at [840, 171] on select "Please Select Found Whimstay through a Google search Spoke to a Whimstay salesp…" at bounding box center [990, 186] width 301 height 31
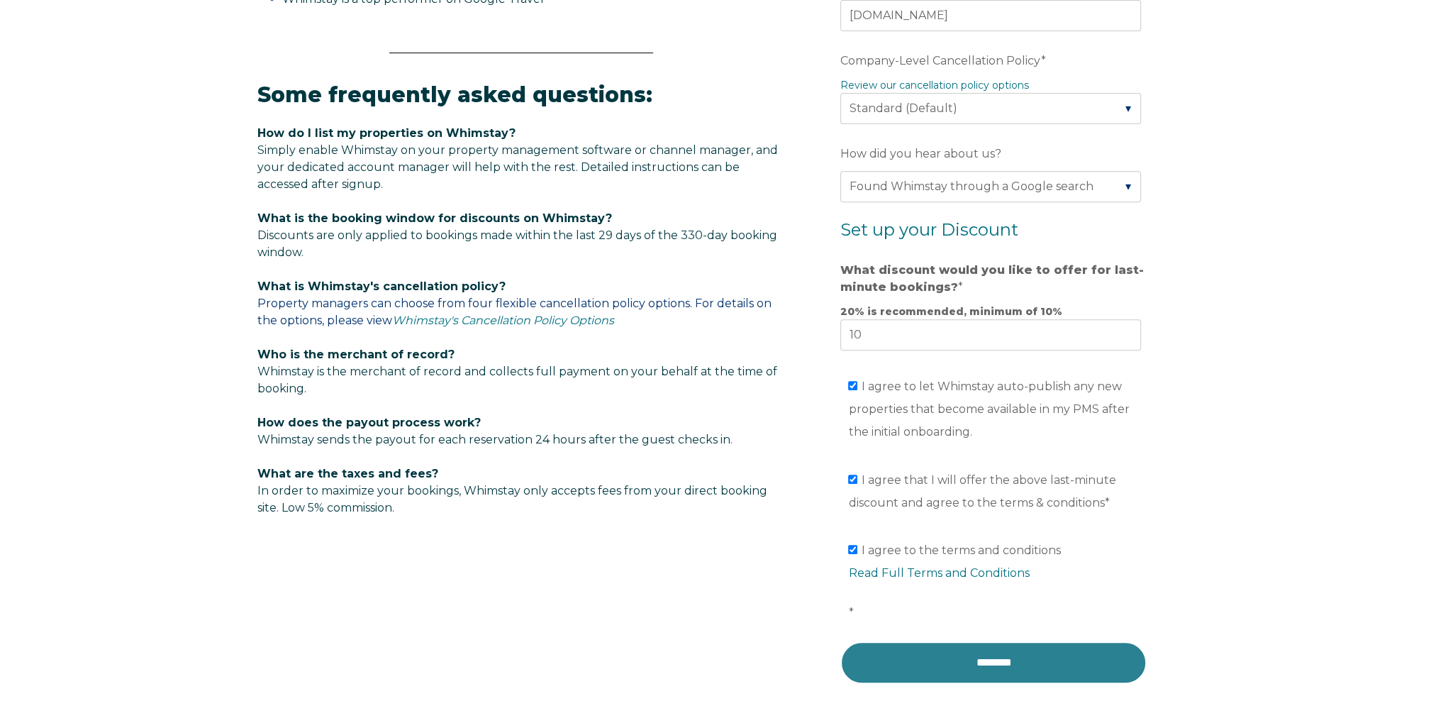
click at [984, 662] on input "********" at bounding box center [993, 662] width 306 height 43
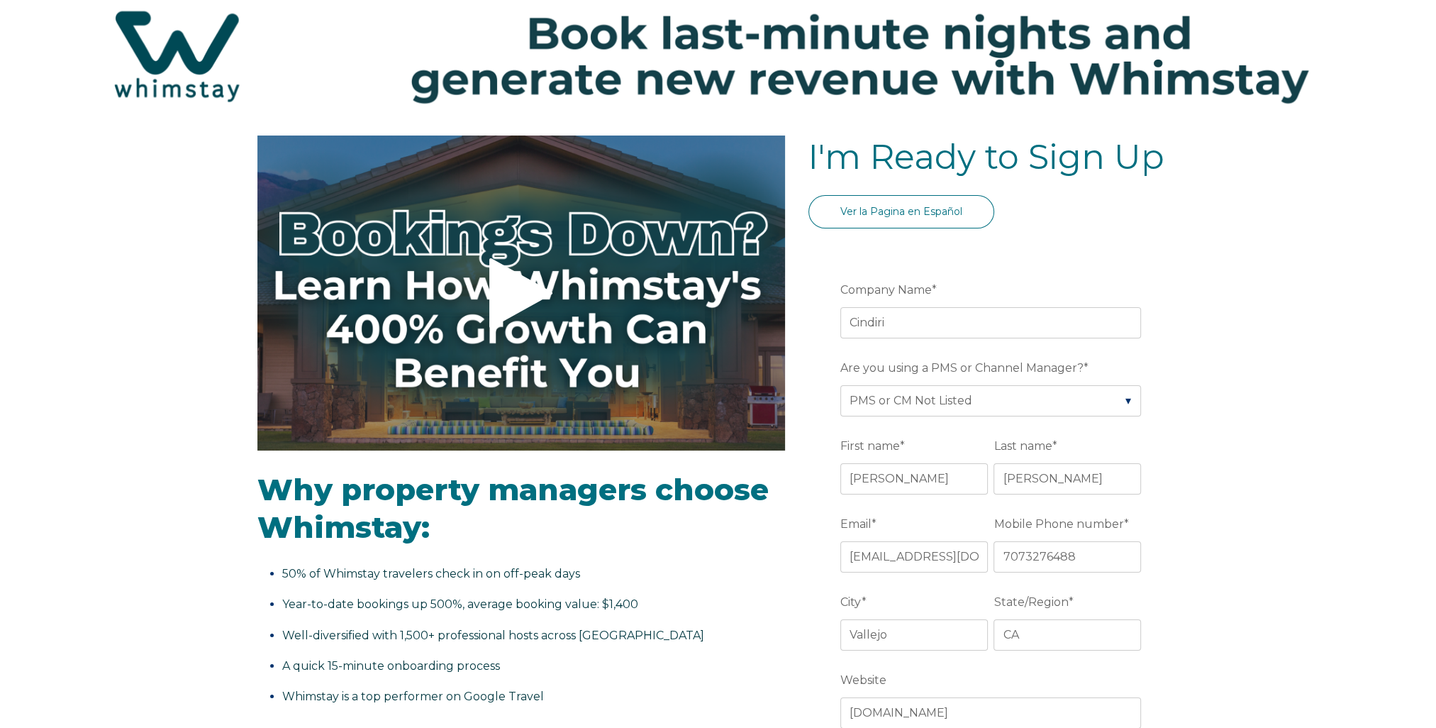
scroll to position [0, 0]
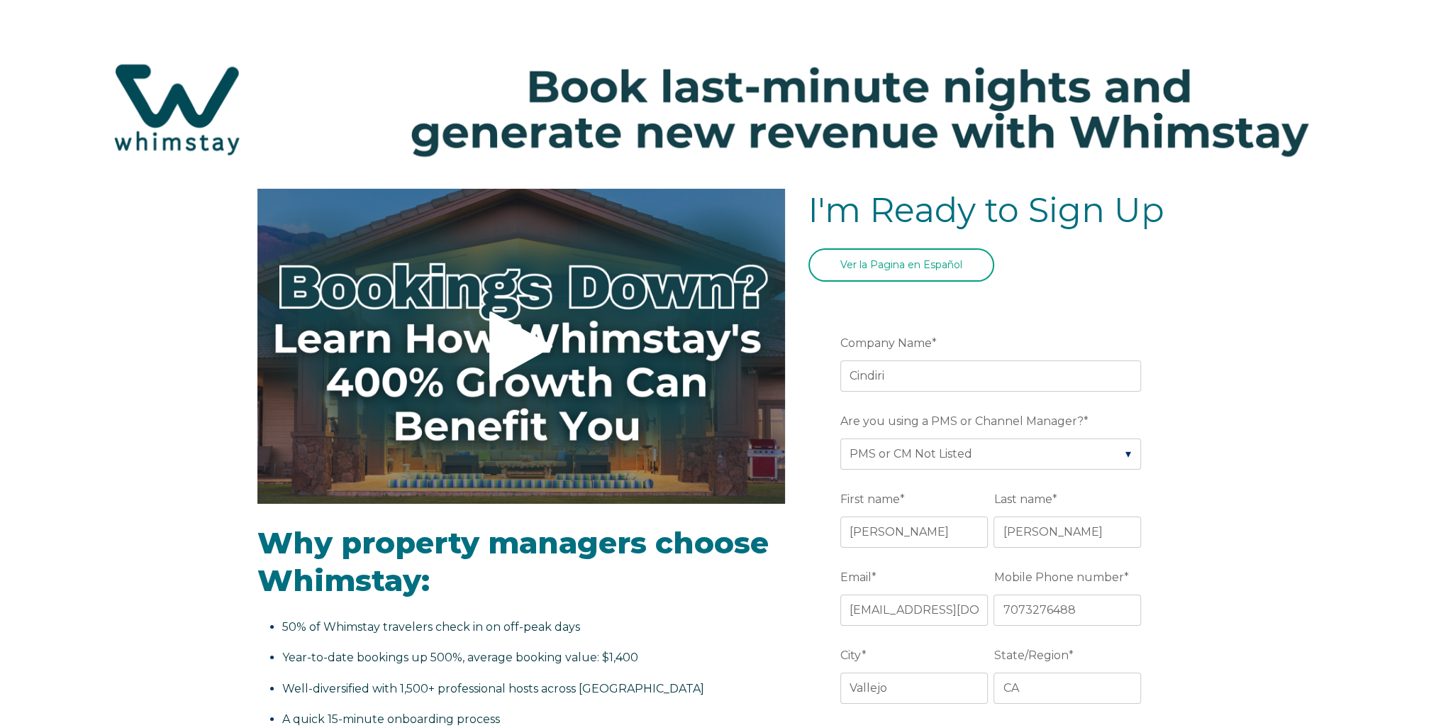
drag, startPoint x: 899, startPoint y: 257, endPoint x: 904, endPoint y: 250, distance: 8.1
click at [901, 255] on link "Ver la Pagina en Español" at bounding box center [901, 264] width 186 height 33
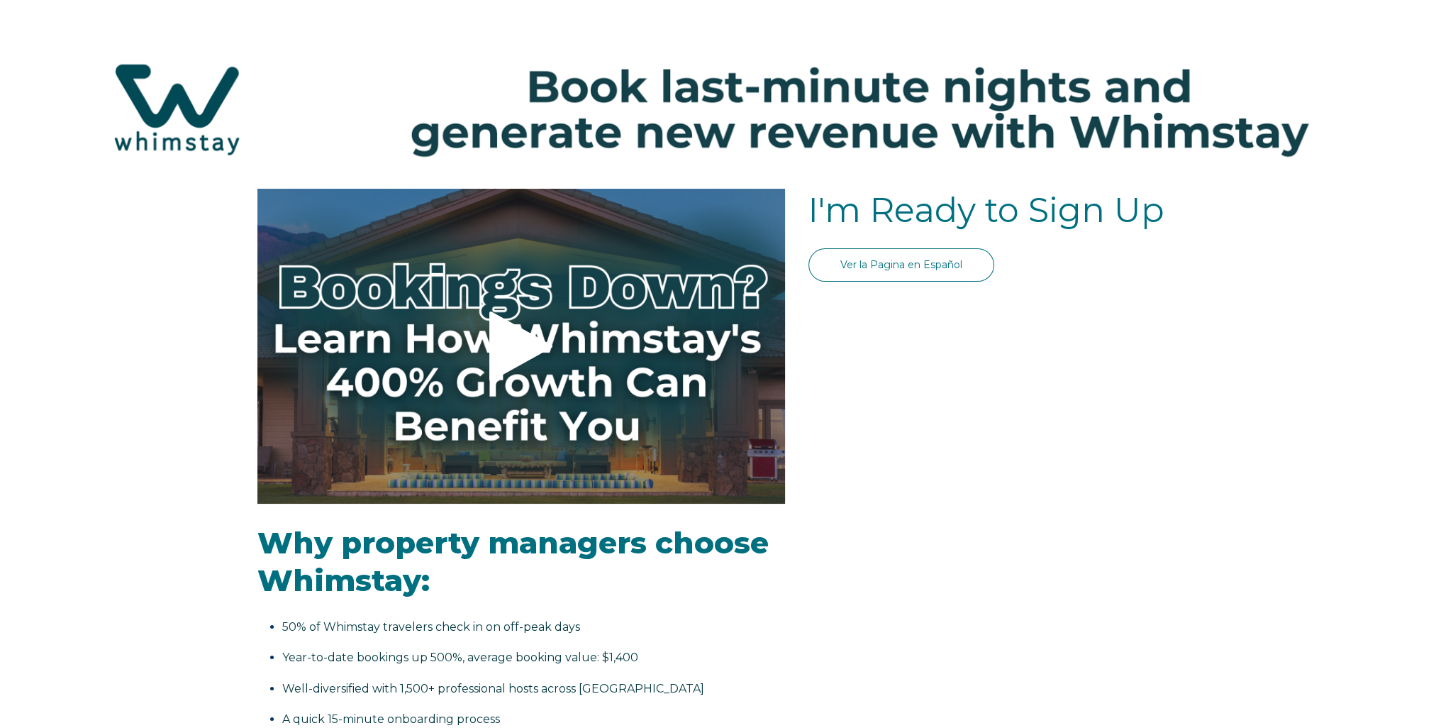
select select "US"
select select "Standard"
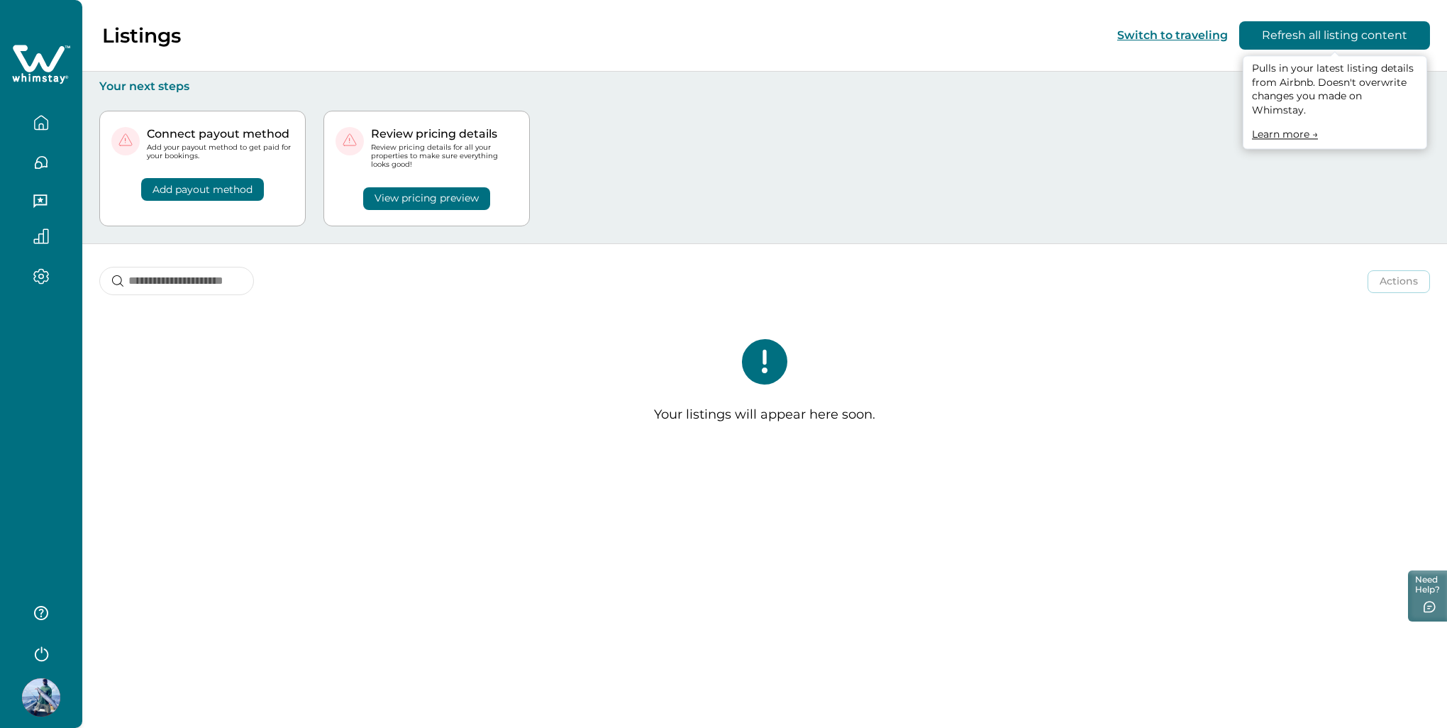
click at [1325, 35] on button "Refresh all listing content" at bounding box center [1334, 35] width 191 height 28
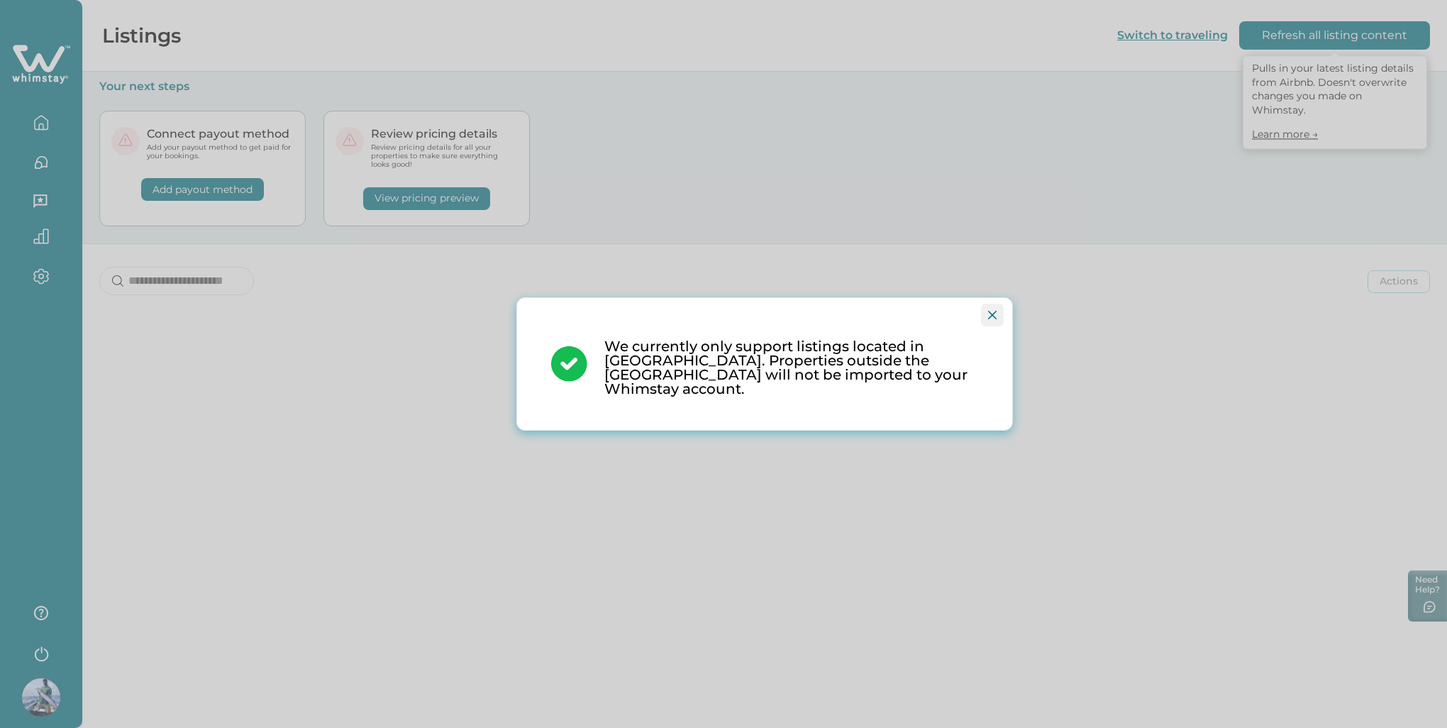
click at [993, 319] on icon "Close" at bounding box center [992, 315] width 9 height 9
